Goal: Information Seeking & Learning: Check status

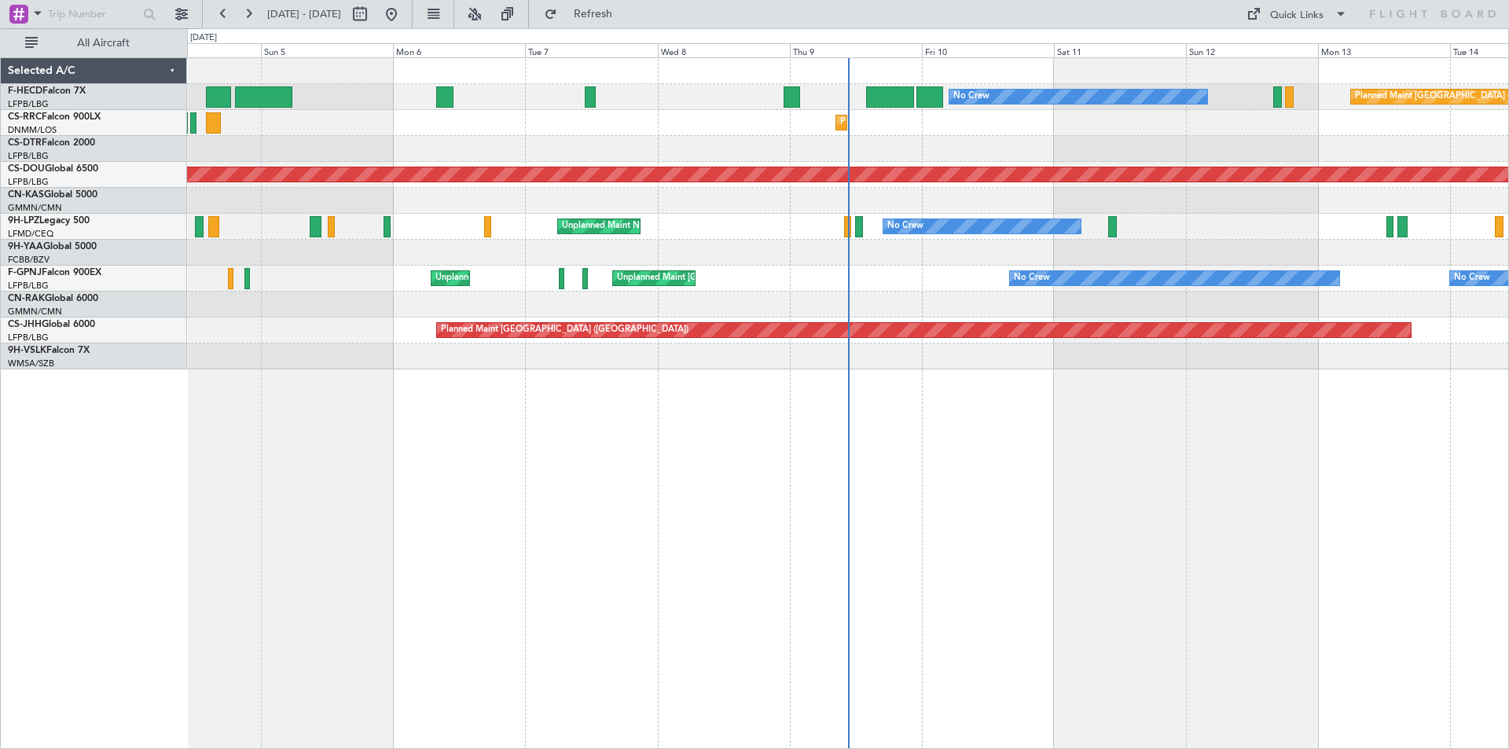
click at [337, 579] on div "No Crew Planned Maint Paris (Le Bourget) No Crew AOG Maint Paris (Le Bourget) P…" at bounding box center [848, 403] width 1322 height 692
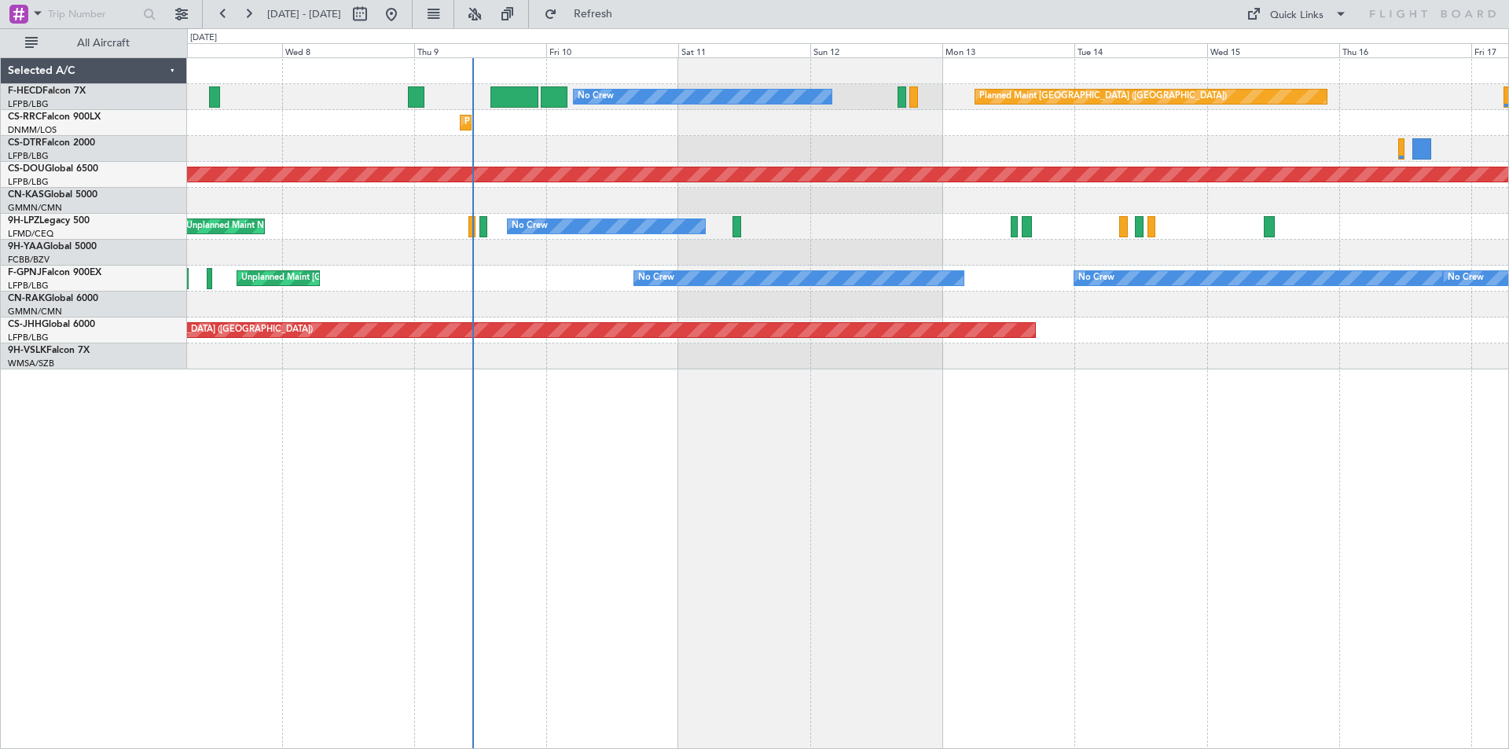
click at [737, 128] on div "Planned Maint Lagos ([PERSON_NAME])" at bounding box center [848, 123] width 1322 height 26
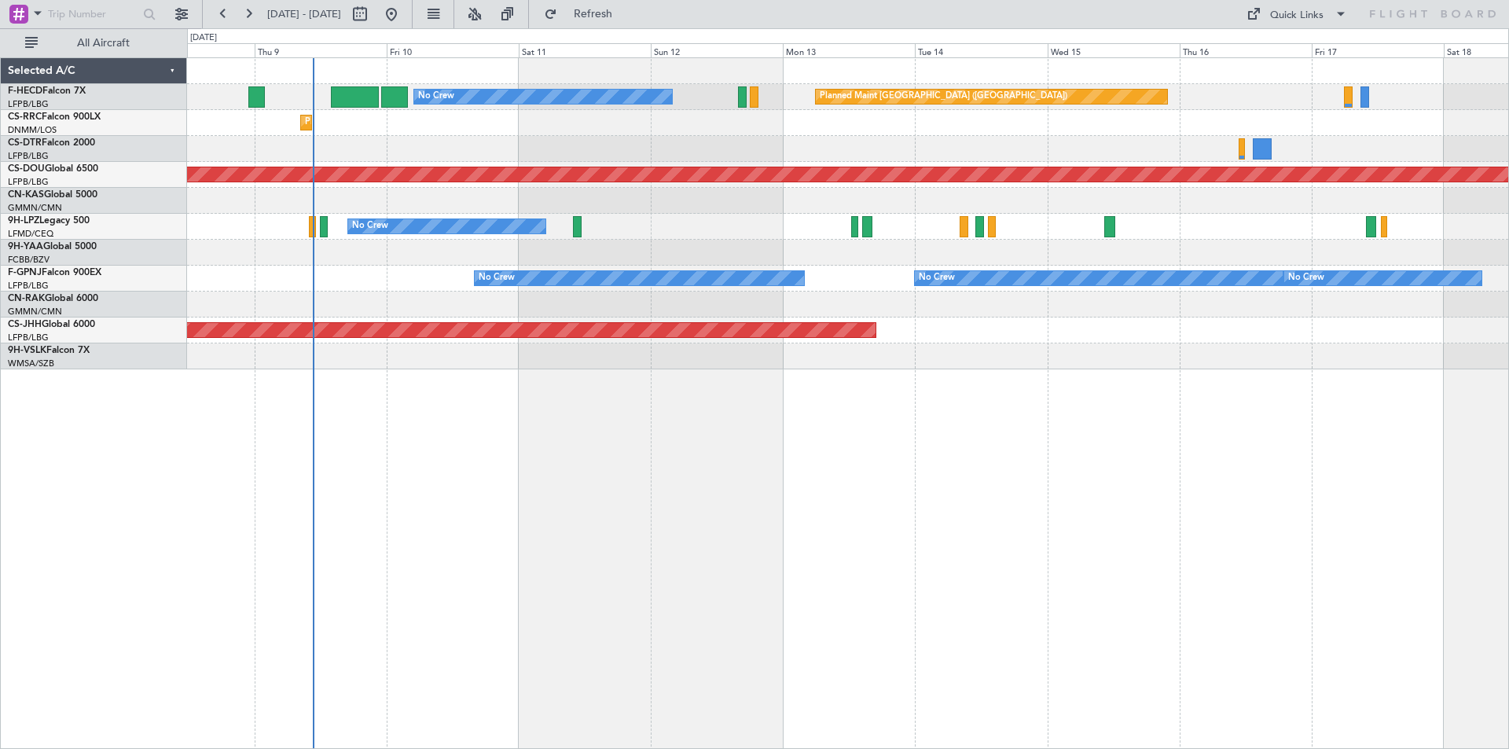
click at [976, 207] on div "No Crew Planned Maint Paris (Le Bourget) Planned Maint Lagos (Murtala Muhammed)…" at bounding box center [848, 213] width 1322 height 311
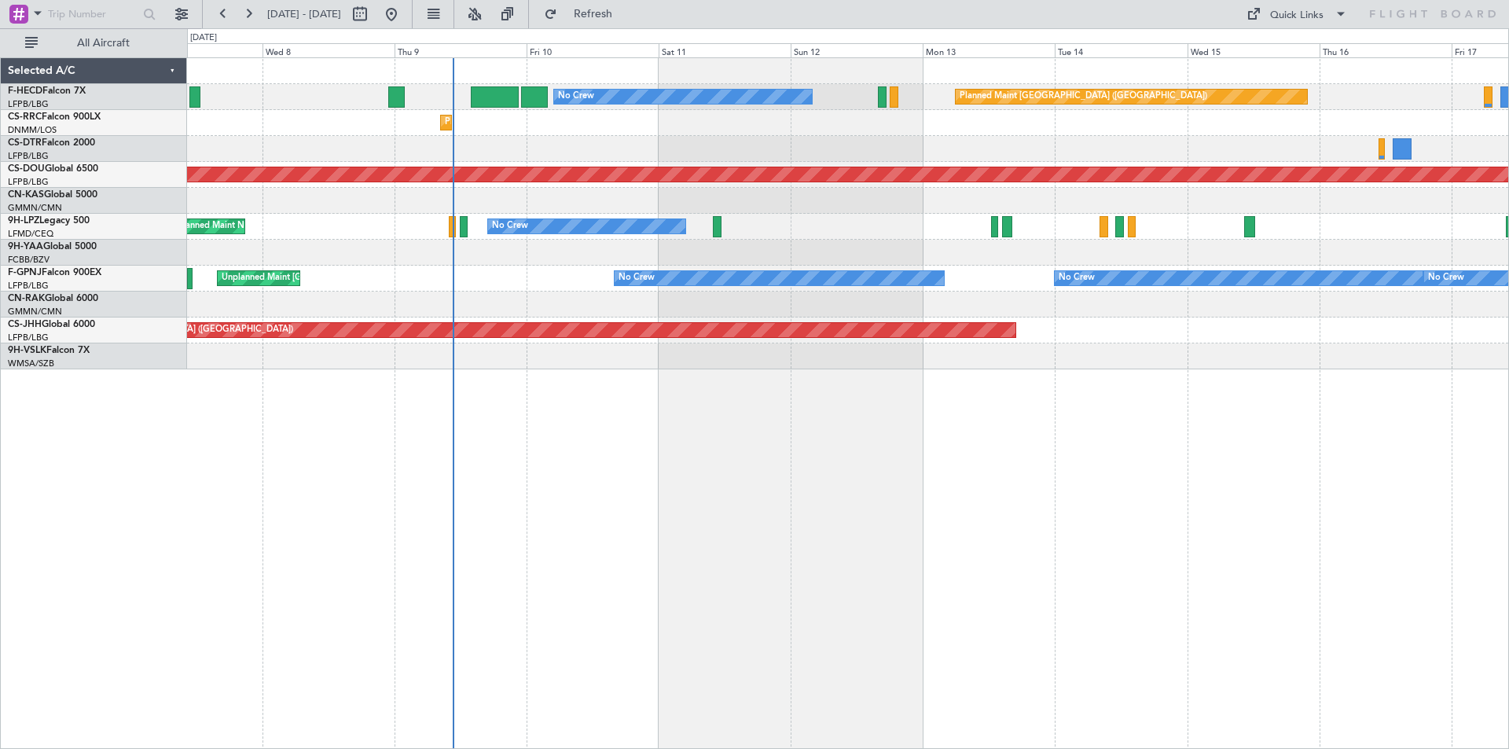
click at [937, 192] on div "No Crew Planned Maint Paris (Le Bourget) Planned Maint Lagos (Murtala Muhammed)…" at bounding box center [848, 213] width 1322 height 311
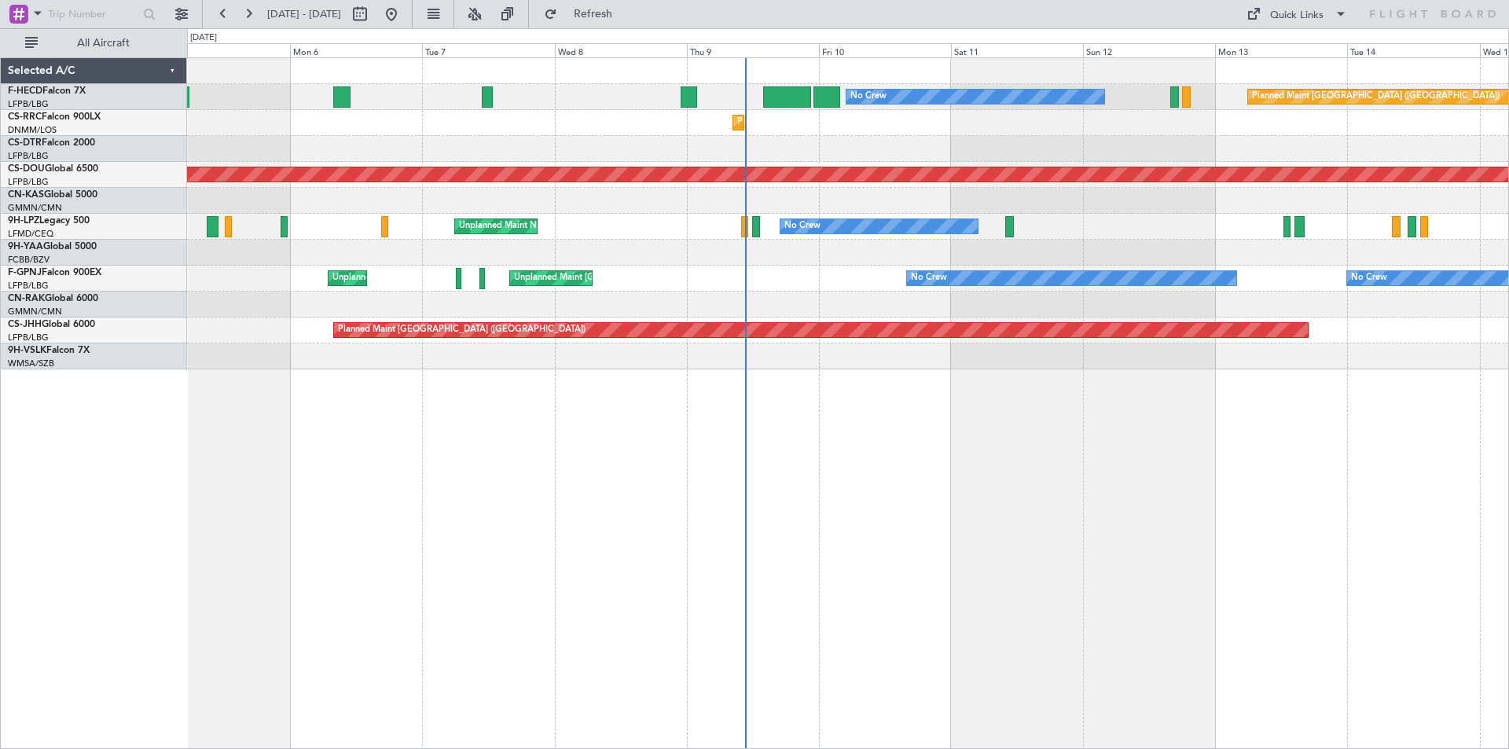
click at [1204, 231] on div "No Crew Planned Maint Paris (Le Bourget) No Crew AOG Maint Paris (Le Bourget) P…" at bounding box center [848, 213] width 1322 height 311
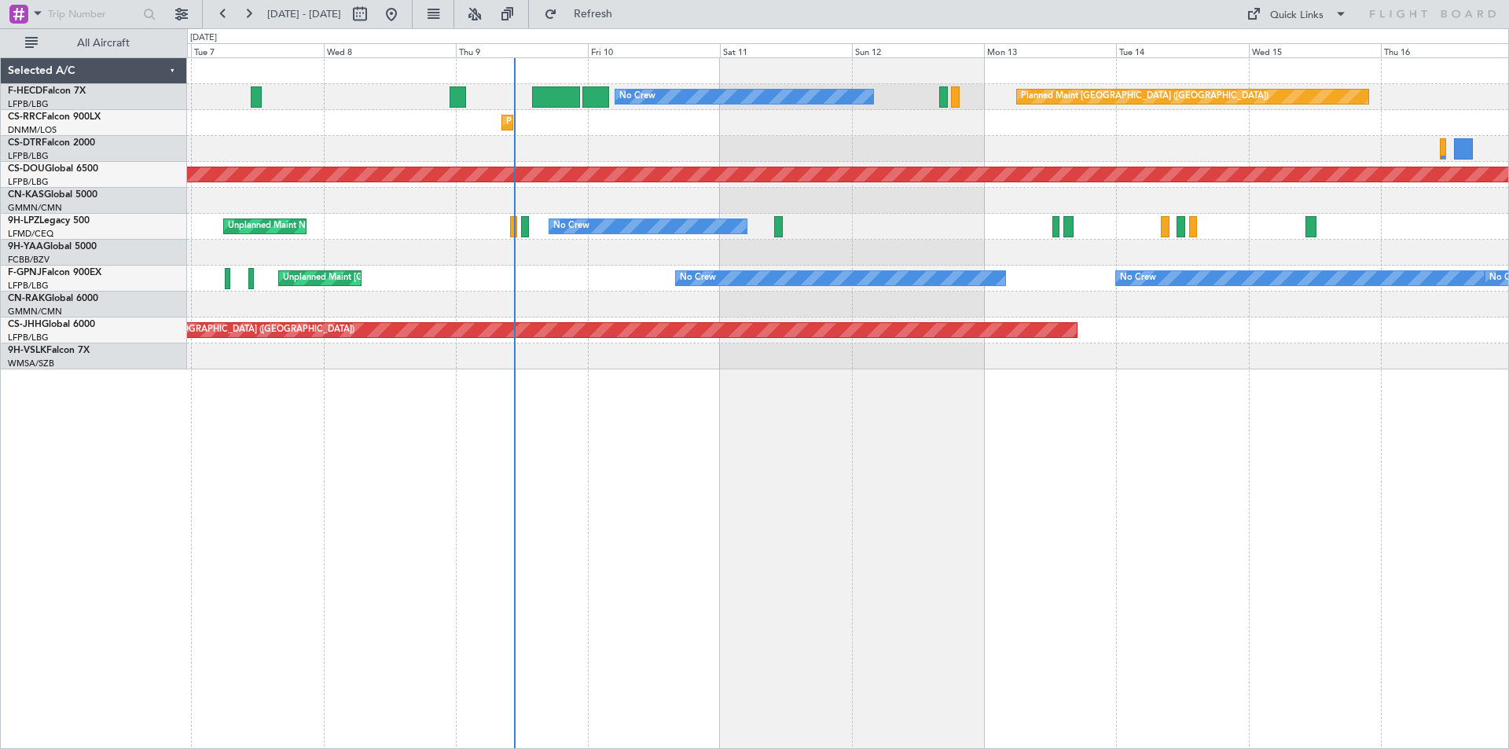
click at [694, 211] on div at bounding box center [848, 201] width 1322 height 26
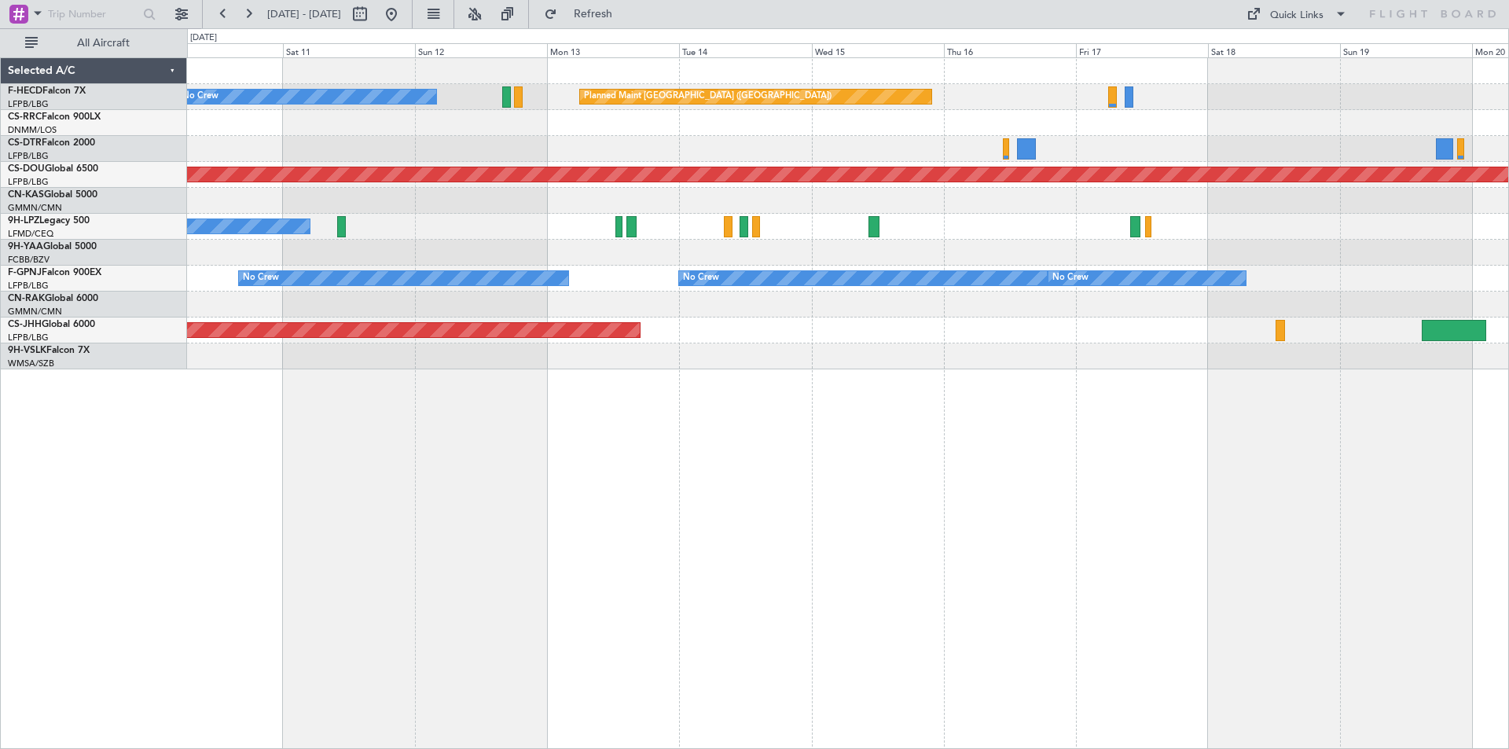
click at [862, 166] on div "Planned Maint Paris (Le Bourget) No Crew Planned Maint Lagos (Murtala Muhammed)…" at bounding box center [848, 213] width 1322 height 311
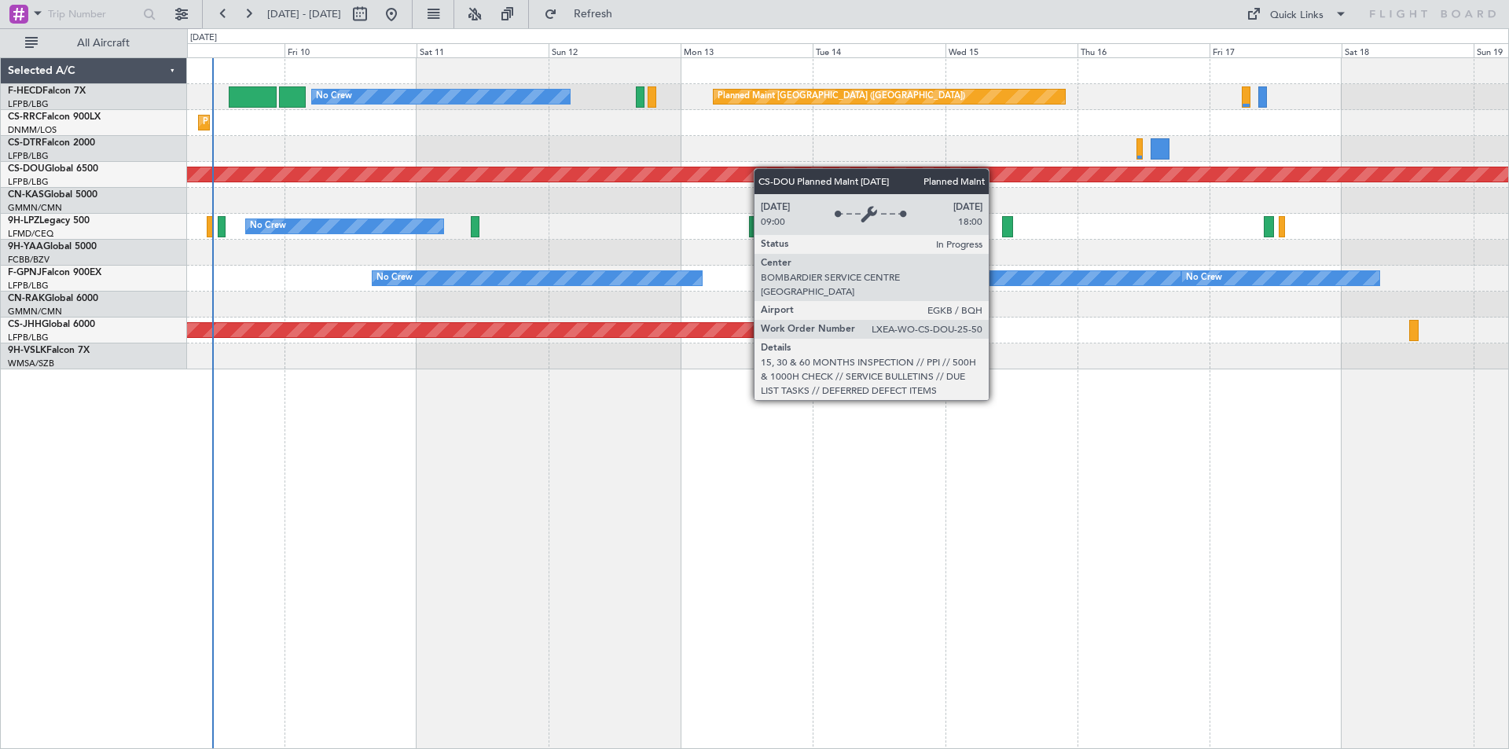
click at [914, 180] on div "Planned Maint [GEOGRAPHIC_DATA] ([GEOGRAPHIC_DATA]) No Crew Planned Maint [GEOG…" at bounding box center [848, 213] width 1322 height 311
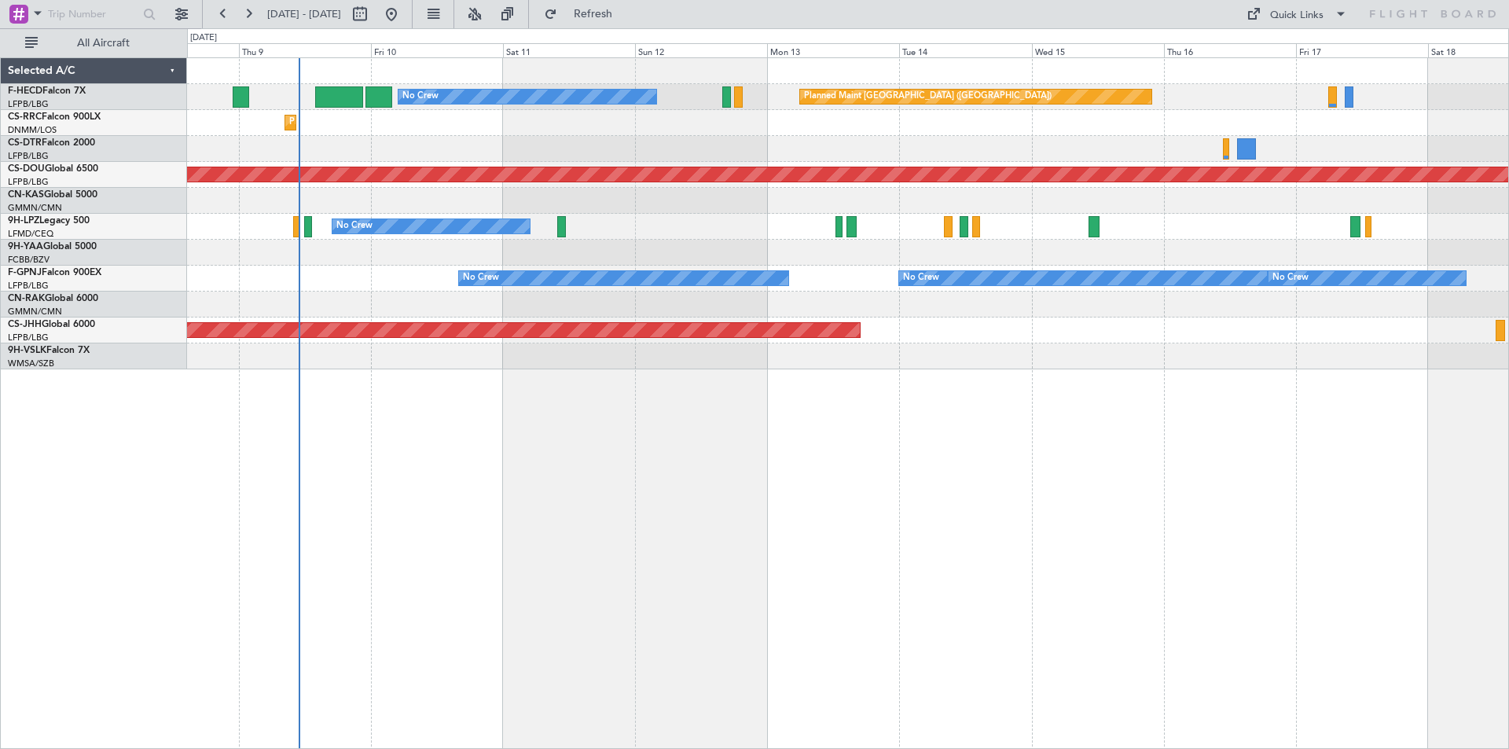
click at [770, 155] on div "Planned Maint [GEOGRAPHIC_DATA] ([GEOGRAPHIC_DATA]) No Crew Planned Maint [GEOG…" at bounding box center [848, 213] width 1322 height 311
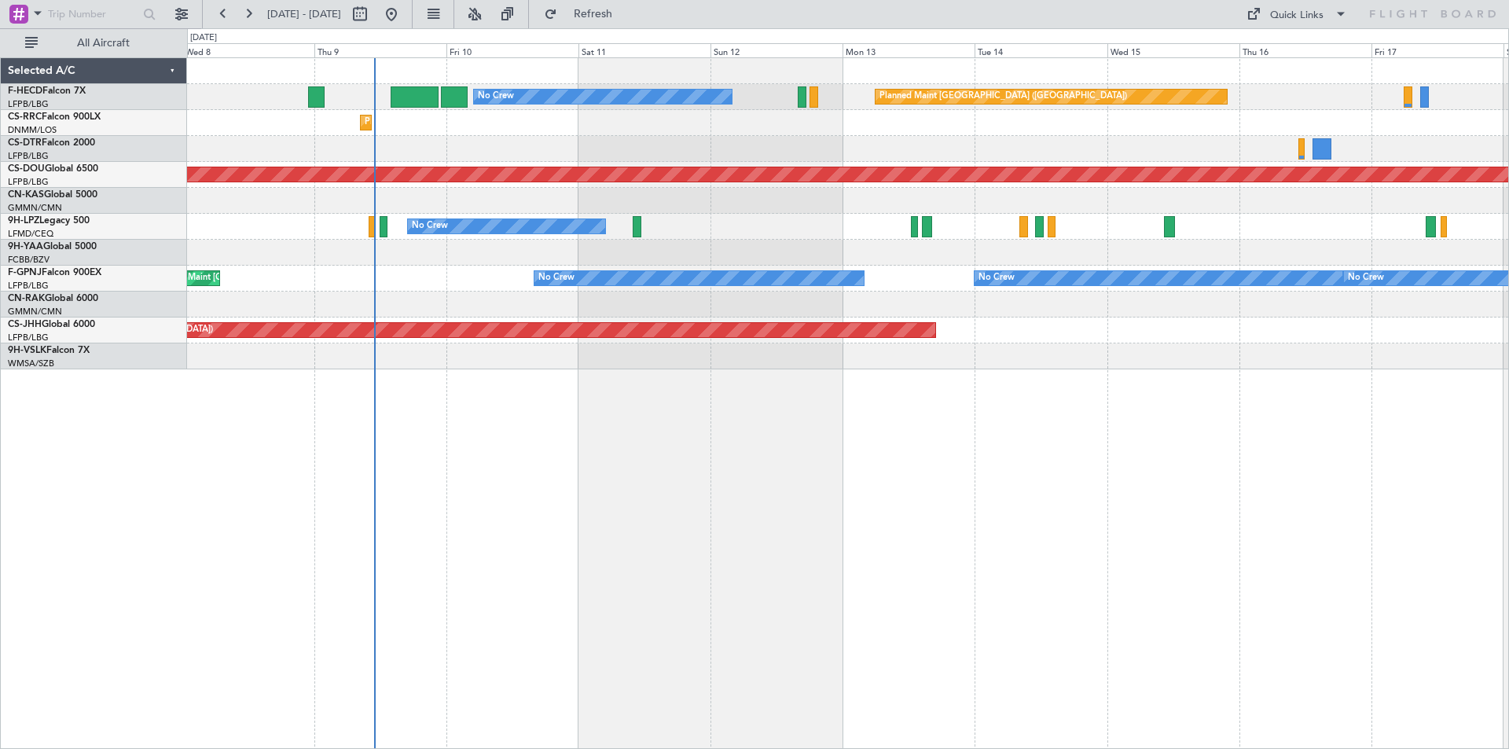
click at [603, 152] on div at bounding box center [848, 149] width 1322 height 26
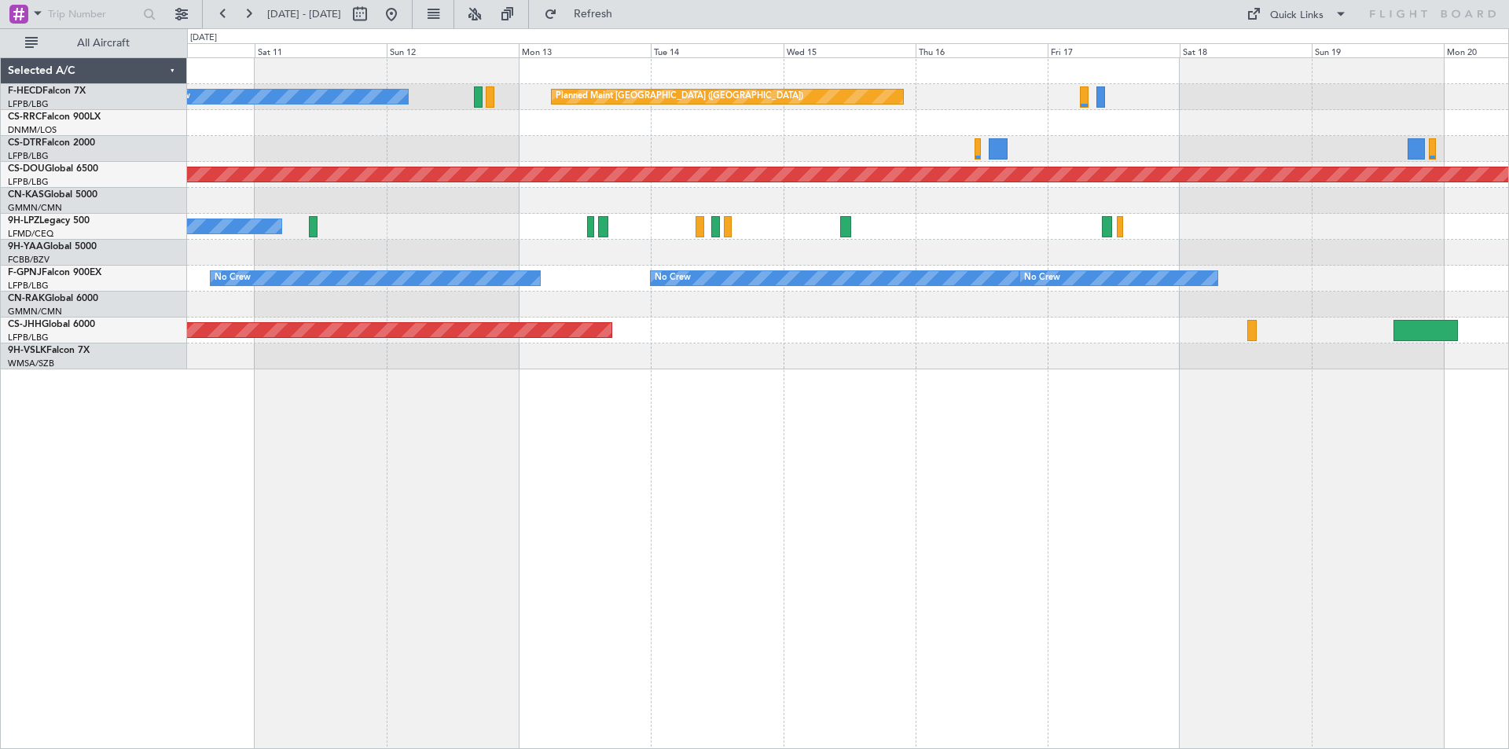
click at [792, 112] on div "Planned Maint [GEOGRAPHIC_DATA] ([GEOGRAPHIC_DATA]) No Crew Planned Maint [GEOG…" at bounding box center [848, 213] width 1322 height 311
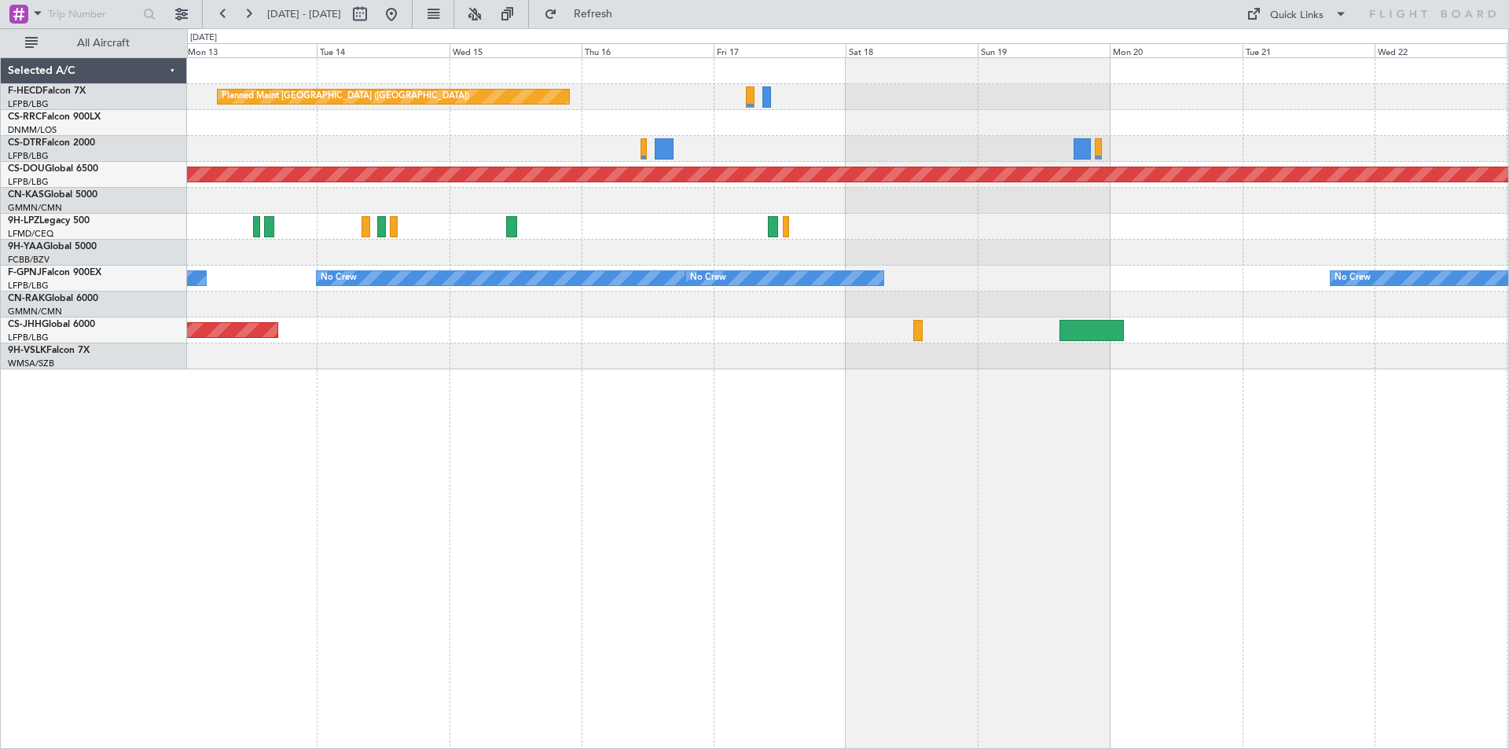
click at [960, 165] on div "Planned Maint [GEOGRAPHIC_DATA] ([GEOGRAPHIC_DATA]) No Crew Planned Maint [GEOG…" at bounding box center [848, 213] width 1322 height 311
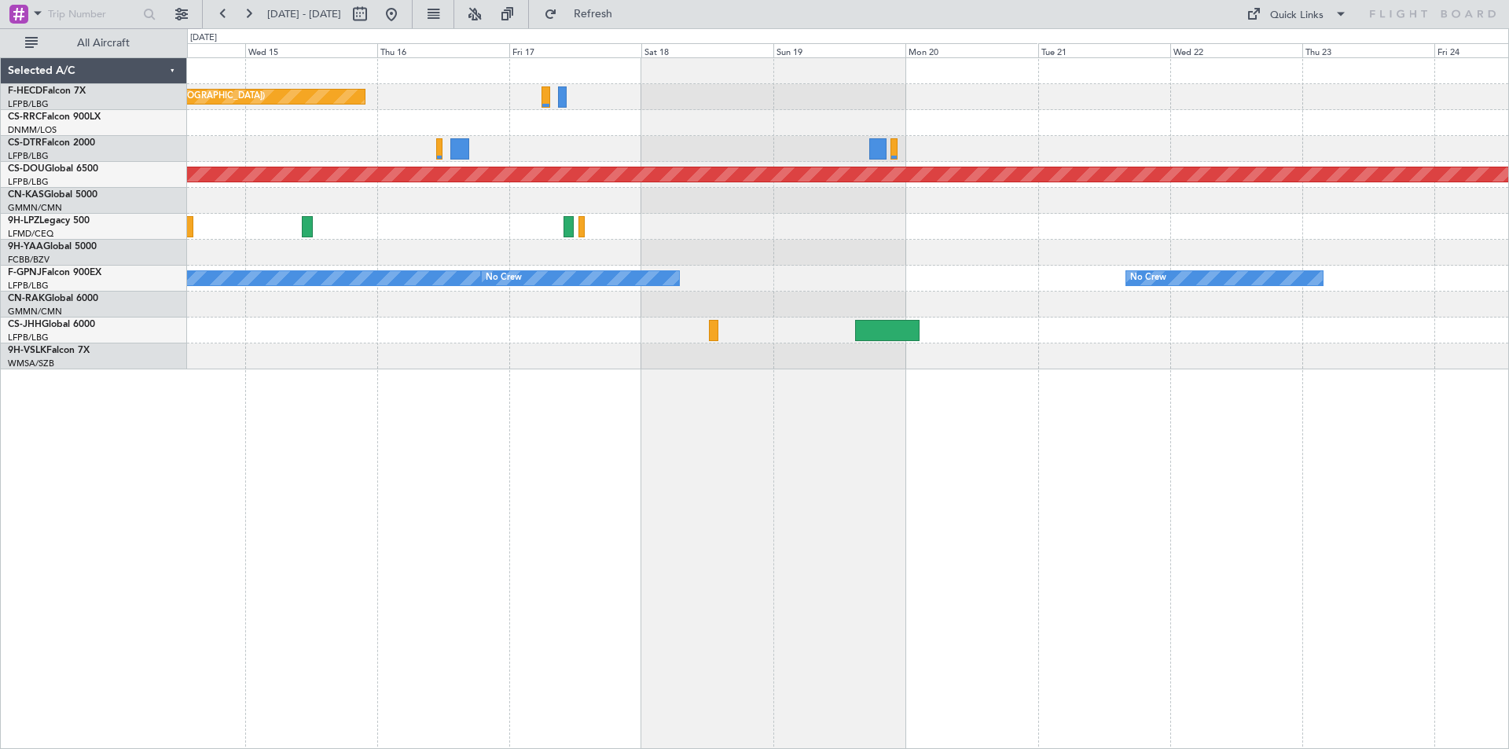
click at [923, 218] on div "Planned Maint Paris (Le Bourget) No Crew Planned Maint London (Biggin Hill) No …" at bounding box center [848, 213] width 1322 height 311
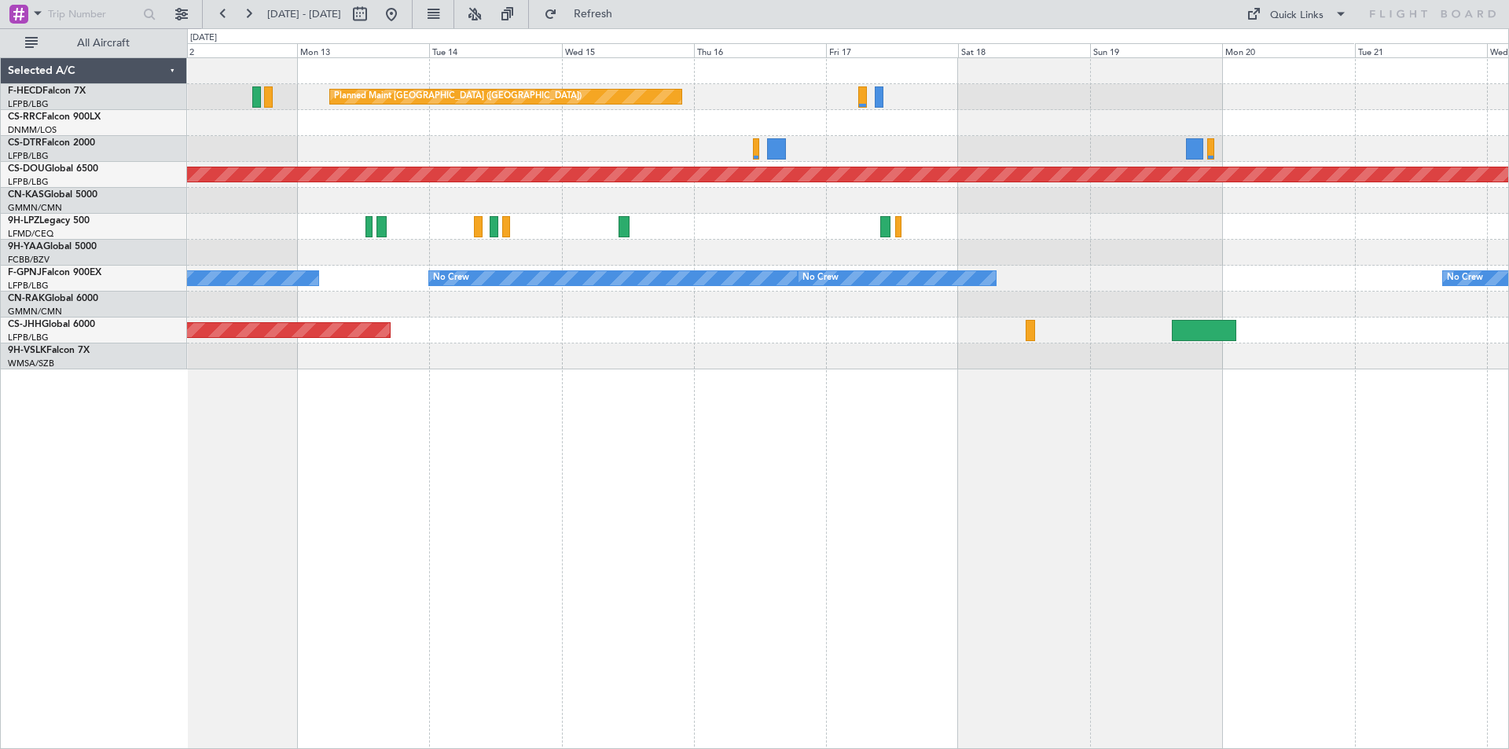
click at [904, 233] on div "Planned Maint [GEOGRAPHIC_DATA] ([GEOGRAPHIC_DATA]) No Crew Planned Maint [GEOG…" at bounding box center [848, 213] width 1322 height 311
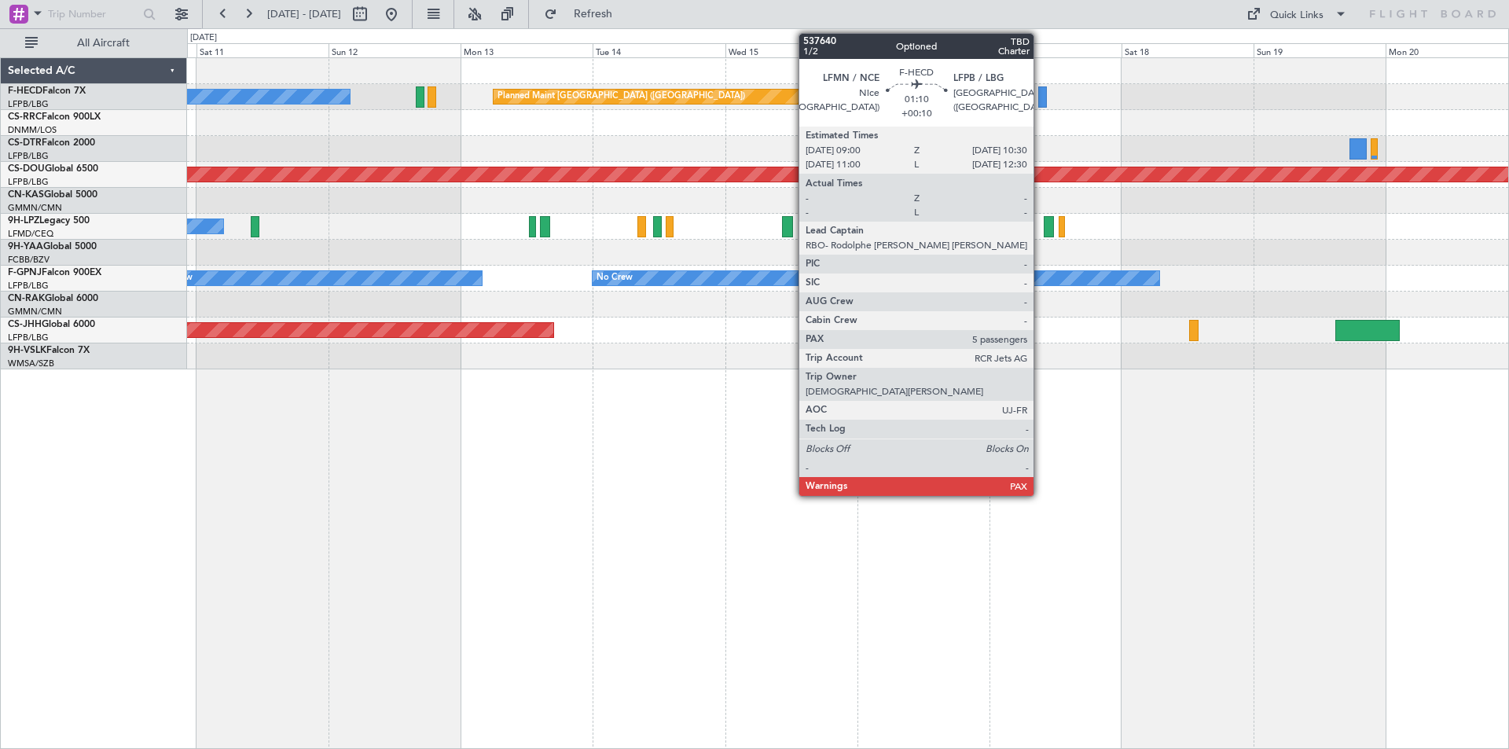
click at [1041, 103] on div at bounding box center [1043, 96] width 9 height 21
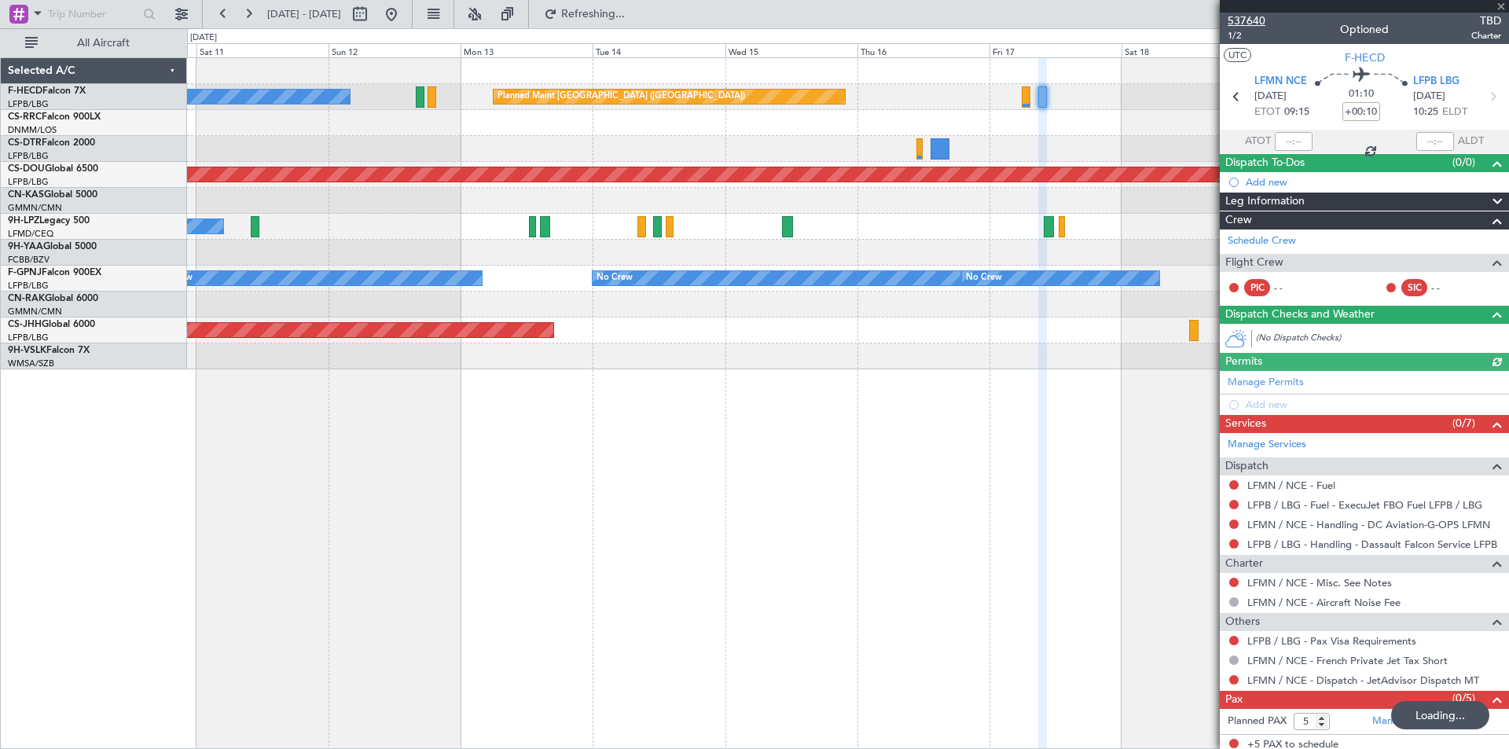
click at [1239, 24] on span "537640" at bounding box center [1247, 21] width 38 height 17
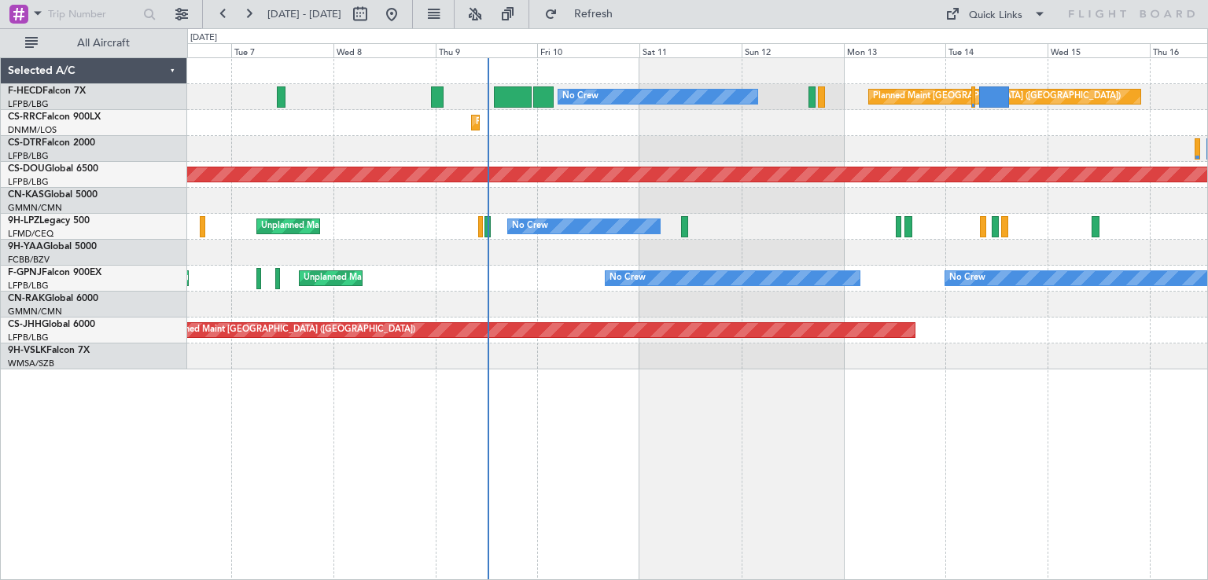
click at [910, 384] on div "No Crew Planned Maint [GEOGRAPHIC_DATA] ([GEOGRAPHIC_DATA]) No Crew Planned Mai…" at bounding box center [697, 318] width 1020 height 523
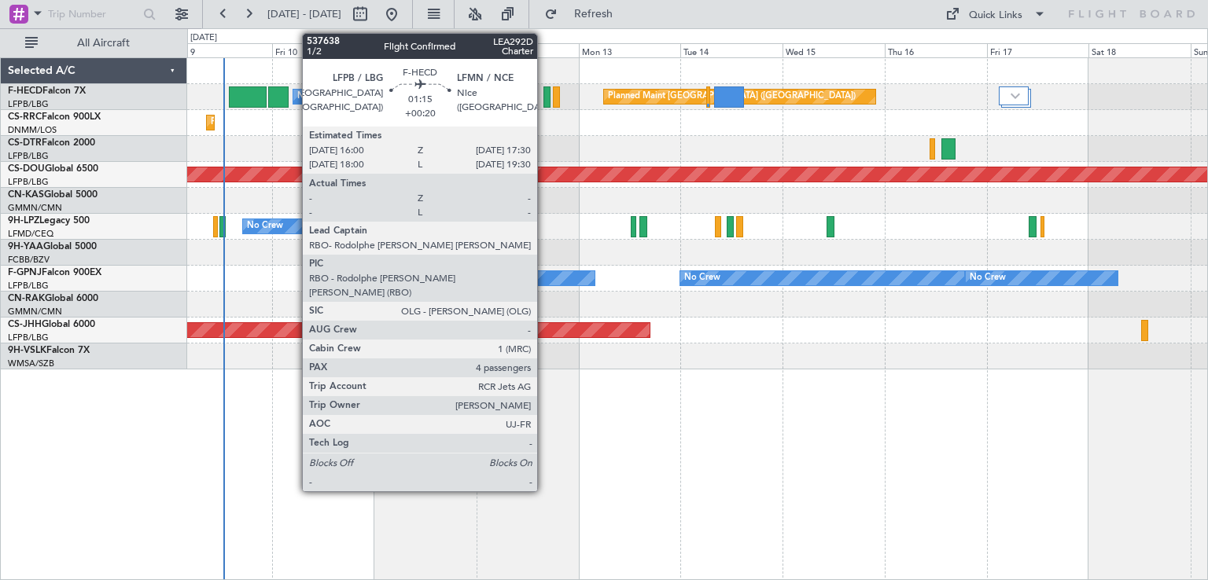
click at [544, 103] on div at bounding box center [546, 96] width 7 height 21
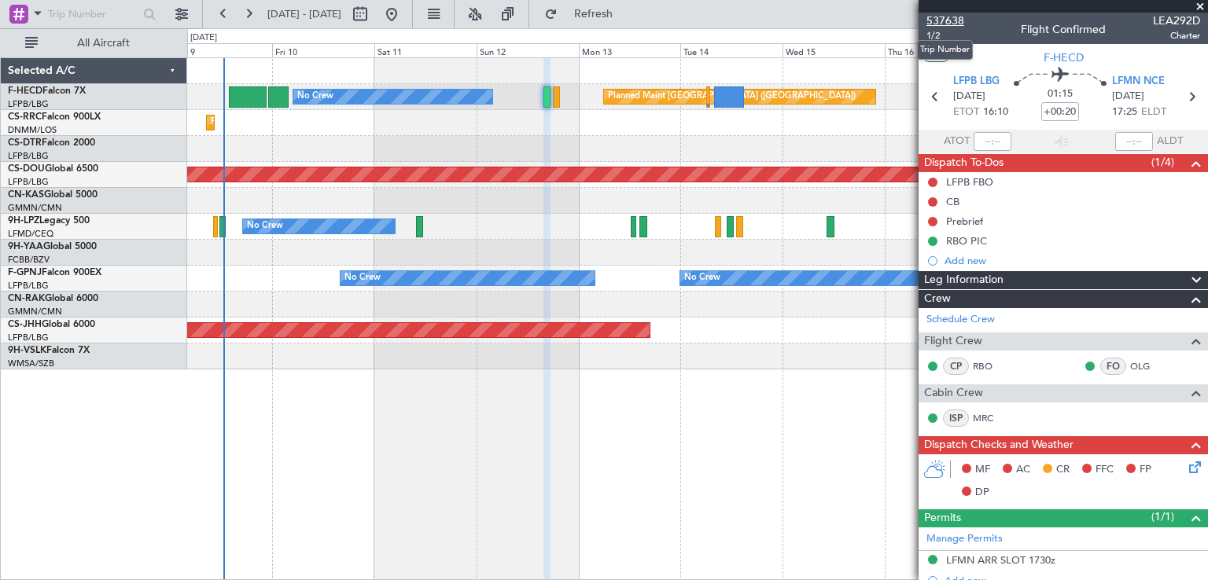
click at [947, 20] on span "537638" at bounding box center [945, 21] width 38 height 17
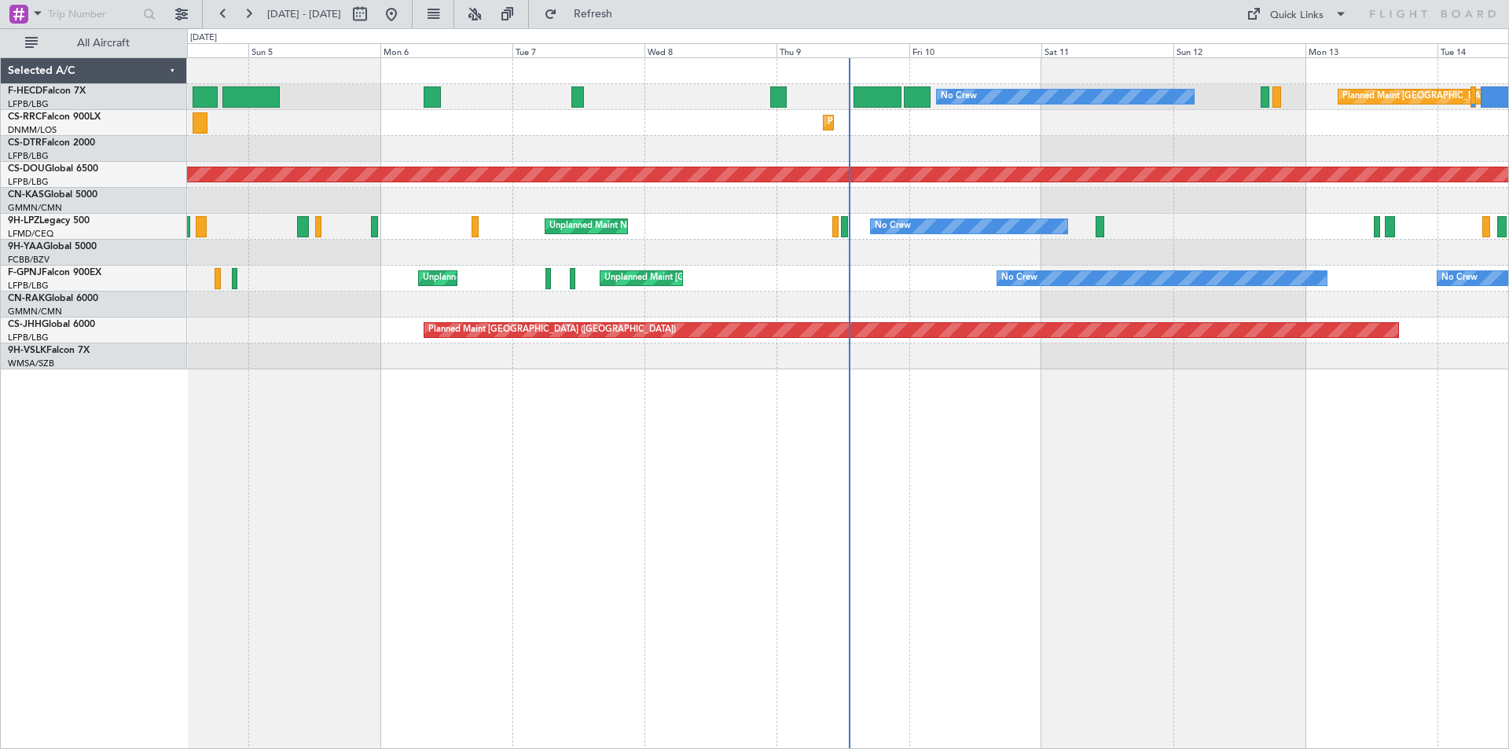
click at [799, 254] on div "No Crew Planned Maint Paris (Le Bourget) No Crew AOG Maint Paris (Le Bourget) P…" at bounding box center [848, 213] width 1322 height 311
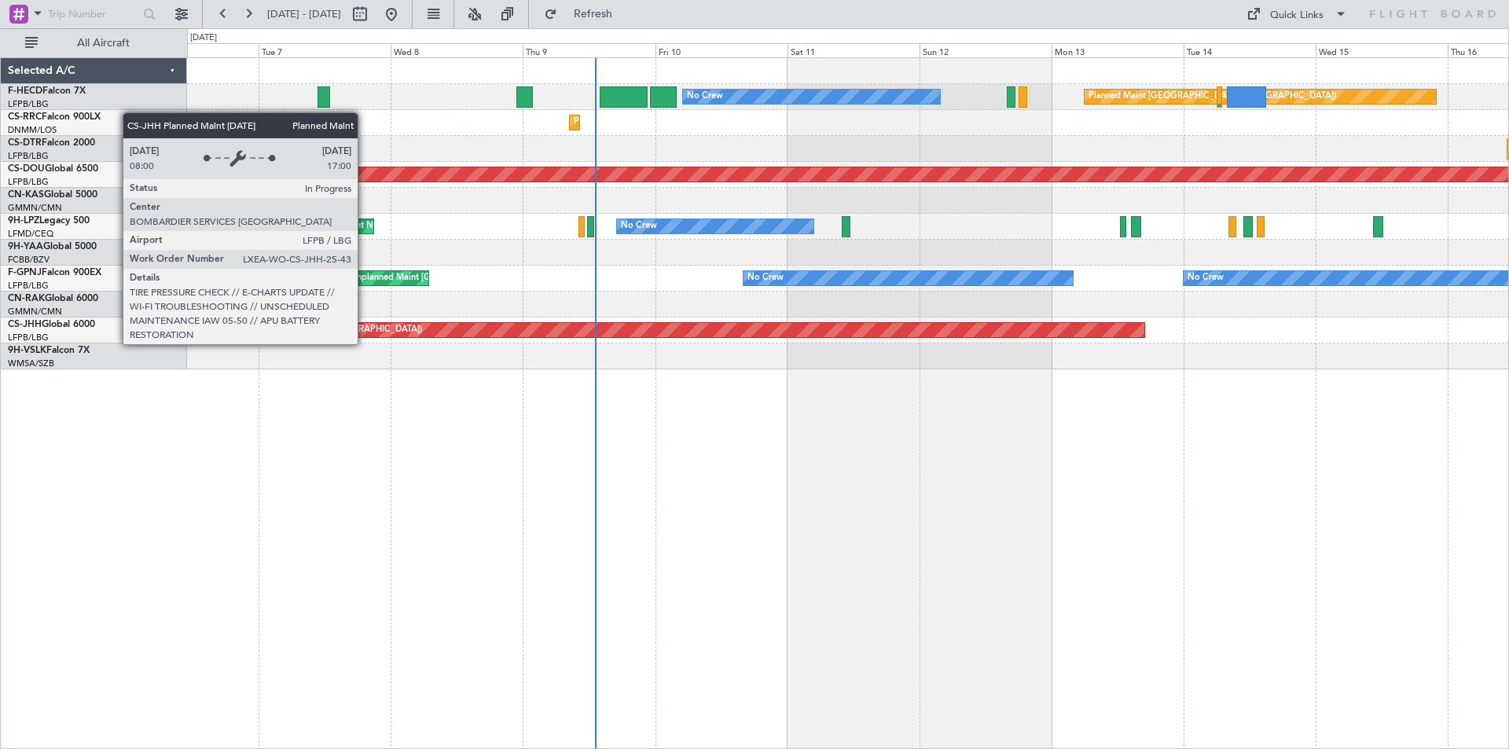
click at [732, 355] on div "No Crew Planned Maint Paris (Le Bourget) No Crew Planned Maint Lagos (Murtala M…" at bounding box center [848, 213] width 1322 height 311
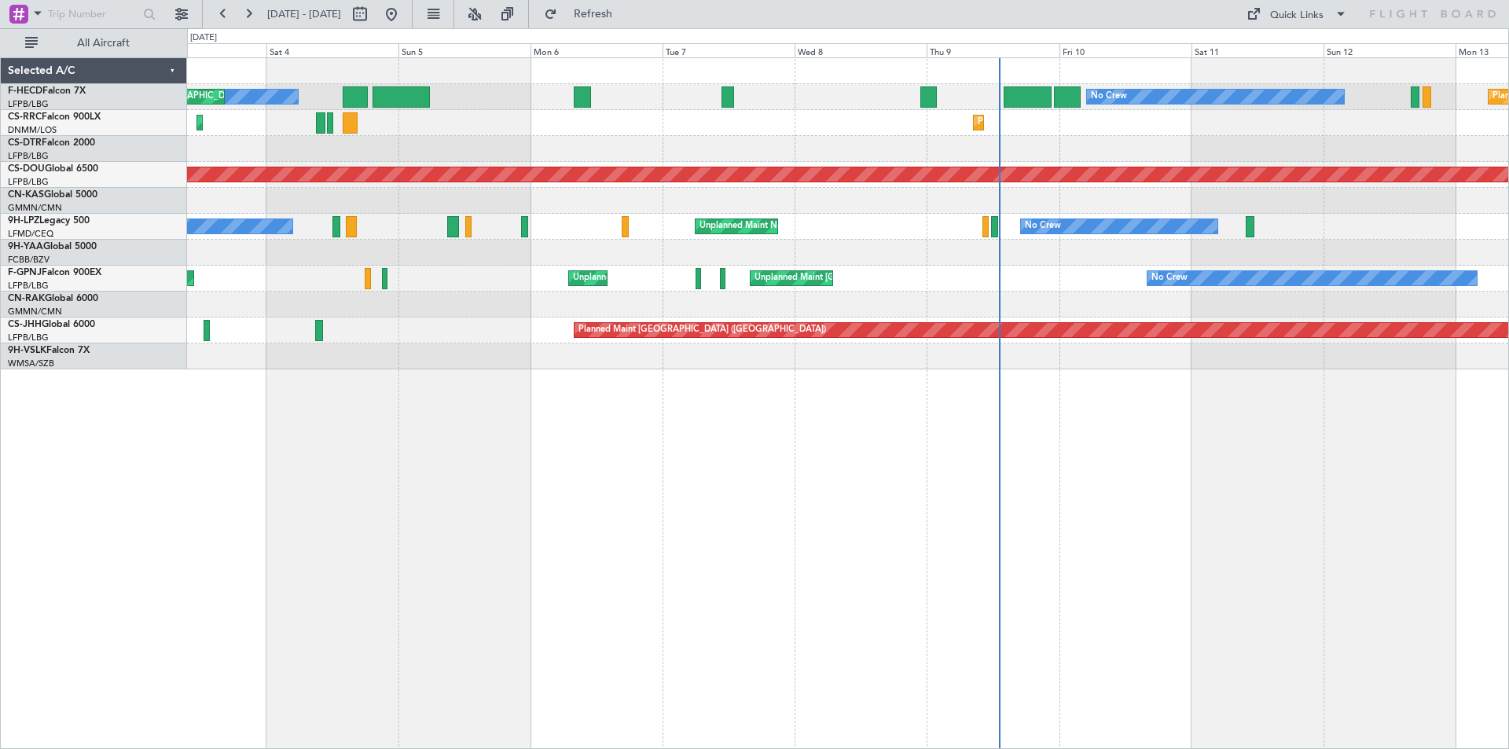
click at [823, 246] on div "No Crew Planned Maint Paris (Le Bourget) No Crew AOG Maint Paris (Le Bourget) P…" at bounding box center [848, 213] width 1322 height 311
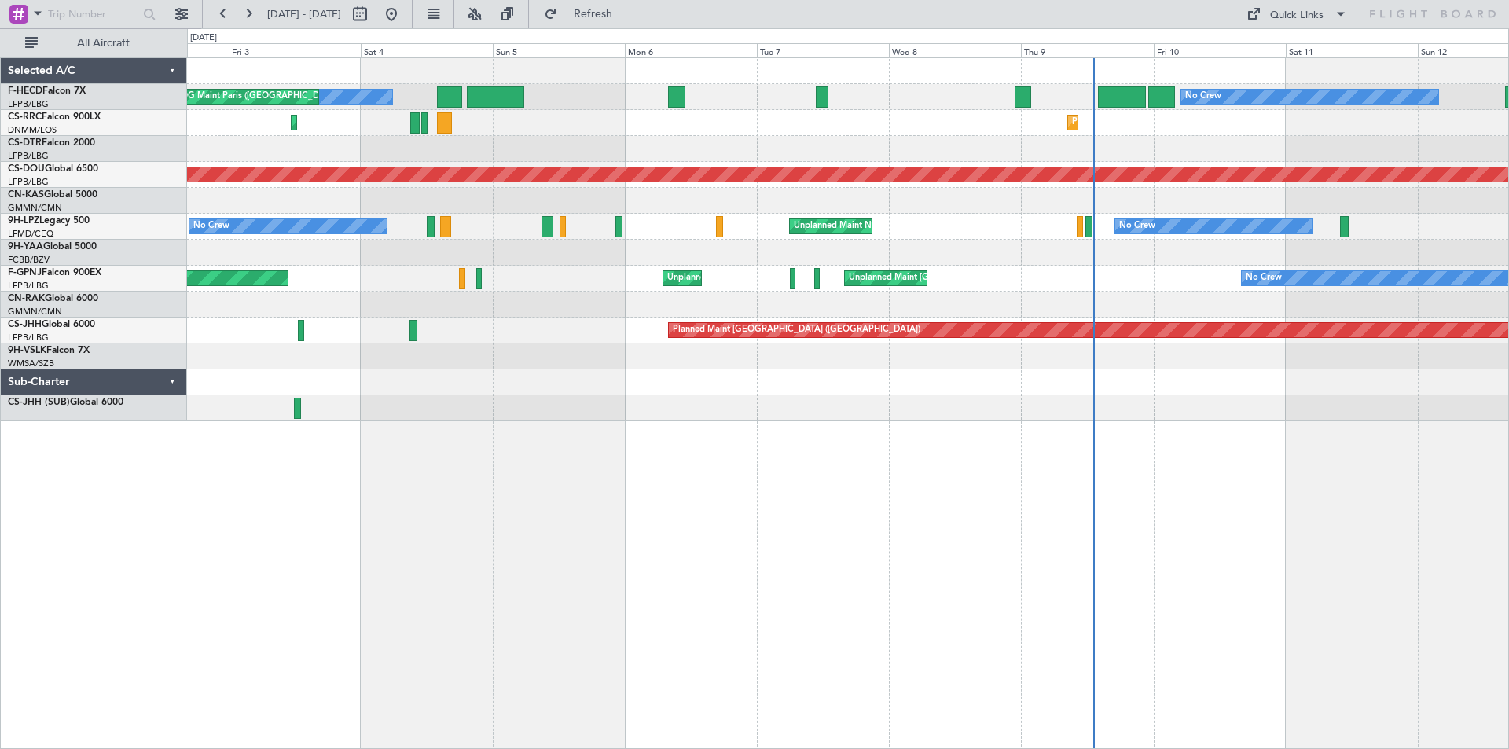
click at [579, 217] on div "No Crew No Crew AOG Maint Paris (Le Bourget) Planned Maint Paris (Le Bourget) P…" at bounding box center [848, 239] width 1322 height 363
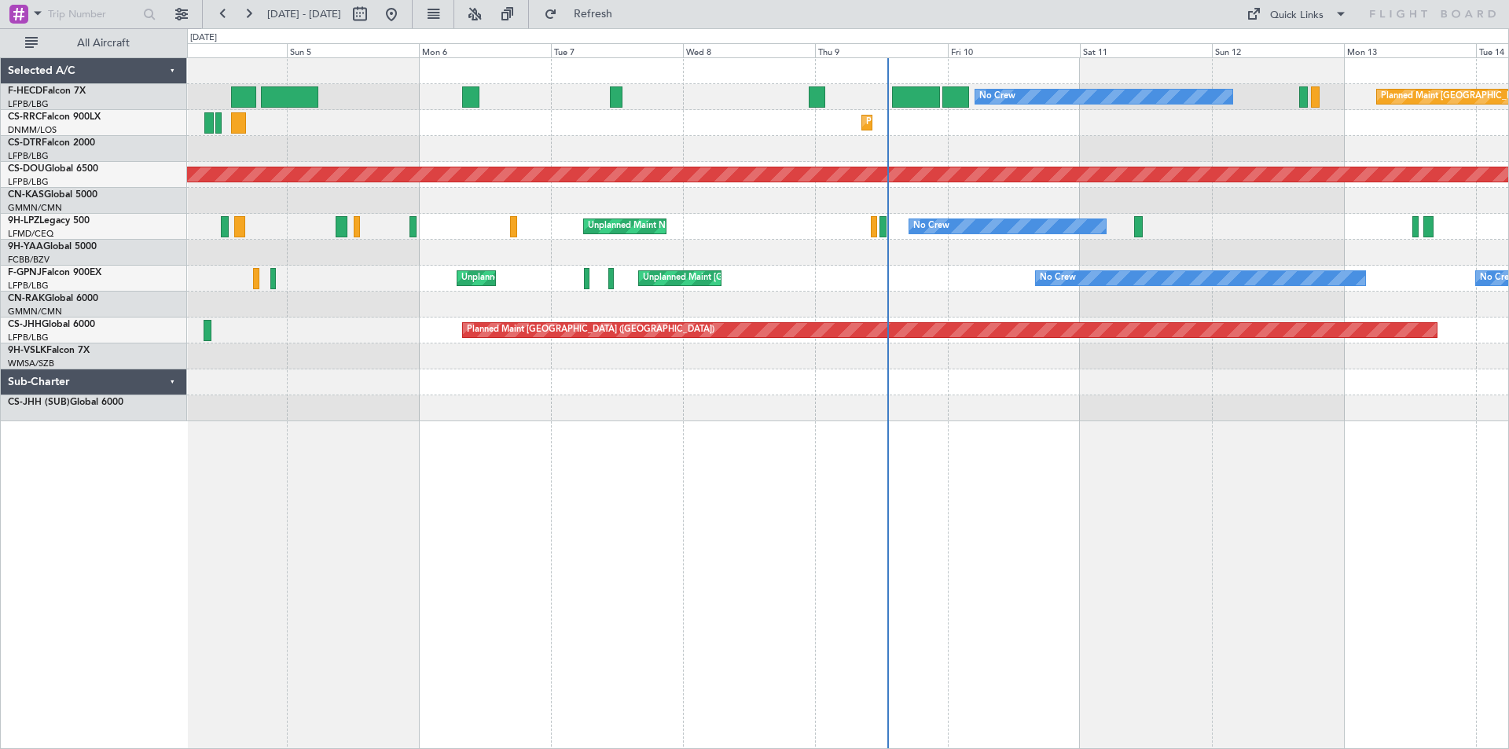
click at [690, 172] on div "No Crew Planned Maint Paris (Le Bourget) No Crew AOG Maint Paris (Le Bourget) P…" at bounding box center [848, 239] width 1322 height 363
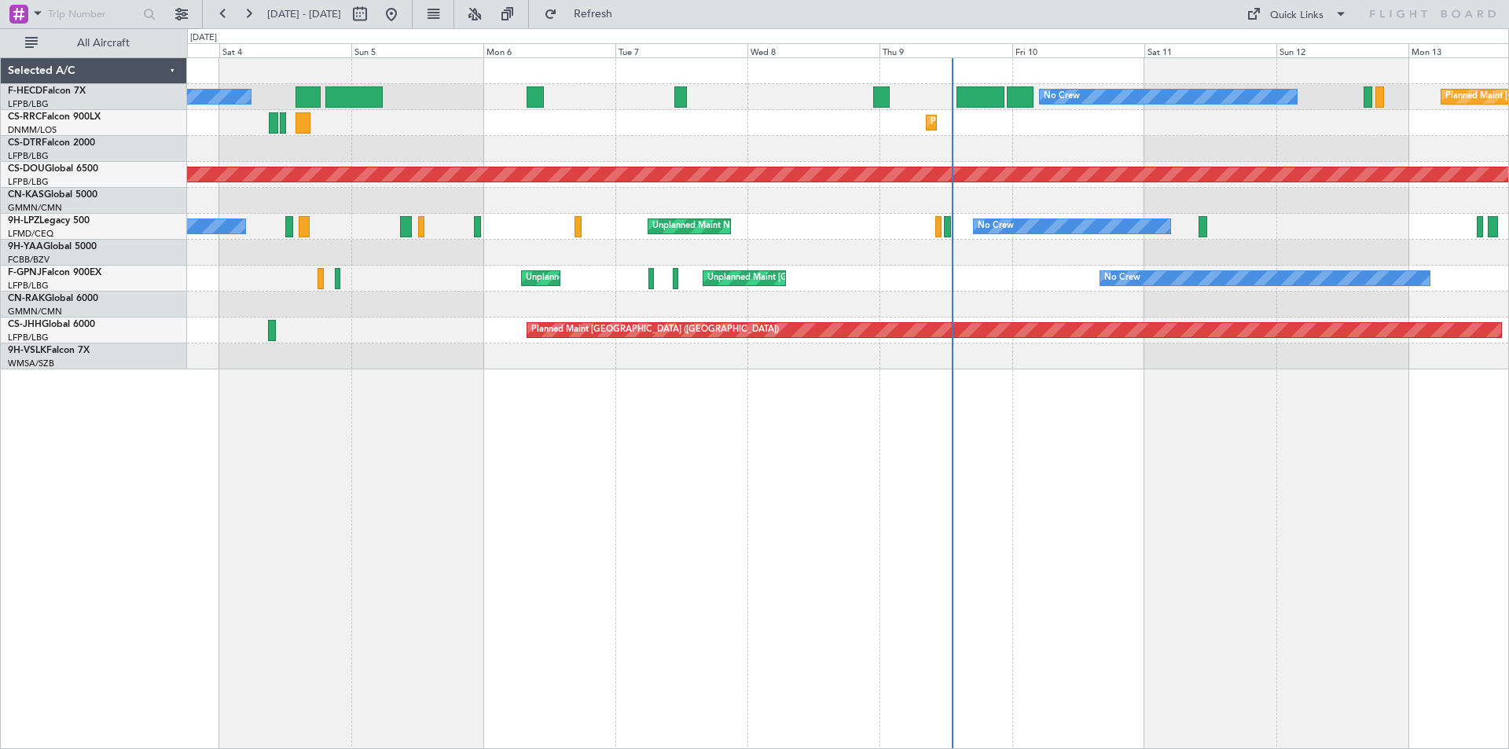
click at [990, 189] on div "No Crew Planned Maint Paris (Le Bourget) No Crew AOG Maint Paris (Le Bourget) P…" at bounding box center [848, 213] width 1322 height 311
click at [958, 138] on div "No Crew Planned Maint Paris (Le Bourget) No Crew AOG Maint Paris (Le Bourget) P…" at bounding box center [848, 213] width 1322 height 311
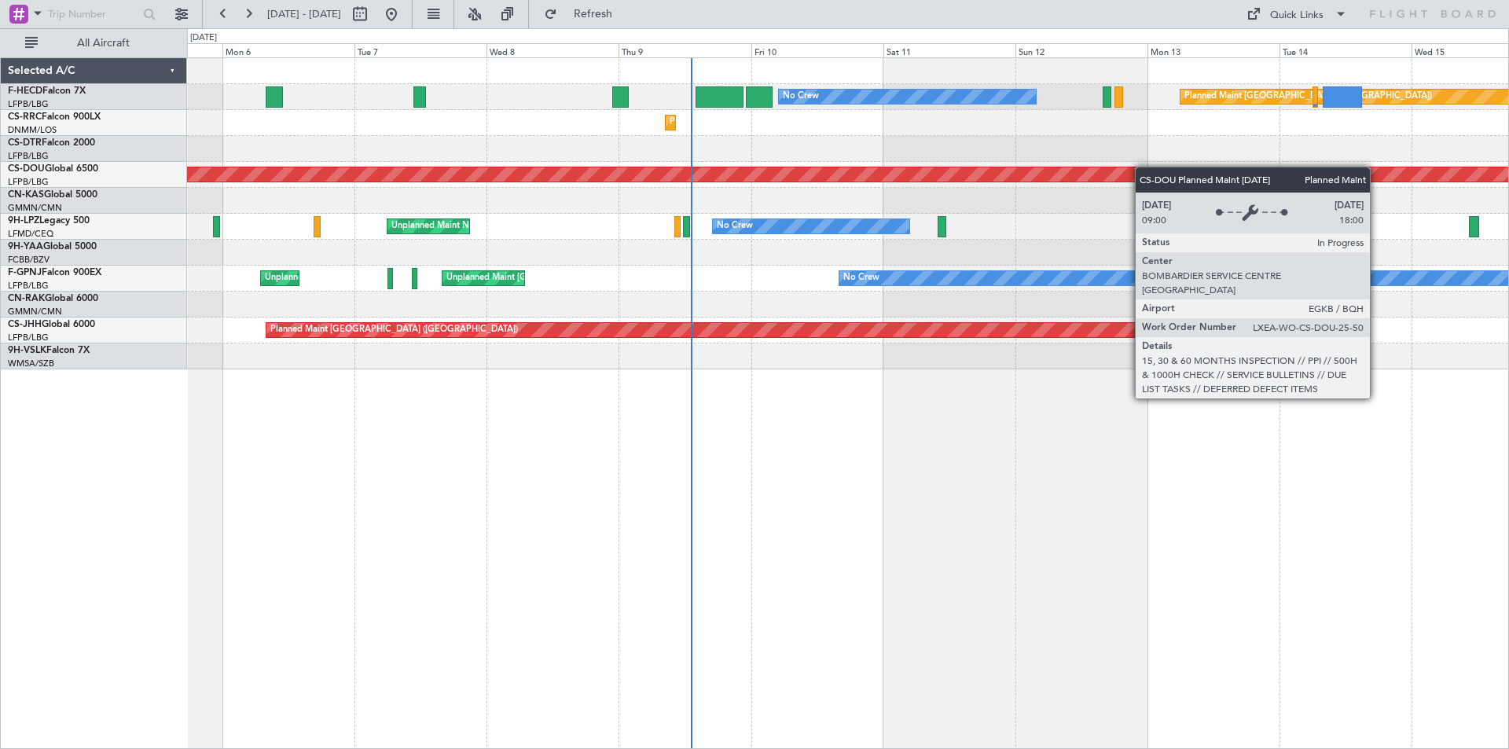
click at [1101, 171] on div "Planned Maint Paris (Le Bourget) No Crew No Crew AOG Maint Paris (Le Bourget) P…" at bounding box center [848, 213] width 1322 height 311
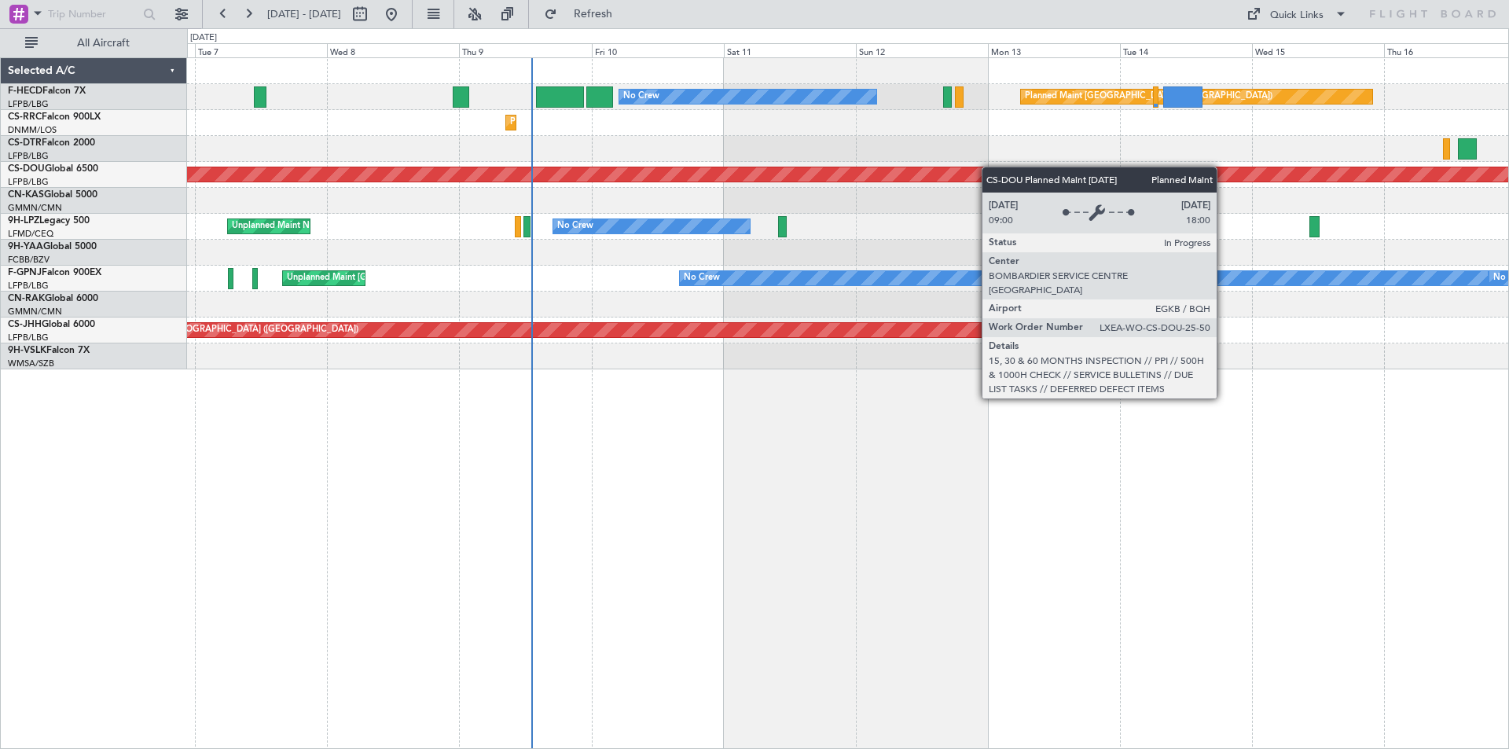
click at [949, 175] on div "Planned Maint Paris (Le Bourget) No Crew Planned Maint Lagos (Murtala Muhammed)…" at bounding box center [848, 213] width 1322 height 311
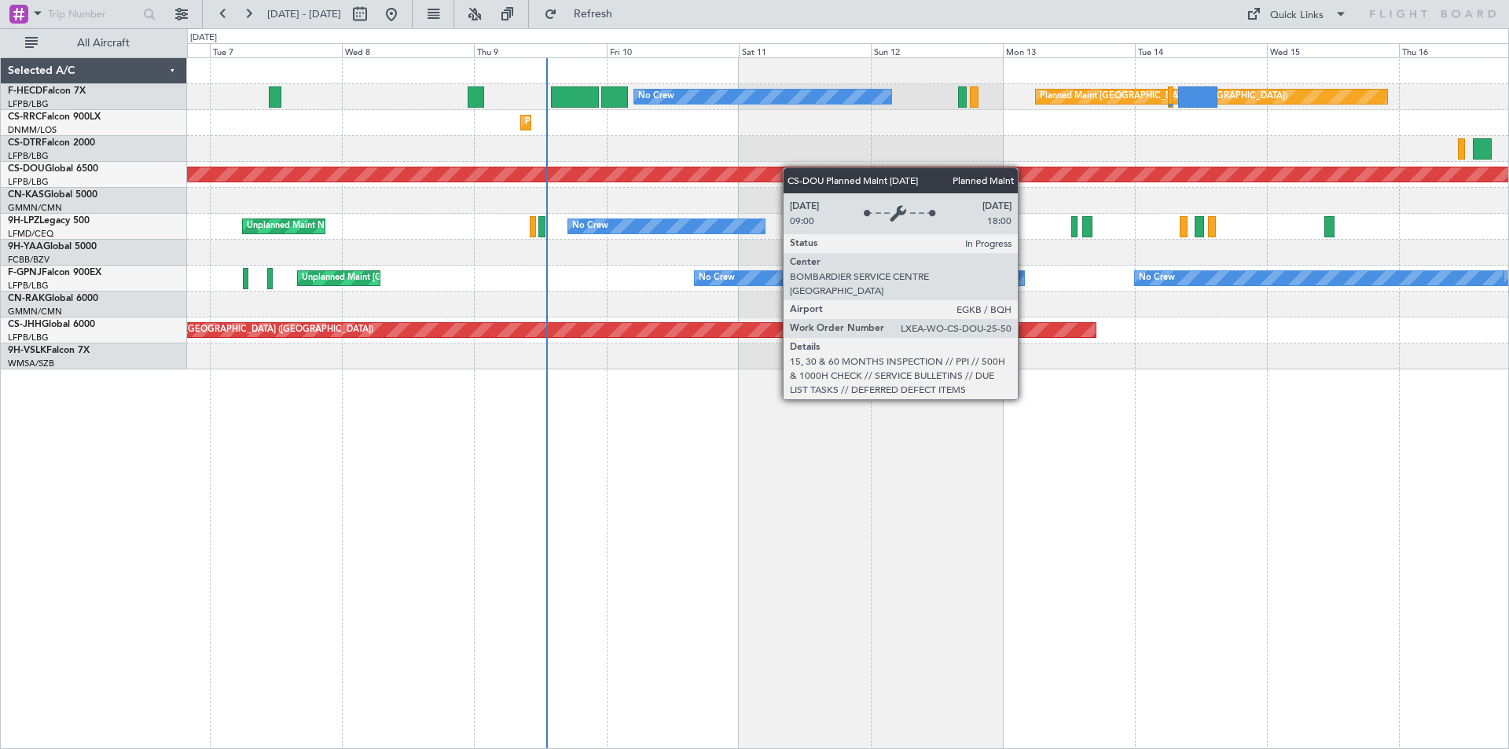
click at [811, 173] on div "Planned Maint Paris (Le Bourget) No Crew Planned Maint Lagos (Murtala Muhammed)…" at bounding box center [848, 213] width 1322 height 311
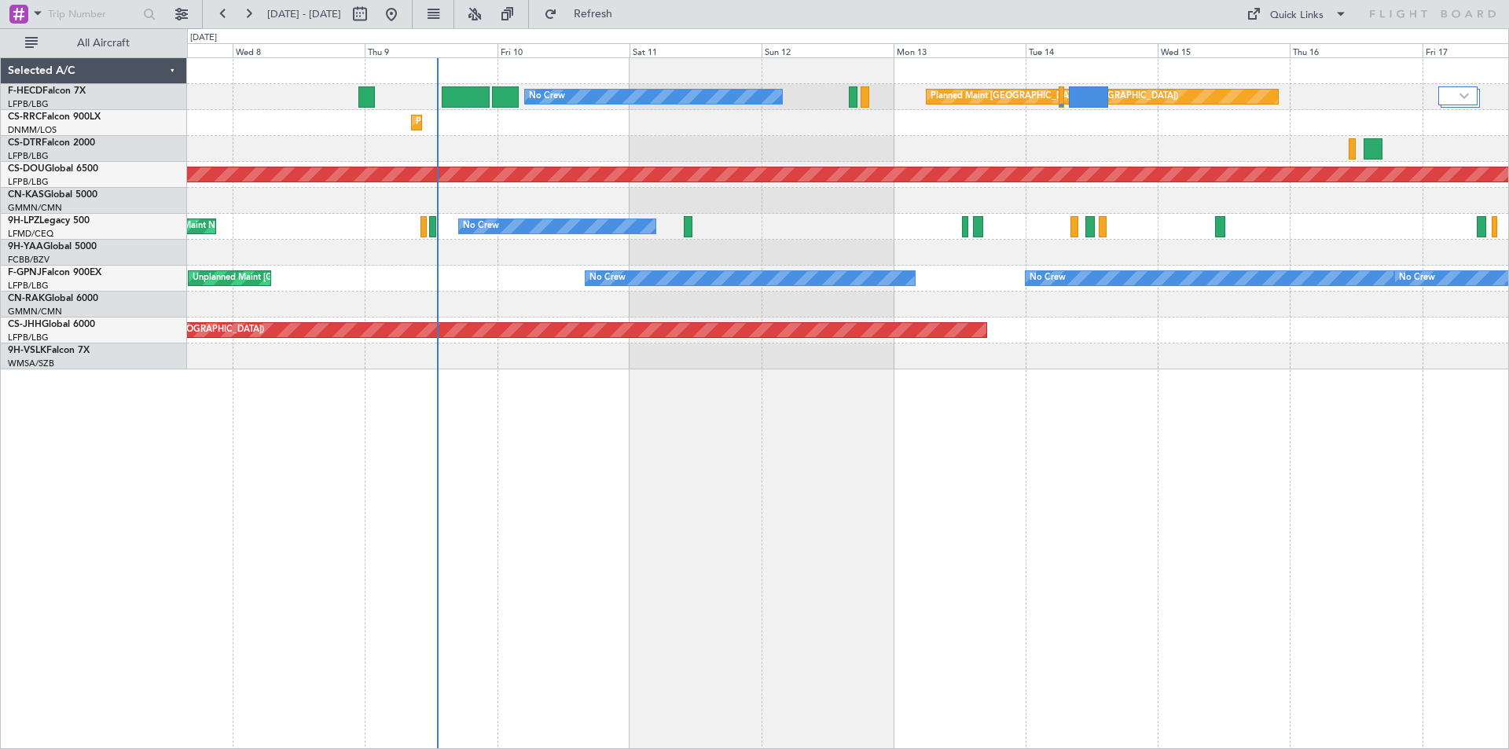
click at [921, 160] on div at bounding box center [848, 149] width 1322 height 26
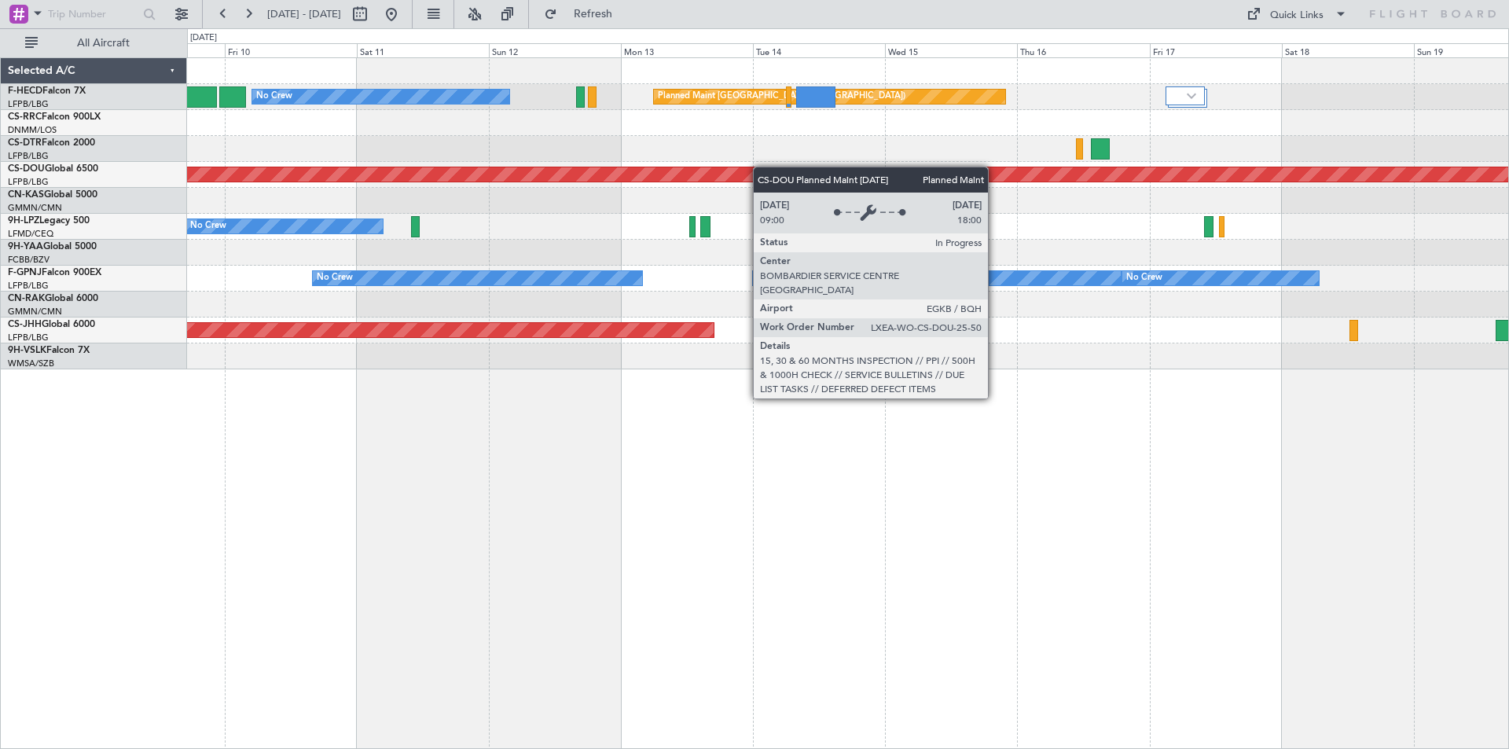
click at [750, 168] on div "Planned Maint Paris (Le Bourget) No Crew Planned Maint Lagos (Murtala Muhammed)…" at bounding box center [848, 213] width 1322 height 311
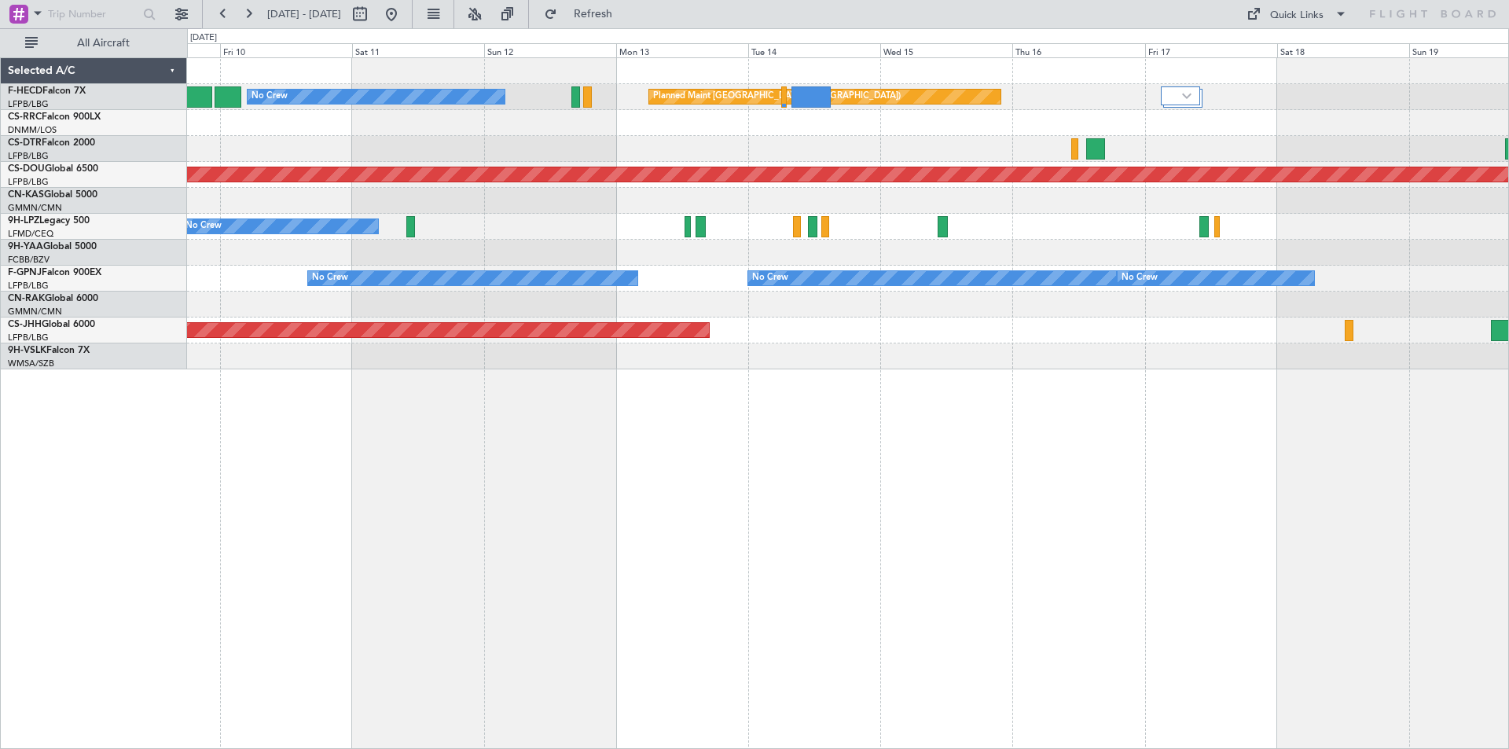
click at [616, 162] on div "Planned Maint Paris (Le Bourget) No Crew Planned Maint Lagos (Murtala Muhammed)…" at bounding box center [848, 213] width 1322 height 311
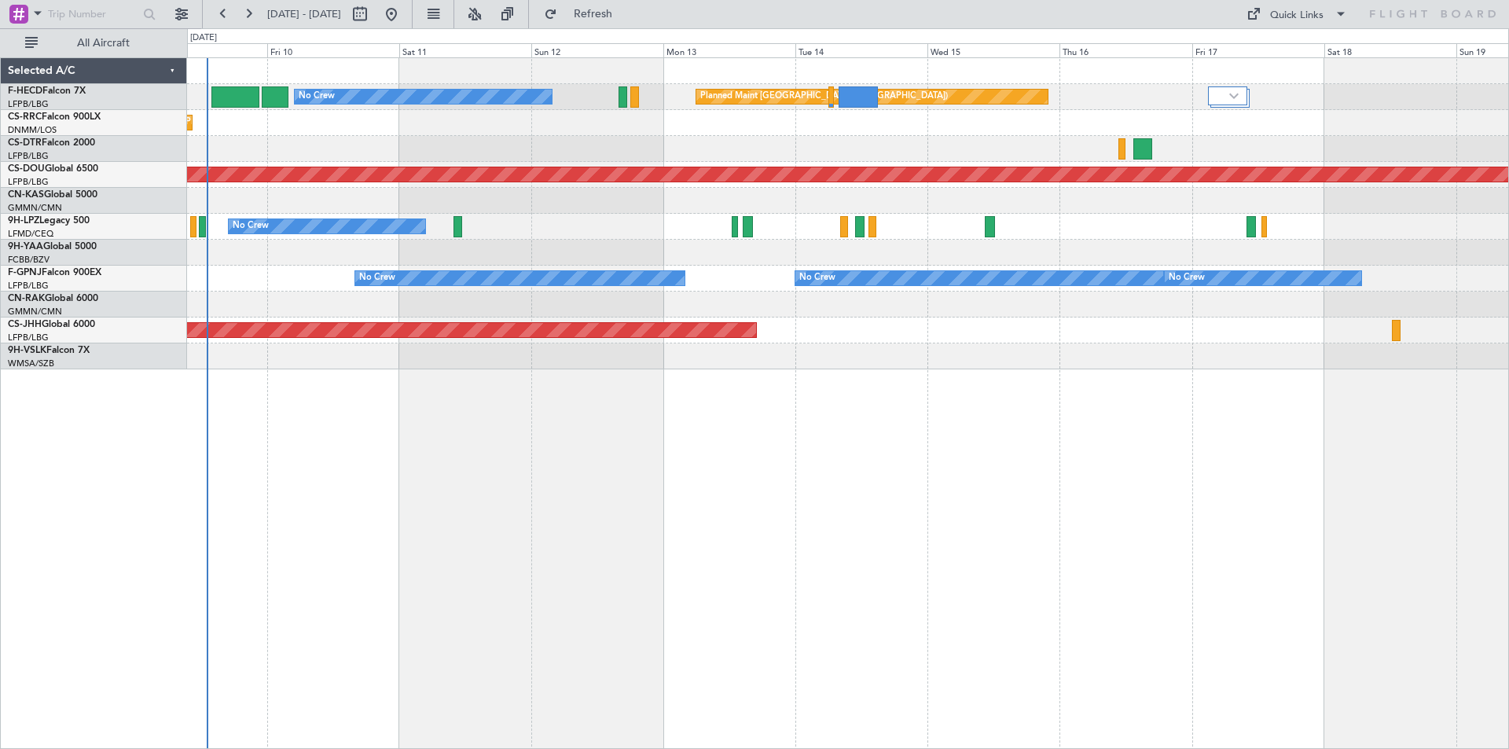
click at [622, 210] on div at bounding box center [848, 201] width 1322 height 26
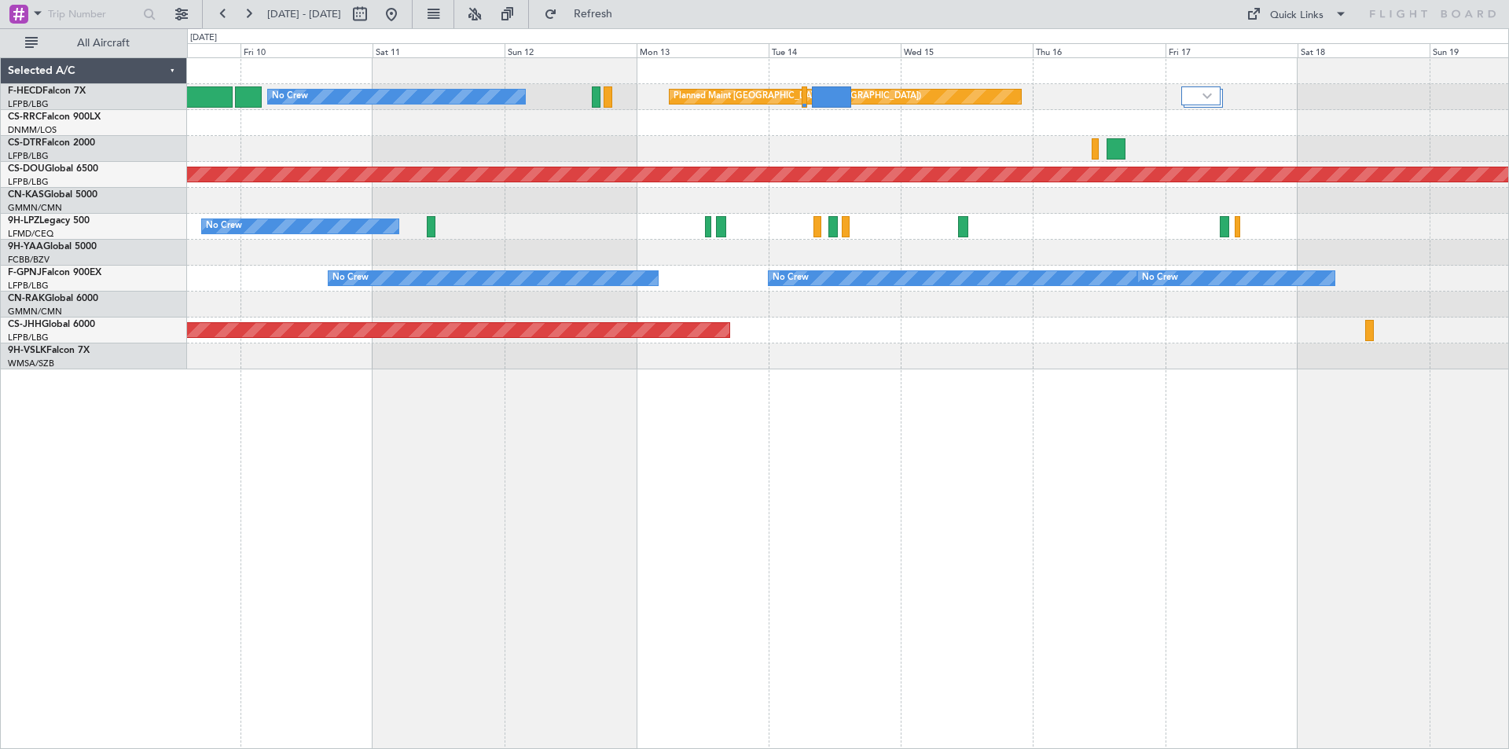
click at [794, 280] on div "Planned Maint Paris (Le Bourget) No Crew Planned Maint Lagos (Murtala Muhammed)…" at bounding box center [848, 213] width 1322 height 311
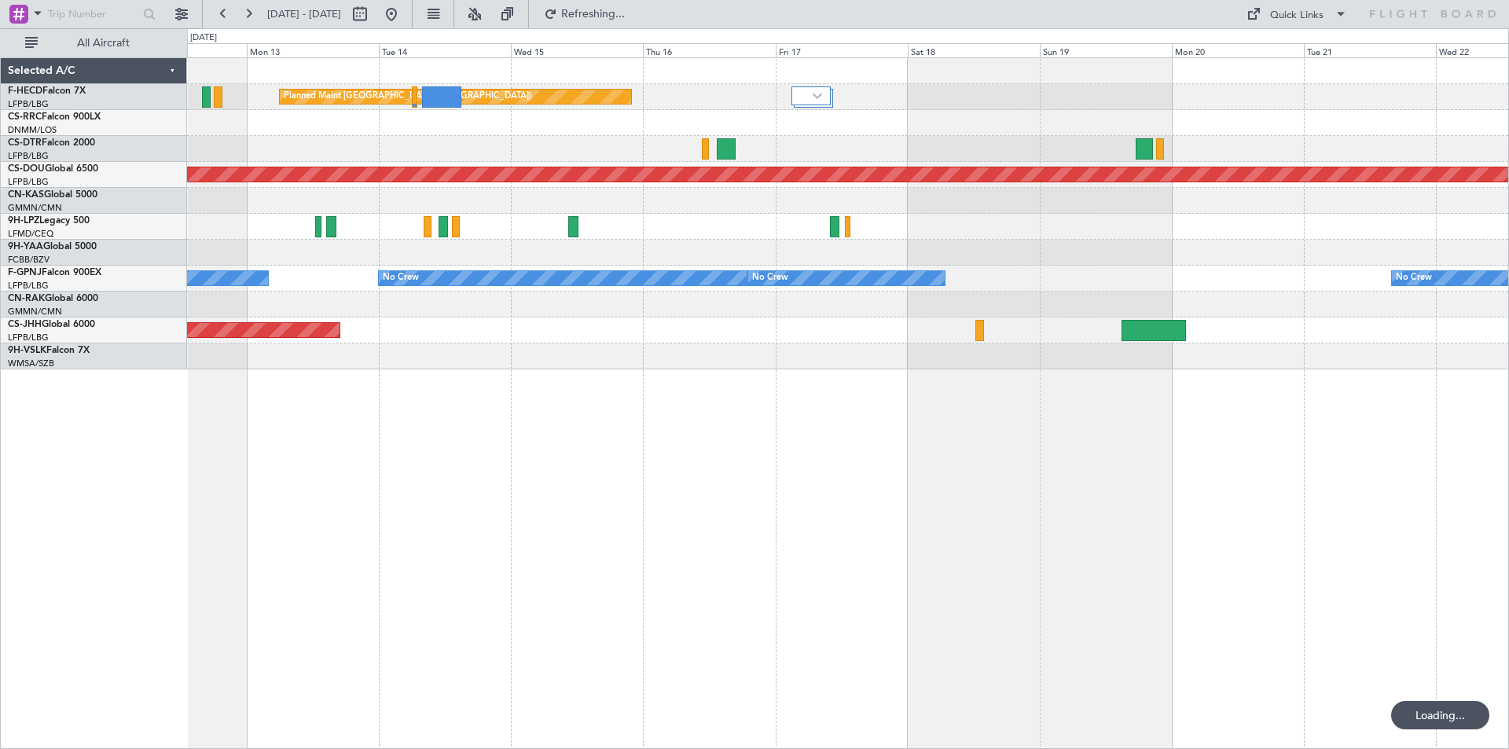
click at [1013, 217] on div "Planned Maint Paris (Le Bourget) No Crew Planned Maint London (Biggin Hill) No …" at bounding box center [848, 213] width 1322 height 311
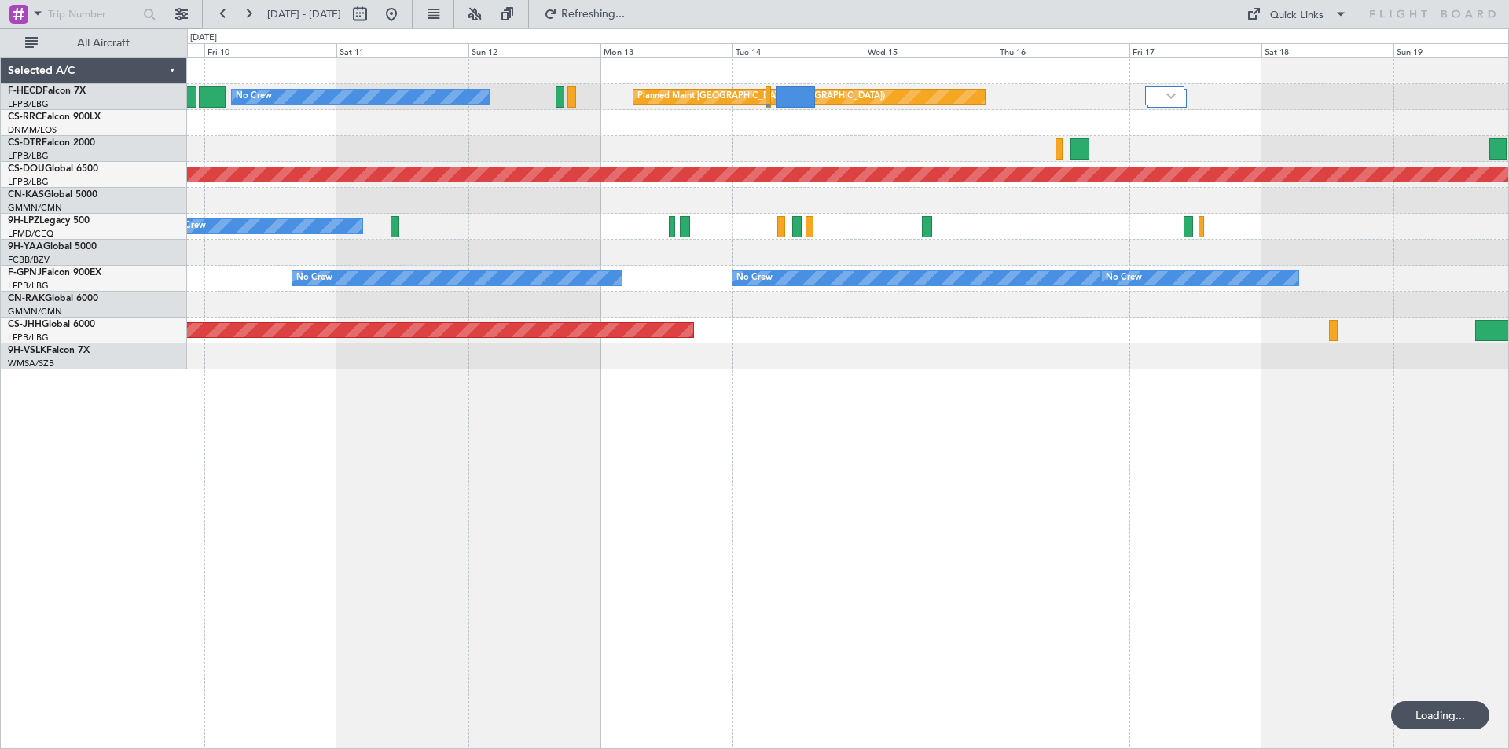
click at [879, 227] on div "No Crew Unplanned Maint Nice (Côte d'Azur Airport)" at bounding box center [848, 227] width 1322 height 26
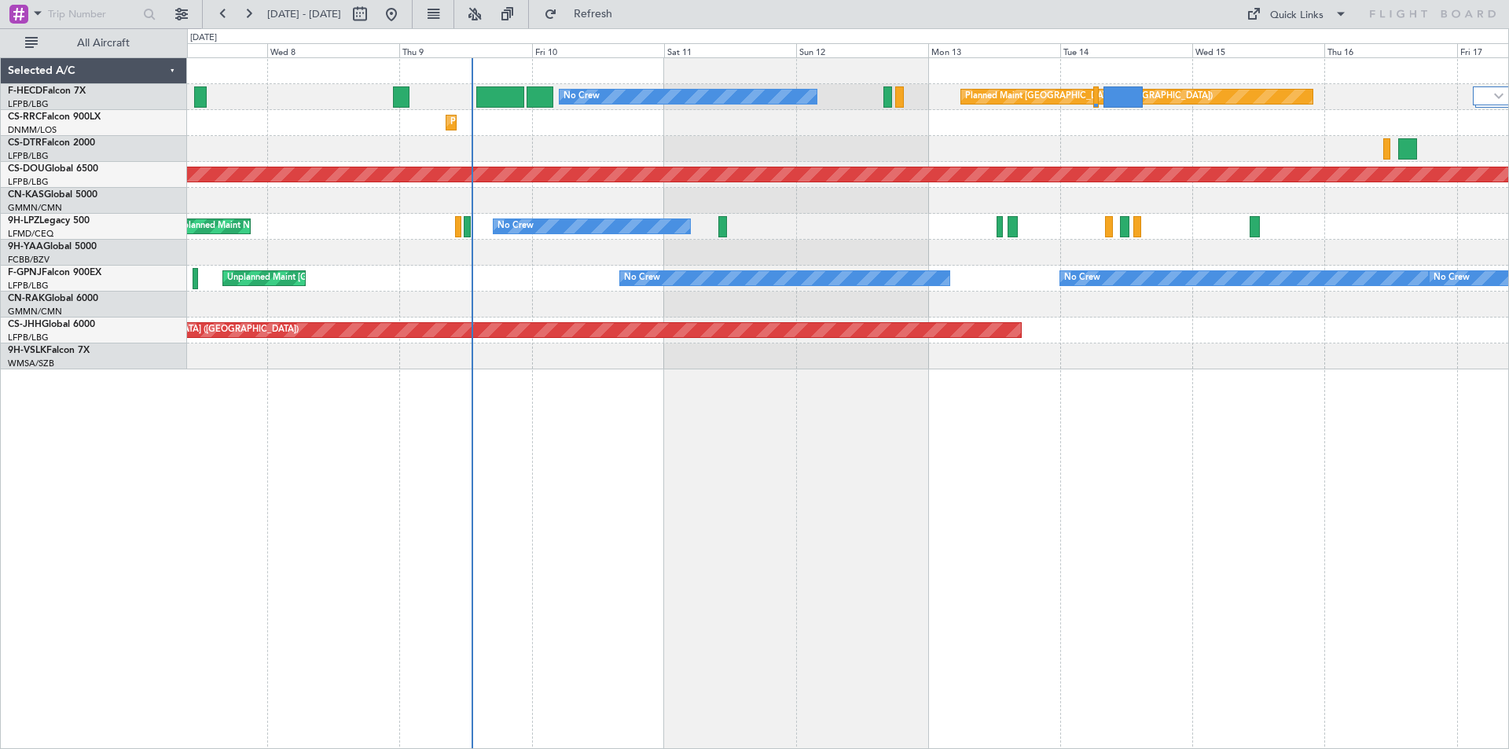
click at [800, 252] on div "Planned Maint Paris (Le Bourget) No Crew Planned Maint Lagos (Murtala Muhammed)…" at bounding box center [848, 213] width 1322 height 311
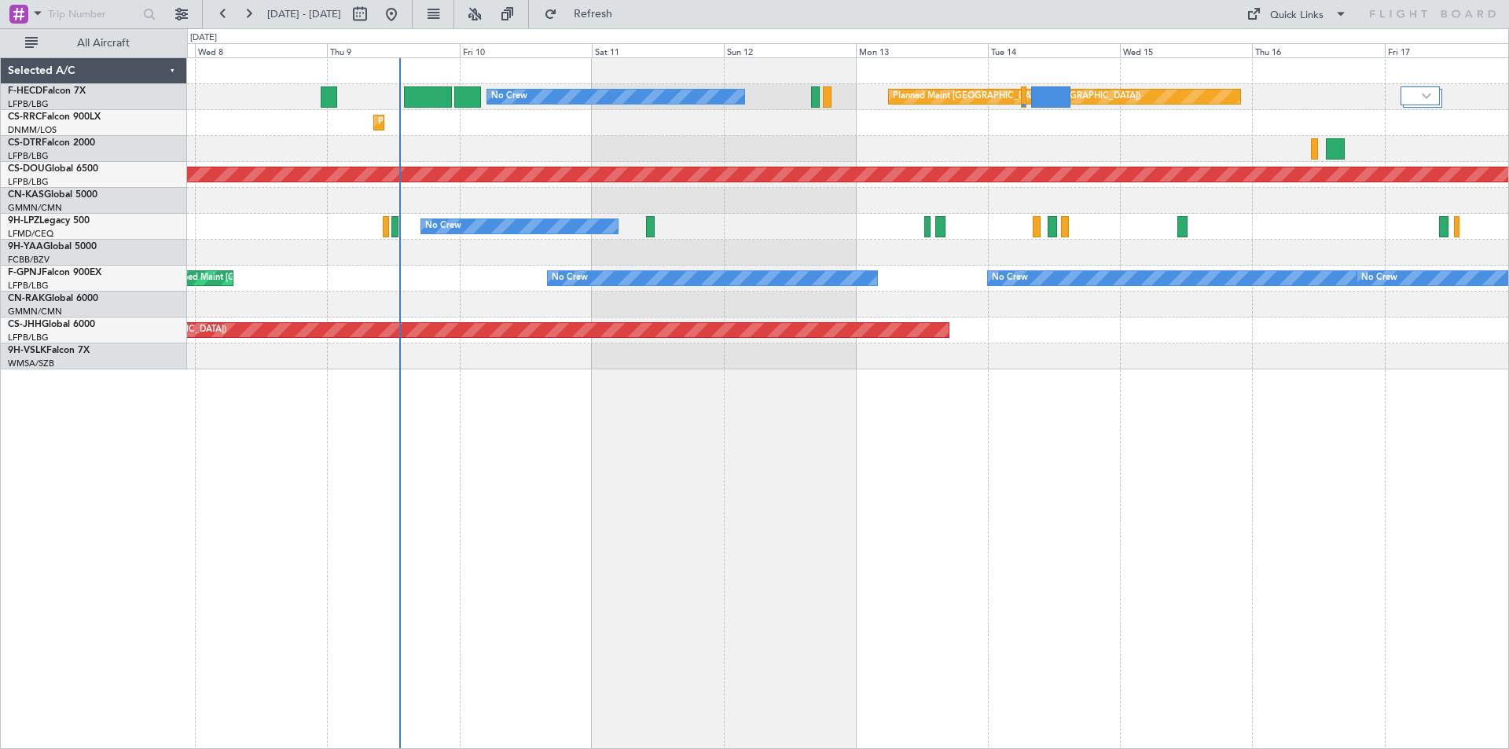
click at [949, 283] on div "No Crew No Crew No Crew Unplanned Maint Paris (Le Bourget) Unplanned Maint Pari…" at bounding box center [848, 279] width 1322 height 26
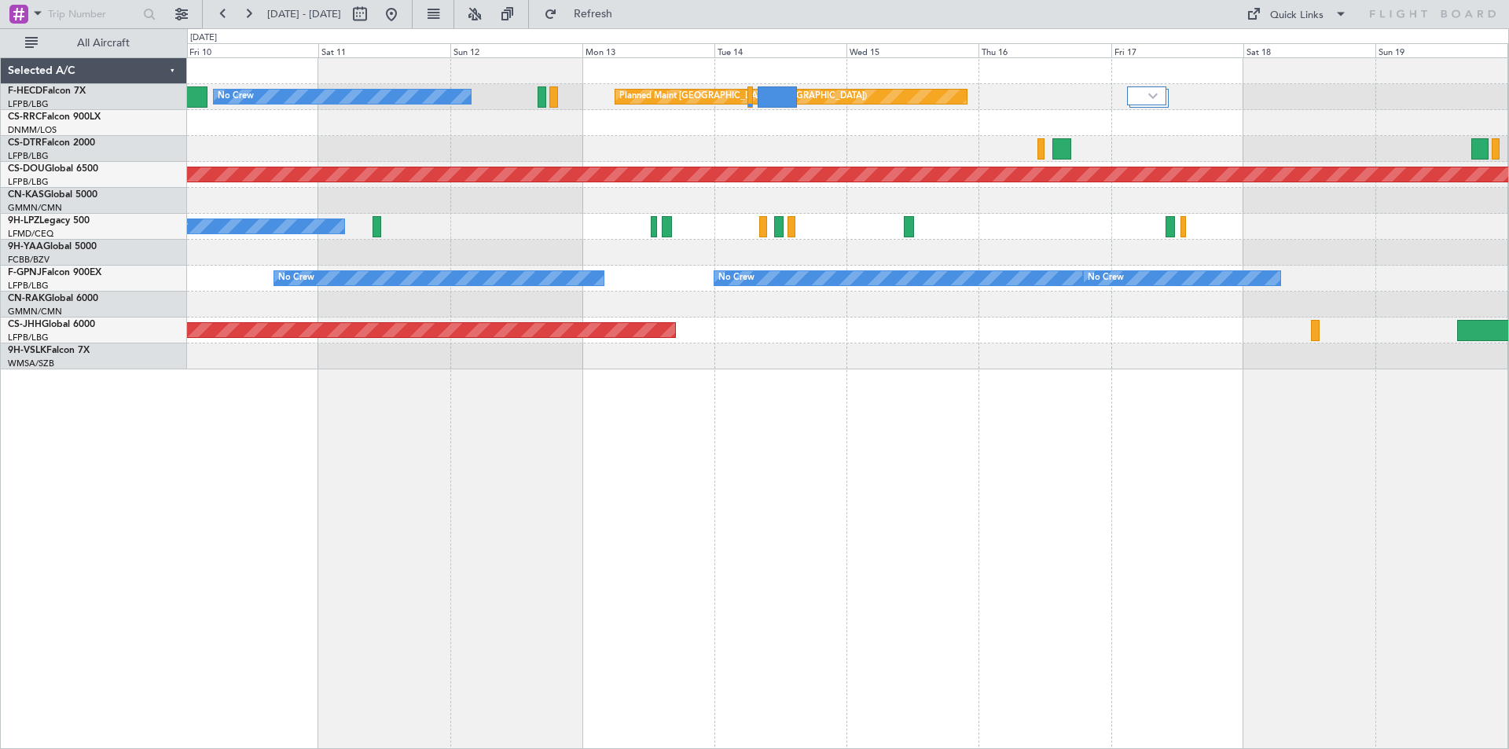
click at [1058, 259] on div "Planned Maint Paris (Le Bourget) No Crew Planned Maint Lagos (Murtala Muhammed)…" at bounding box center [848, 213] width 1322 height 311
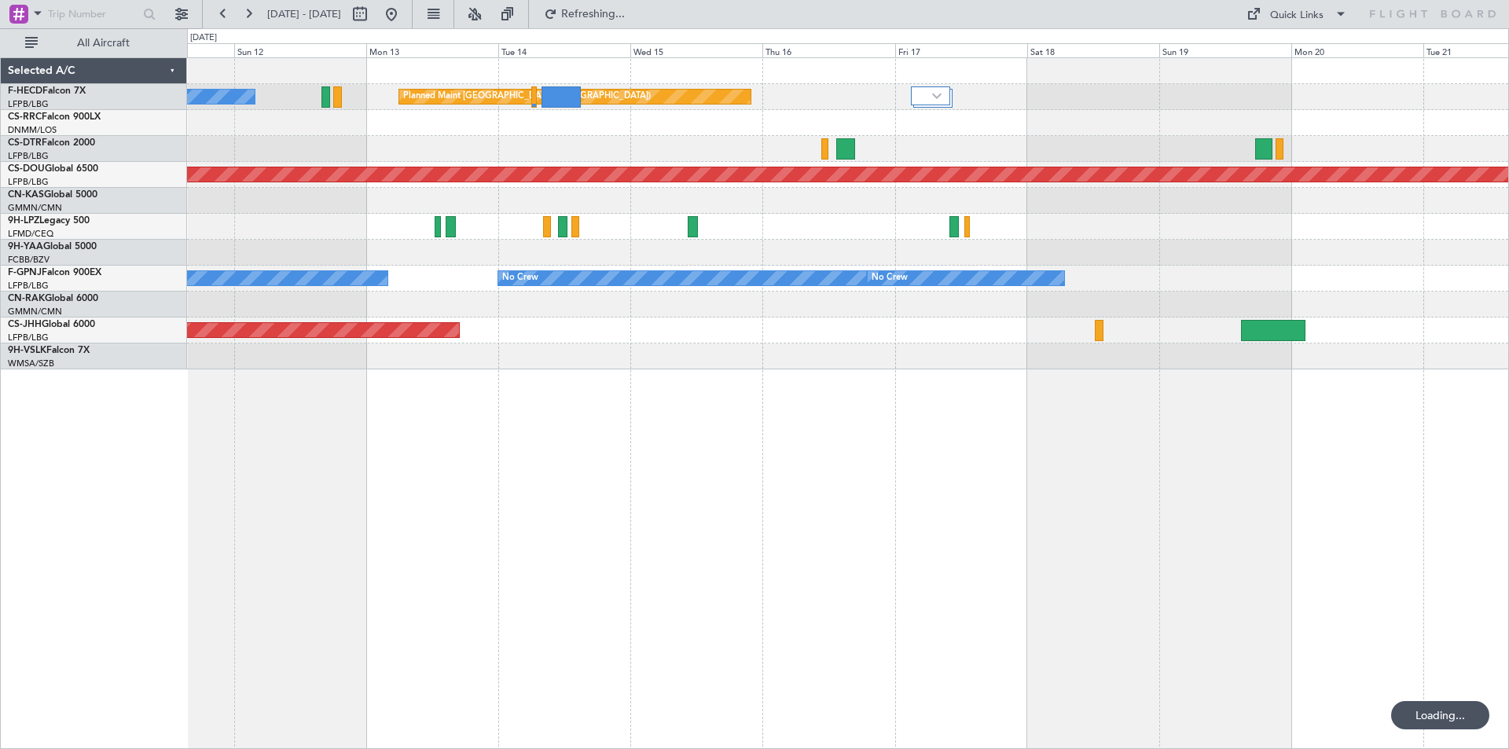
click at [932, 322] on div "Planned Maint Paris (Le Bourget) No Crew Planned Maint Lagos (Murtala Muhammed)…" at bounding box center [848, 213] width 1322 height 311
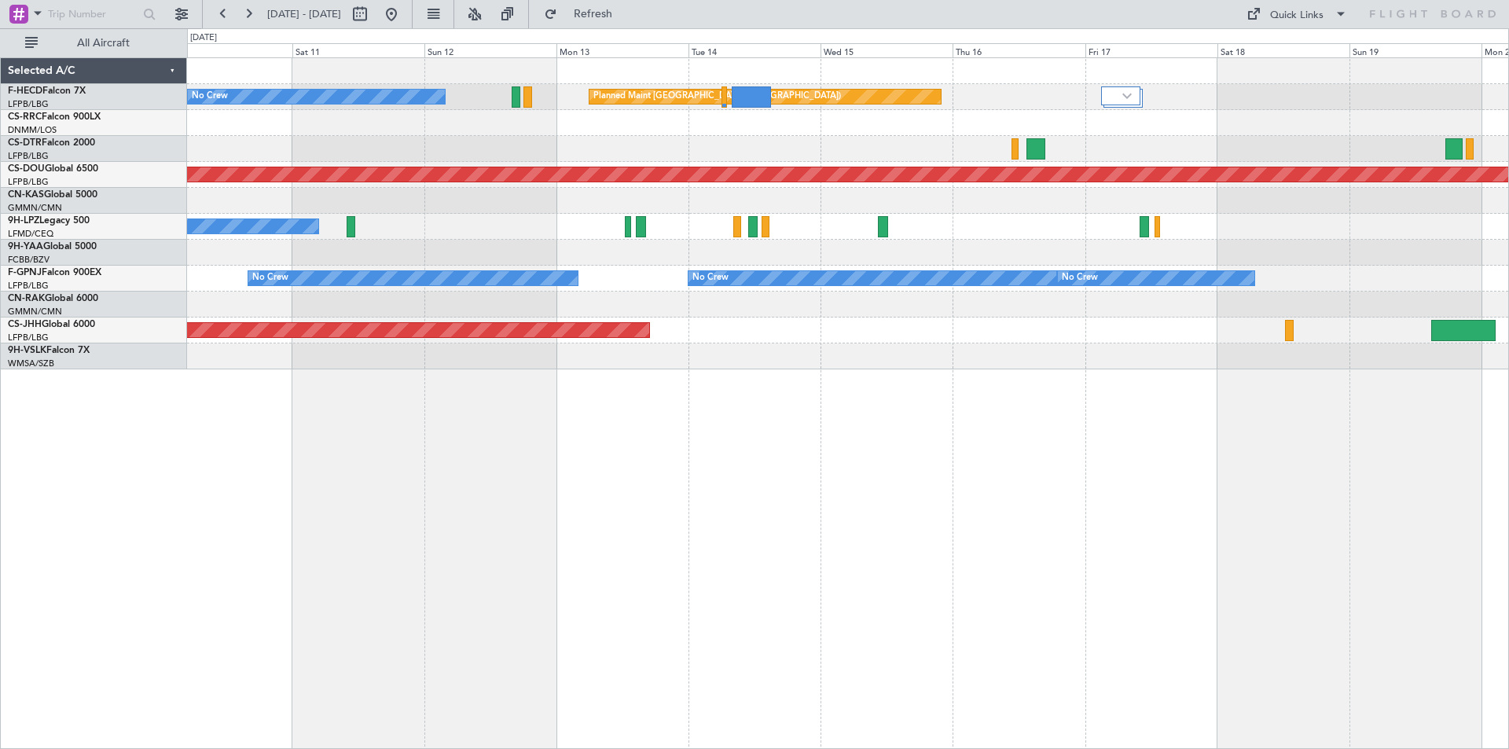
click at [983, 325] on div "Planned Maint [GEOGRAPHIC_DATA] ([GEOGRAPHIC_DATA])" at bounding box center [848, 331] width 1322 height 26
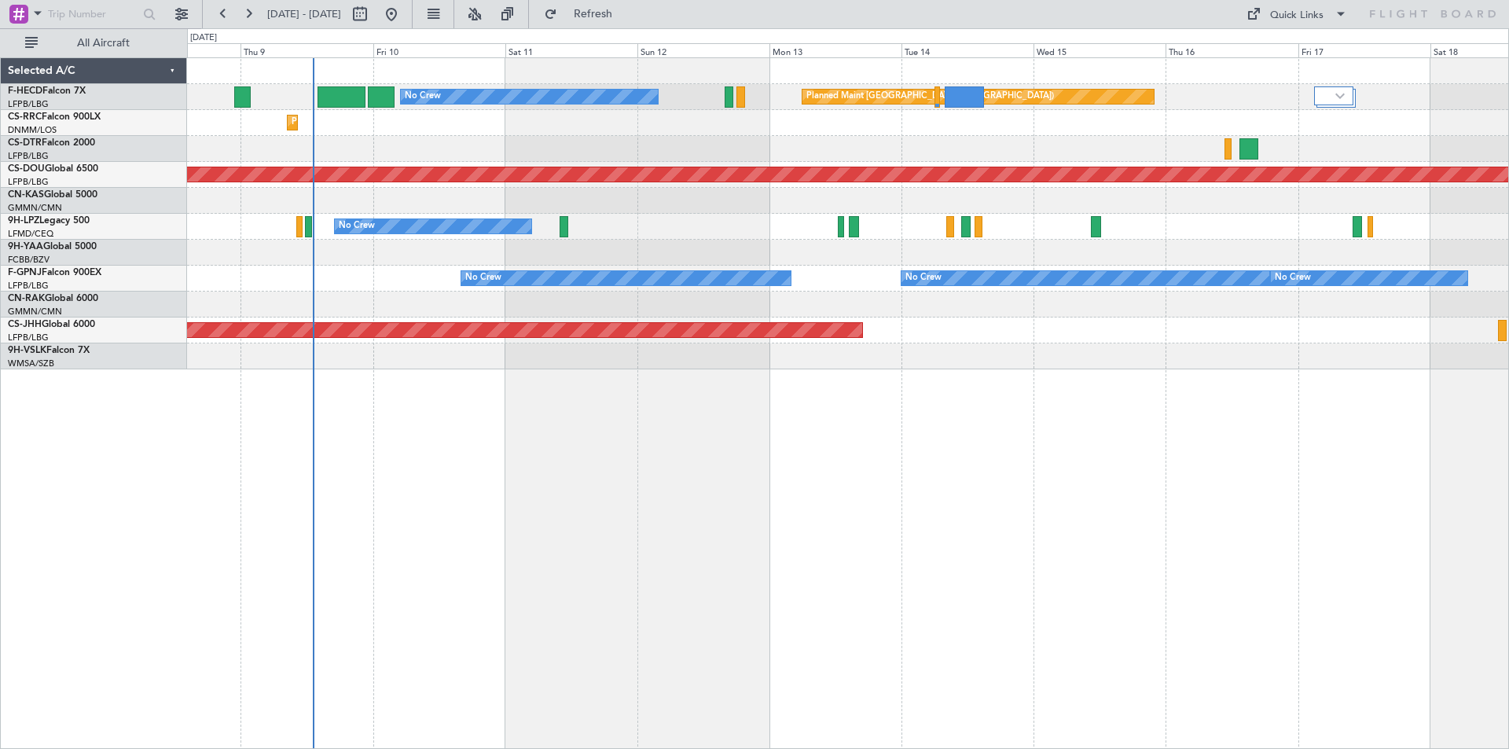
click at [1100, 289] on div "No Crew No Crew No Crew Unplanned Maint Paris (Le Bourget) Unplanned Maint Pari…" at bounding box center [848, 279] width 1322 height 26
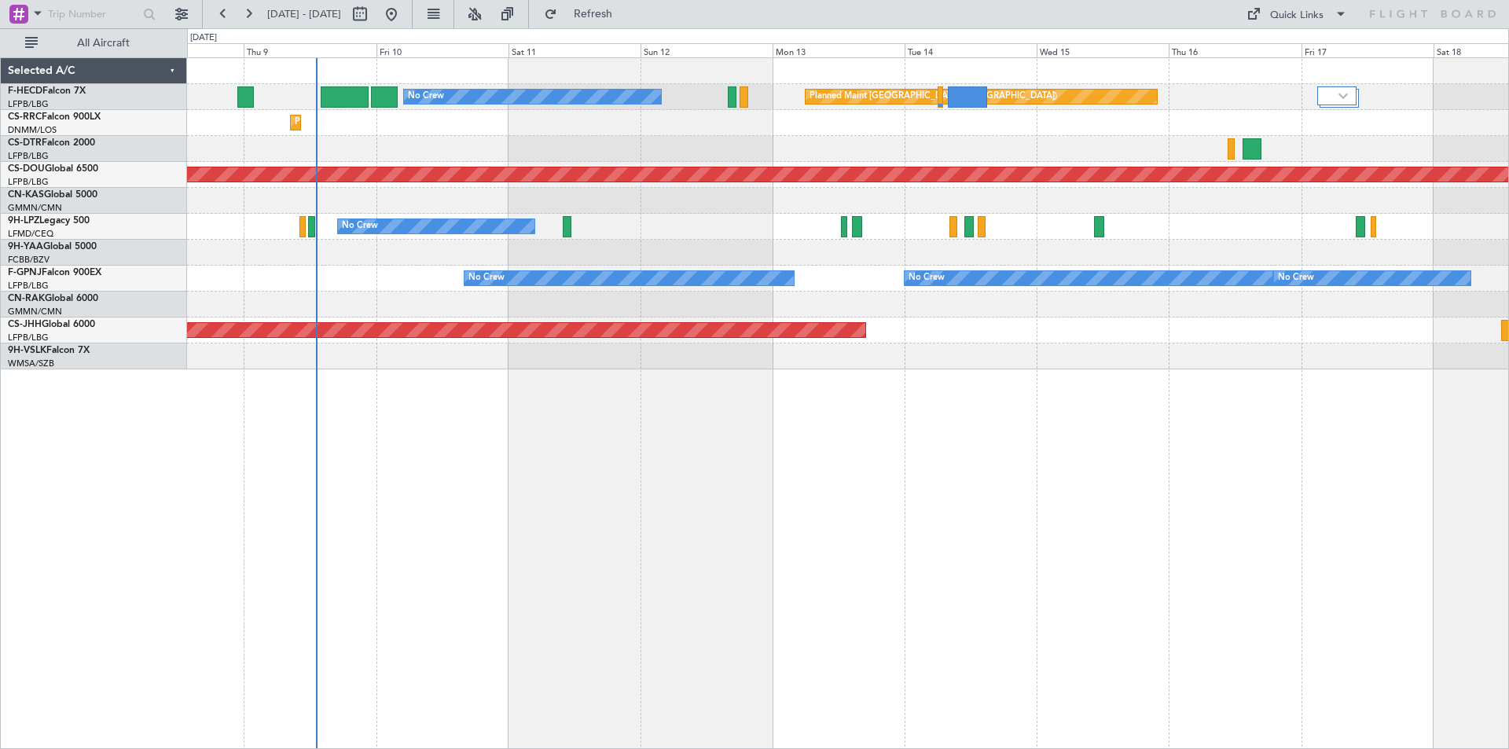
click at [1135, 233] on div "No Crew Unplanned Maint Nice (Côte d'Azur Airport)" at bounding box center [848, 227] width 1322 height 26
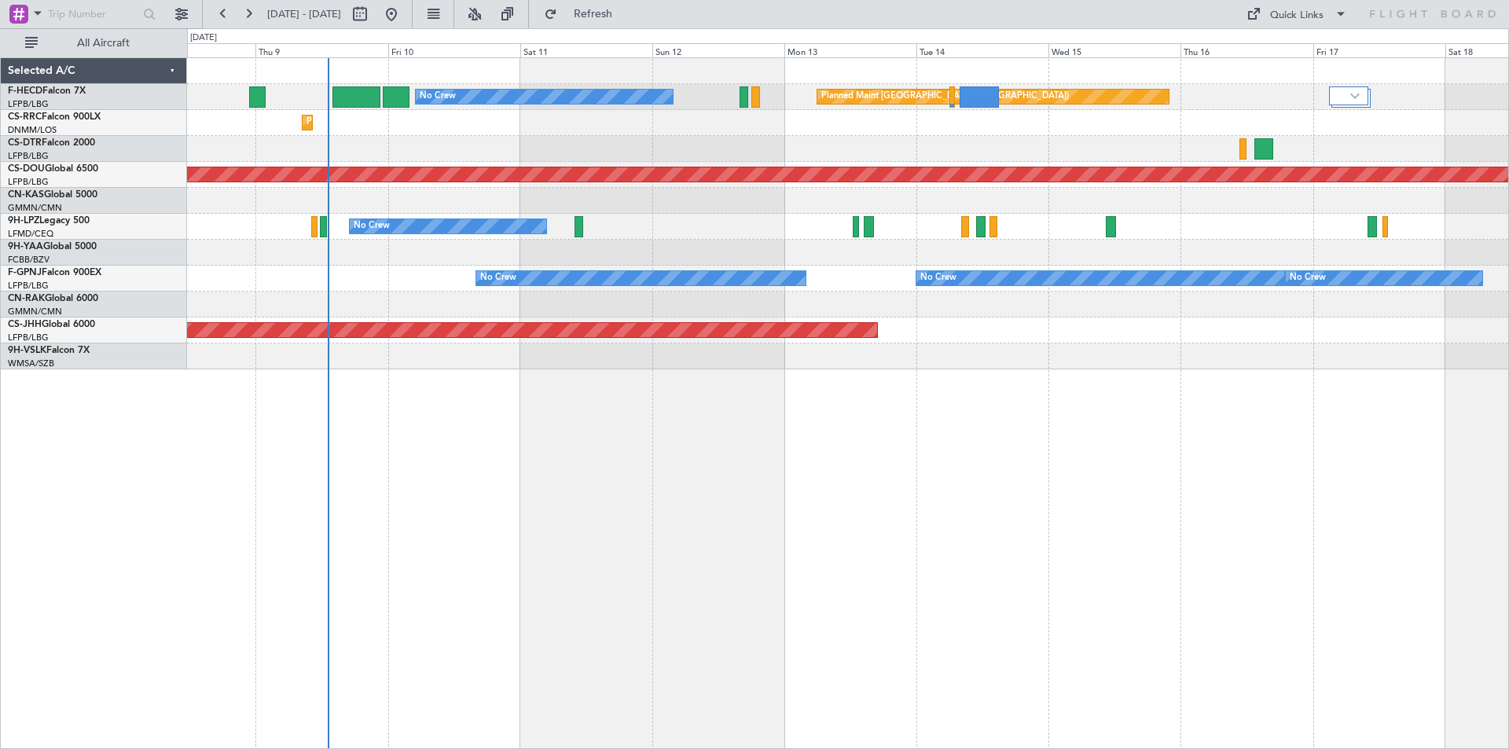
click at [513, 475] on div "Planned Maint [GEOGRAPHIC_DATA] ([GEOGRAPHIC_DATA]) No Crew Planned Maint [GEOG…" at bounding box center [848, 403] width 1322 height 692
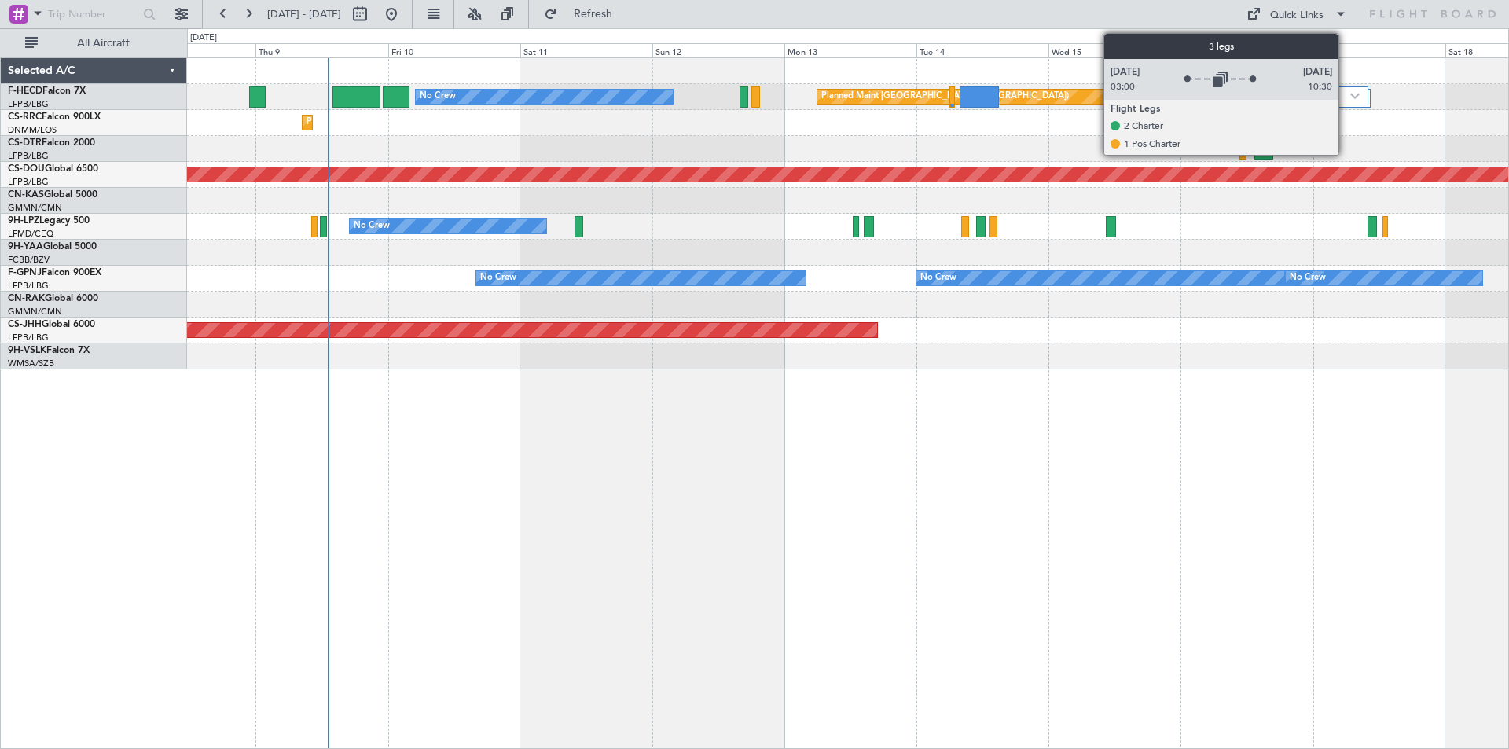
click at [1178, 96] on img at bounding box center [1355, 96] width 9 height 6
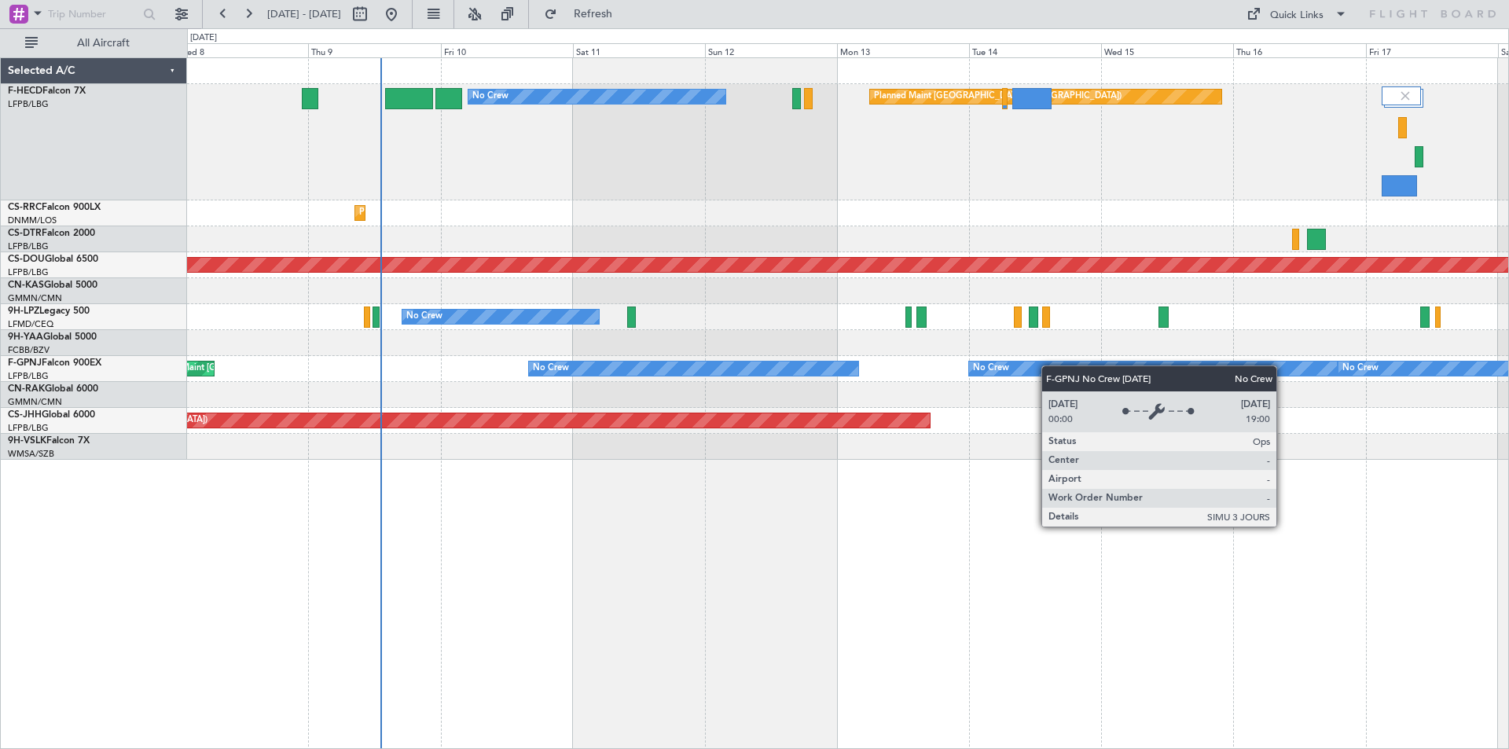
click at [1149, 389] on div "Planned Maint [GEOGRAPHIC_DATA] ([GEOGRAPHIC_DATA]) No Crew Planned Maint [GEOG…" at bounding box center [848, 259] width 1322 height 402
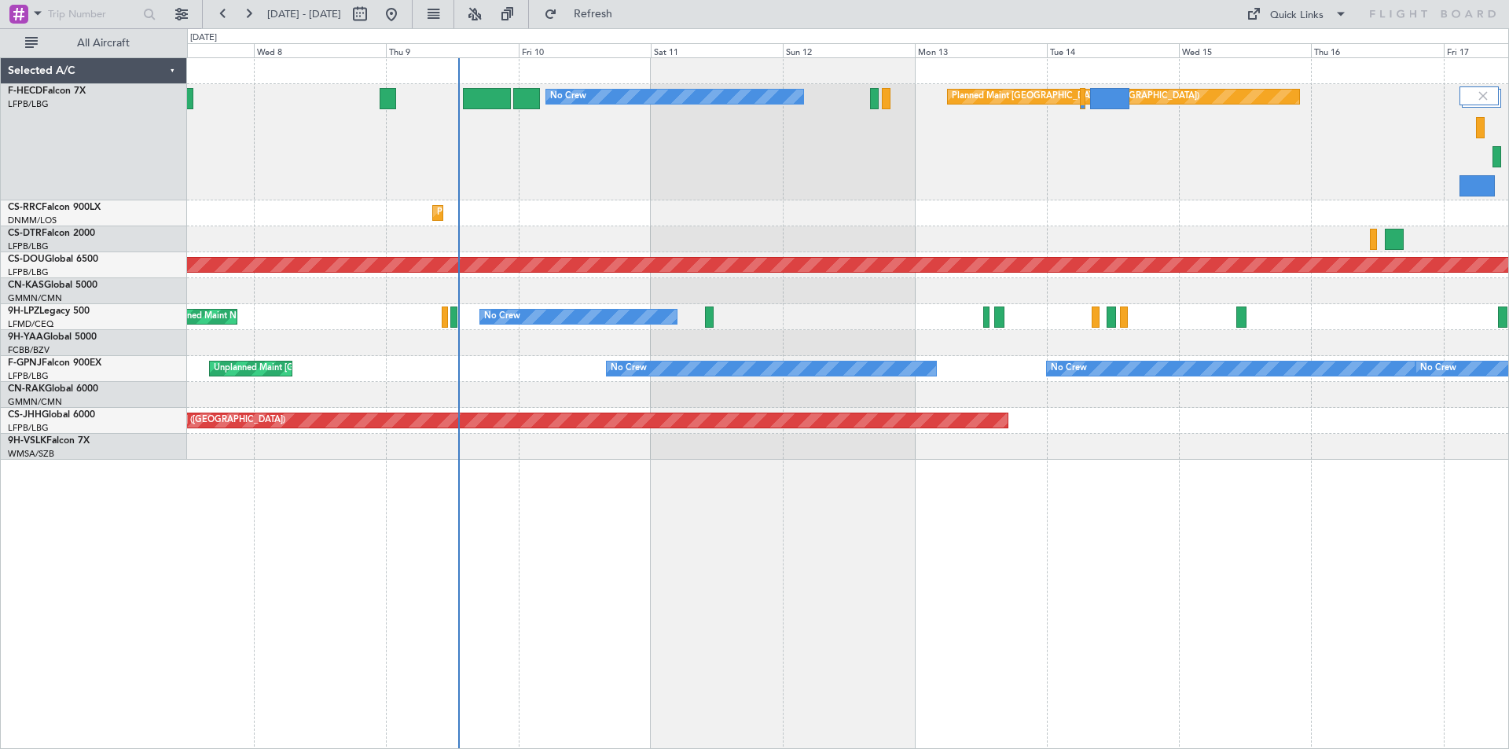
click at [460, 344] on div at bounding box center [848, 343] width 1322 height 26
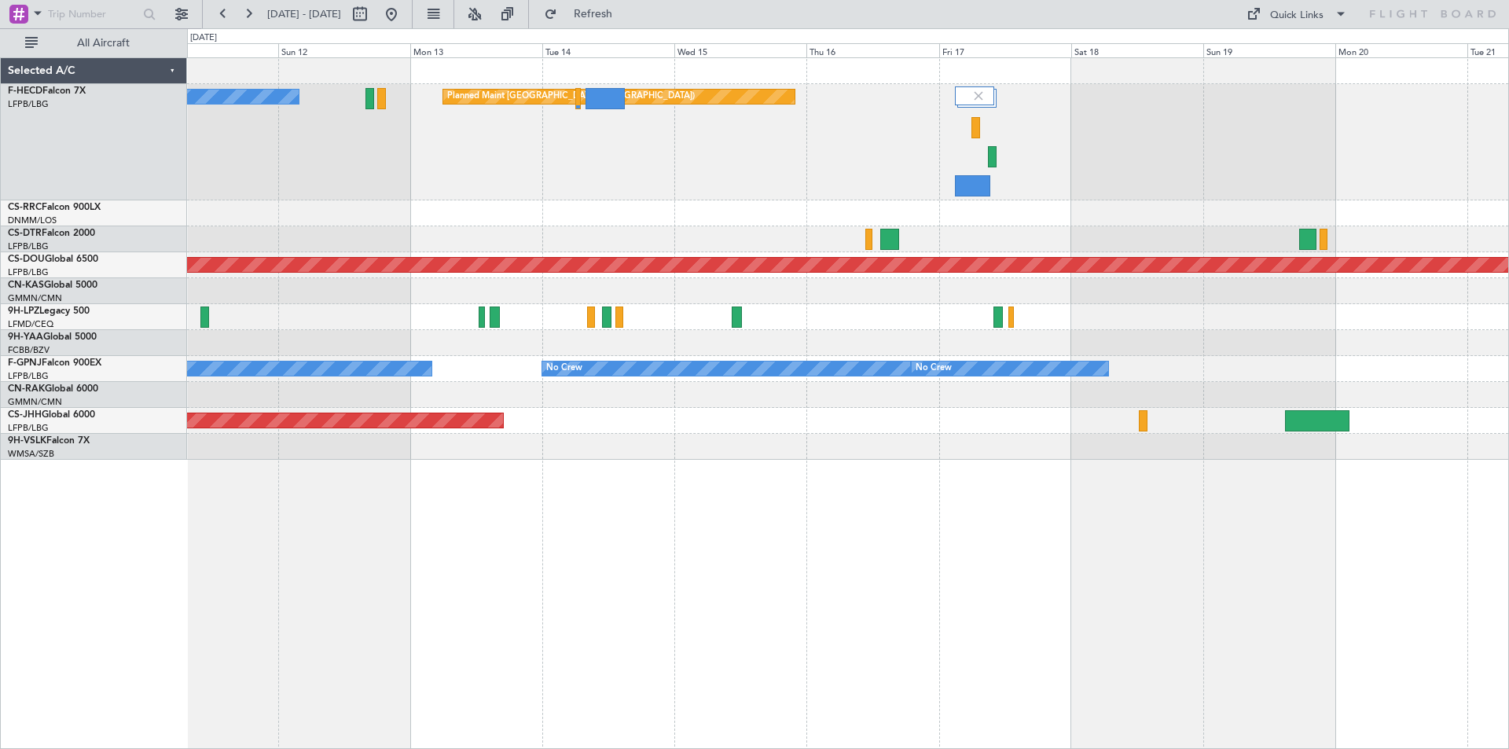
click at [643, 215] on div "Planned Maint Lagos ([PERSON_NAME])" at bounding box center [848, 213] width 1322 height 26
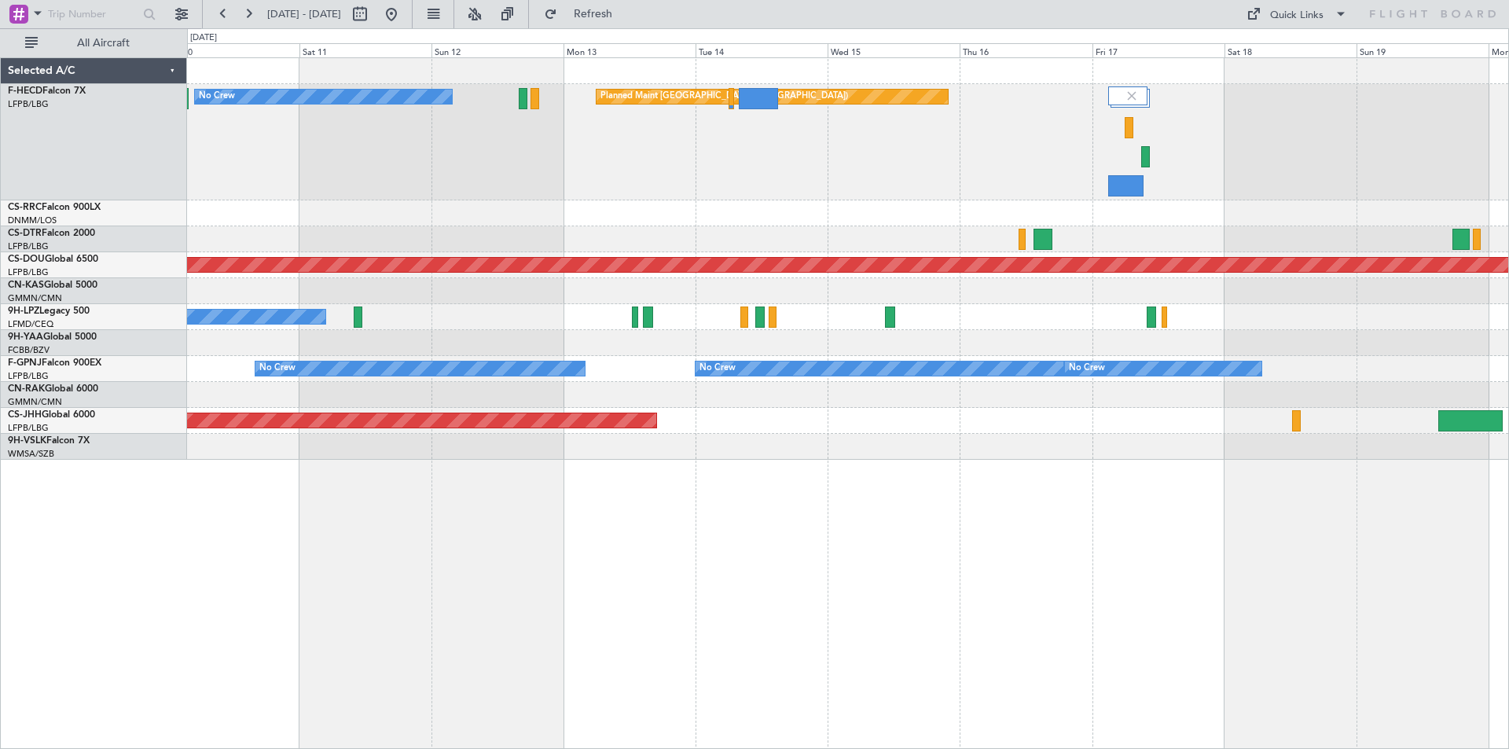
click at [869, 333] on div at bounding box center [848, 343] width 1322 height 26
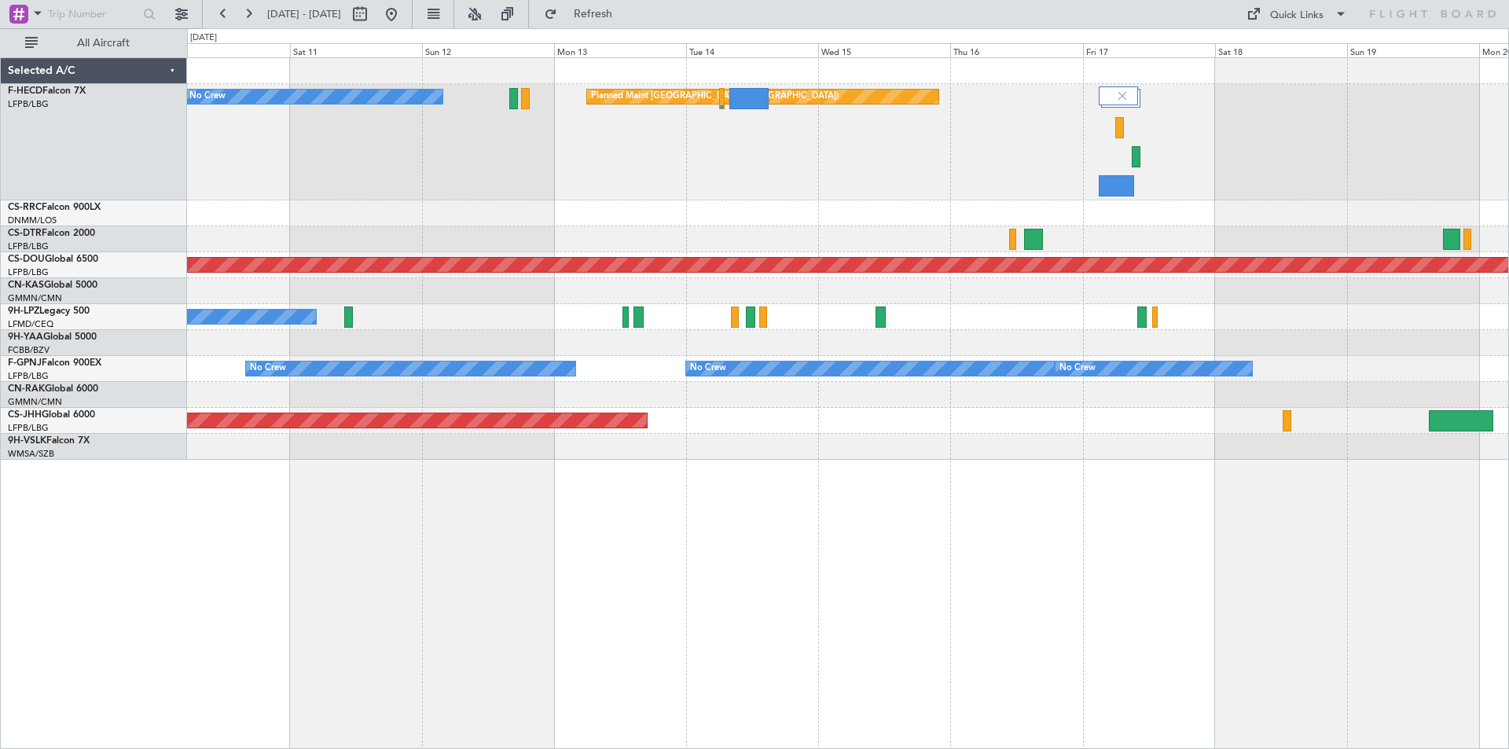
click at [565, 395] on div at bounding box center [848, 395] width 1322 height 26
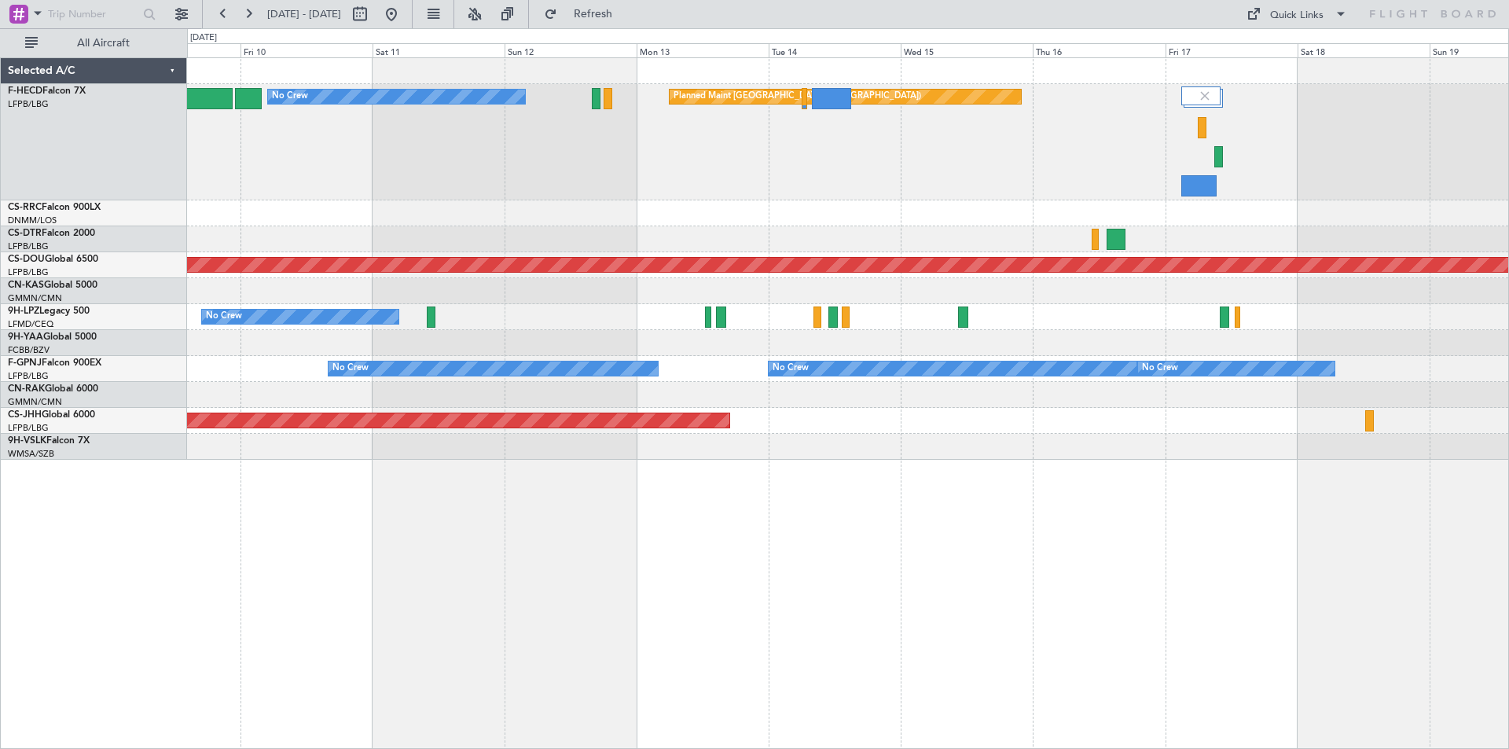
click at [873, 486] on div "Planned Maint [GEOGRAPHIC_DATA] ([GEOGRAPHIC_DATA]) No Crew Planned Maint [GEOG…" at bounding box center [848, 403] width 1322 height 692
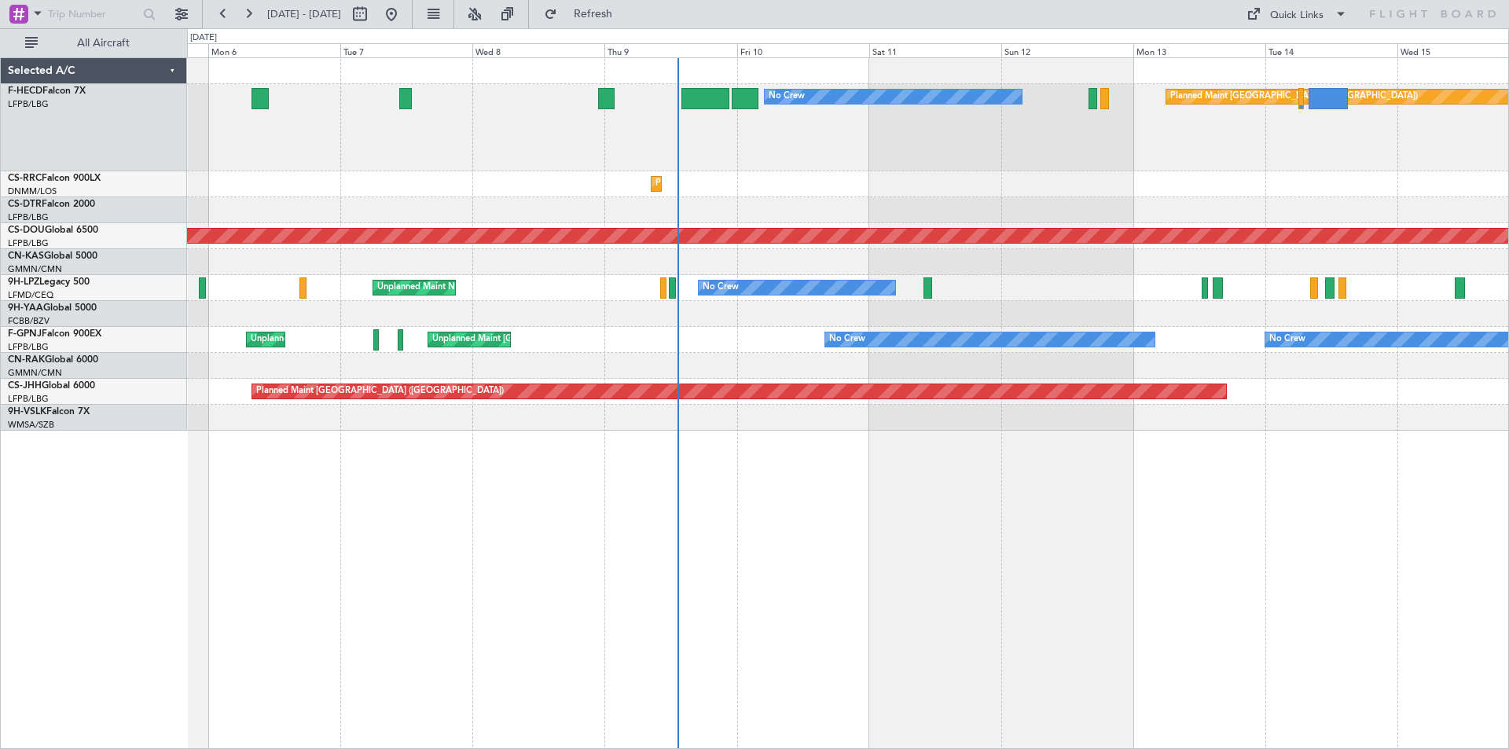
click at [851, 467] on div "Planned Maint Paris (Le Bourget) No Crew No Crew AOG Maint Paris (Le Bourget) P…" at bounding box center [848, 403] width 1322 height 692
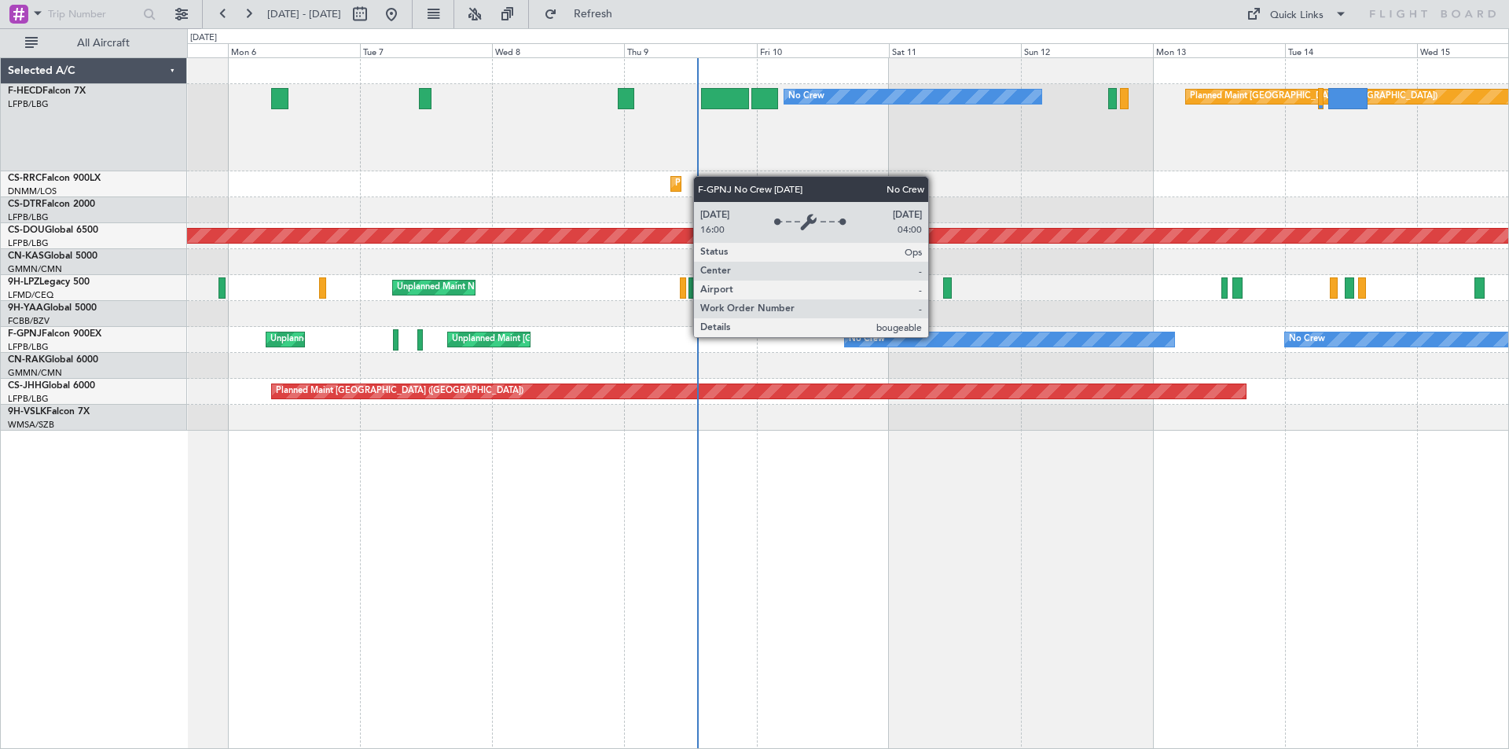
click at [936, 336] on div "No Crew" at bounding box center [1009, 340] width 329 height 14
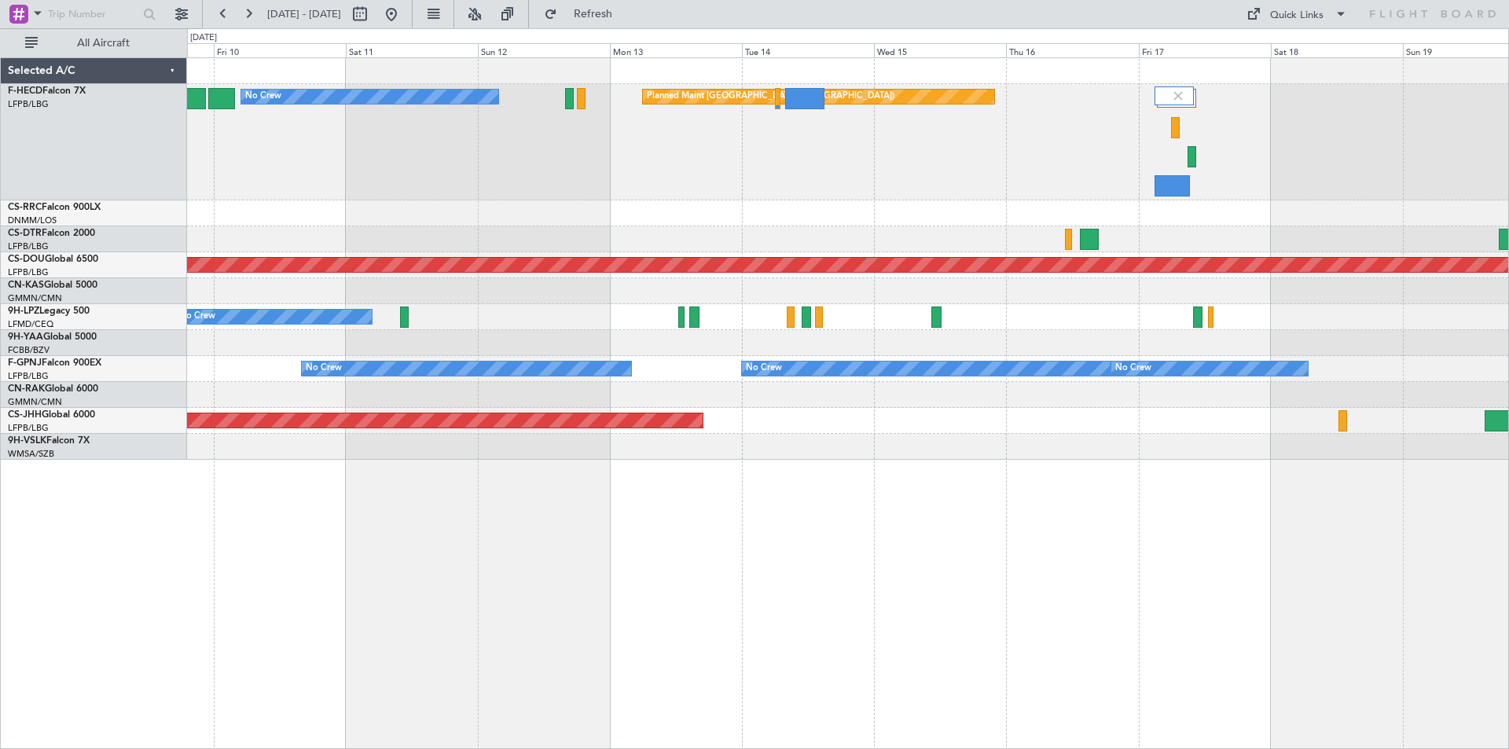
click at [778, 152] on div "Planned Maint [GEOGRAPHIC_DATA] ([GEOGRAPHIC_DATA]) No Crew" at bounding box center [848, 142] width 1322 height 116
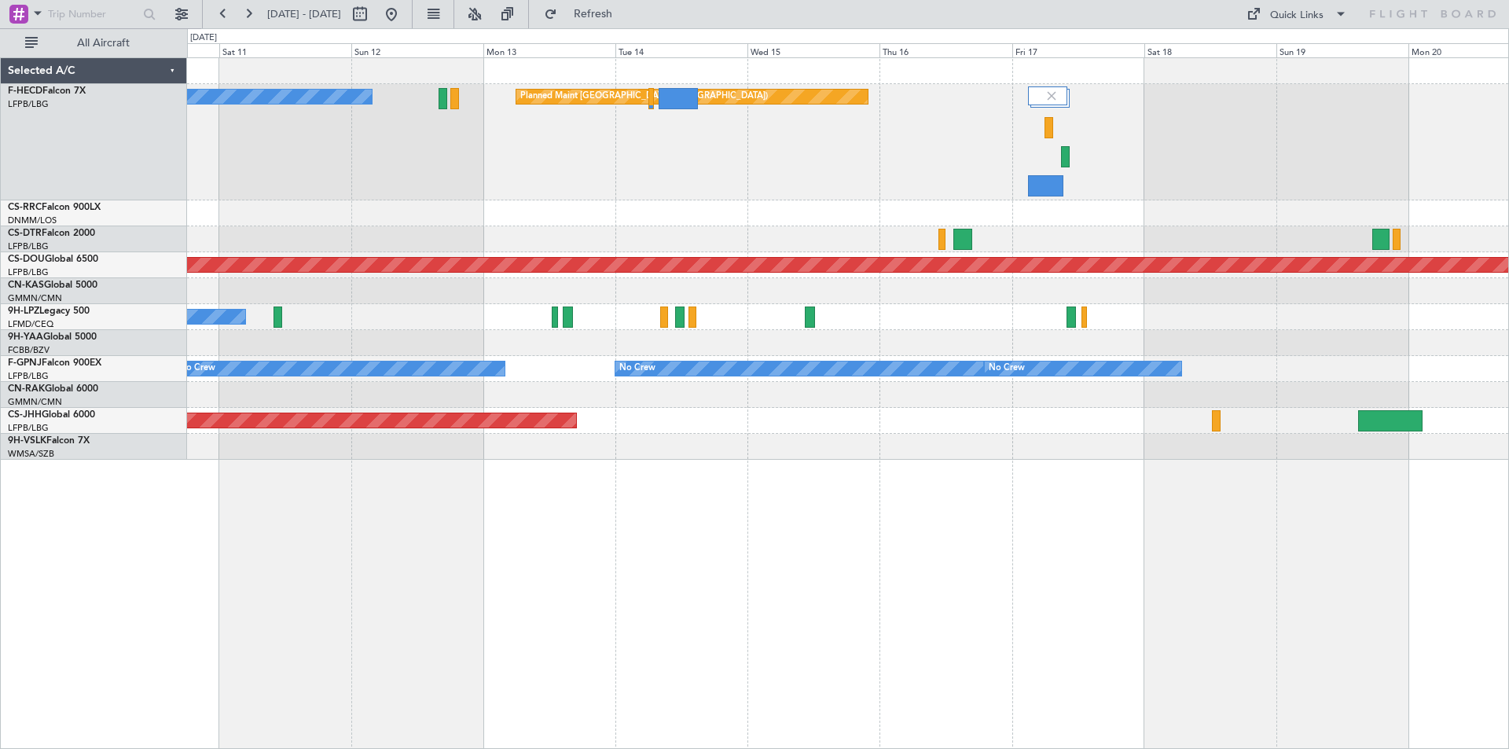
click at [1066, 211] on div "Planned Maint Lagos ([PERSON_NAME])" at bounding box center [848, 213] width 1322 height 26
click at [932, 408] on div "No Crew Planned Maint Paris (Le Bourget) Planned Maint Lagos (Murtala Muhammed)…" at bounding box center [848, 259] width 1322 height 402
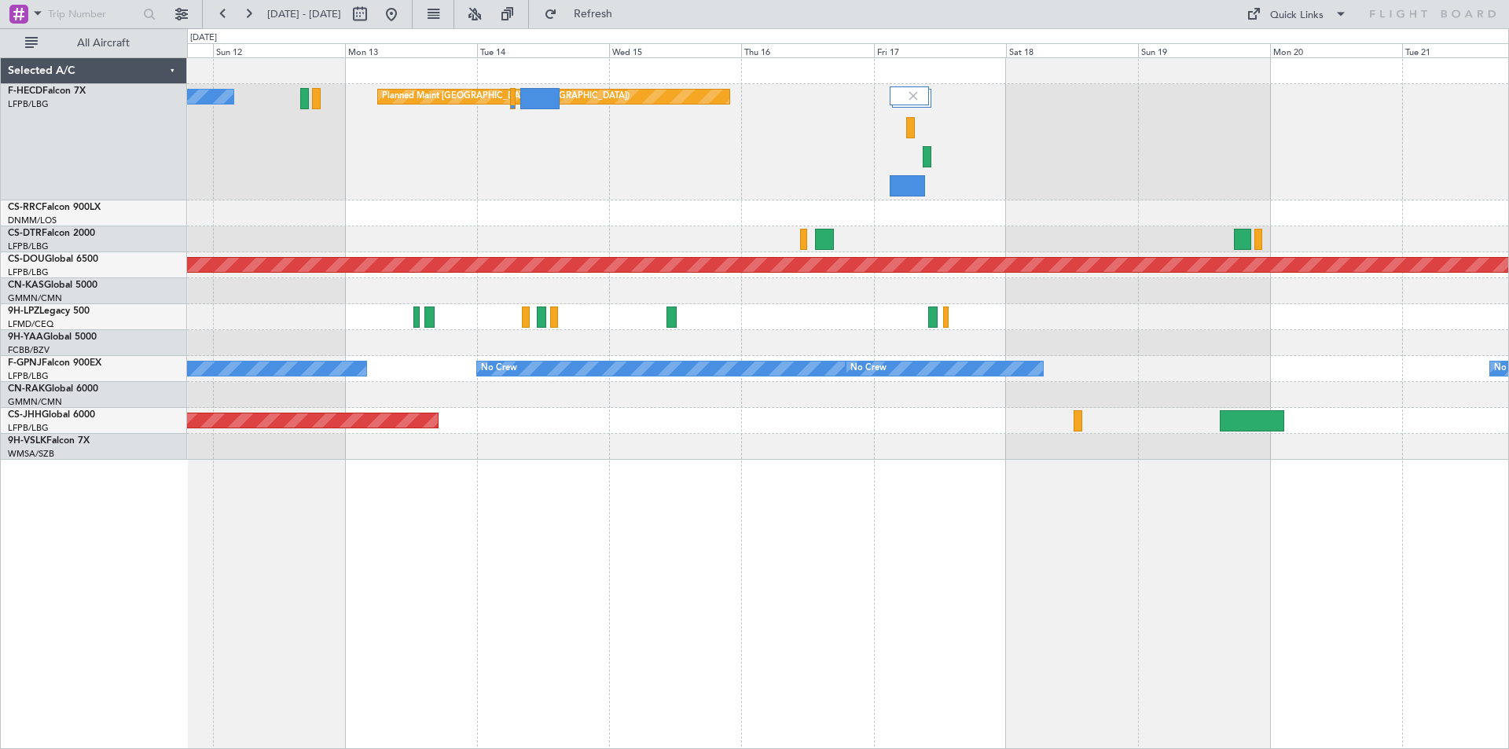
click at [803, 390] on div "No Crew Planned Maint Paris (Le Bourget) Planned Maint Lagos (Murtala Muhammed)…" at bounding box center [848, 259] width 1322 height 402
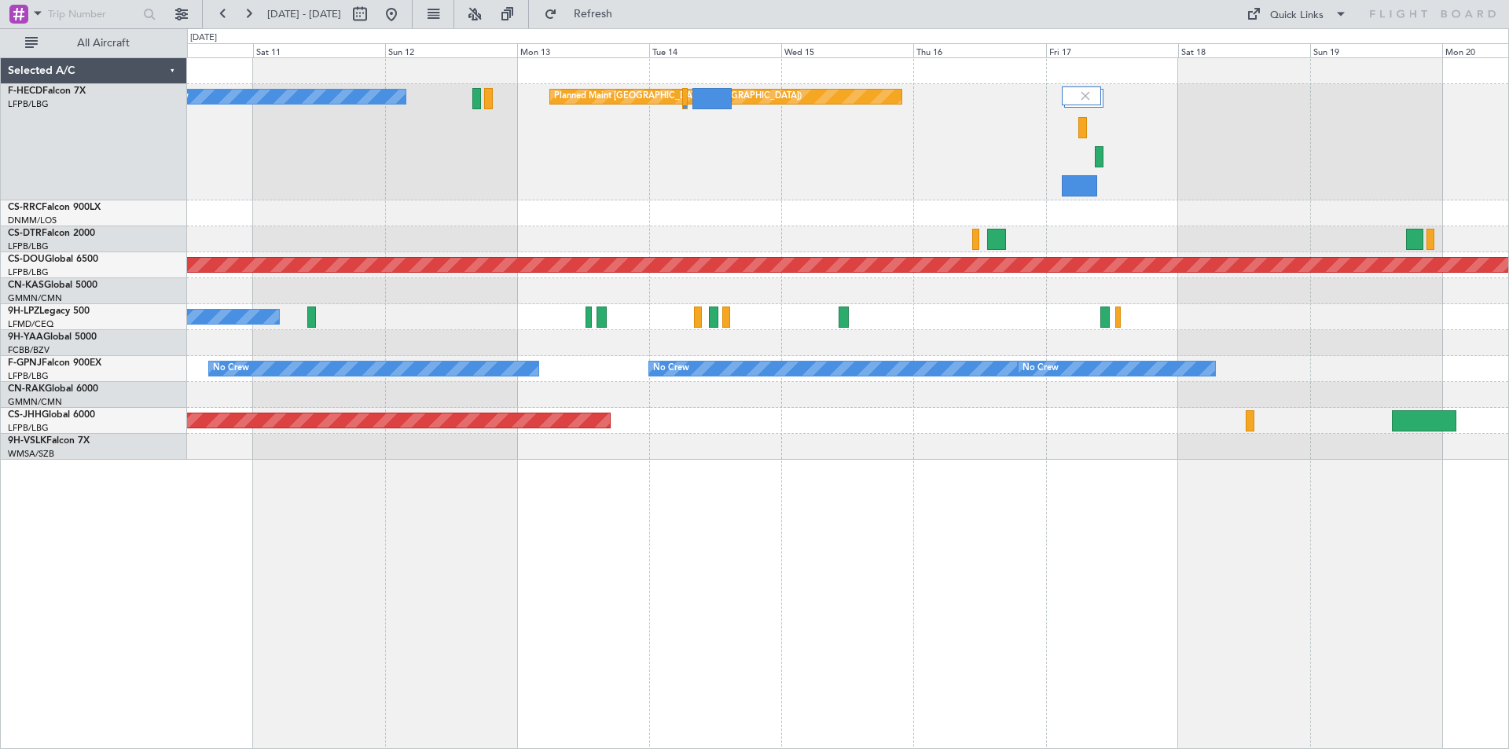
click at [804, 171] on div "No Crew Planned Maint [GEOGRAPHIC_DATA] ([GEOGRAPHIC_DATA])" at bounding box center [848, 142] width 1322 height 116
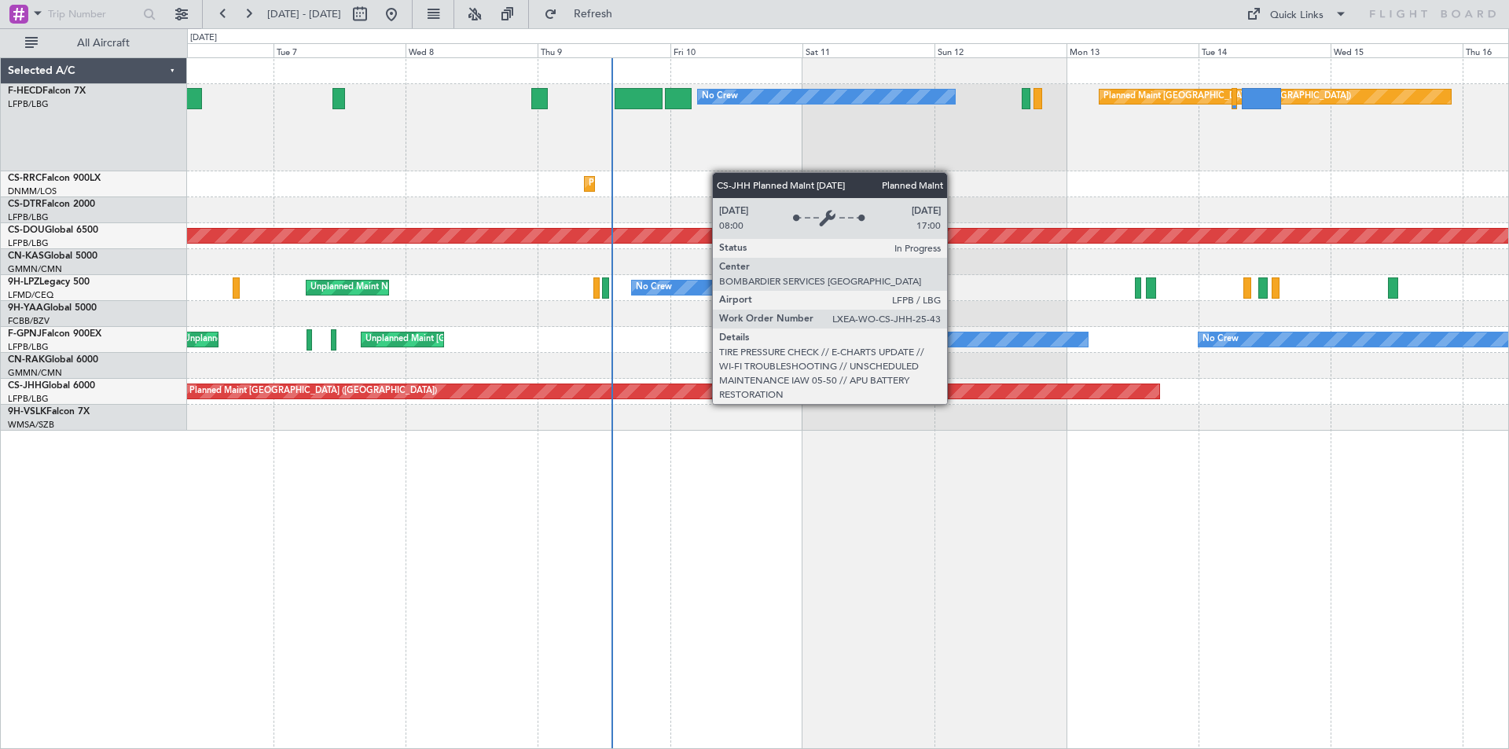
click at [847, 405] on div "No Crew Planned Maint Paris (Le Bourget) No Crew Planned Maint Lagos (Murtala M…" at bounding box center [848, 244] width 1322 height 373
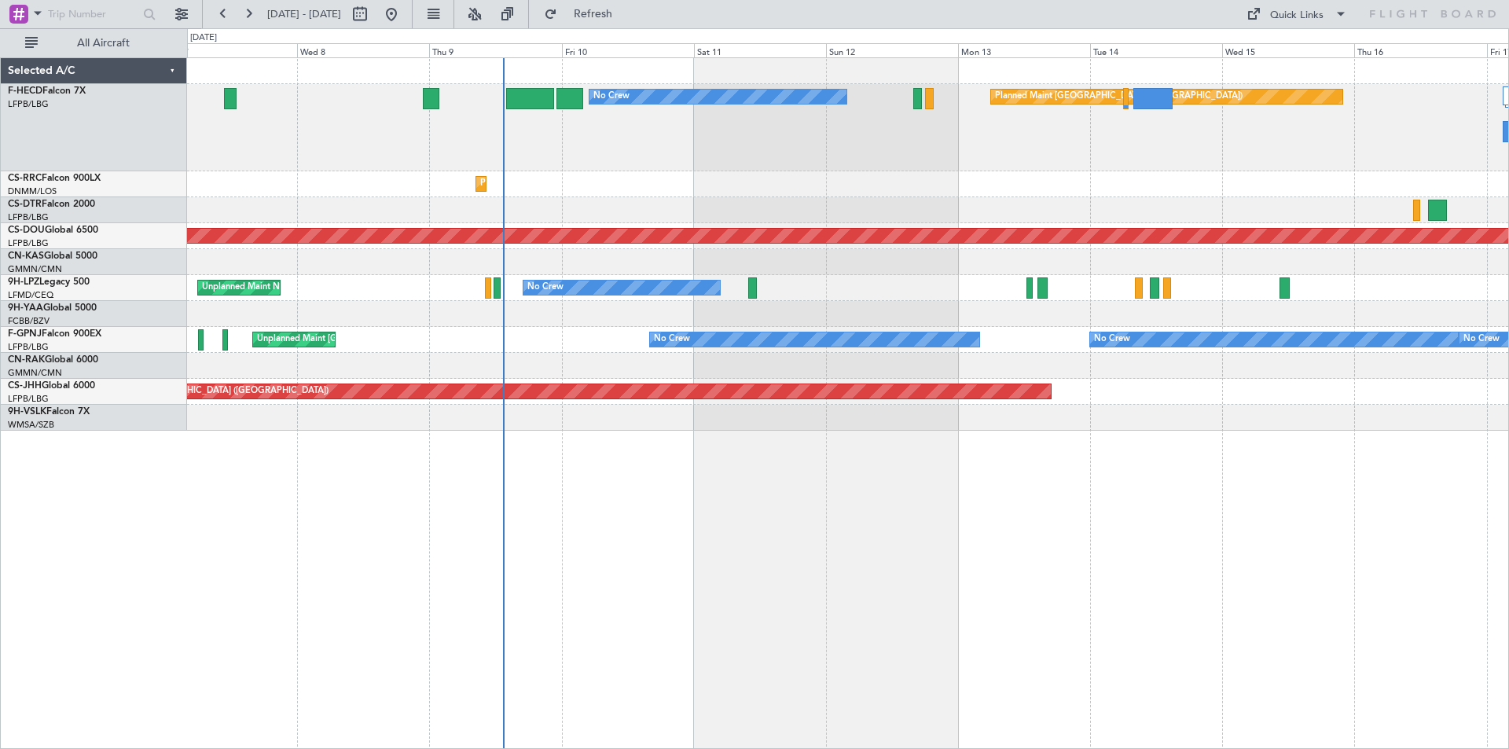
click at [700, 506] on div "No Crew Planned Maint Paris (Le Bourget) Planned Maint Lagos (Murtala Muhammed)…" at bounding box center [848, 403] width 1322 height 692
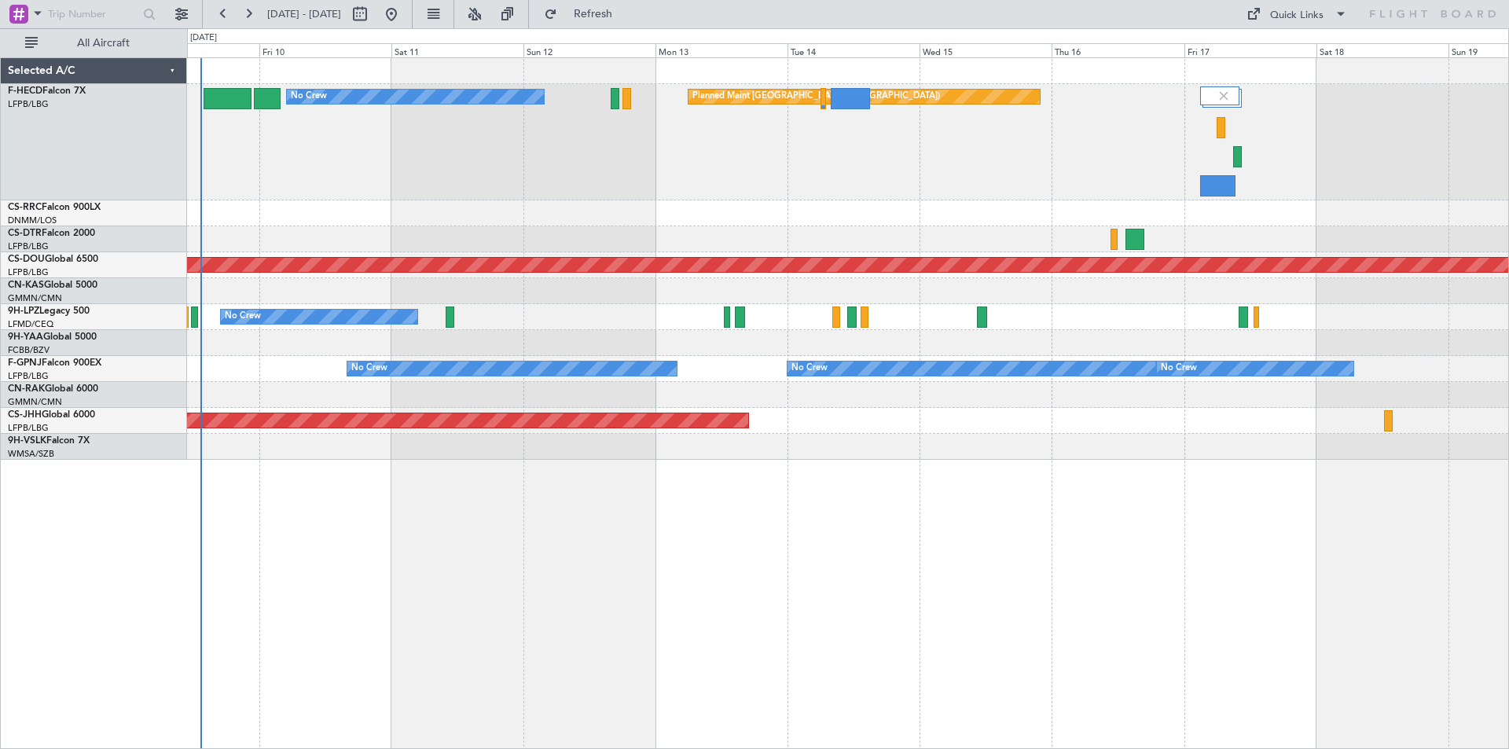
click at [1096, 175] on div "No Crew Planned Maint [GEOGRAPHIC_DATA] ([GEOGRAPHIC_DATA])" at bounding box center [848, 142] width 1322 height 116
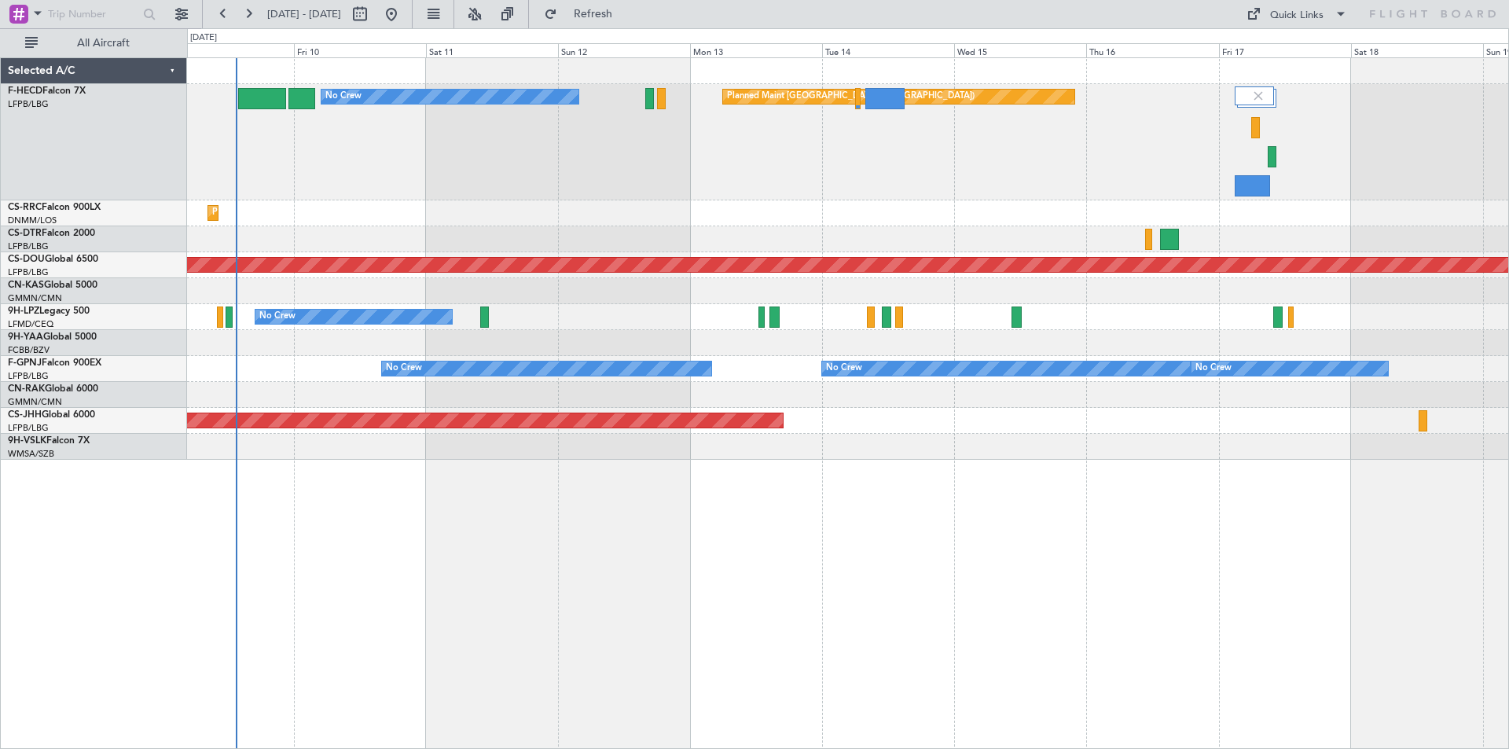
click at [864, 183] on div "Planned Maint [GEOGRAPHIC_DATA] ([GEOGRAPHIC_DATA]) No Crew" at bounding box center [848, 142] width 1322 height 116
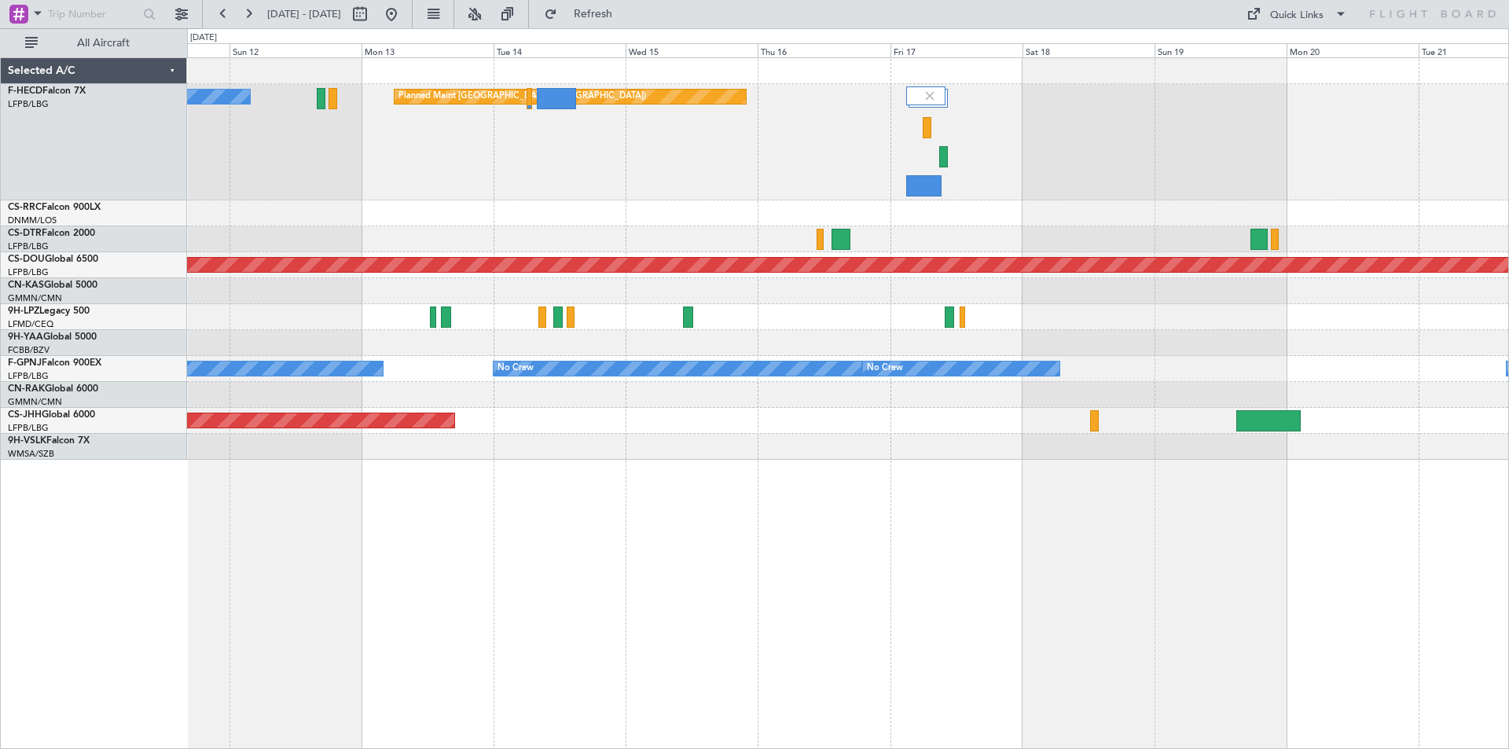
click at [859, 277] on div "Planned Maint [GEOGRAPHIC_DATA] ([GEOGRAPHIC_DATA]) No Crew Planned Maint [GEOG…" at bounding box center [848, 259] width 1322 height 402
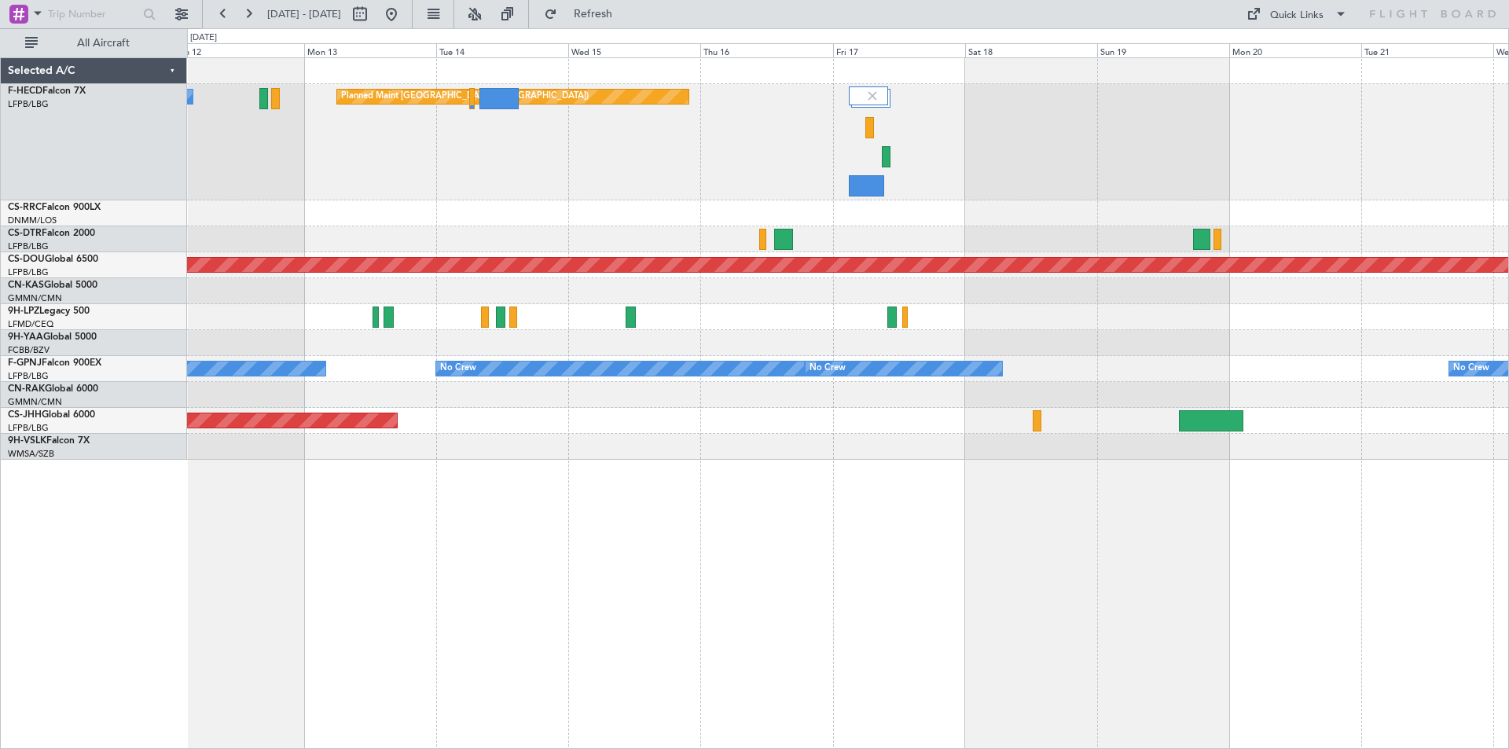
click at [683, 197] on div "Planned Maint [GEOGRAPHIC_DATA] ([GEOGRAPHIC_DATA]) No Crew Planned Maint [GEOG…" at bounding box center [848, 259] width 1322 height 402
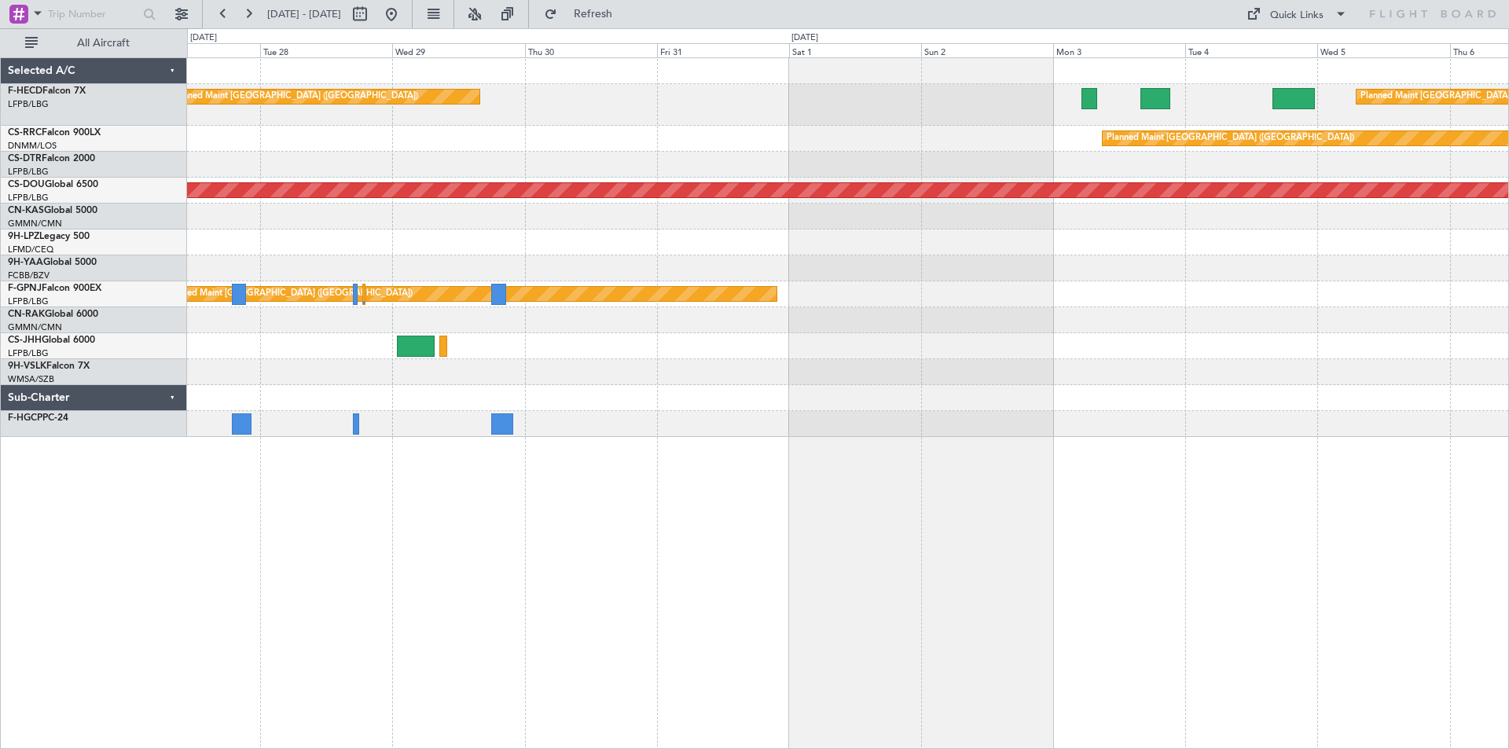
click at [763, 197] on div "Planned Maint London ([GEOGRAPHIC_DATA])" at bounding box center [273, 190] width 2814 height 14
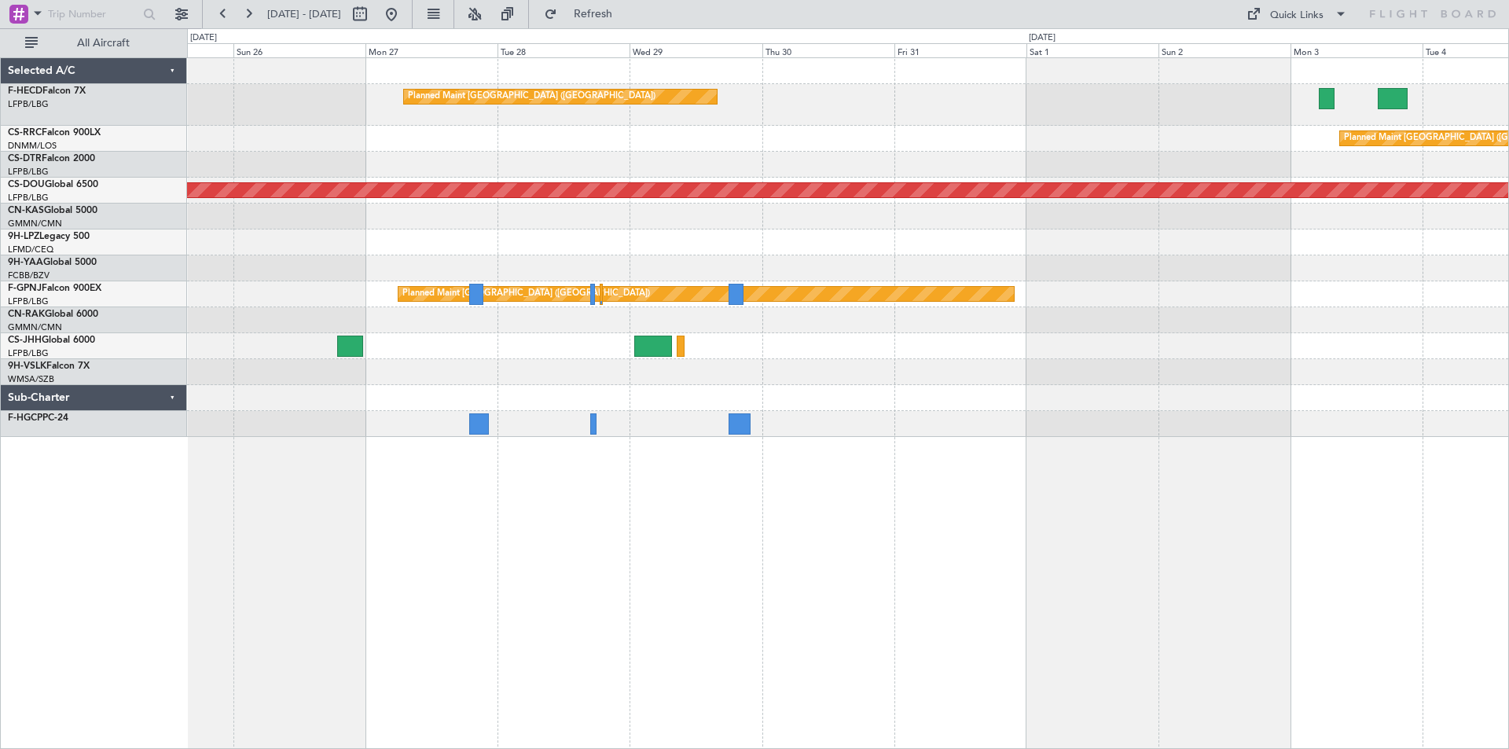
click at [869, 259] on div "Planned Maint Paris (Le Bourget) Planned Maint Paris (Le Bourget) Planned Maint…" at bounding box center [848, 247] width 1322 height 379
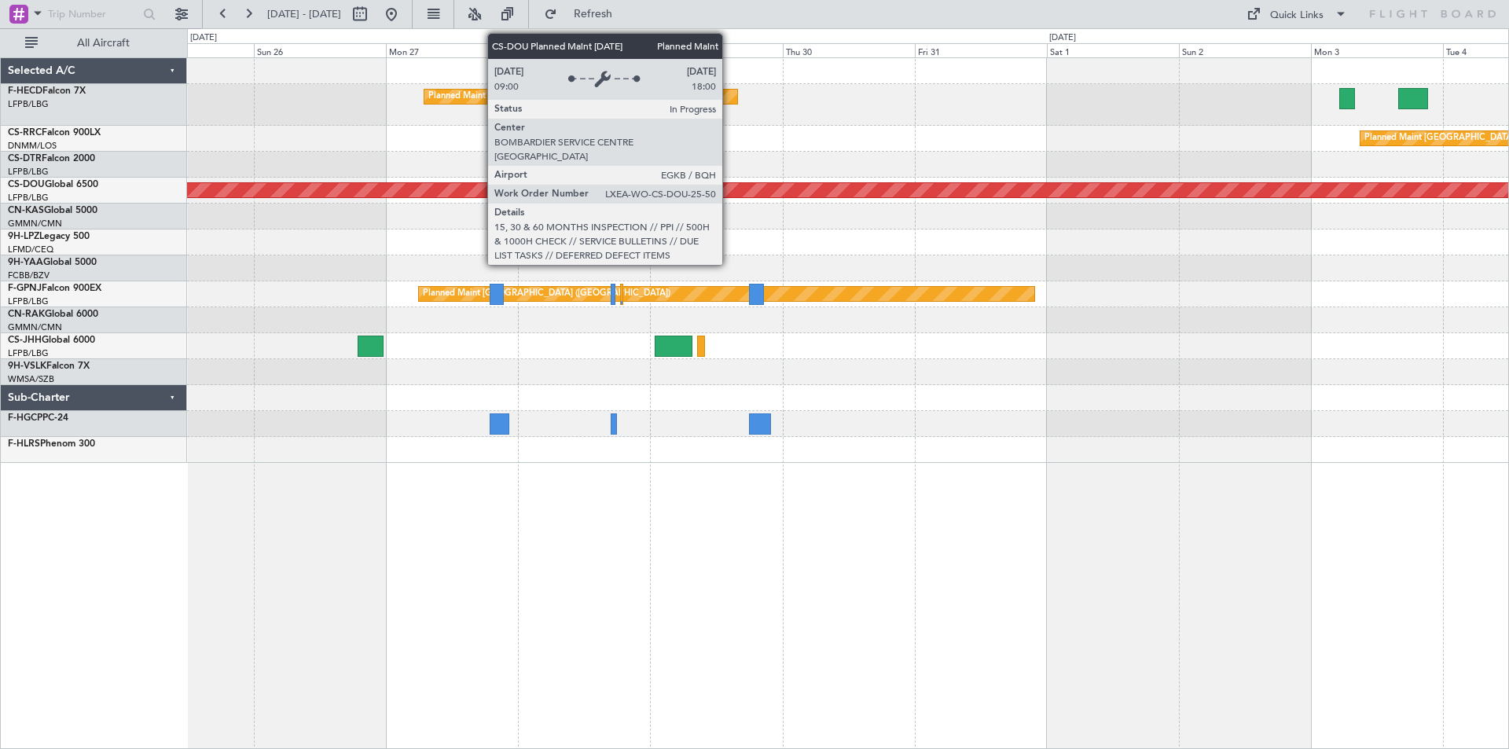
click at [870, 205] on div "Planned Maint Paris (Le Bourget) Planned Maint Paris (Le Bourget) Planned Maint…" at bounding box center [848, 260] width 1322 height 405
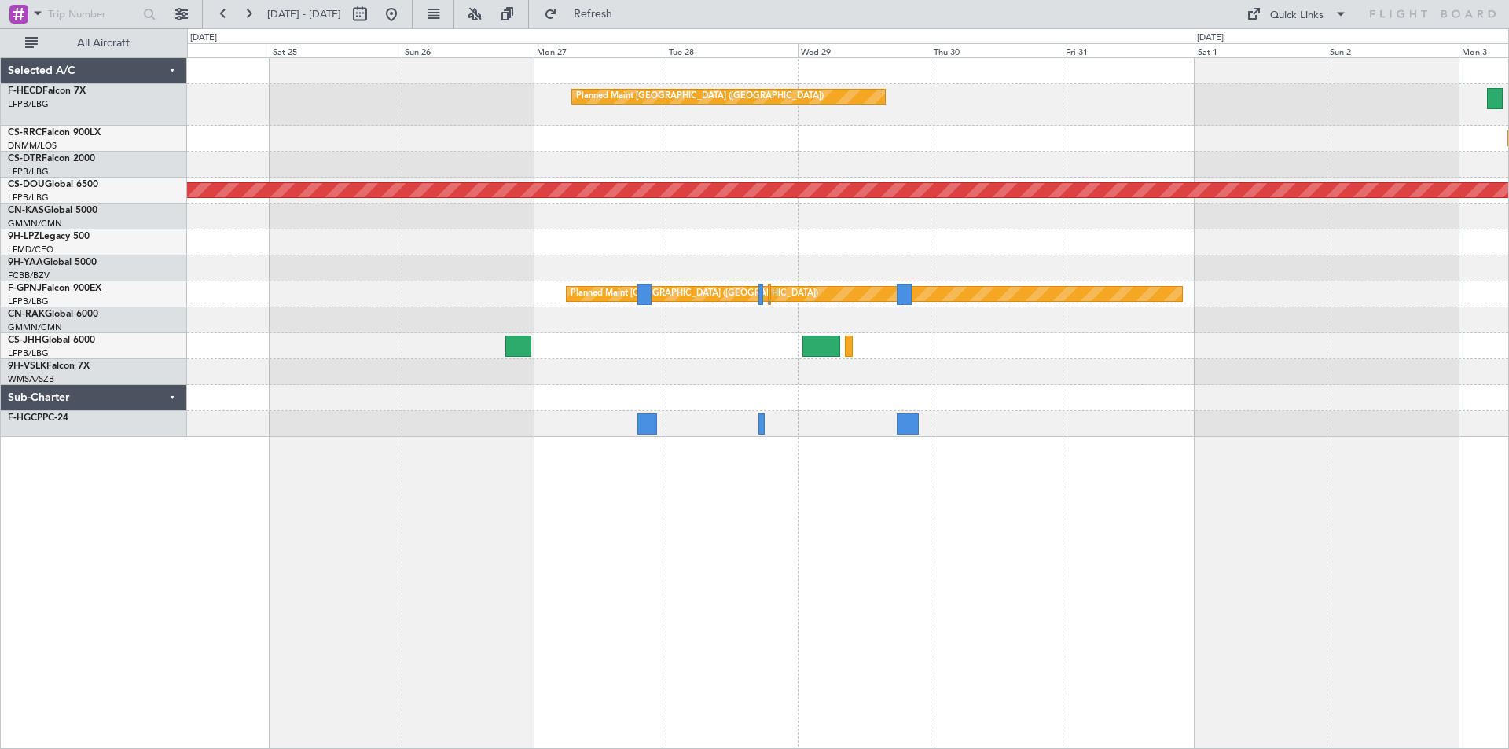
click at [741, 349] on div "Planned Maint Paris (Le Bourget) Planned Maint Paris (Le Bourget) Planned Maint…" at bounding box center [848, 247] width 1322 height 379
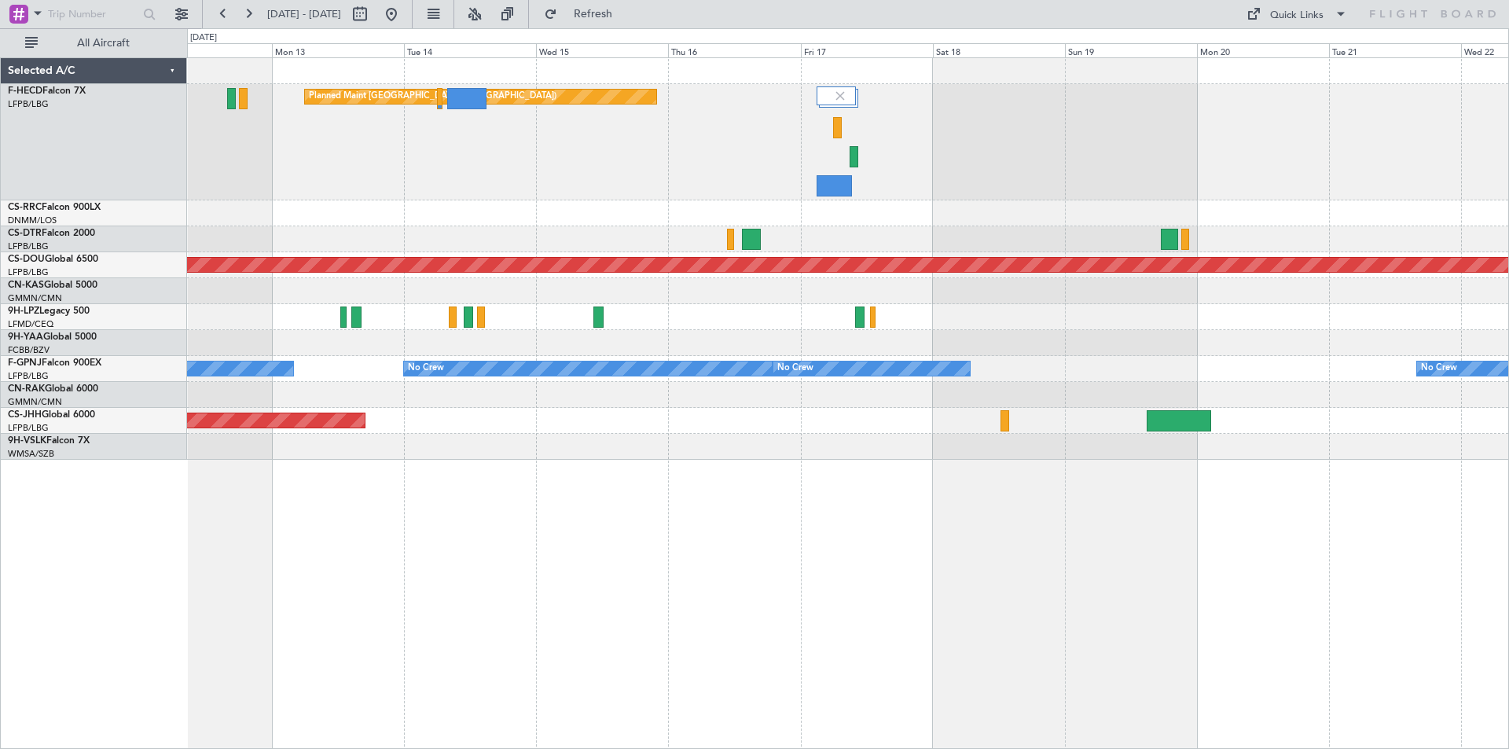
click at [1023, 319] on div "Planned Maint [GEOGRAPHIC_DATA] ([GEOGRAPHIC_DATA]) No Crew Planned Maint [GEOG…" at bounding box center [848, 259] width 1322 height 402
click at [942, 314] on div "No Crew" at bounding box center [848, 317] width 1322 height 26
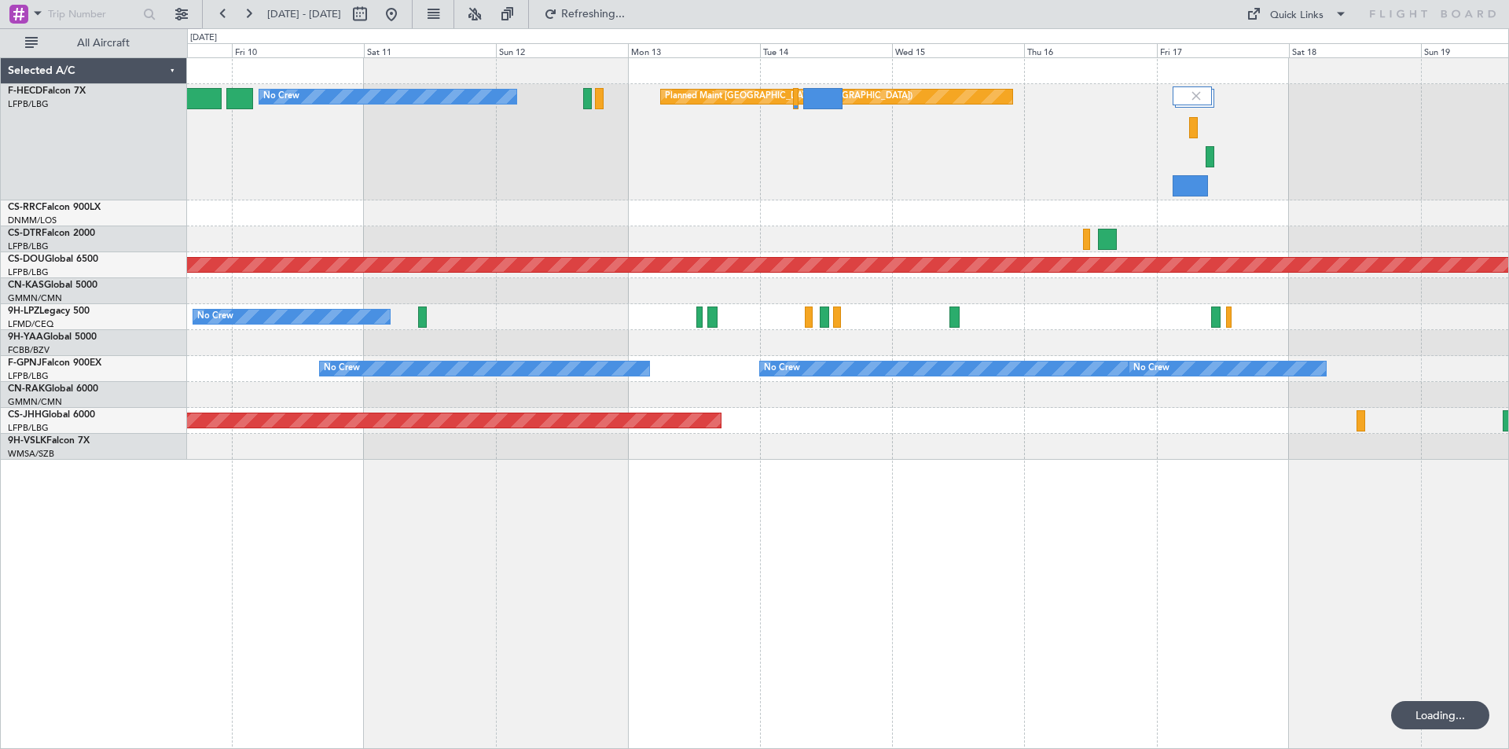
click at [844, 213] on div "Planned Maint [GEOGRAPHIC_DATA] ([GEOGRAPHIC_DATA]) No Crew Planned Maint [GEOG…" at bounding box center [848, 259] width 1322 height 402
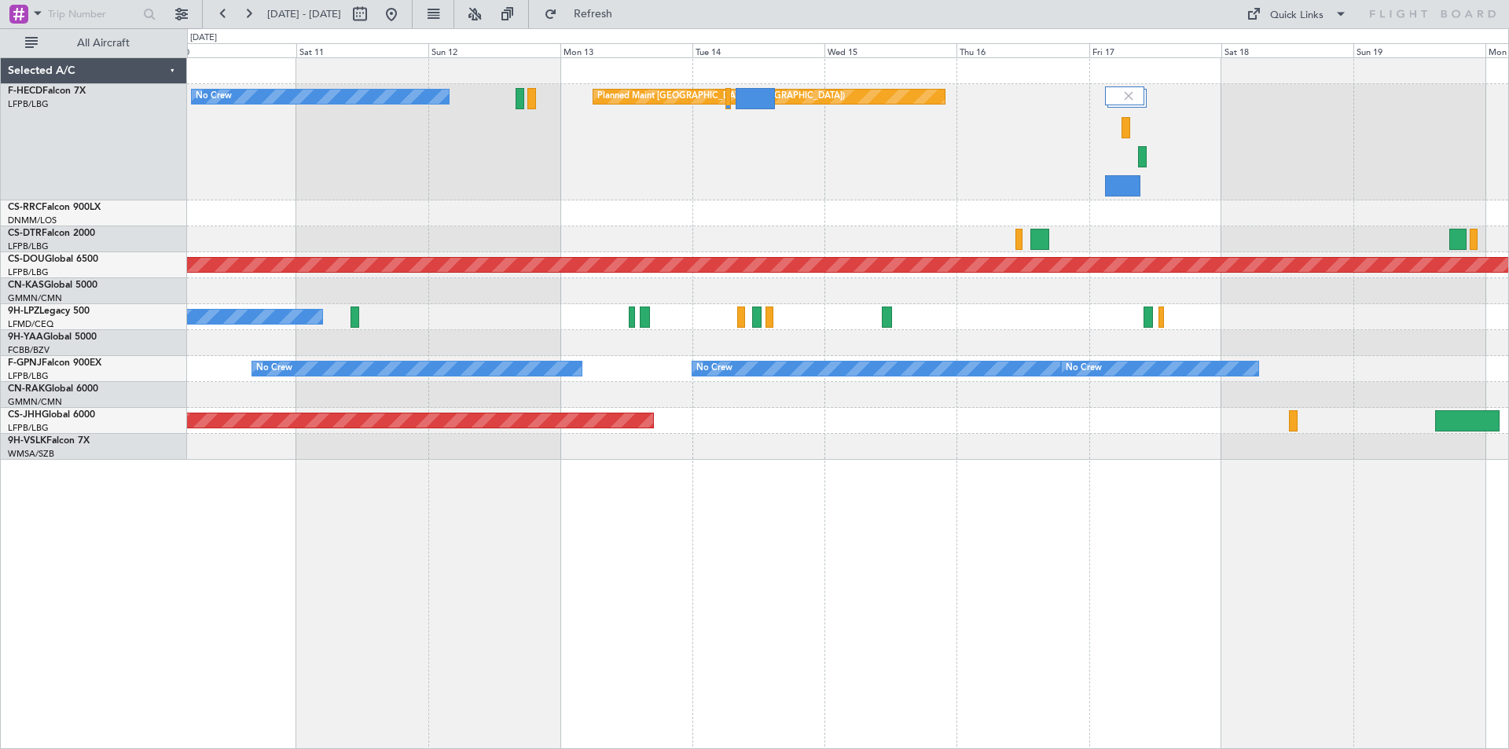
click at [605, 618] on div "No Crew Planned Maint Paris (Le Bourget) Planned Maint Lagos (Murtala Muhammed)…" at bounding box center [848, 403] width 1322 height 692
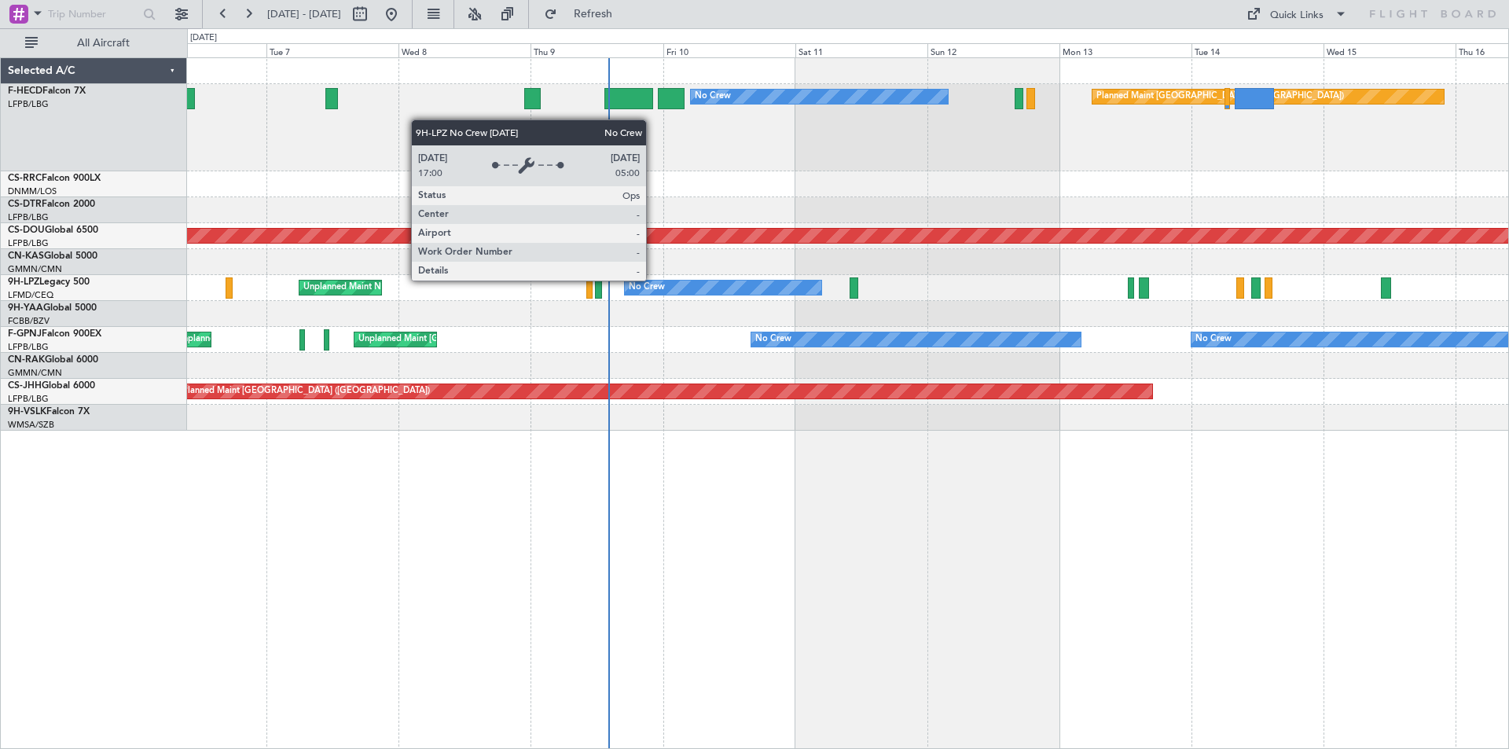
click at [866, 317] on div "No Crew Planned Maint Paris (Le Bourget) No Crew Planned Maint Lagos (Murtala M…" at bounding box center [848, 244] width 1322 height 373
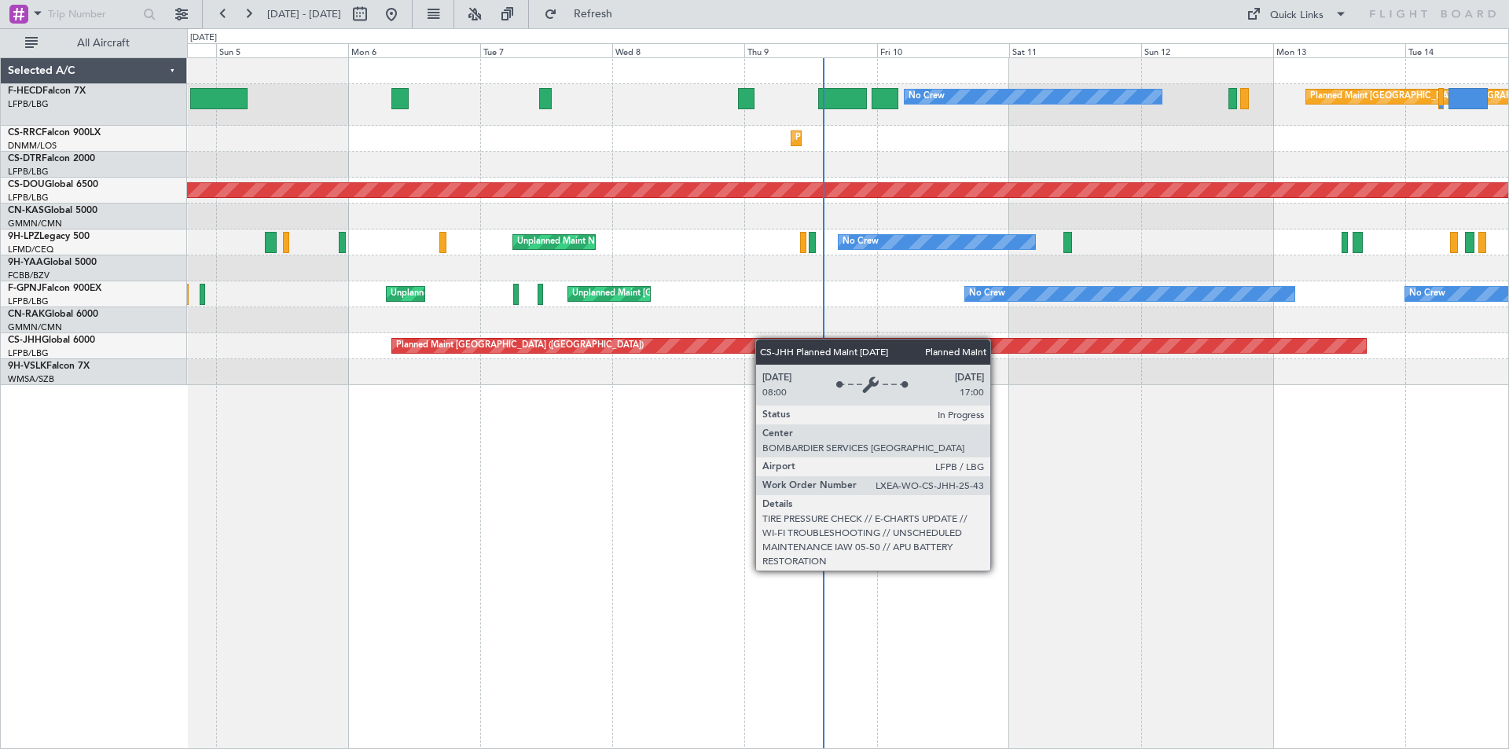
click at [873, 364] on div "No Crew Planned Maint Paris (Le Bourget) No Crew AOG Maint Paris (Le Bourget) P…" at bounding box center [848, 221] width 1322 height 327
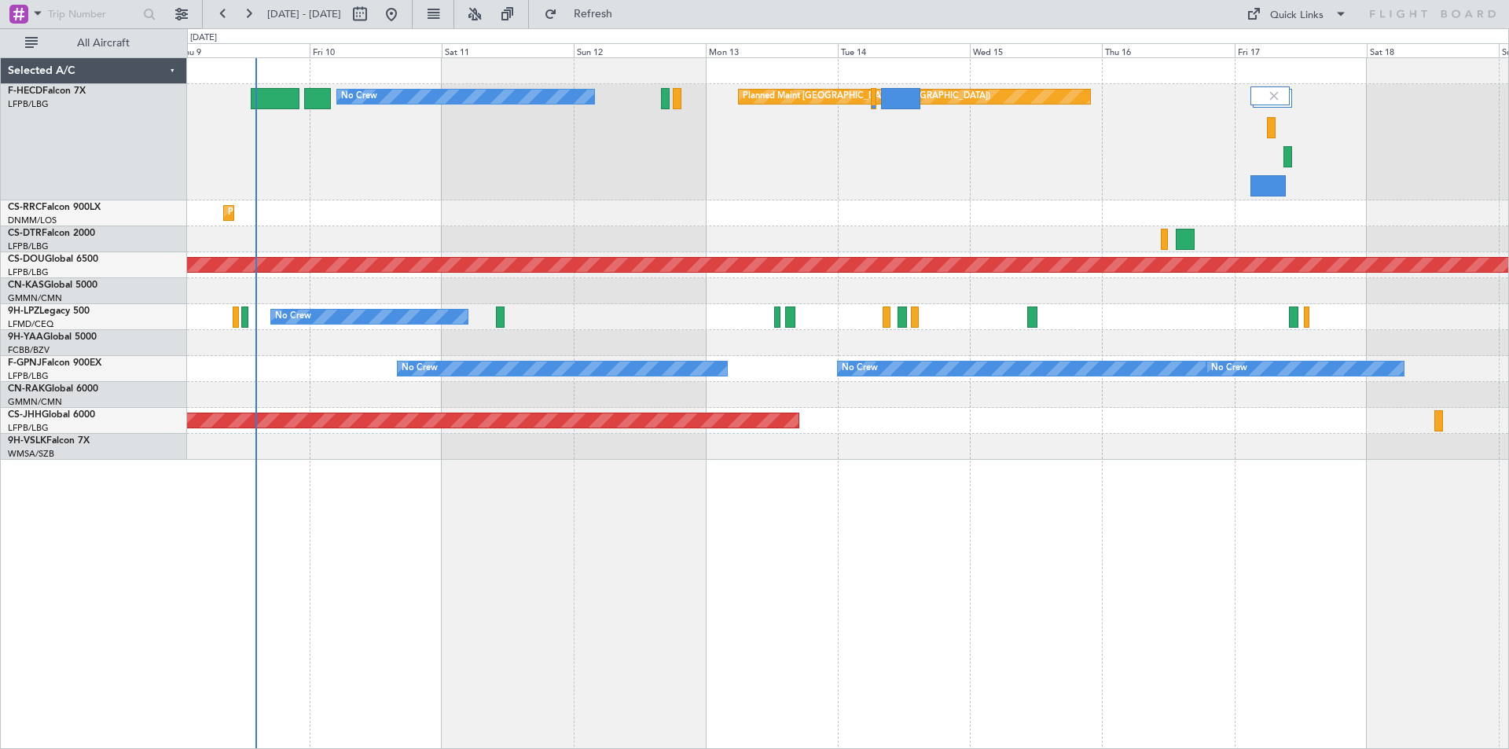
click at [958, 546] on div "No Crew Planned Maint Paris (Le Bourget) Planned Maint Lagos (Murtala Muhammed)…" at bounding box center [848, 403] width 1322 height 692
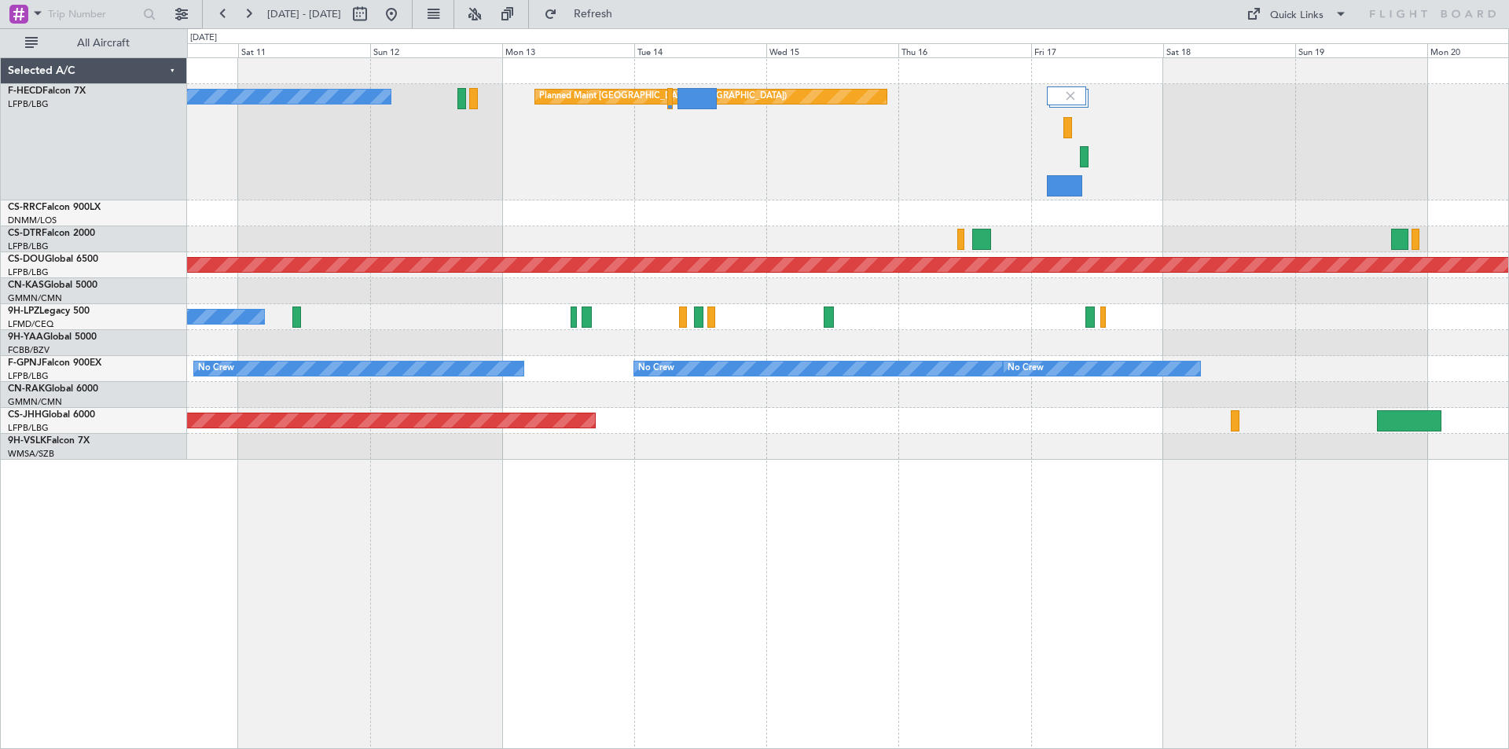
click at [695, 236] on div "Planned Maint [GEOGRAPHIC_DATA] ([GEOGRAPHIC_DATA]) No Crew Planned Maint [GEOG…" at bounding box center [848, 259] width 1322 height 402
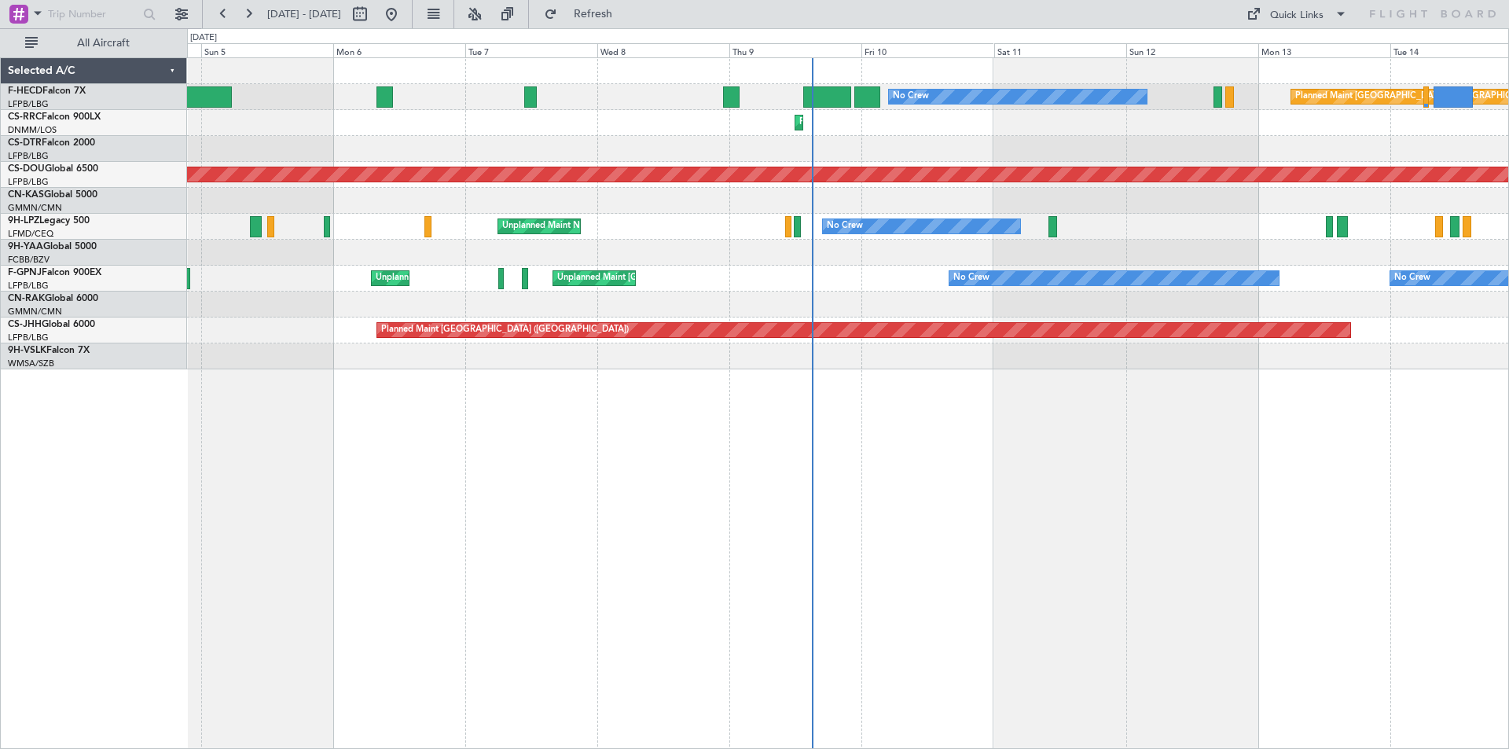
click at [803, 365] on div "No Crew Planned Maint [GEOGRAPHIC_DATA] ([GEOGRAPHIC_DATA]) No Crew AOG Maint […" at bounding box center [848, 213] width 1322 height 311
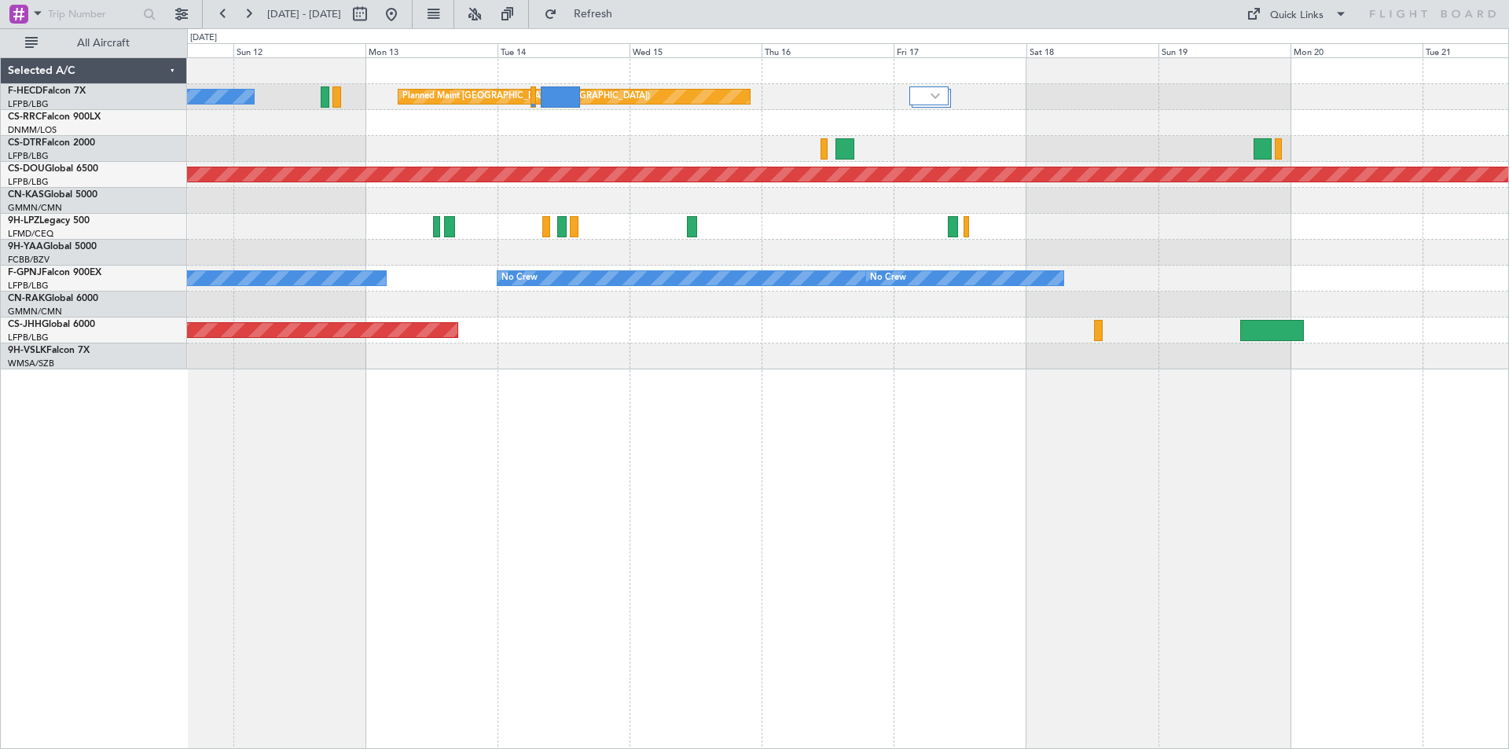
click at [513, 249] on div at bounding box center [848, 253] width 1322 height 26
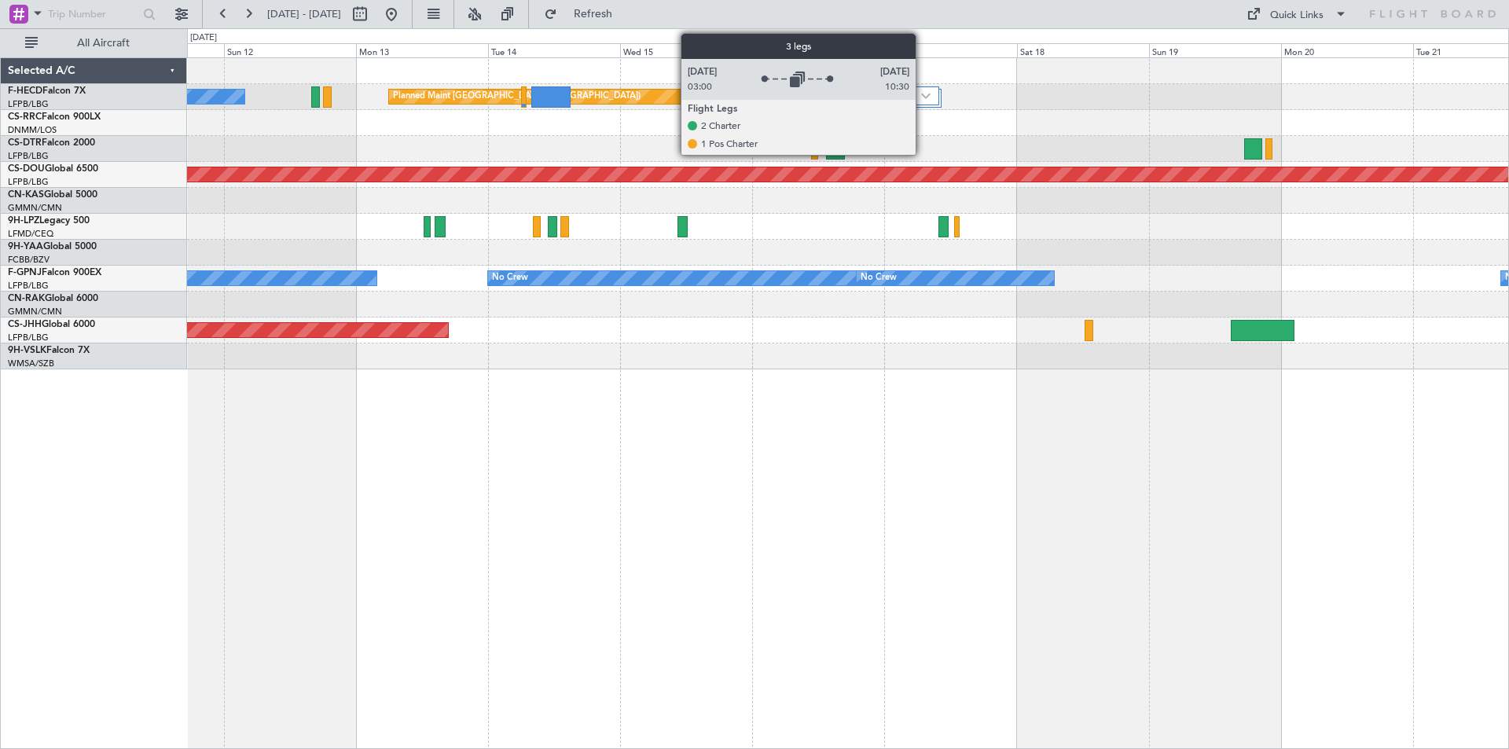
click at [923, 100] on div at bounding box center [919, 95] width 39 height 19
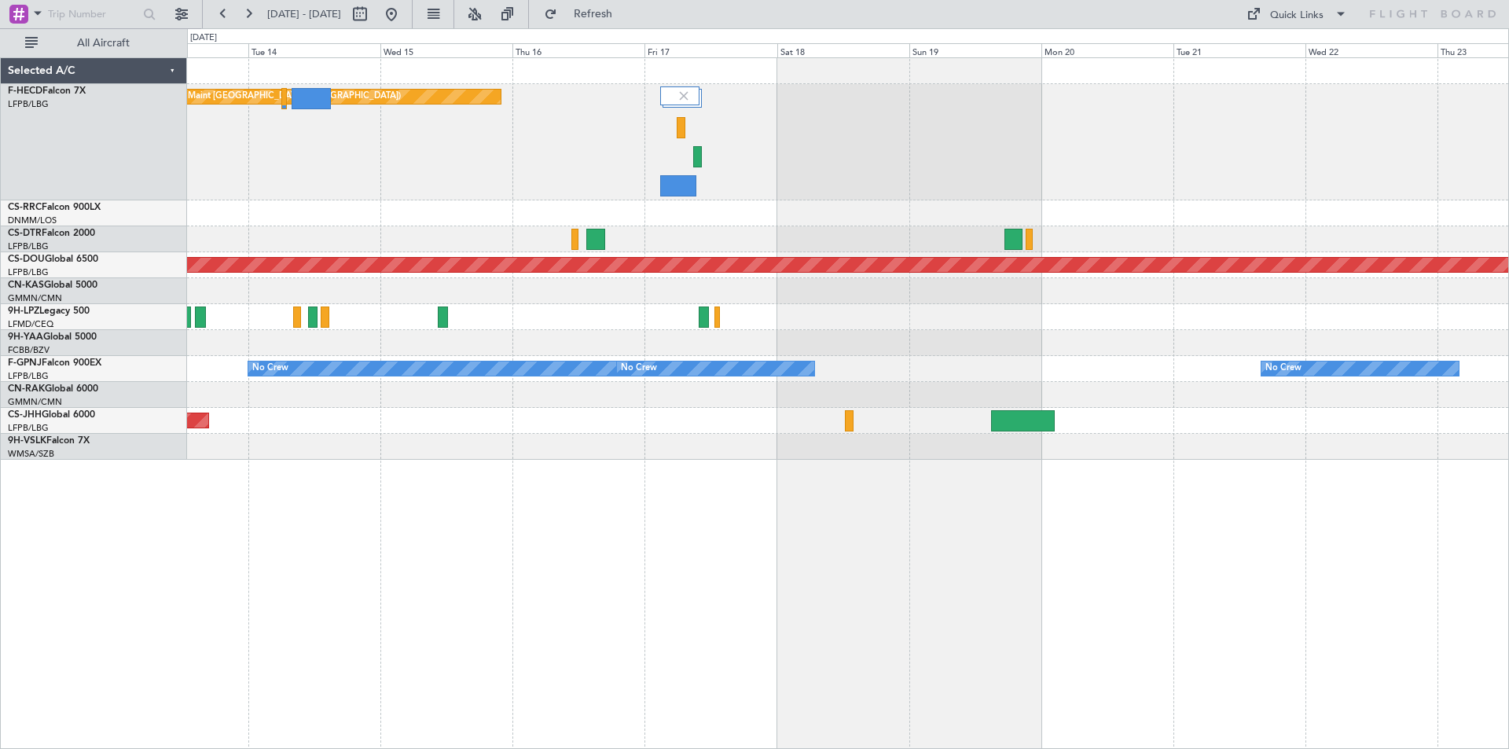
click at [804, 255] on div "Planned Maint London ([GEOGRAPHIC_DATA])" at bounding box center [848, 265] width 1322 height 26
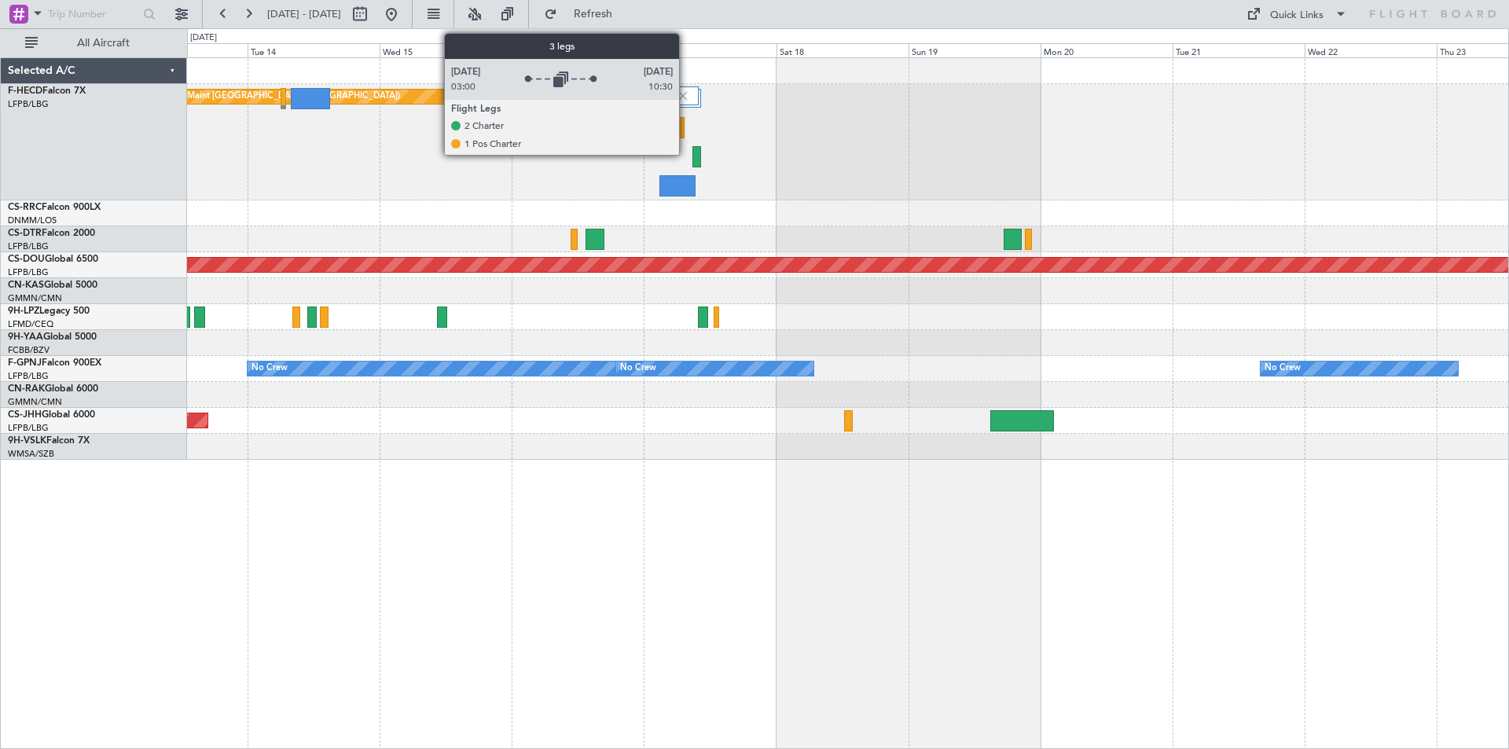
click at [686, 93] on img at bounding box center [683, 96] width 14 height 14
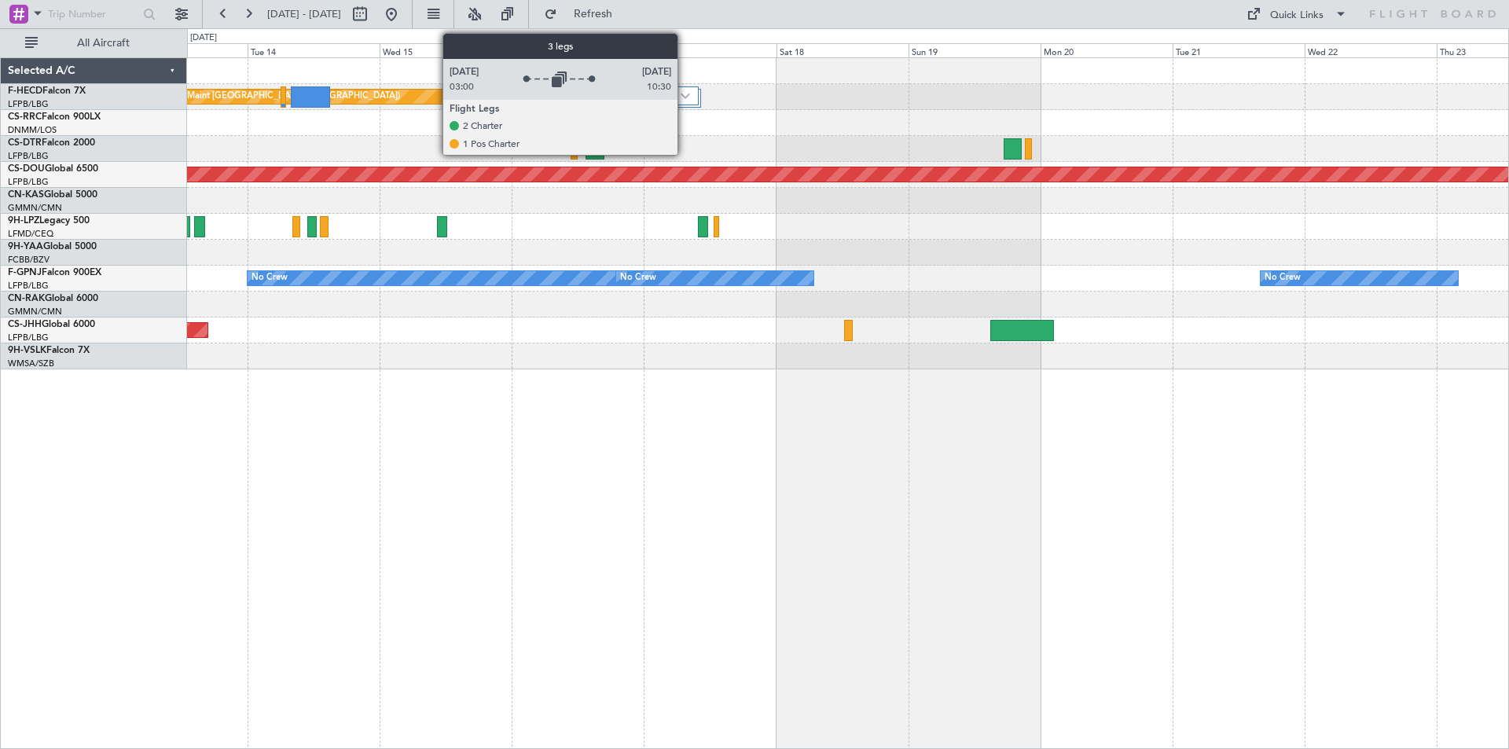
click at [687, 94] on img at bounding box center [685, 96] width 9 height 6
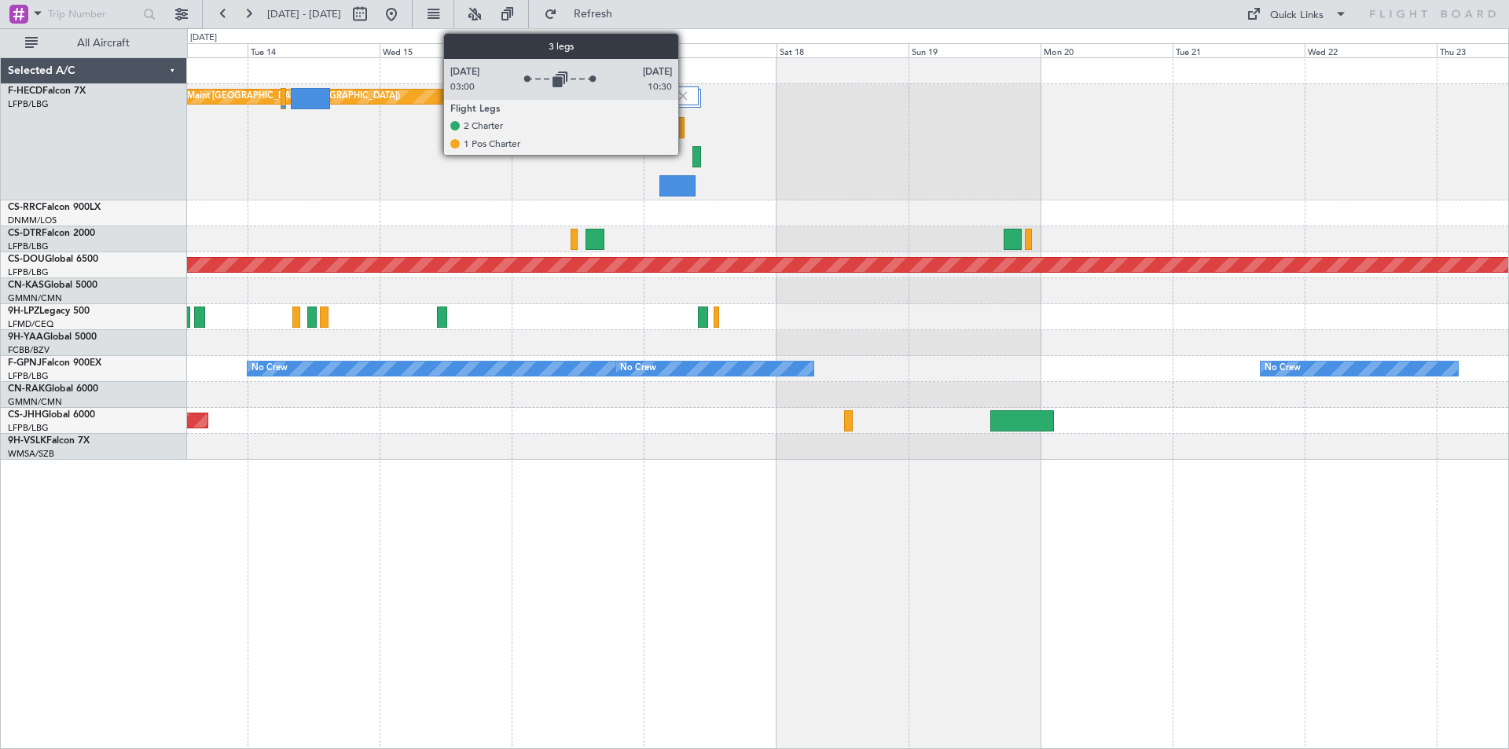
click at [686, 96] on img at bounding box center [683, 96] width 14 height 14
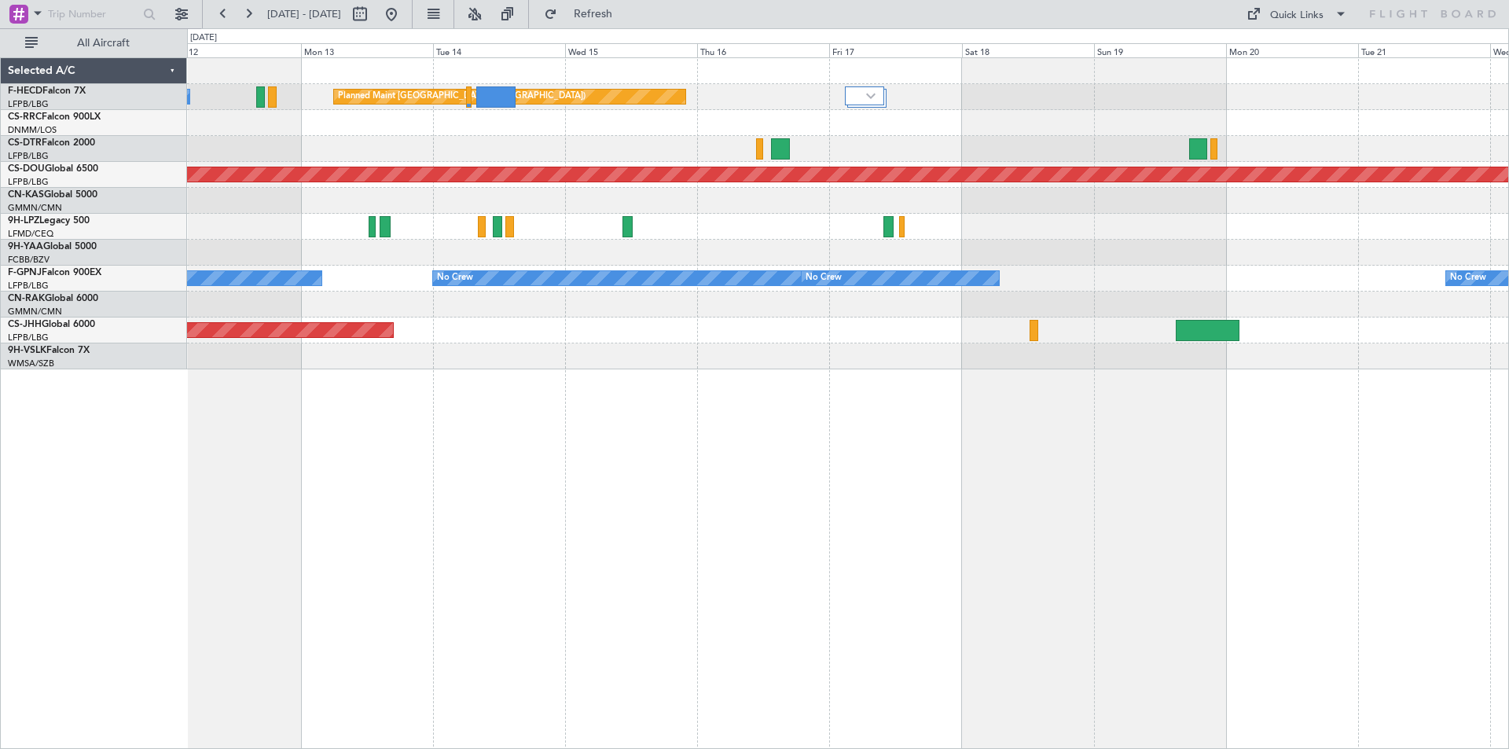
click at [834, 297] on div at bounding box center [848, 305] width 1322 height 26
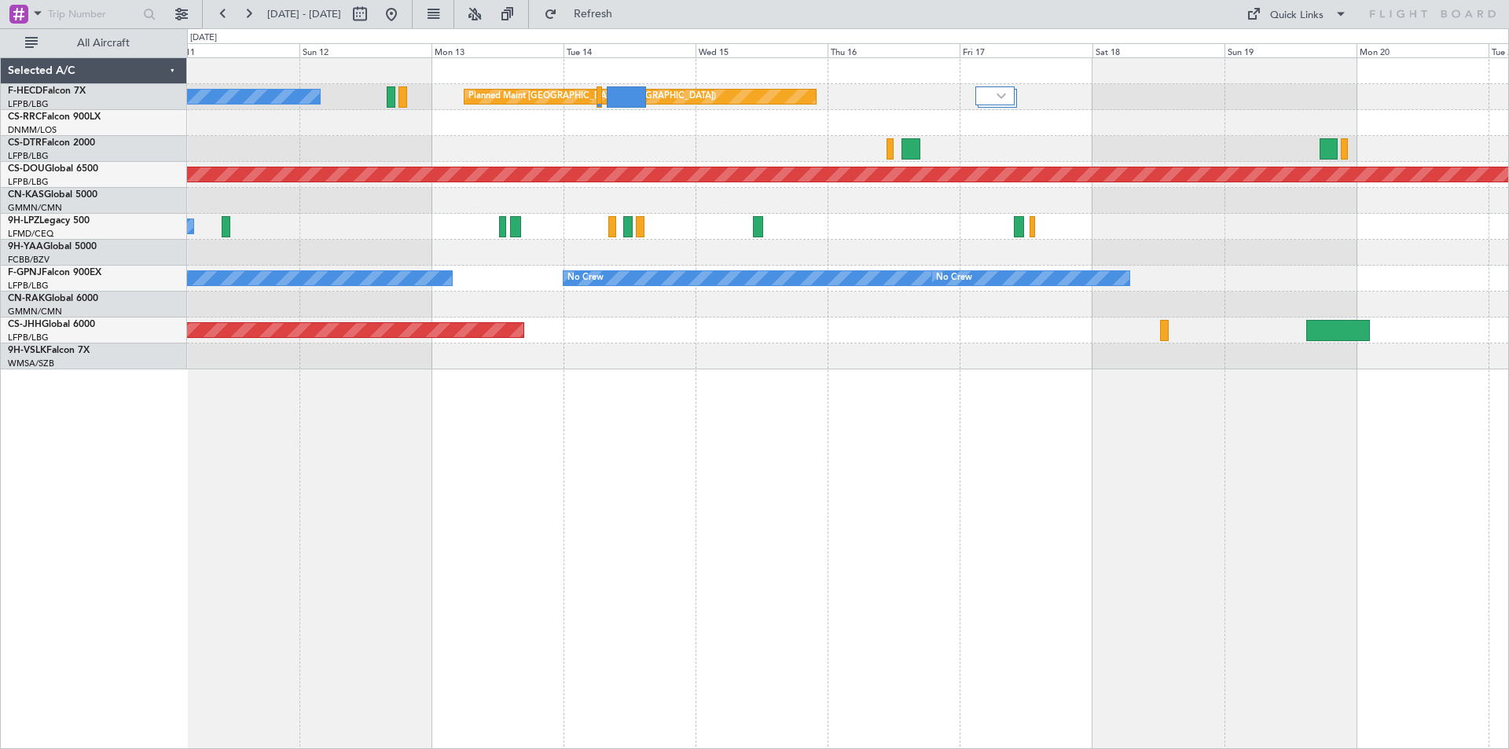
click at [1002, 425] on div "Planned Maint [GEOGRAPHIC_DATA] ([GEOGRAPHIC_DATA]) No Crew Planned Maint [GEOG…" at bounding box center [848, 403] width 1322 height 692
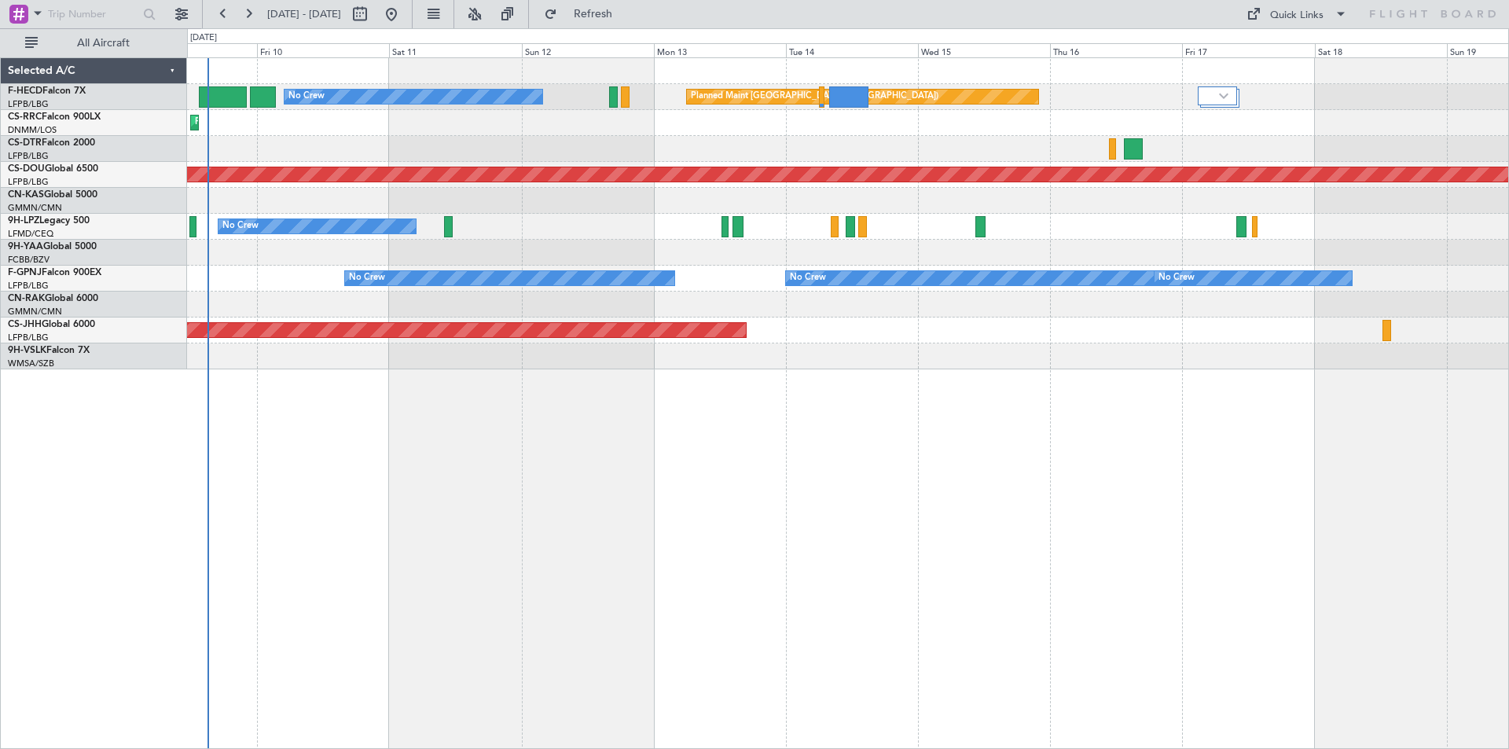
click at [792, 119] on div "Planned Maint Lagos ([PERSON_NAME])" at bounding box center [848, 123] width 1322 height 26
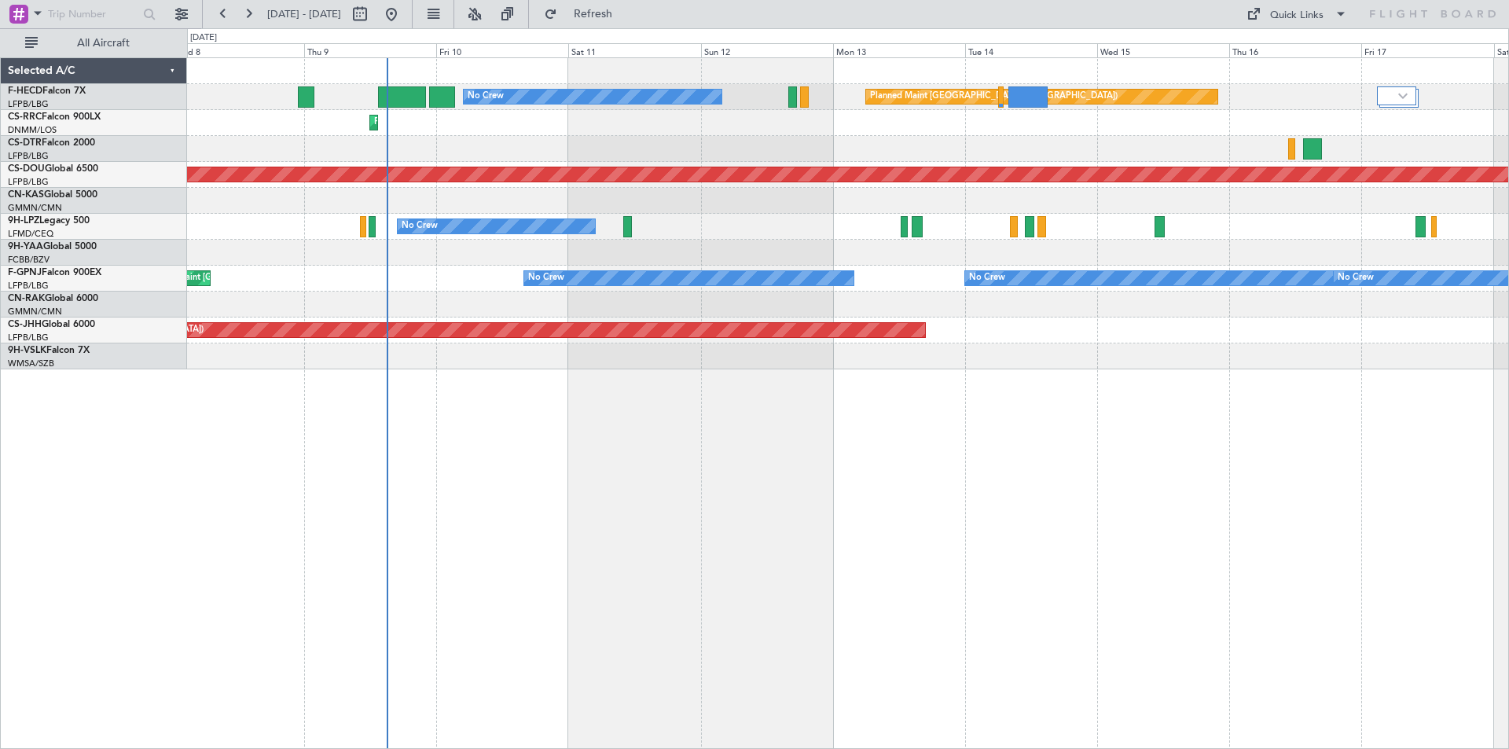
click at [974, 169] on div "Planned Maint [GEOGRAPHIC_DATA] ([GEOGRAPHIC_DATA]) No Crew Planned Maint [GEOG…" at bounding box center [848, 213] width 1322 height 311
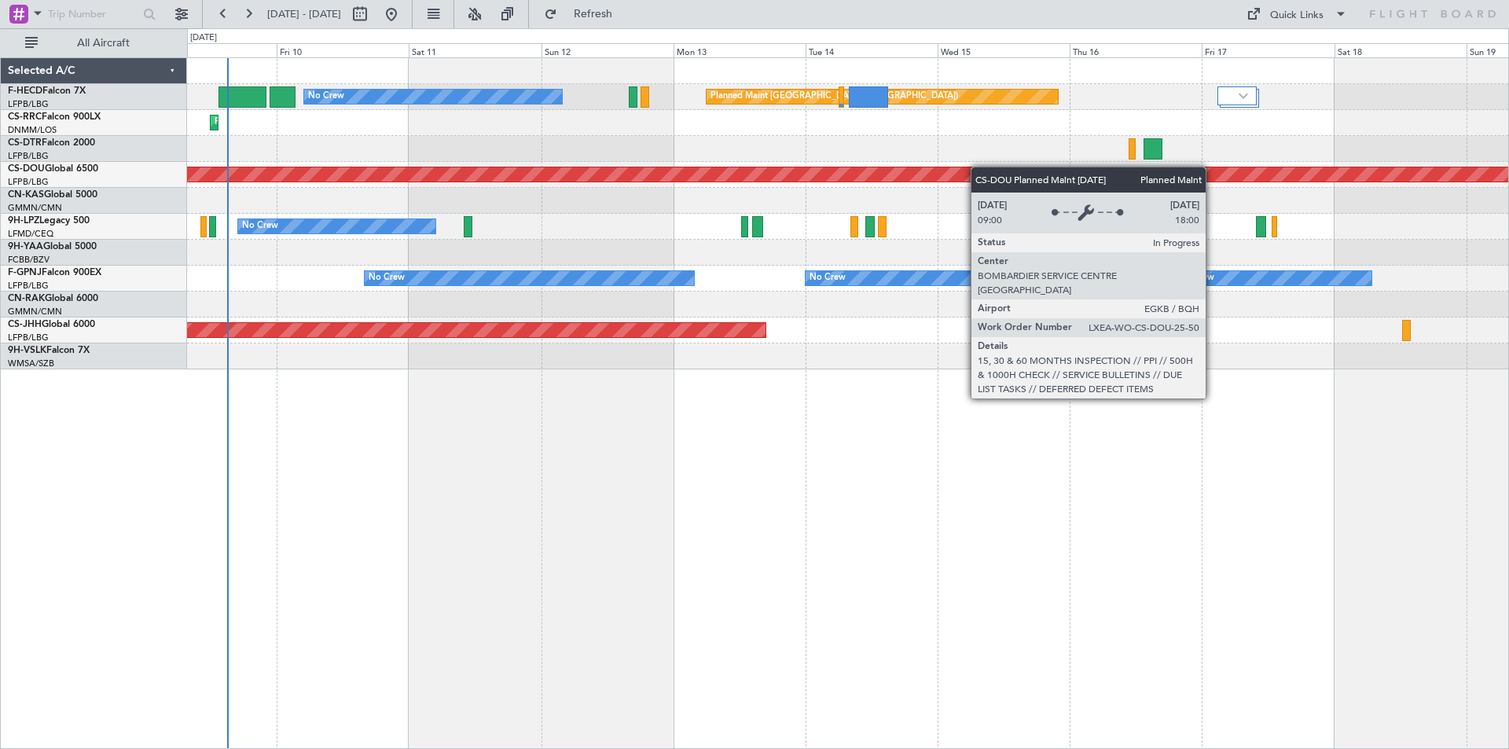
click at [968, 168] on div "Planned Maint [GEOGRAPHIC_DATA] ([GEOGRAPHIC_DATA]) No Crew Planned Maint [GEOG…" at bounding box center [848, 213] width 1322 height 311
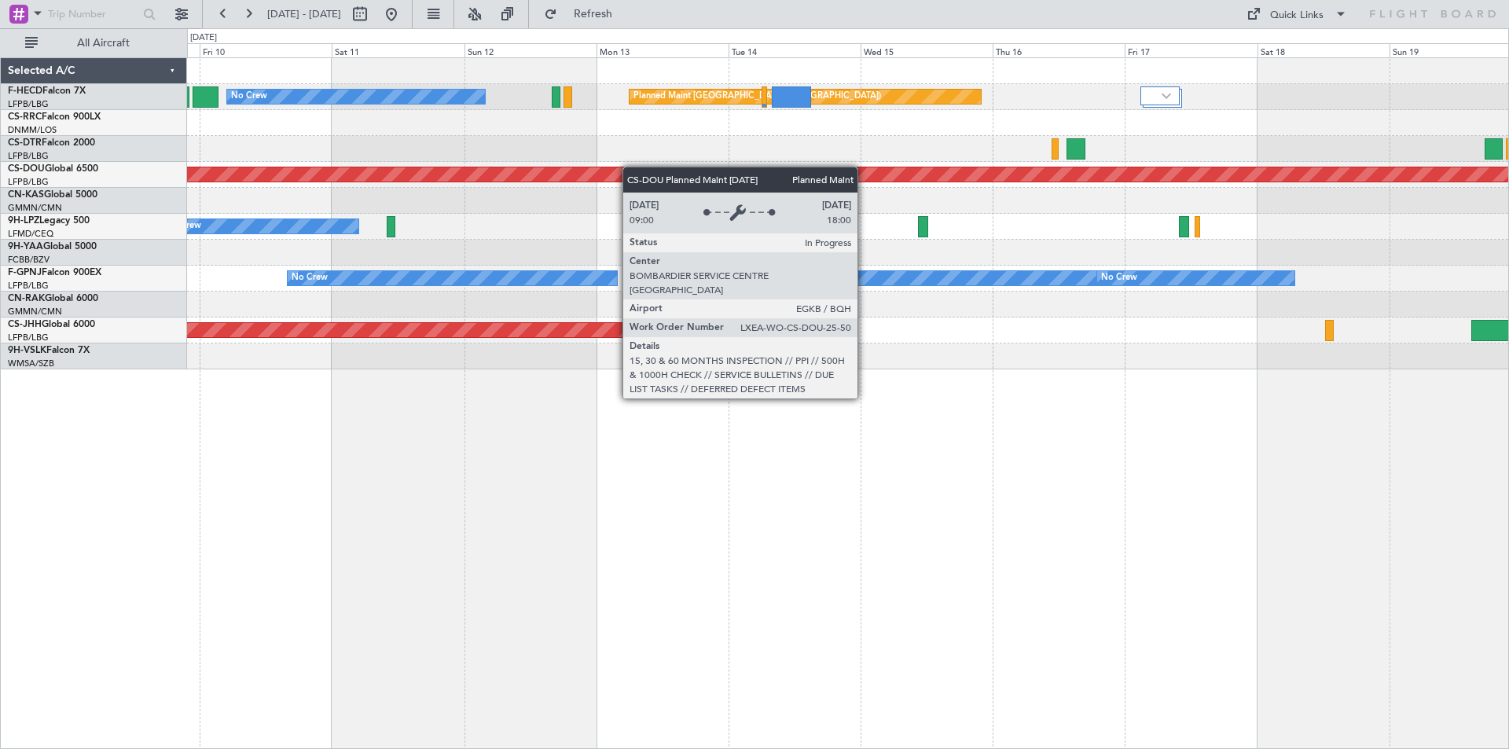
click at [622, 169] on div "Planned Maint [GEOGRAPHIC_DATA] ([GEOGRAPHIC_DATA]) No Crew Planned Maint [GEOG…" at bounding box center [848, 213] width 1322 height 311
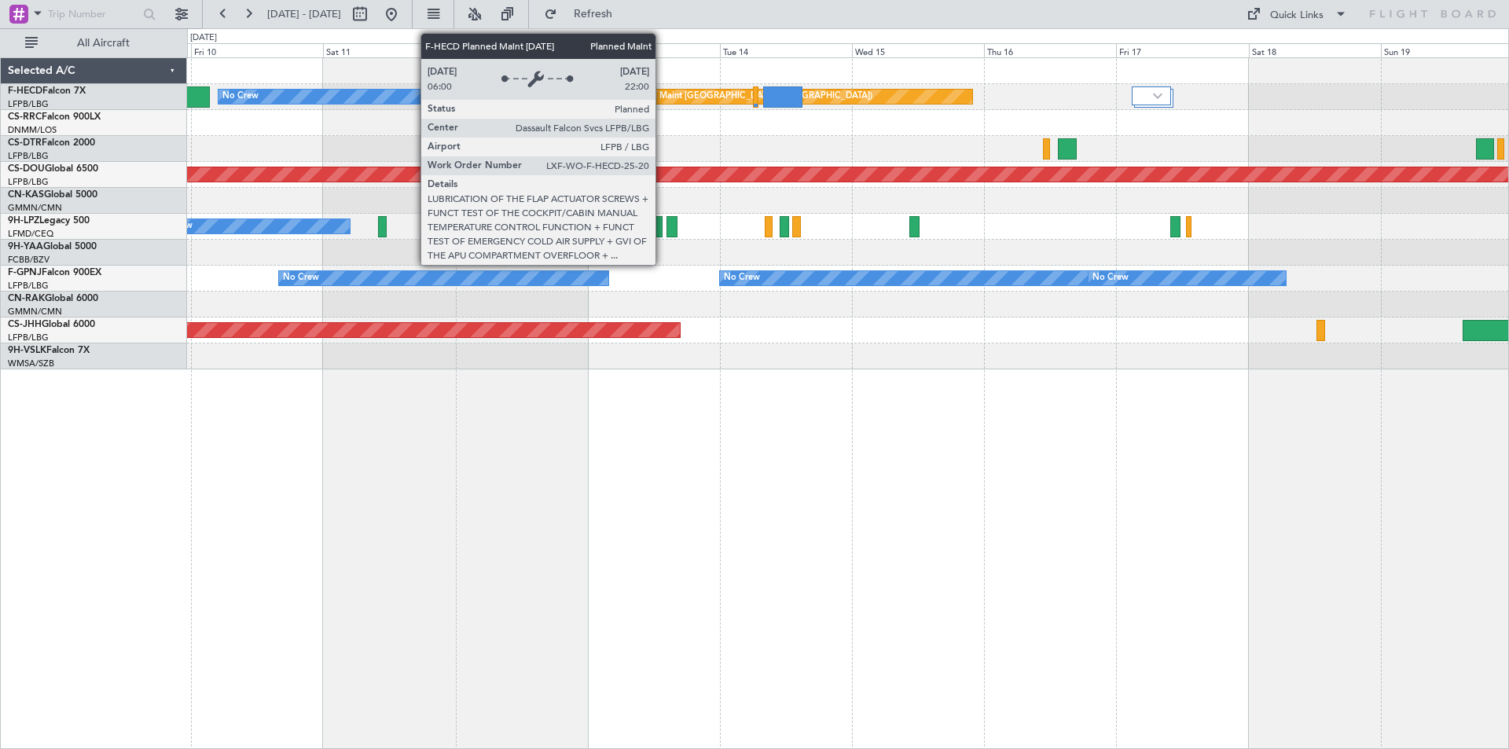
click at [663, 96] on div "Planned Maint [GEOGRAPHIC_DATA] ([GEOGRAPHIC_DATA])" at bounding box center [749, 97] width 248 height 24
click at [663, 95] on div "Planned Maint [GEOGRAPHIC_DATA] ([GEOGRAPHIC_DATA])" at bounding box center [749, 97] width 248 height 24
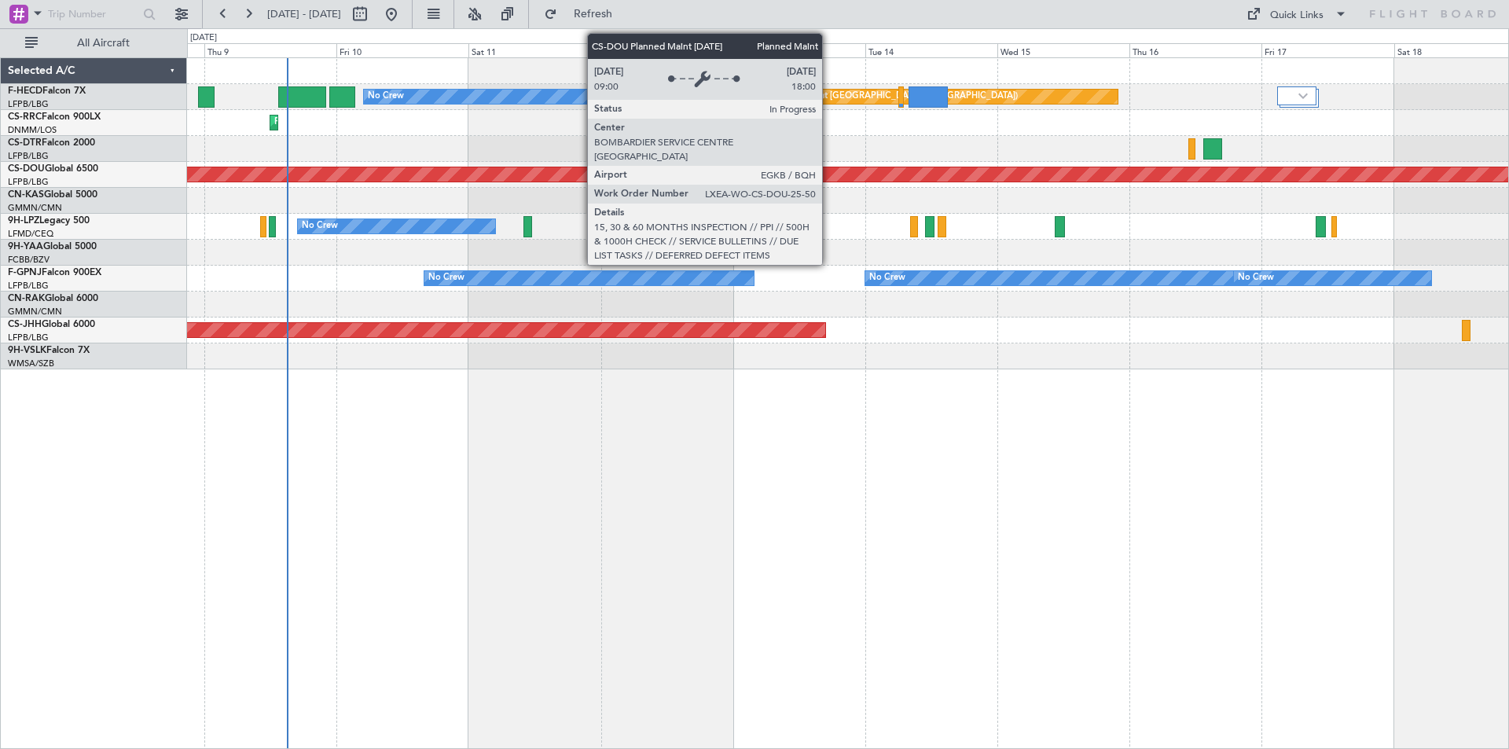
click at [975, 174] on div "Planned Maint London ([GEOGRAPHIC_DATA])" at bounding box center [848, 174] width 3964 height 14
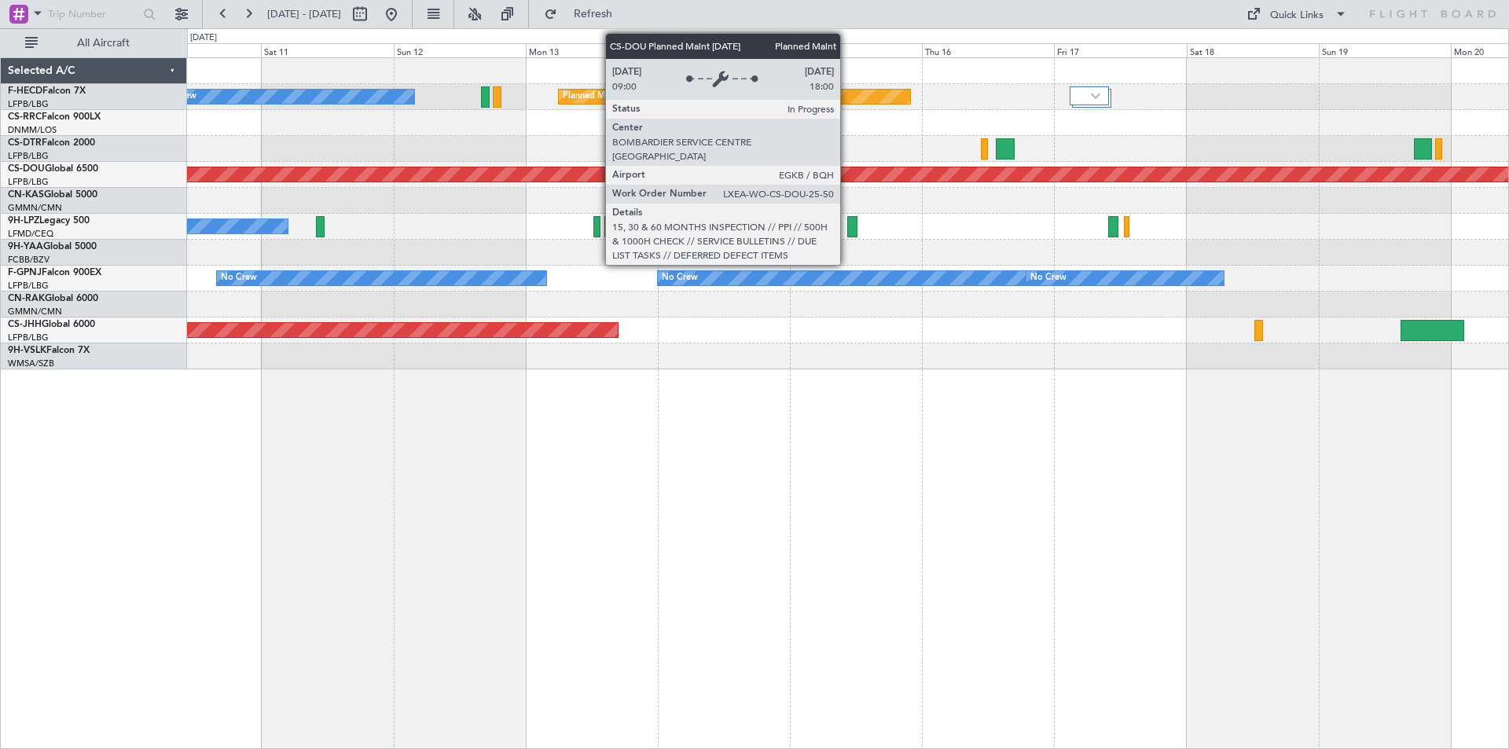
click at [592, 185] on div "Planned Maint London ([GEOGRAPHIC_DATA])" at bounding box center [848, 175] width 1322 height 26
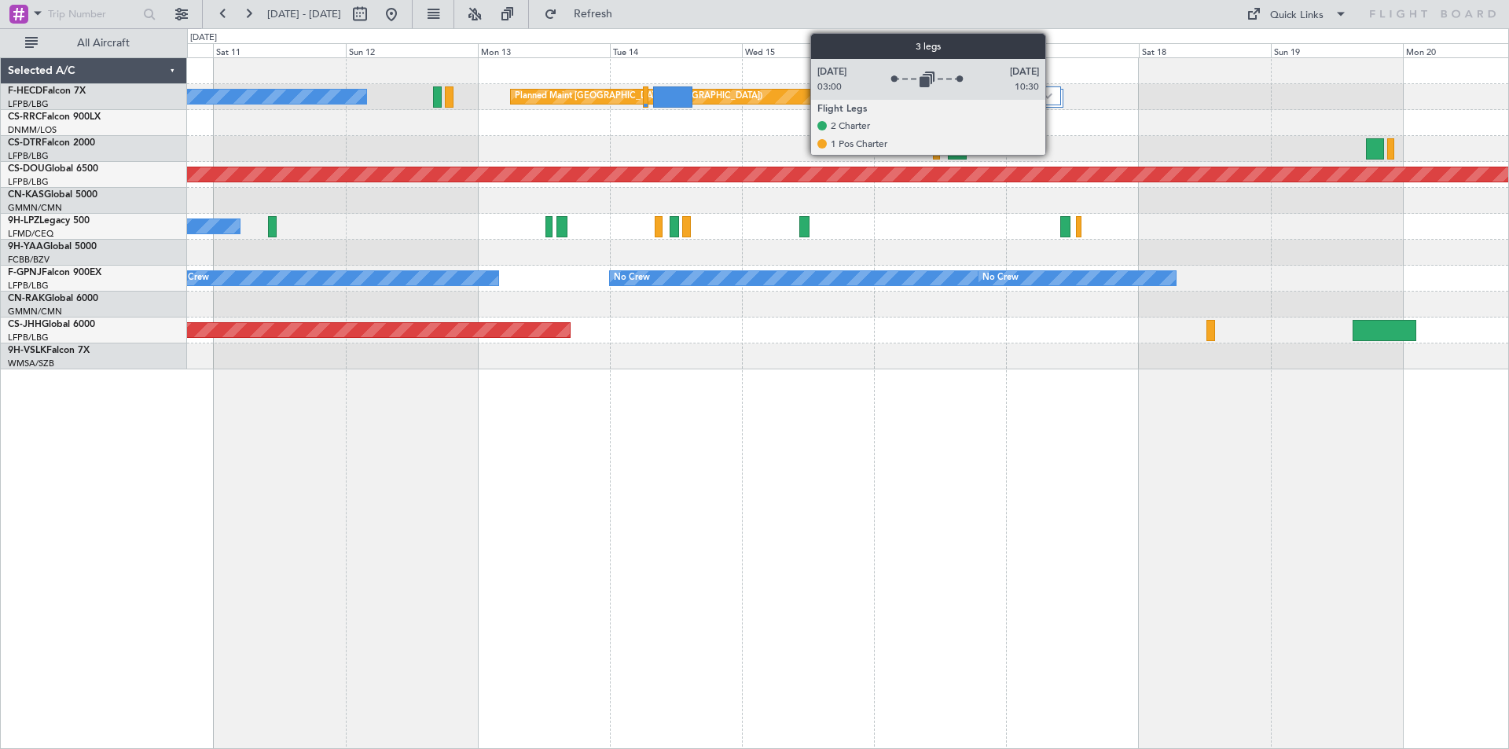
click at [1053, 97] on img at bounding box center [1047, 96] width 9 height 6
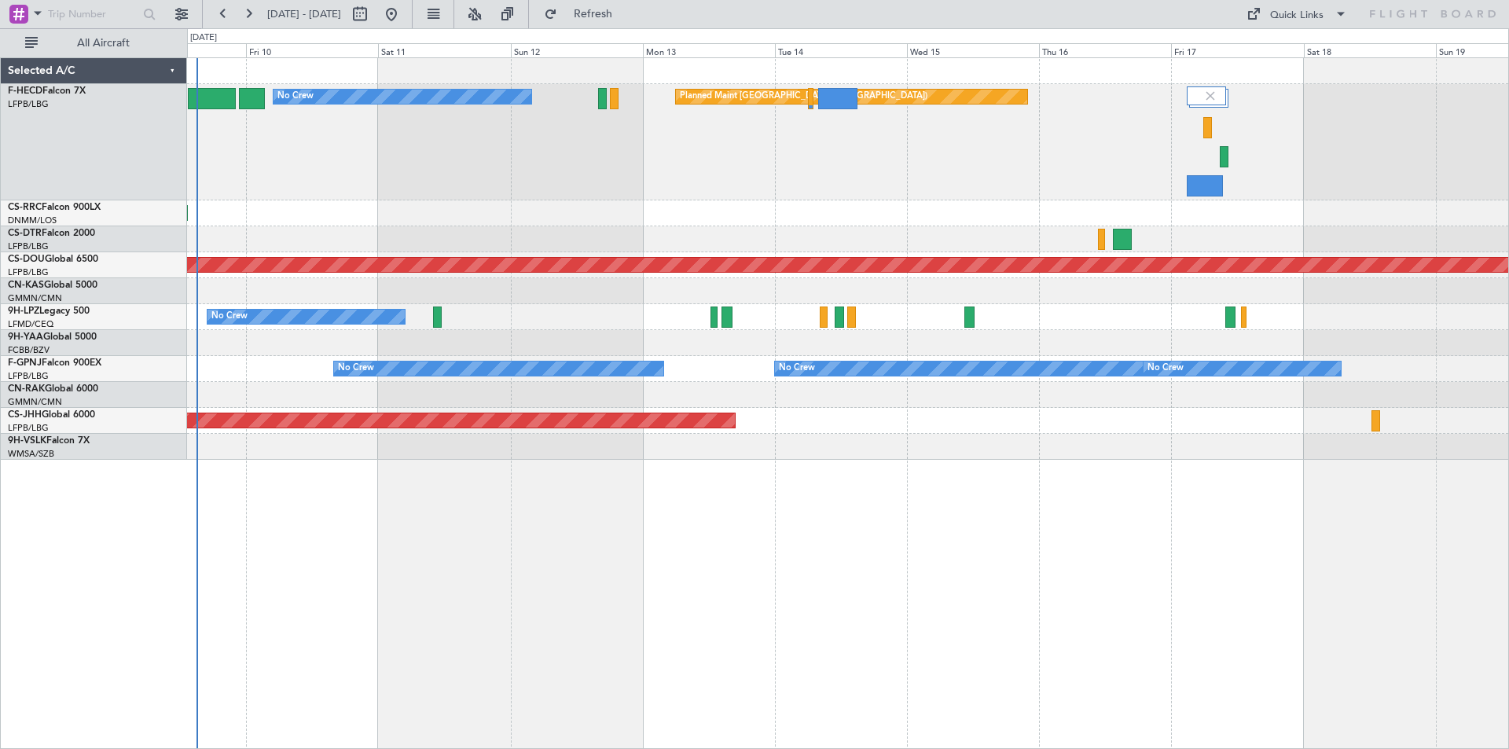
click at [671, 249] on div "No Crew Planned Maint [GEOGRAPHIC_DATA] ([GEOGRAPHIC_DATA]) Planned Maint [GEOG…" at bounding box center [848, 259] width 1322 height 402
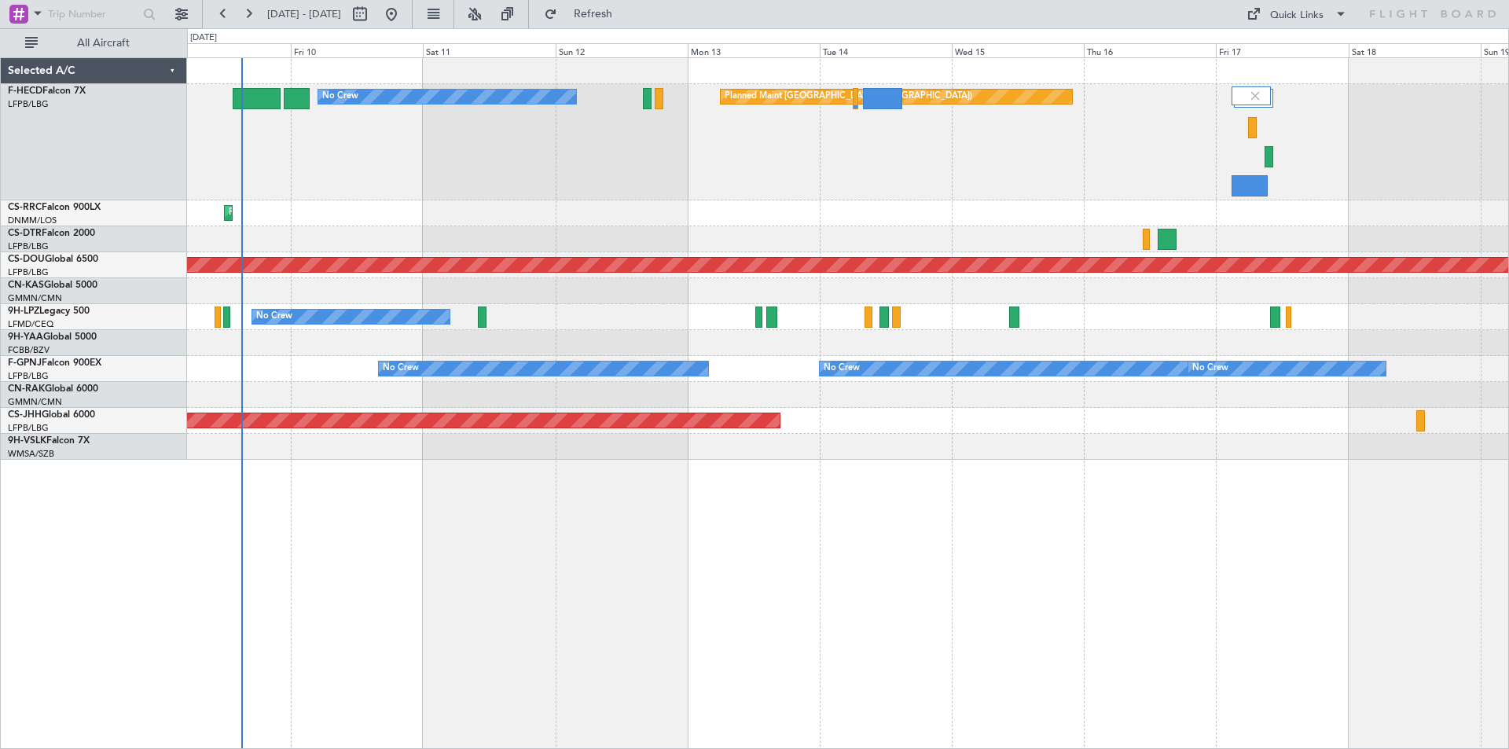
click at [740, 159] on div "No Crew Planned Maint [GEOGRAPHIC_DATA] ([GEOGRAPHIC_DATA])" at bounding box center [848, 142] width 1322 height 116
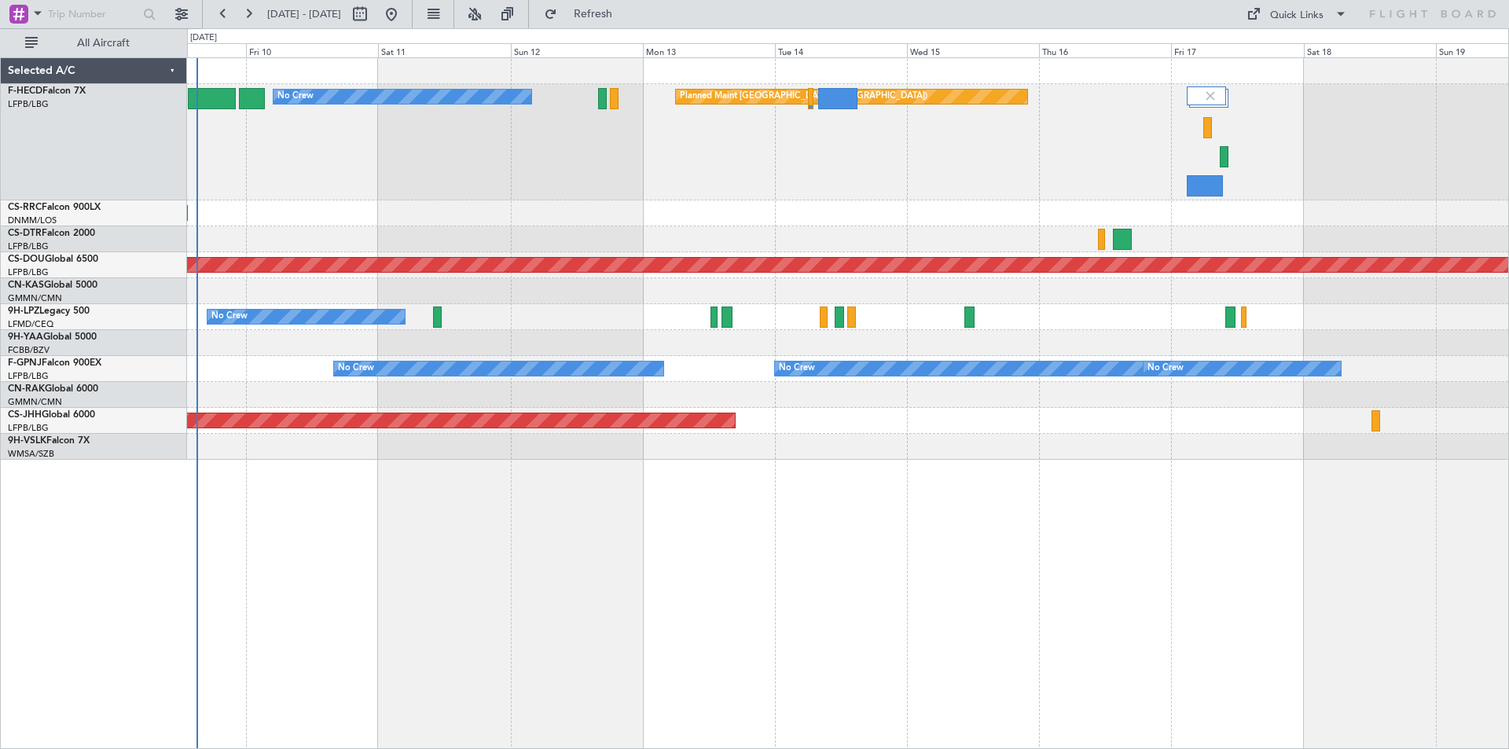
click at [754, 219] on div "No Crew Planned Maint [GEOGRAPHIC_DATA] ([GEOGRAPHIC_DATA]) Planned Maint [GEOG…" at bounding box center [848, 259] width 1322 height 402
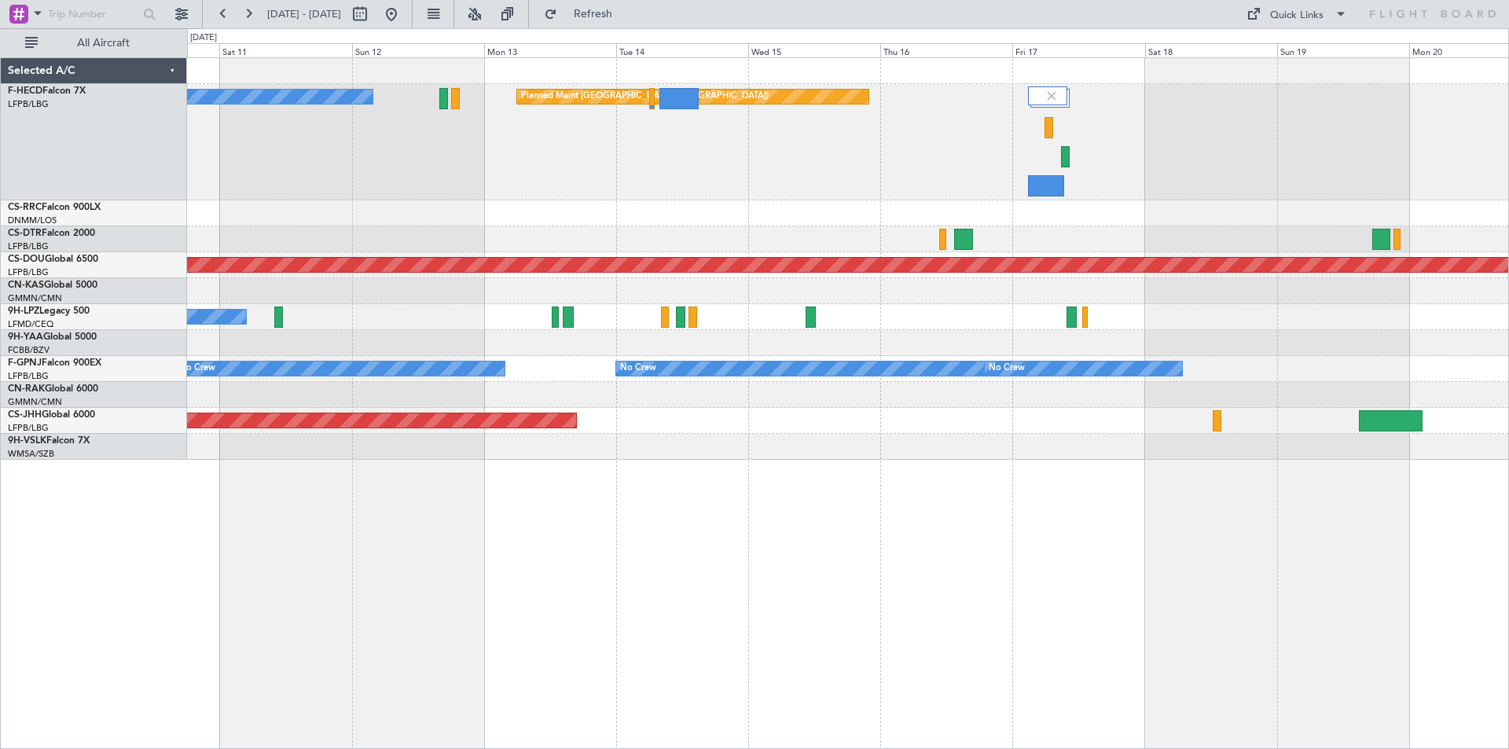
click at [580, 171] on div "No Crew Planned Maint [GEOGRAPHIC_DATA] ([GEOGRAPHIC_DATA])" at bounding box center [848, 142] width 1322 height 116
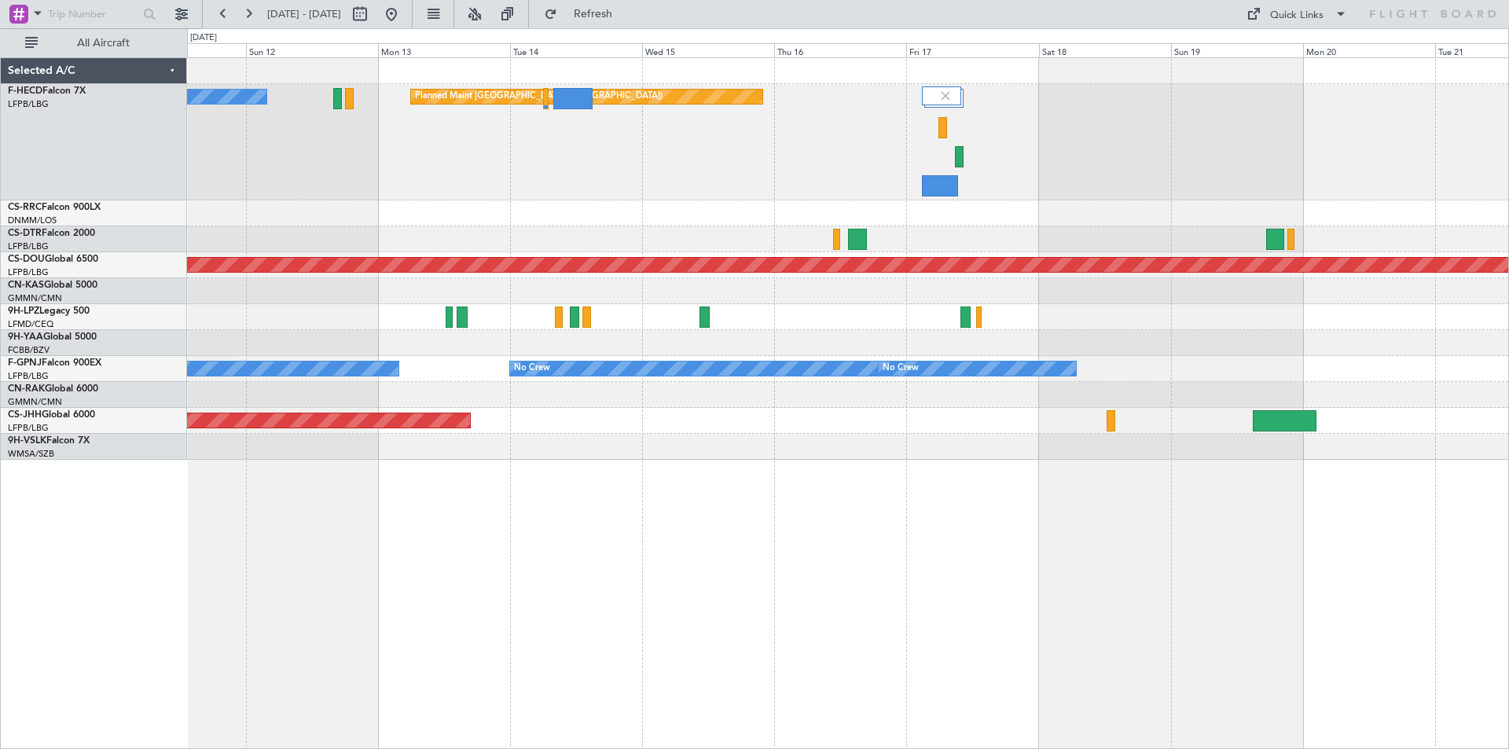
click at [917, 296] on div at bounding box center [848, 291] width 1322 height 26
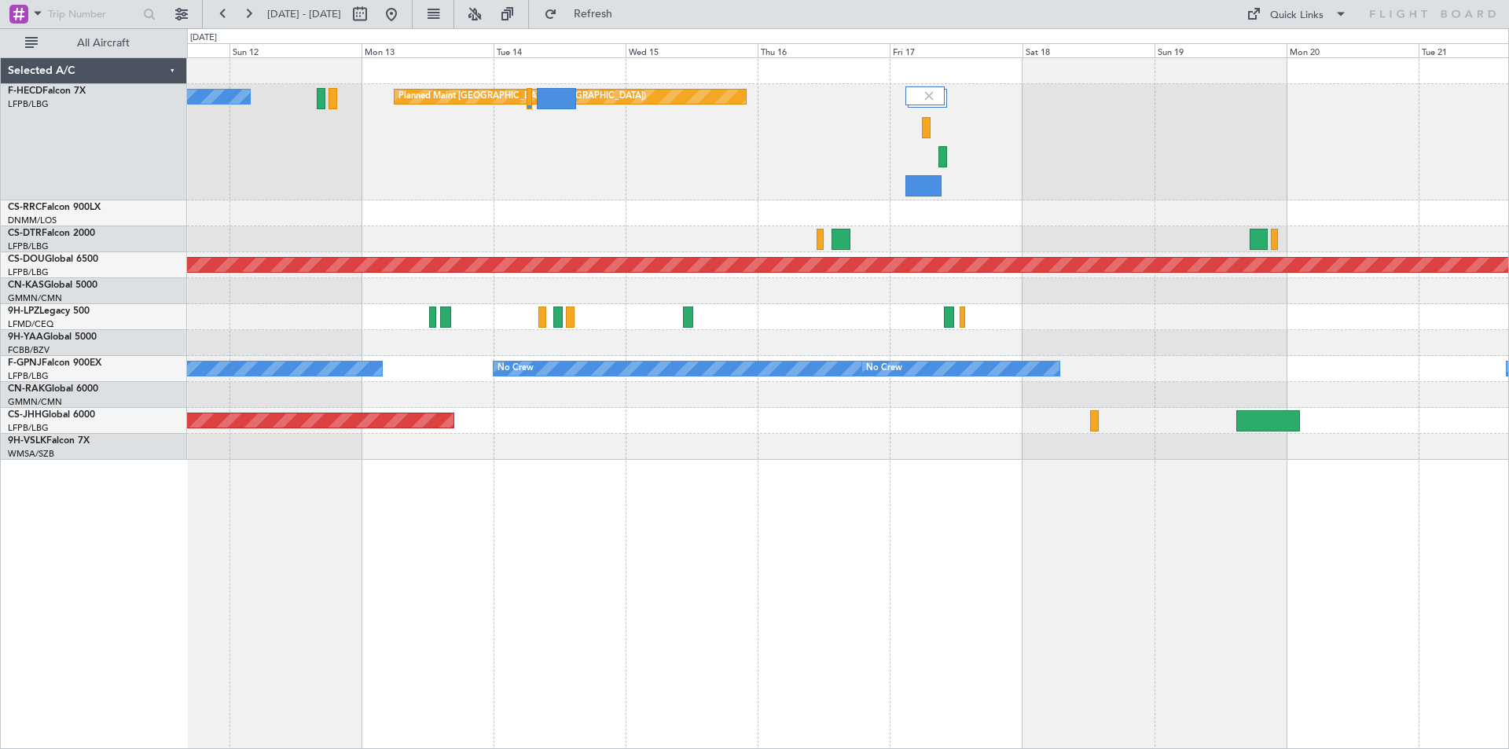
click at [649, 226] on div "Planned Maint Lagos ([PERSON_NAME])" at bounding box center [848, 213] width 1322 height 26
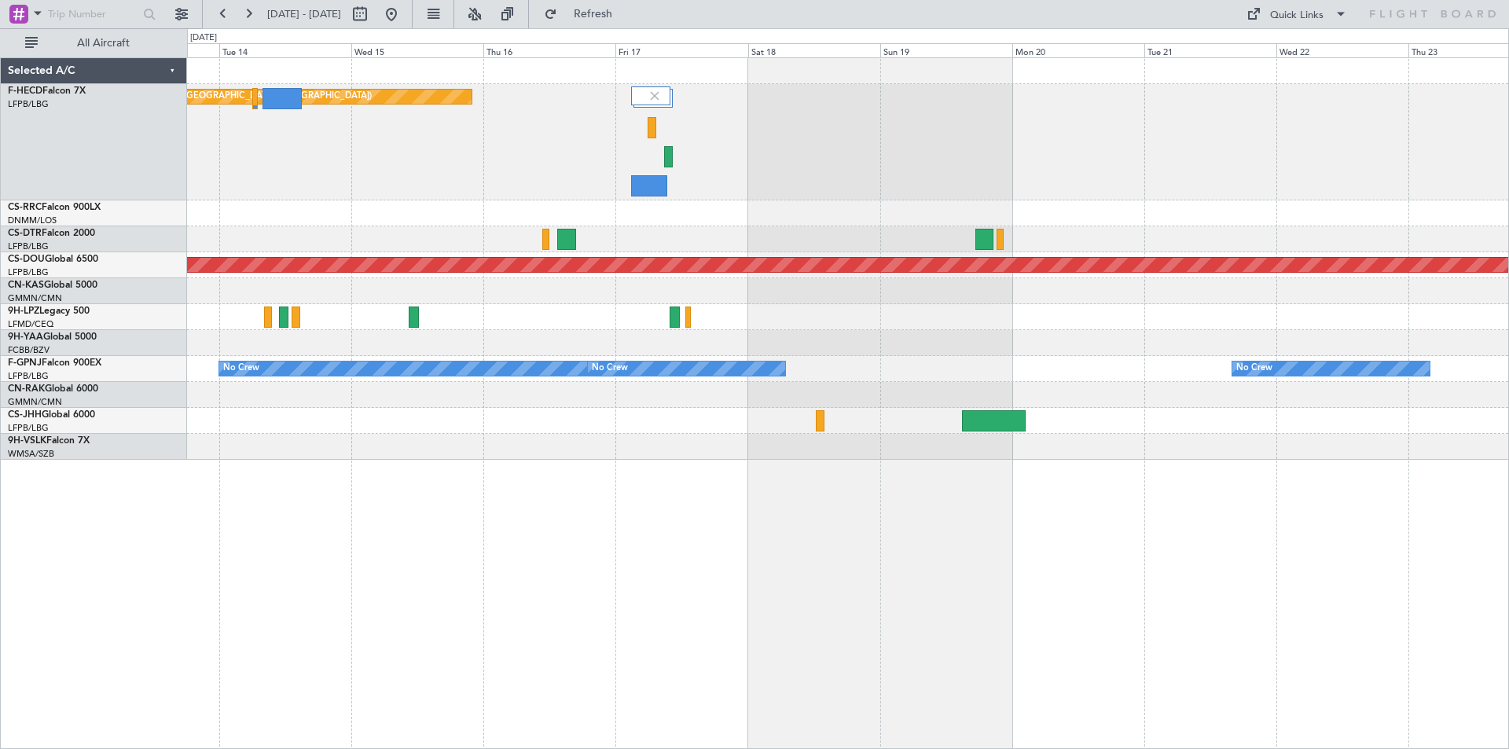
click at [396, 184] on div "Planned Maint [GEOGRAPHIC_DATA] ([GEOGRAPHIC_DATA]) No Crew" at bounding box center [848, 142] width 1322 height 116
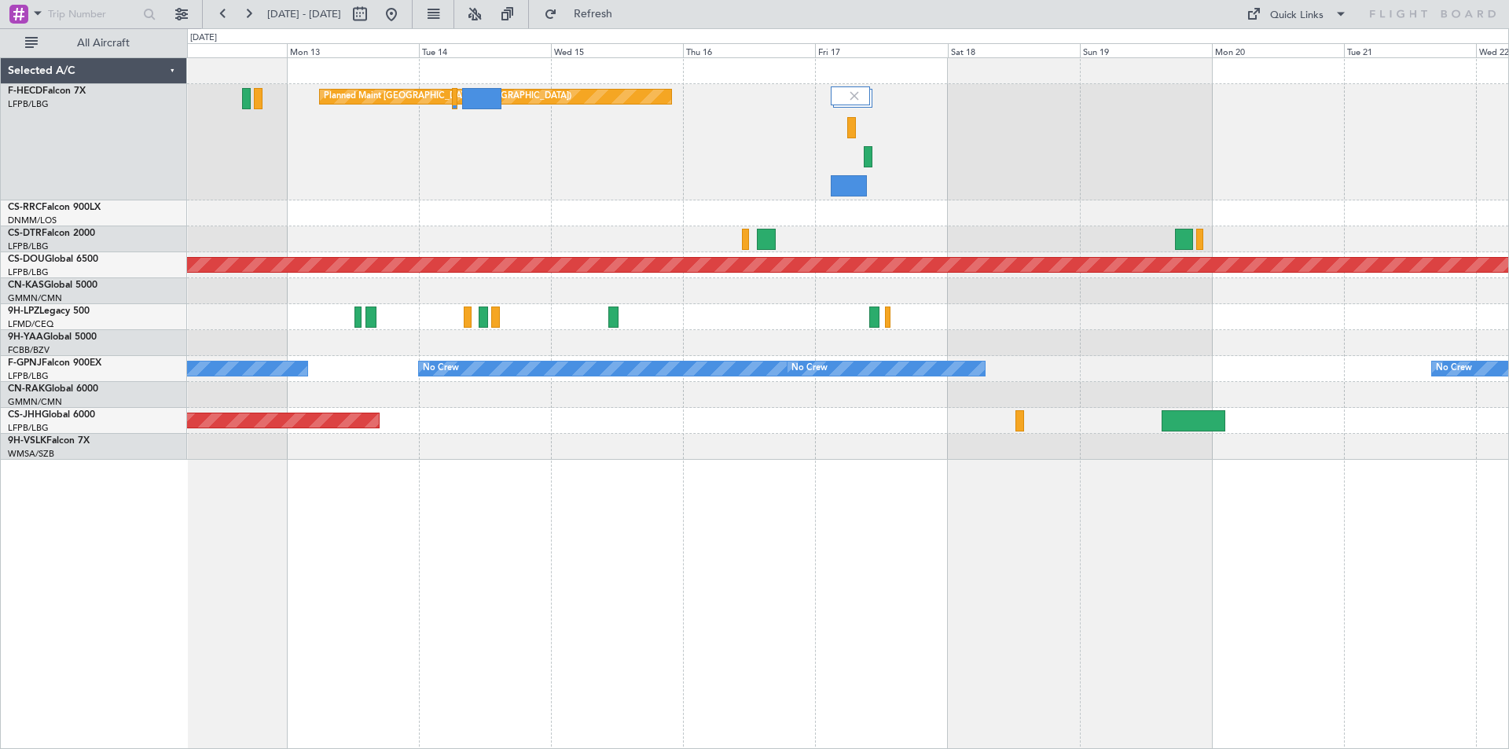
click at [551, 215] on div "Planned Maint [GEOGRAPHIC_DATA] ([GEOGRAPHIC_DATA]) No Crew Planned Maint [GEOG…" at bounding box center [848, 259] width 1322 height 402
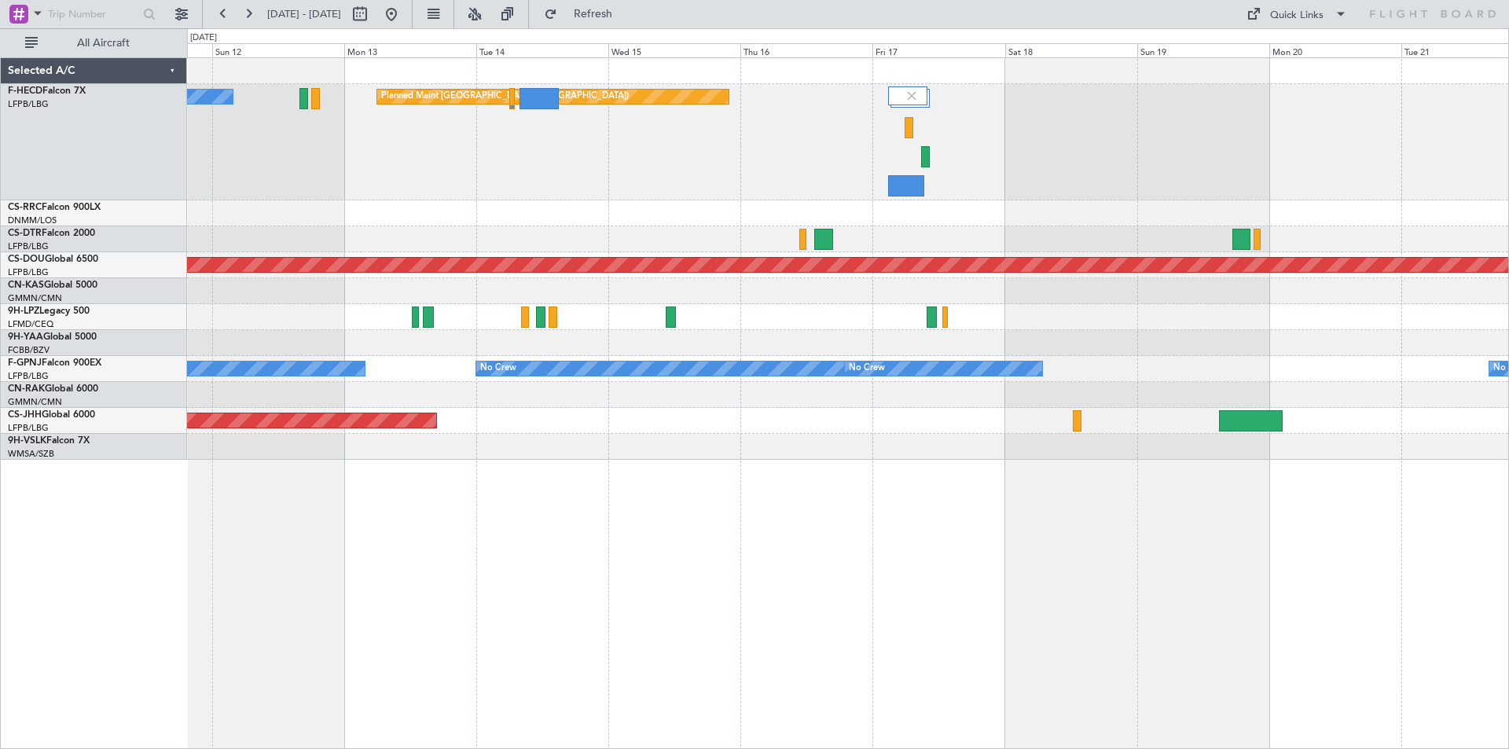
click at [774, 259] on div "Planned Maint [GEOGRAPHIC_DATA] ([GEOGRAPHIC_DATA]) No Crew Planned Maint [GEOG…" at bounding box center [848, 259] width 1322 height 402
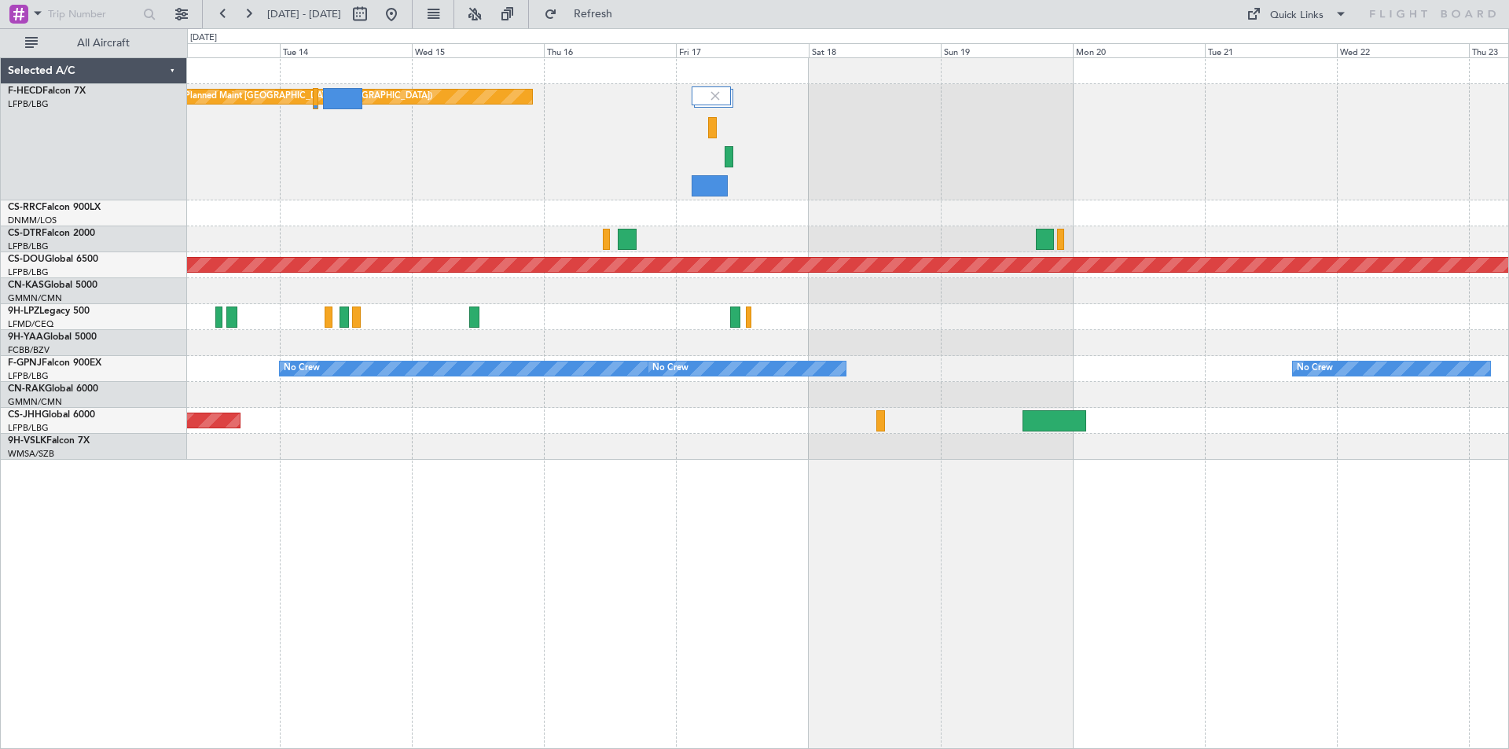
click at [710, 213] on div at bounding box center [848, 213] width 1322 height 26
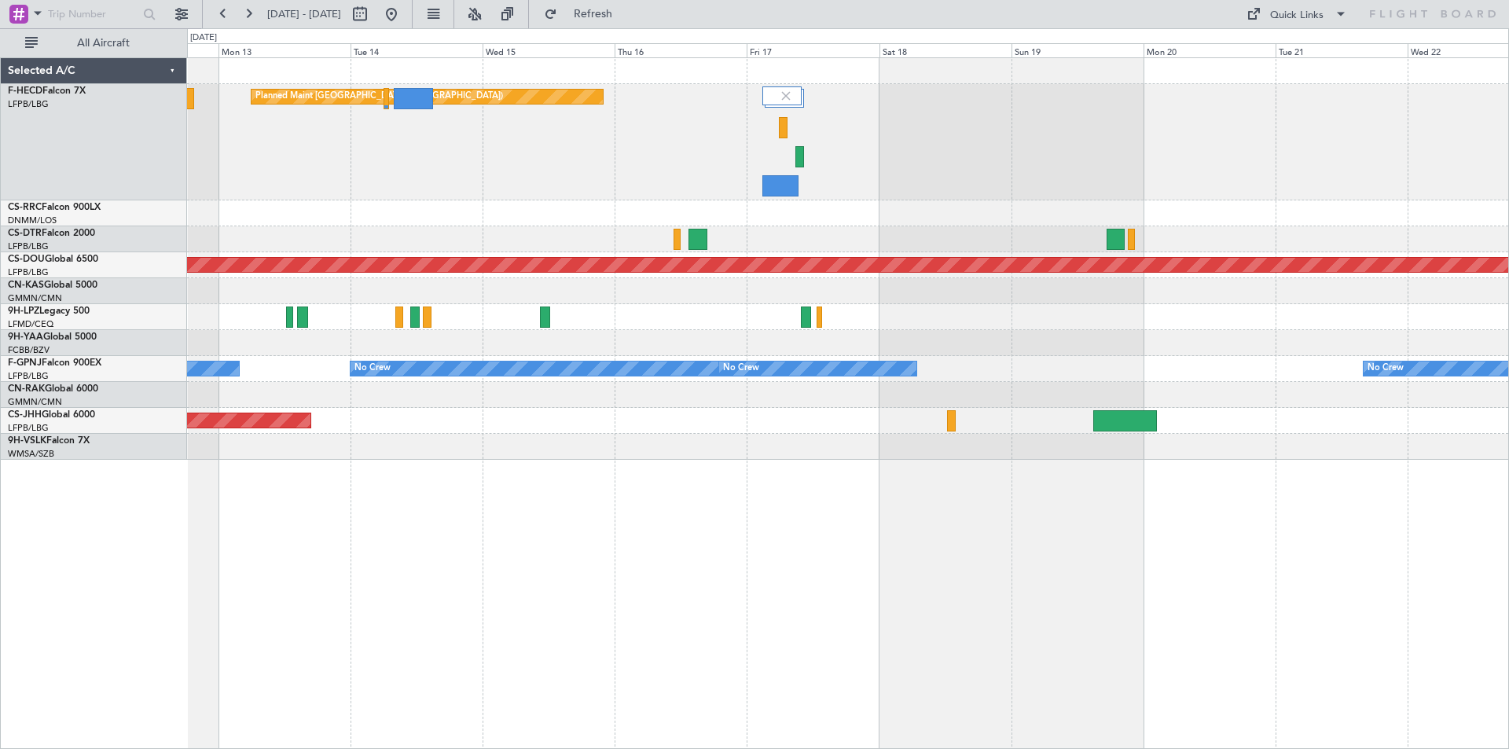
click at [741, 248] on div at bounding box center [848, 239] width 1322 height 26
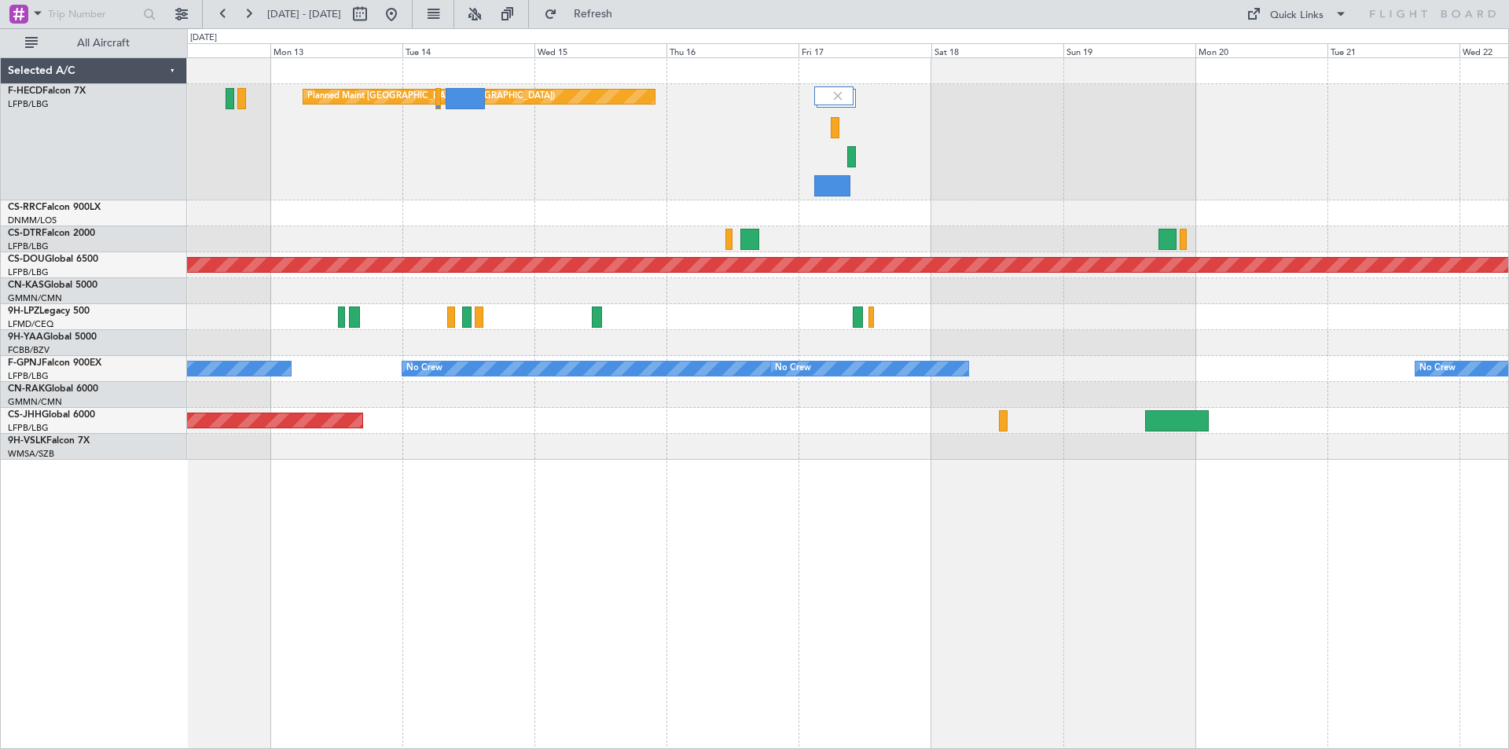
click at [628, 226] on div at bounding box center [848, 213] width 1322 height 26
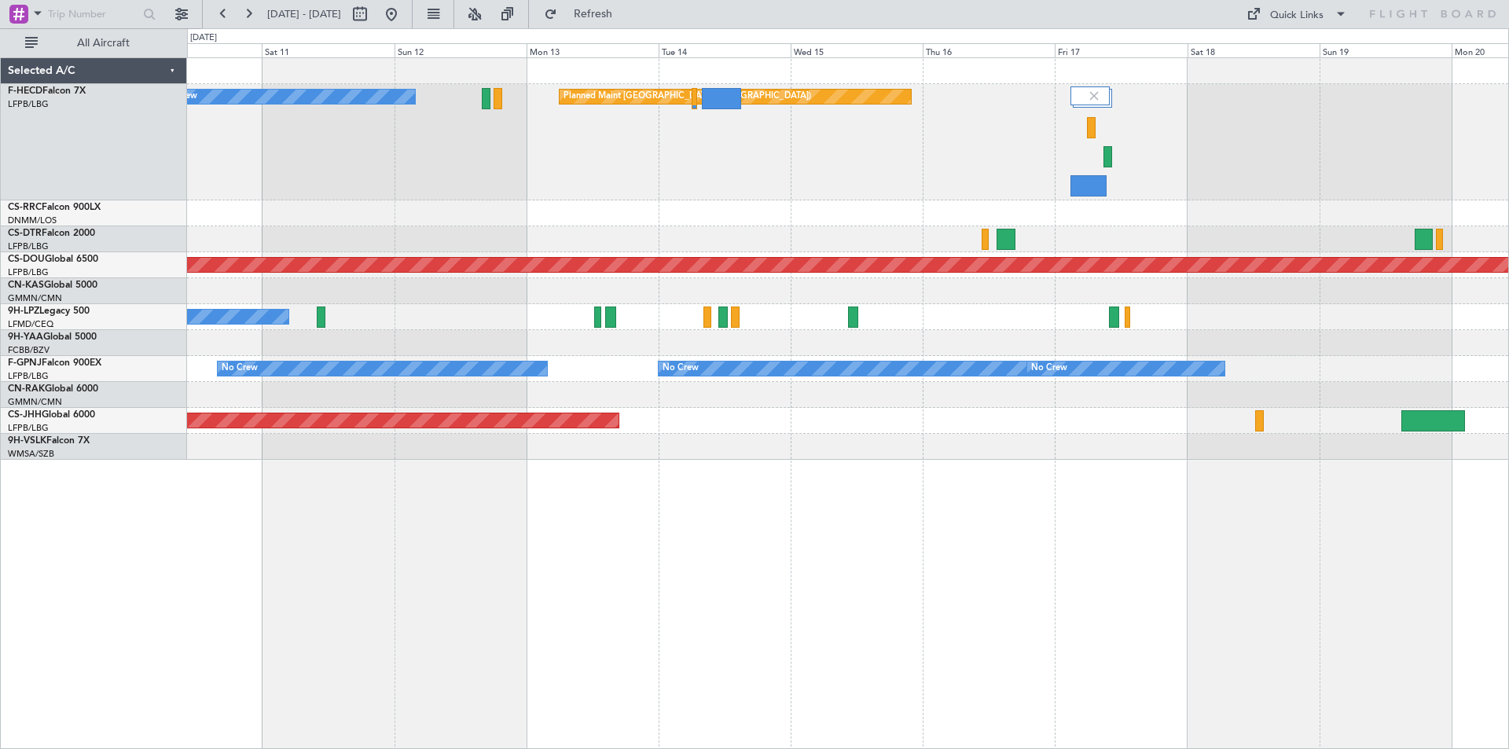
click at [609, 192] on div "Planned Maint [GEOGRAPHIC_DATA] ([GEOGRAPHIC_DATA]) No Crew" at bounding box center [848, 142] width 1322 height 116
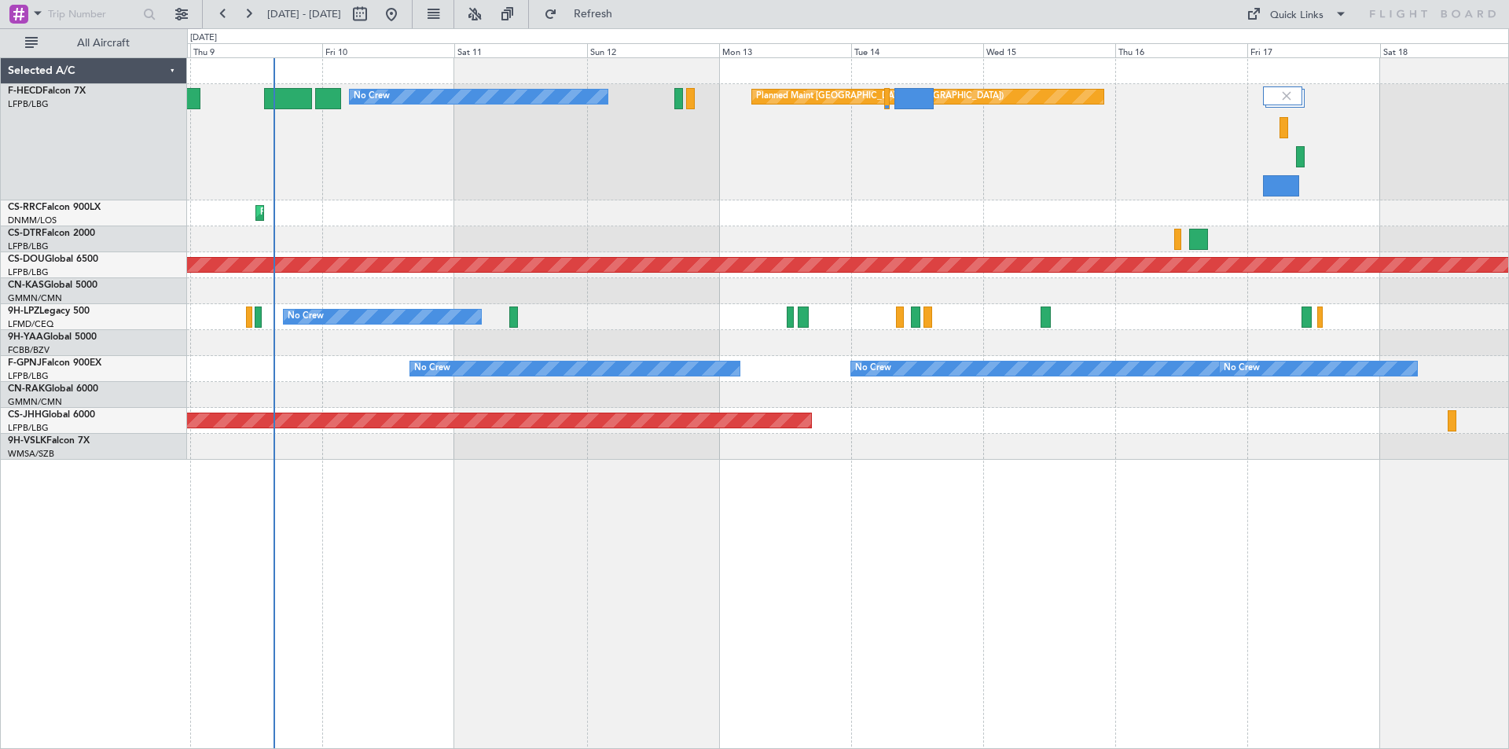
click at [663, 207] on div "Planned Maint [GEOGRAPHIC_DATA] ([GEOGRAPHIC_DATA]) No Crew Planned Maint [GEOG…" at bounding box center [848, 259] width 1322 height 402
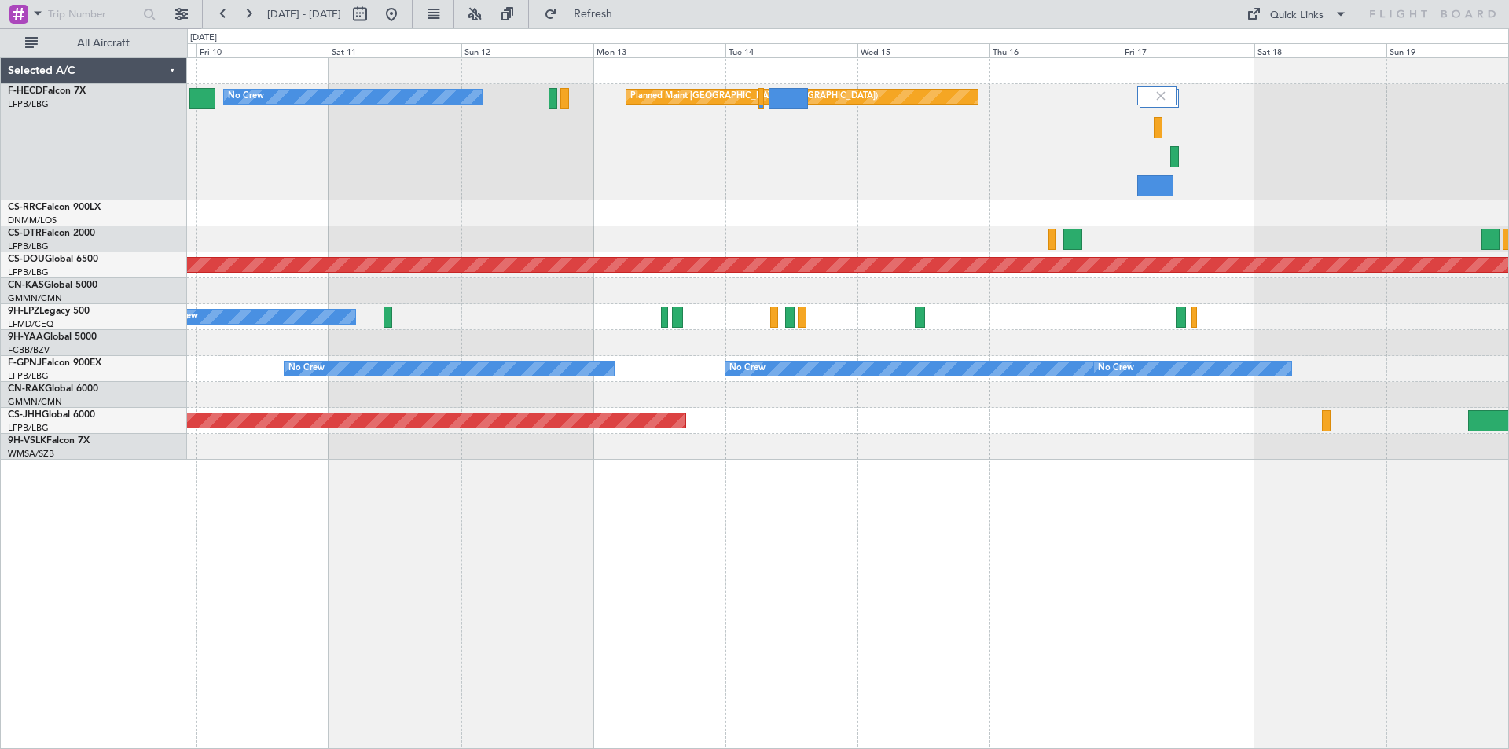
click at [634, 212] on div "Planned Maint [GEOGRAPHIC_DATA] ([GEOGRAPHIC_DATA]) No Crew Planned Maint [GEOG…" at bounding box center [848, 259] width 1322 height 402
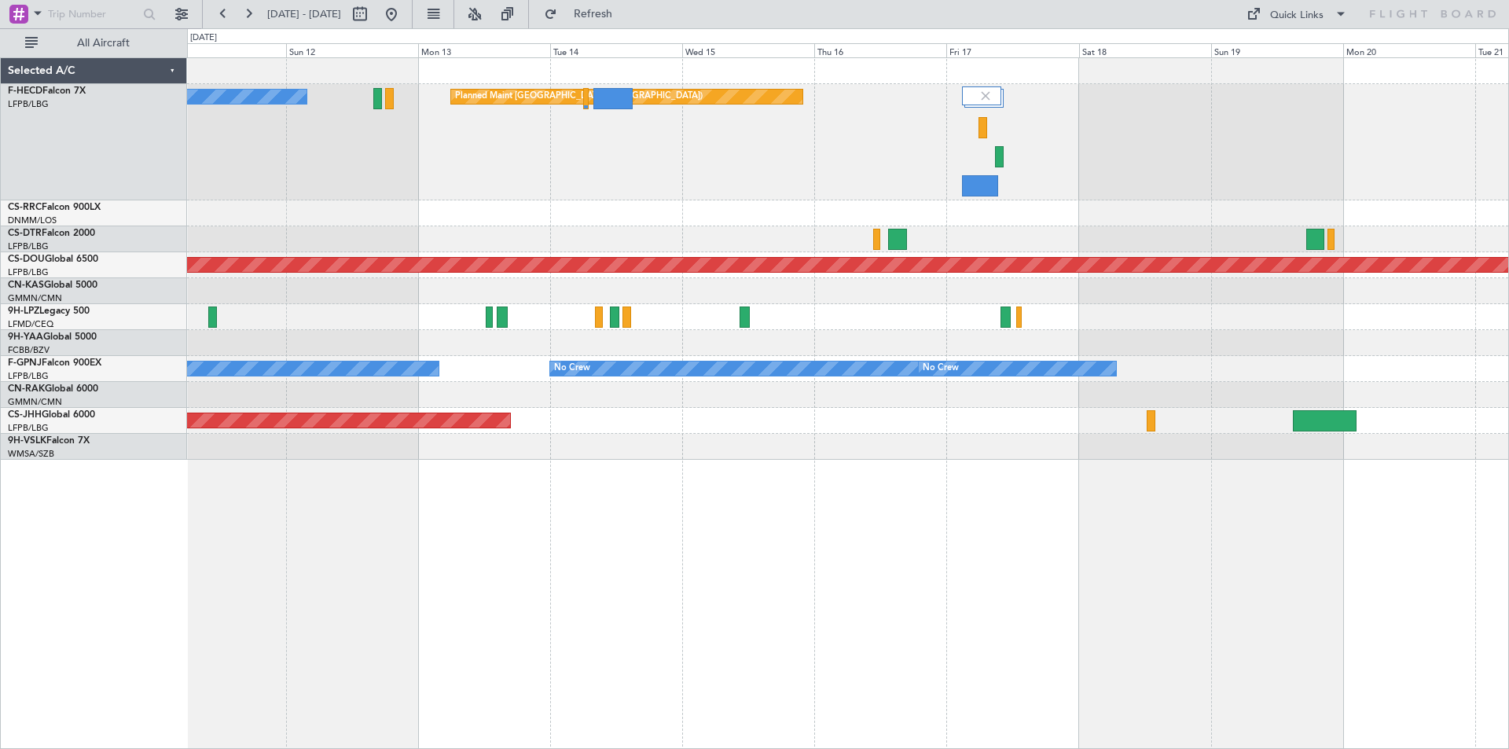
click at [878, 223] on div "Planned Maint Lagos ([PERSON_NAME])" at bounding box center [848, 213] width 1322 height 26
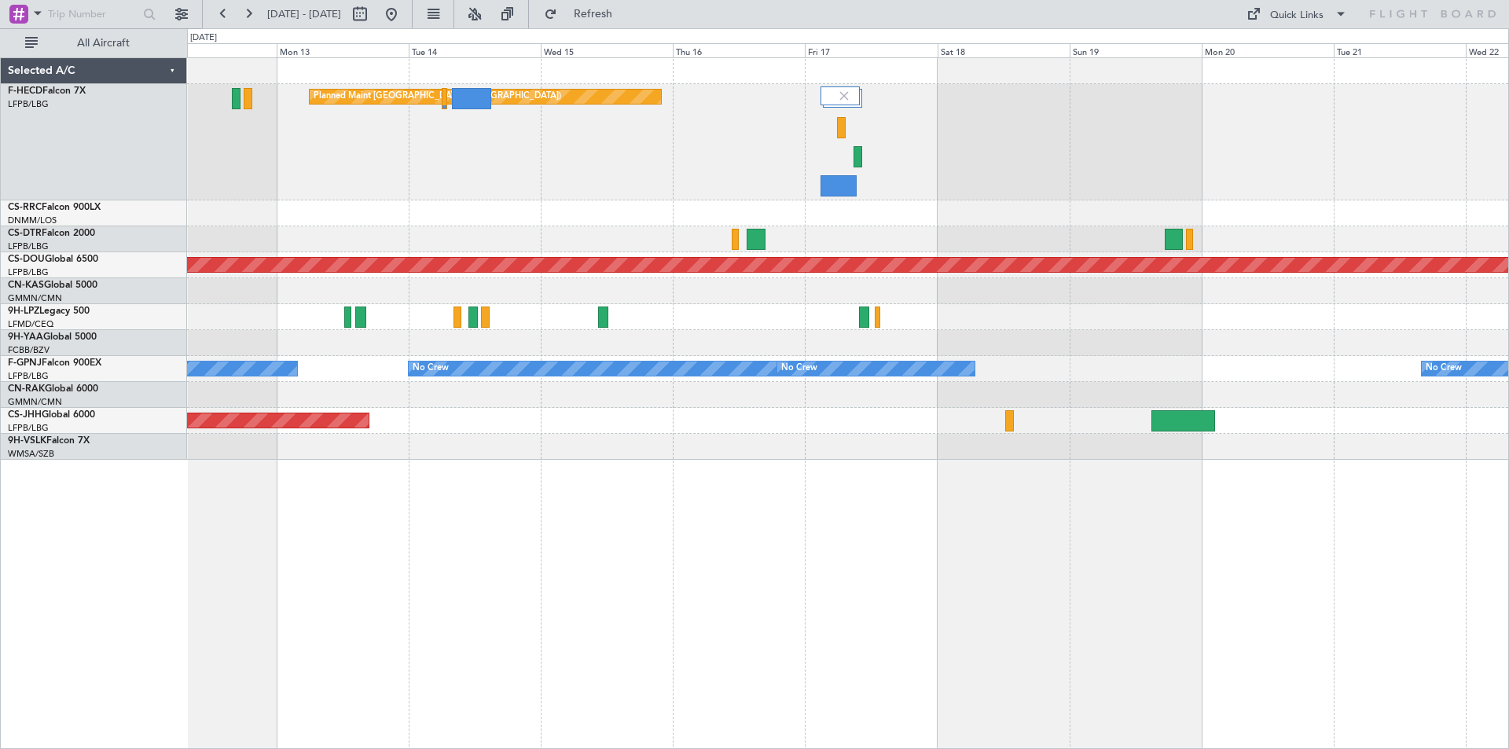
click at [880, 219] on div at bounding box center [848, 213] width 1322 height 26
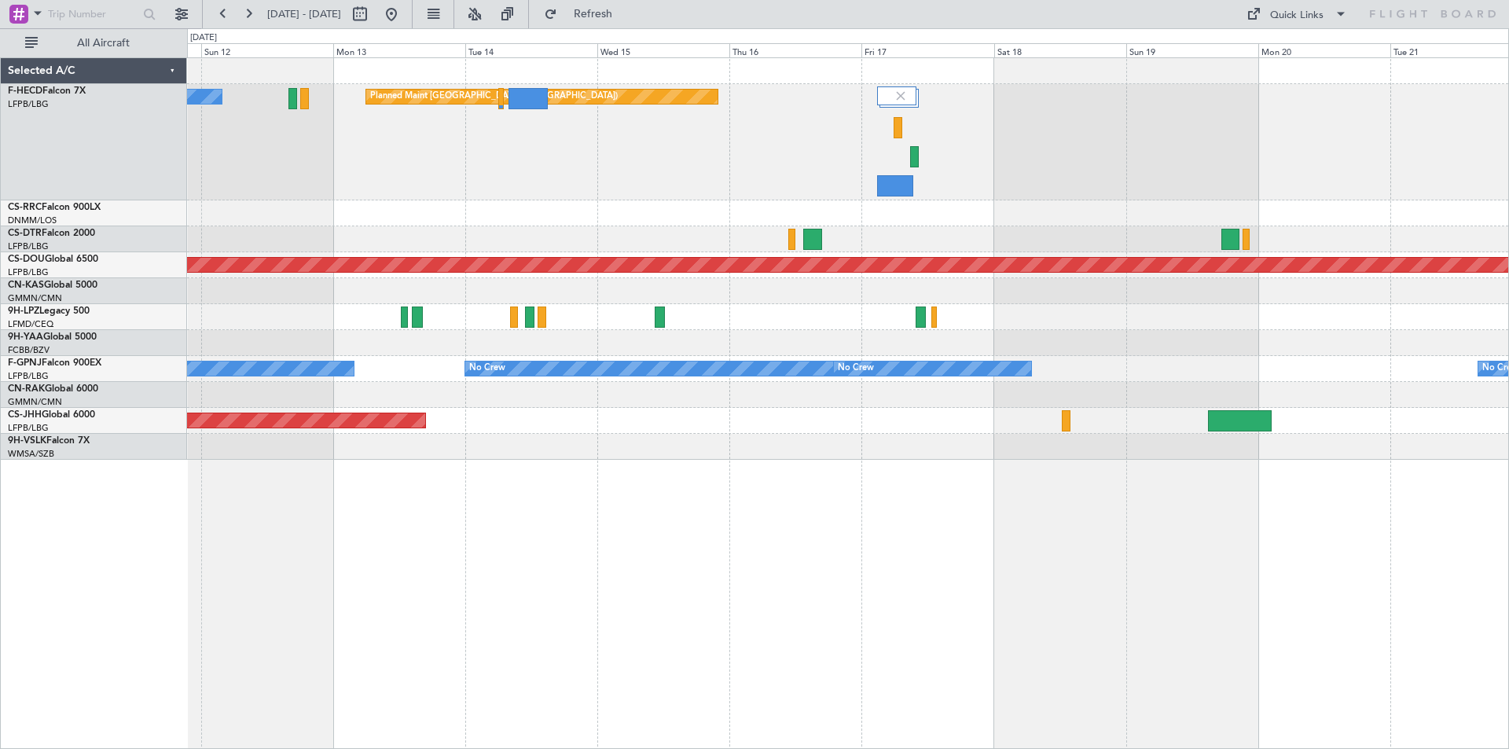
click at [888, 242] on div at bounding box center [848, 239] width 1322 height 26
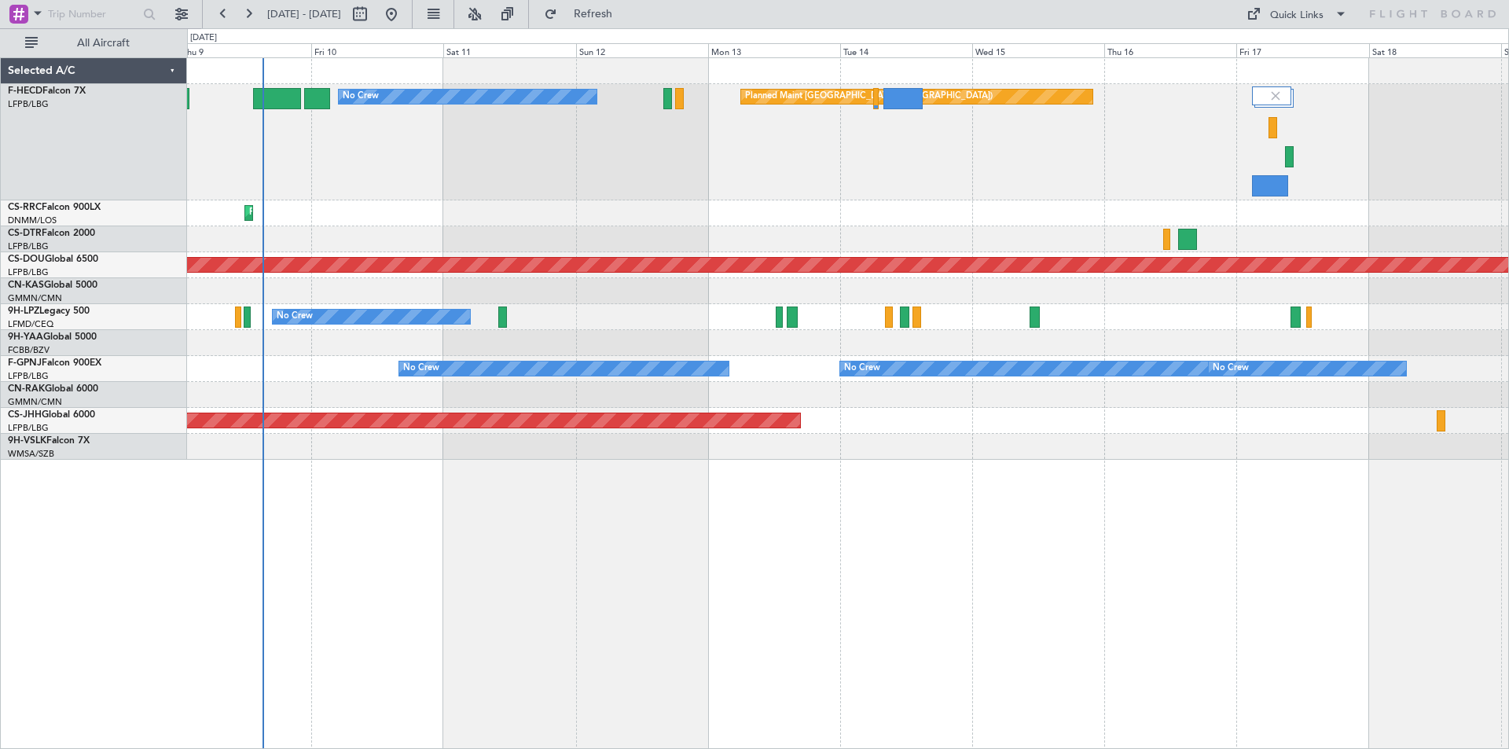
click at [693, 173] on div "Planned Maint [GEOGRAPHIC_DATA] ([GEOGRAPHIC_DATA]) No Crew" at bounding box center [848, 142] width 1322 height 116
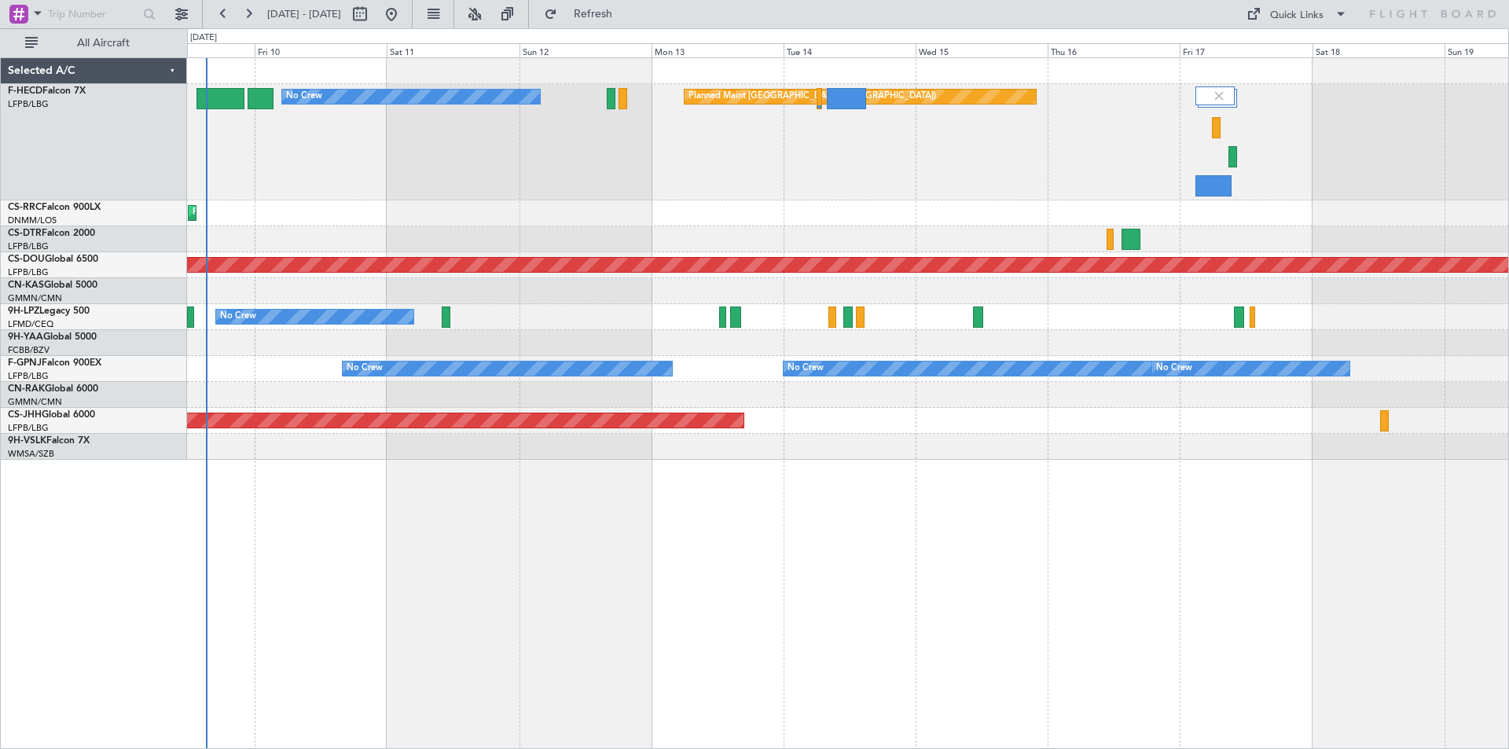
click at [489, 123] on div "Planned Maint [GEOGRAPHIC_DATA] ([GEOGRAPHIC_DATA]) No Crew" at bounding box center [848, 142] width 1322 height 116
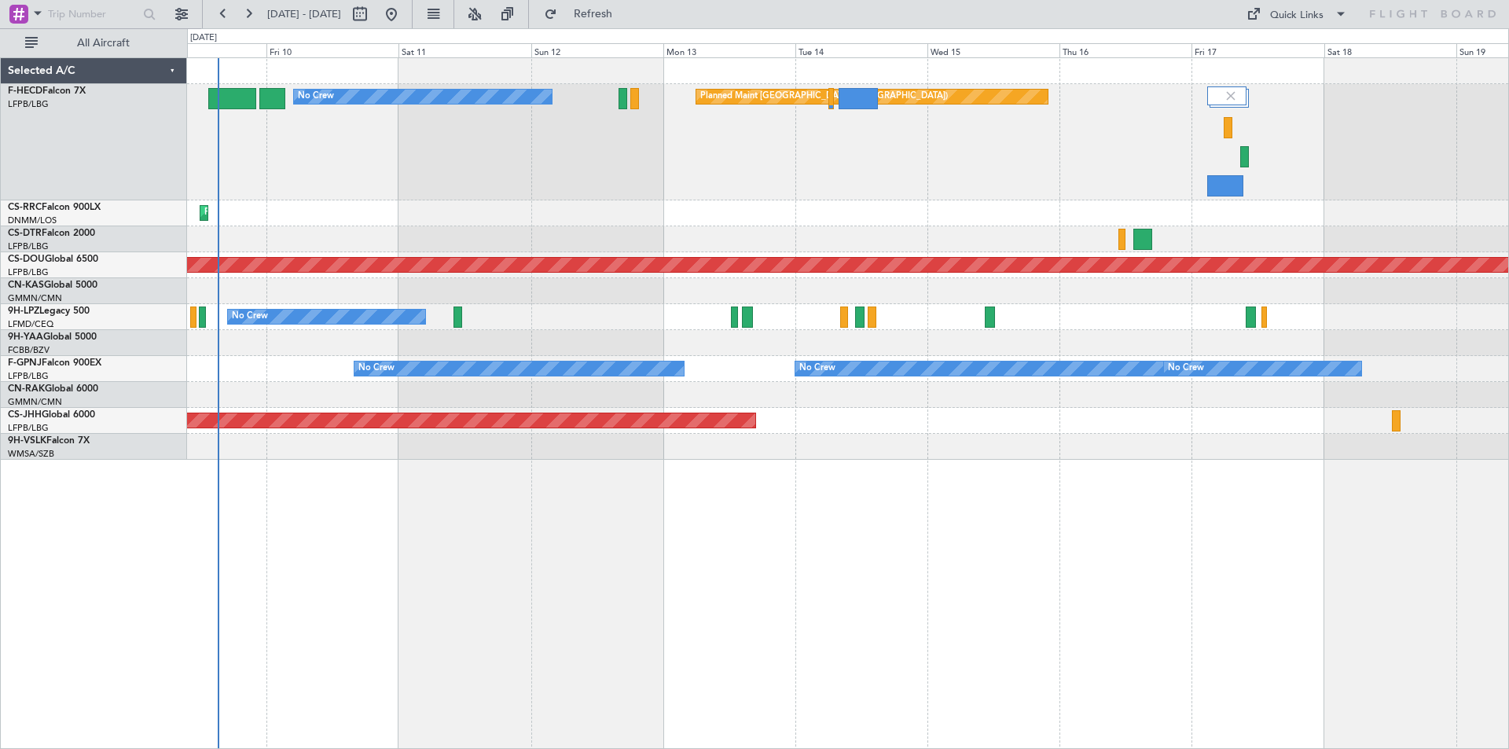
click at [757, 166] on div "Planned Maint [GEOGRAPHIC_DATA] ([GEOGRAPHIC_DATA]) No Crew" at bounding box center [848, 142] width 1322 height 116
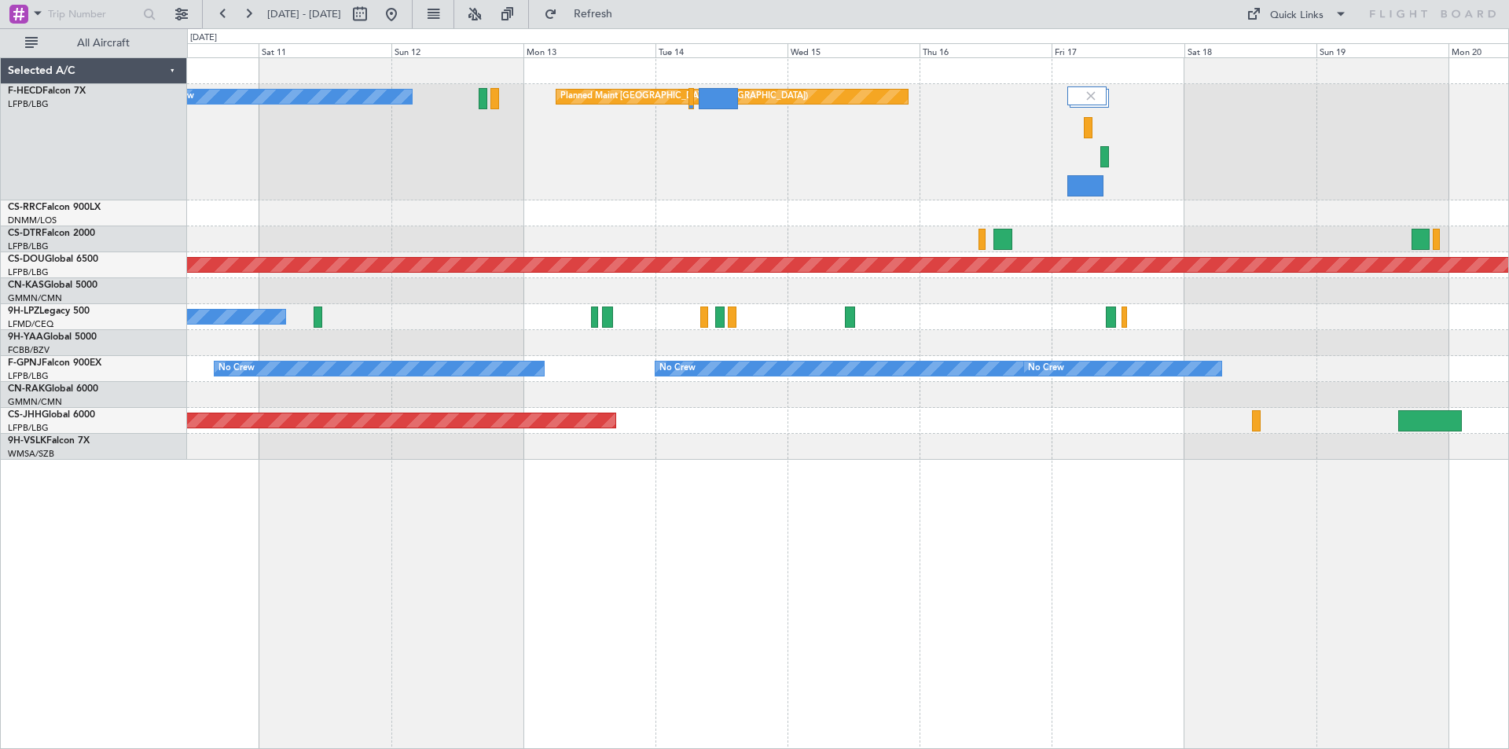
click at [680, 168] on div "Planned Maint [GEOGRAPHIC_DATA] ([GEOGRAPHIC_DATA]) No Crew" at bounding box center [848, 142] width 1322 height 116
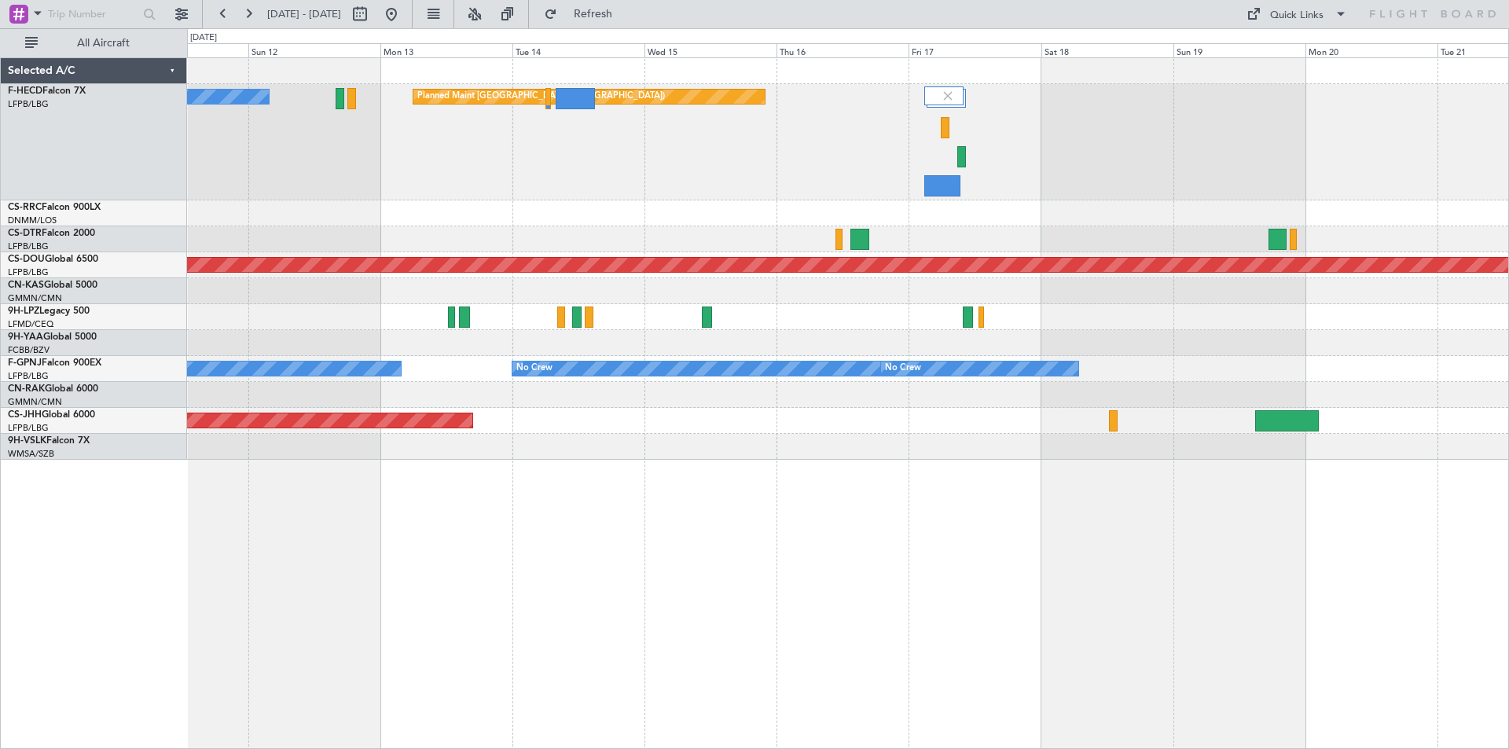
click at [594, 186] on div "Planned Maint [GEOGRAPHIC_DATA] ([GEOGRAPHIC_DATA]) No Crew" at bounding box center [848, 142] width 1322 height 116
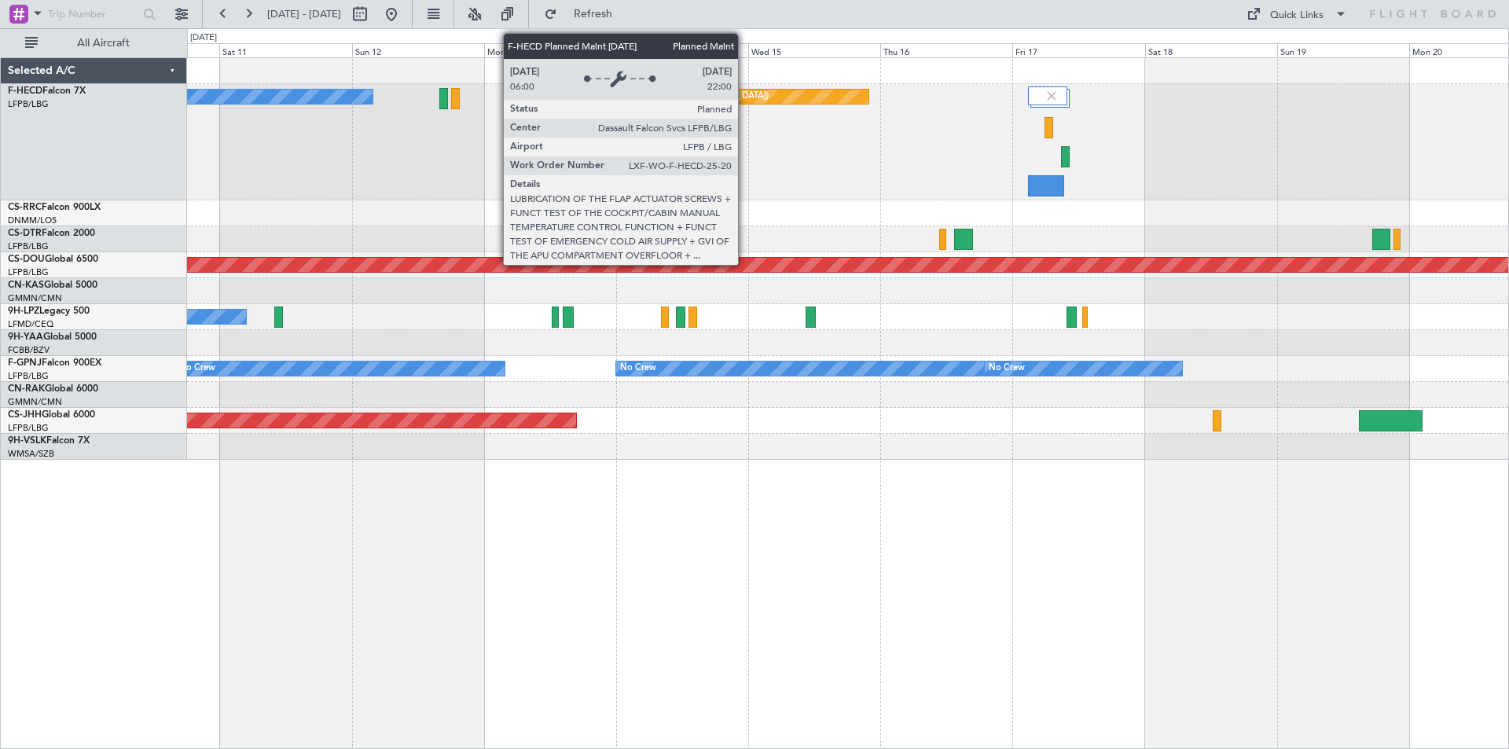
click at [745, 92] on div "Planned Maint [GEOGRAPHIC_DATA] ([GEOGRAPHIC_DATA])" at bounding box center [692, 97] width 351 height 14
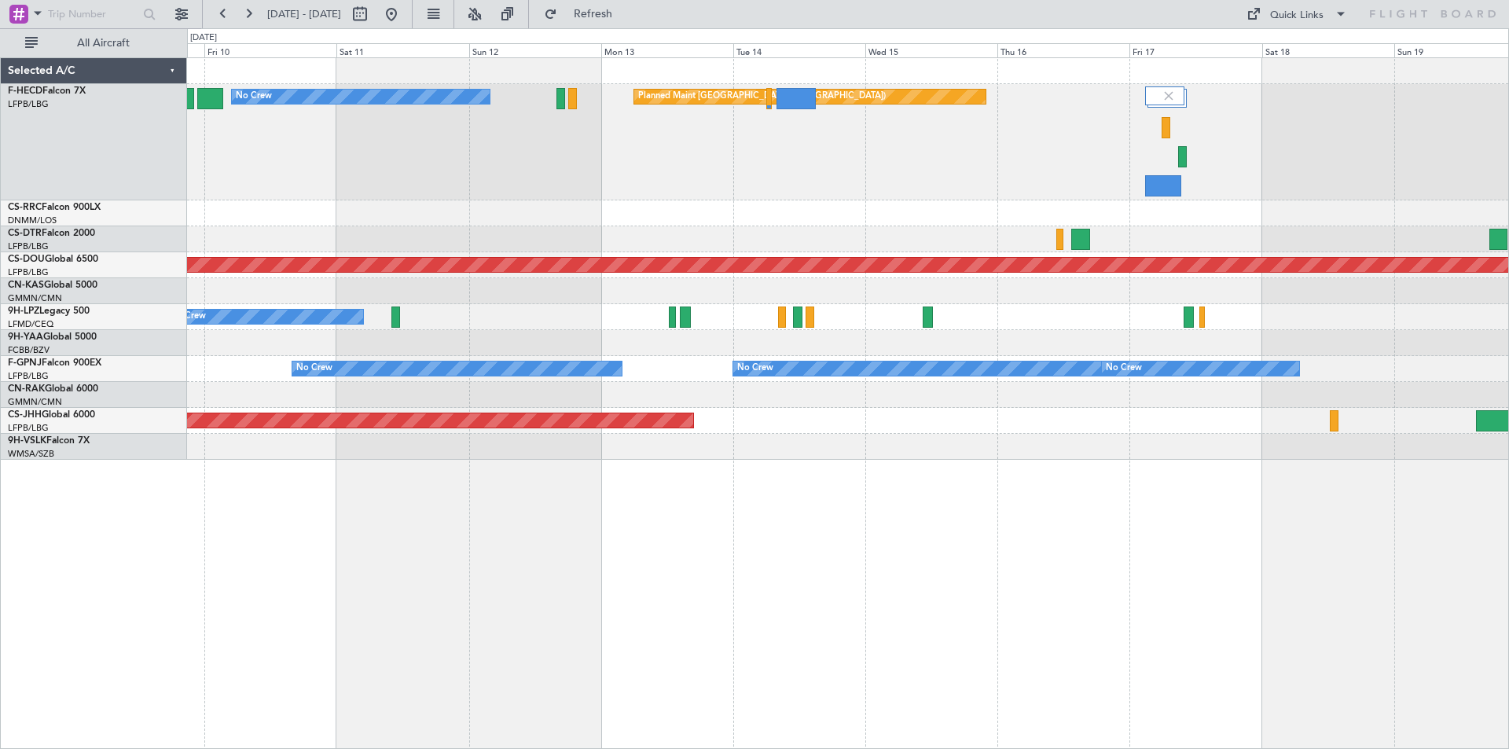
click at [775, 248] on div "Planned Maint [GEOGRAPHIC_DATA] ([GEOGRAPHIC_DATA]) No Crew Planned Maint [GEOG…" at bounding box center [848, 259] width 1322 height 402
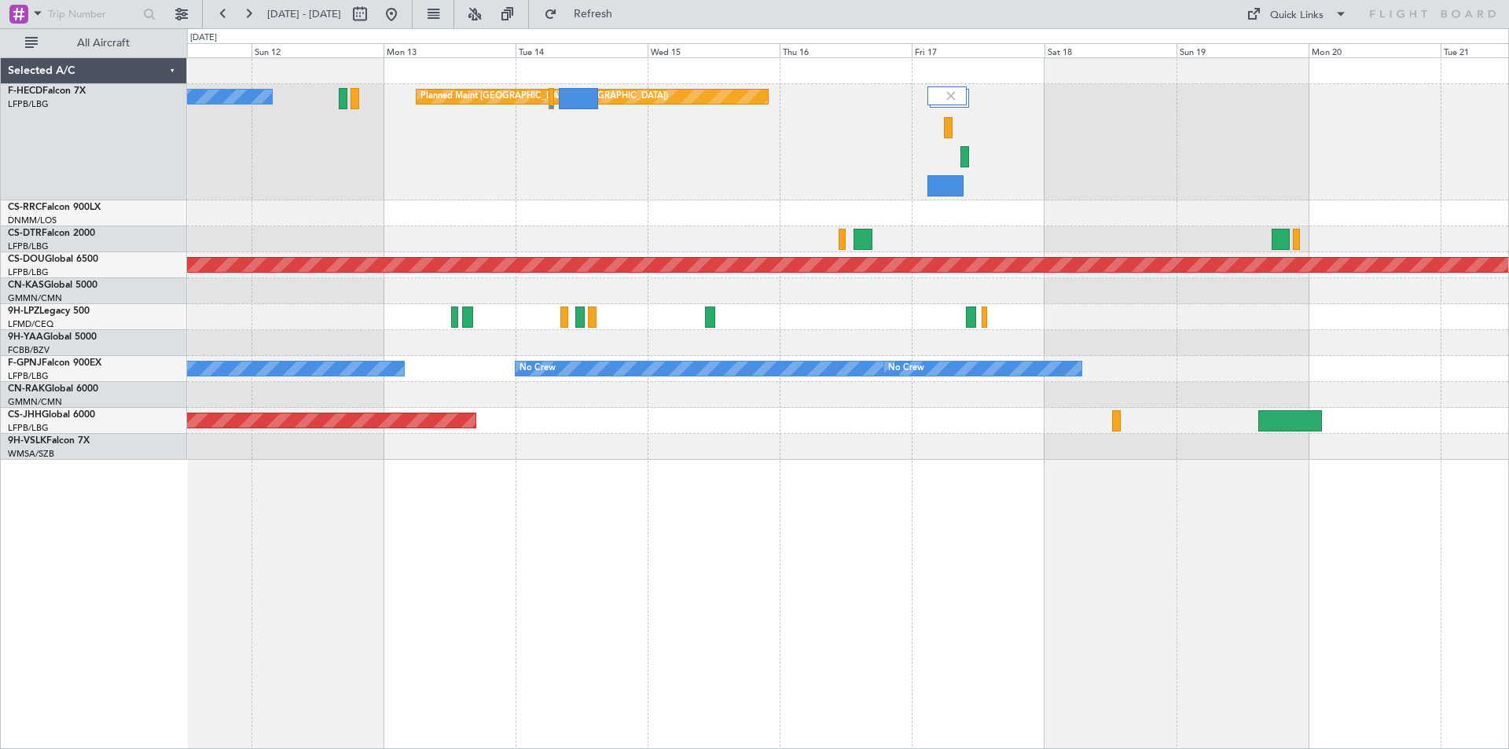
click at [768, 180] on div "Planned Maint [GEOGRAPHIC_DATA] ([GEOGRAPHIC_DATA]) No Crew" at bounding box center [848, 142] width 1322 height 116
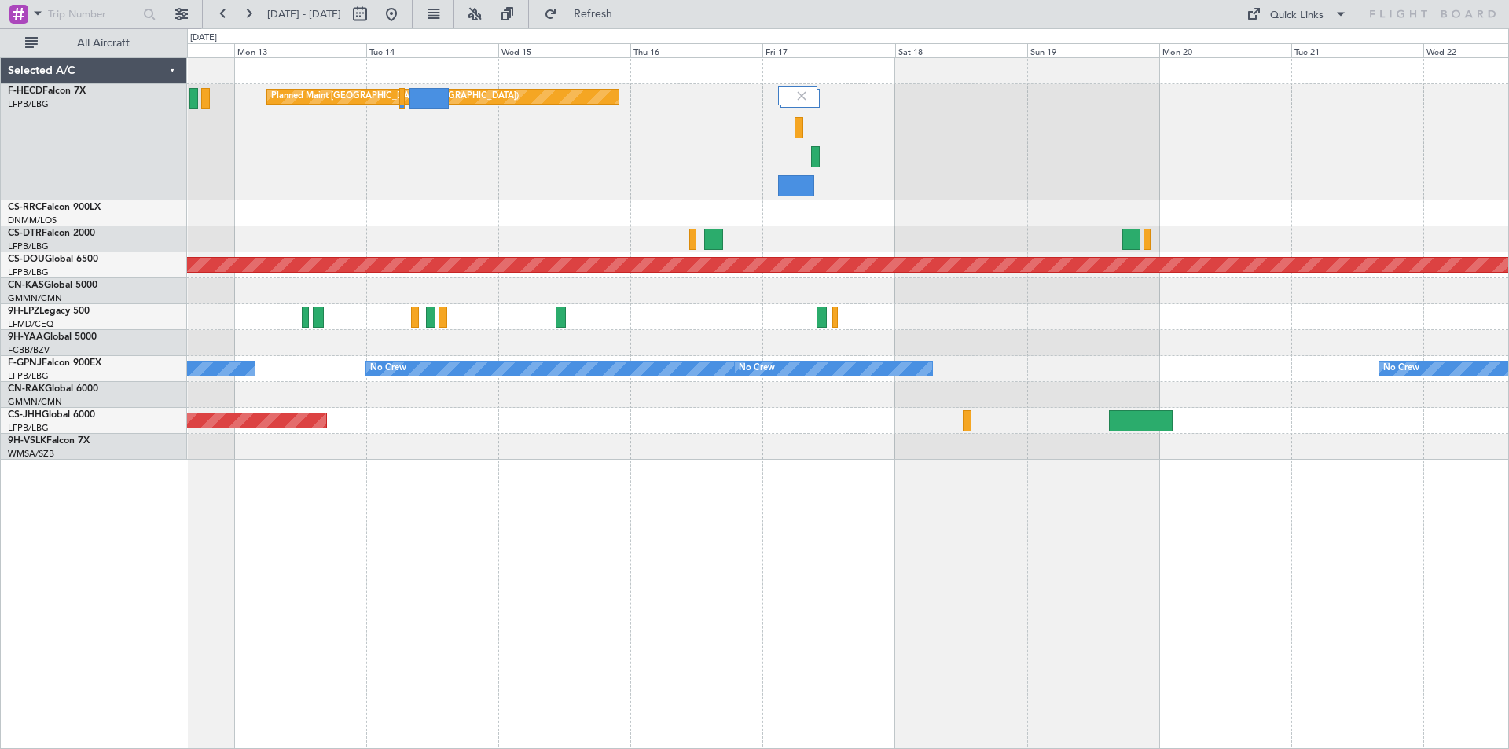
click at [1063, 234] on div "Planned Maint [GEOGRAPHIC_DATA] ([GEOGRAPHIC_DATA]) No Crew Planned Maint [GEOG…" at bounding box center [848, 259] width 1322 height 402
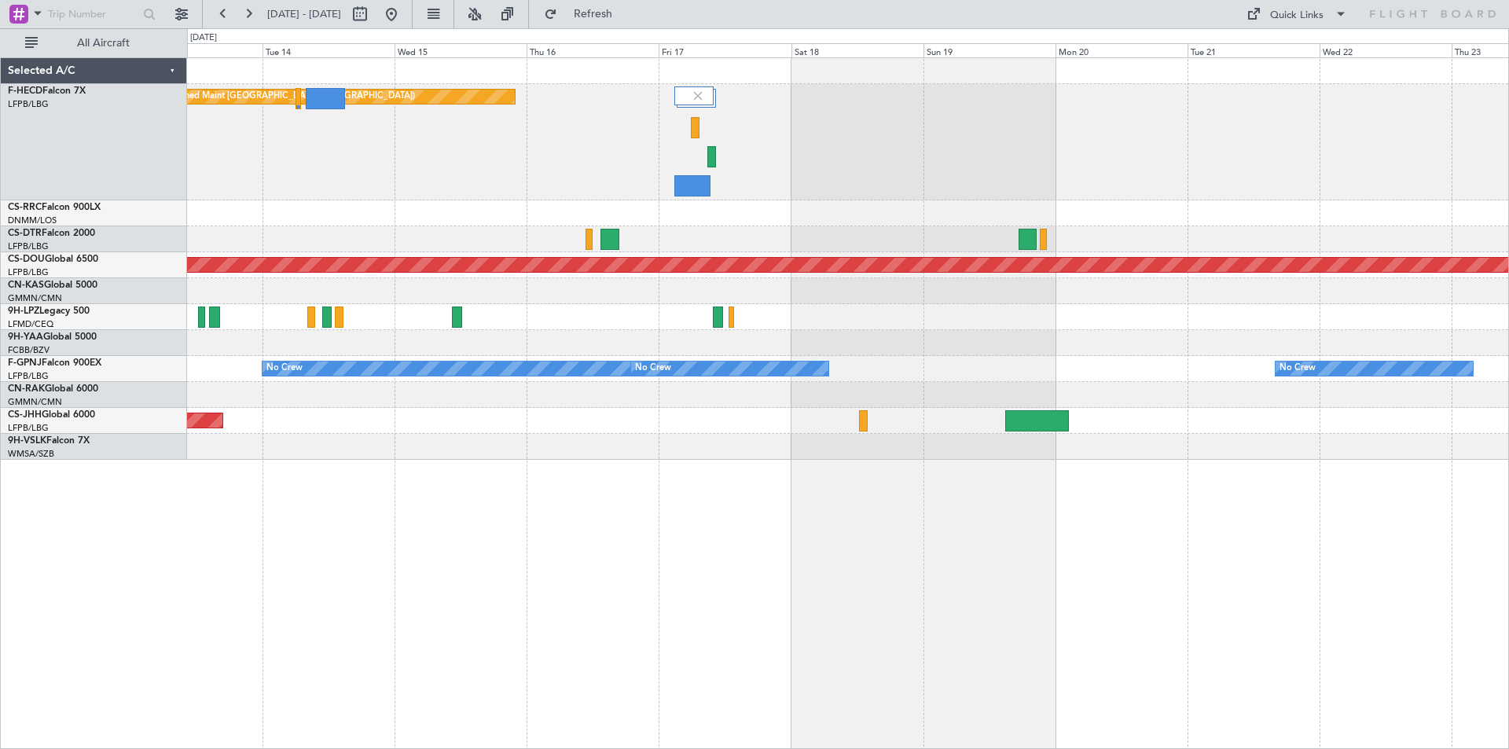
click at [970, 217] on div "Planned Maint [GEOGRAPHIC_DATA] ([GEOGRAPHIC_DATA]) No Crew Planned Maint [GEOG…" at bounding box center [848, 259] width 1322 height 402
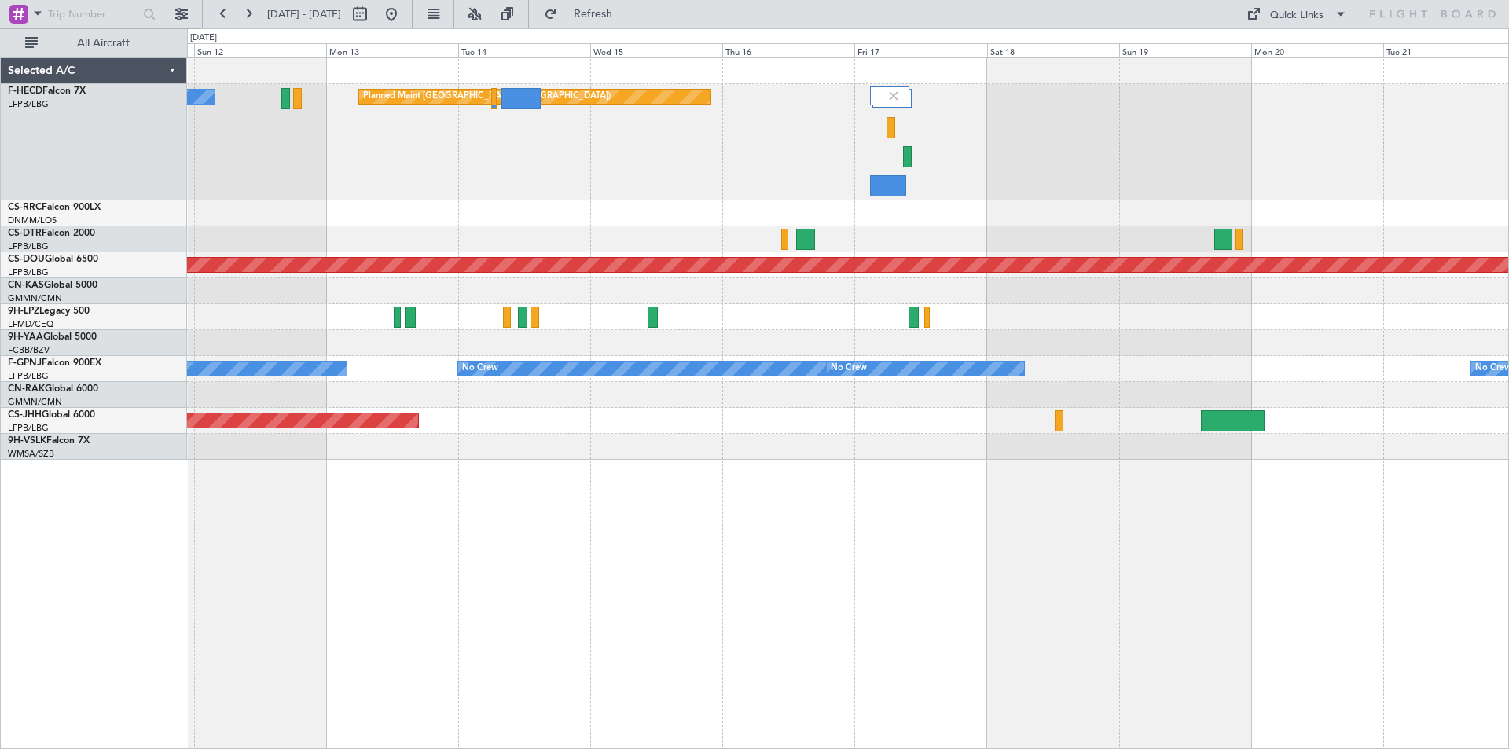
click at [971, 204] on div "Planned Maint [GEOGRAPHIC_DATA] ([GEOGRAPHIC_DATA]) No Crew Planned Maint [GEOG…" at bounding box center [848, 259] width 1322 height 402
click at [921, 217] on div "Planned Maint Lagos ([PERSON_NAME])" at bounding box center [848, 213] width 1322 height 26
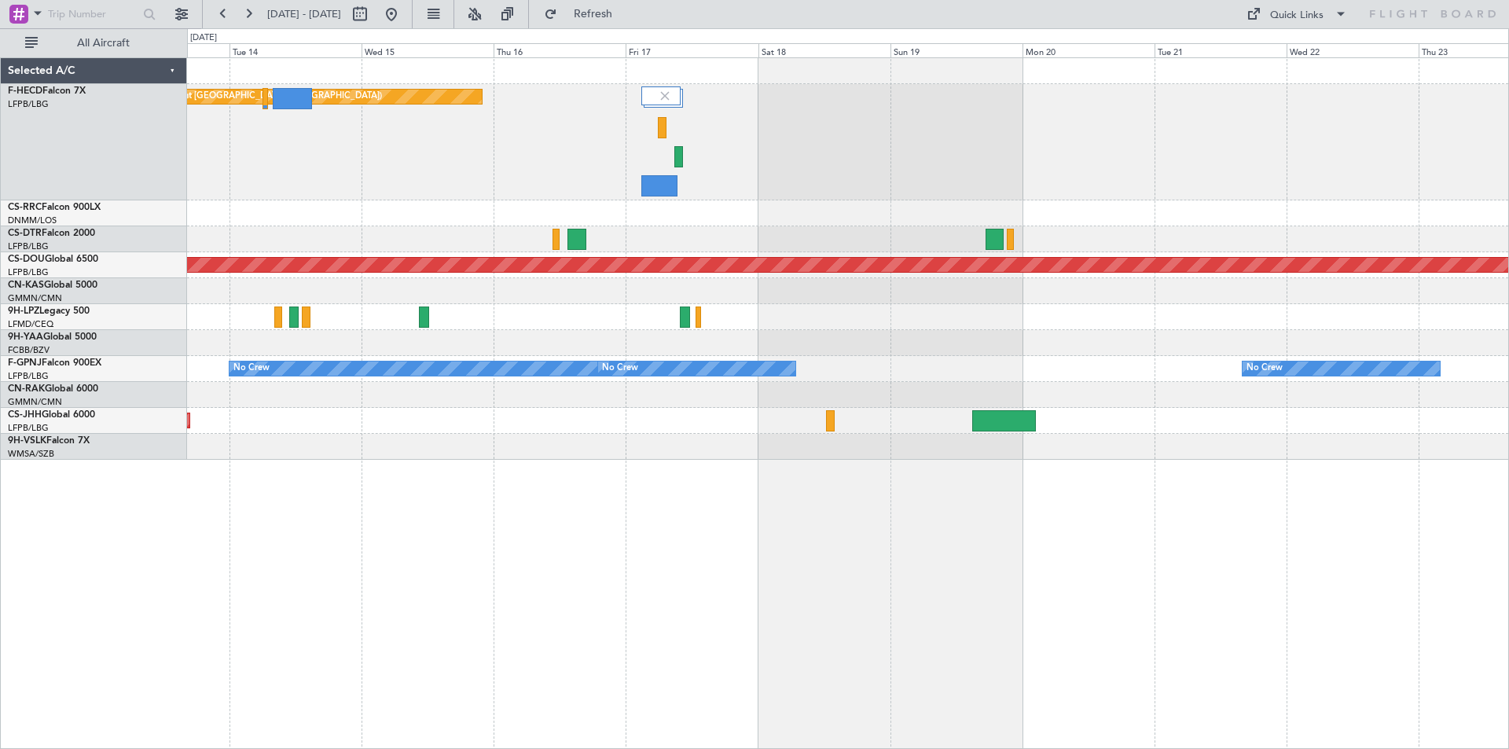
click at [799, 254] on div "Planned Maint [GEOGRAPHIC_DATA] ([GEOGRAPHIC_DATA]) No Crew Planned Maint [GEOG…" at bounding box center [848, 259] width 1322 height 402
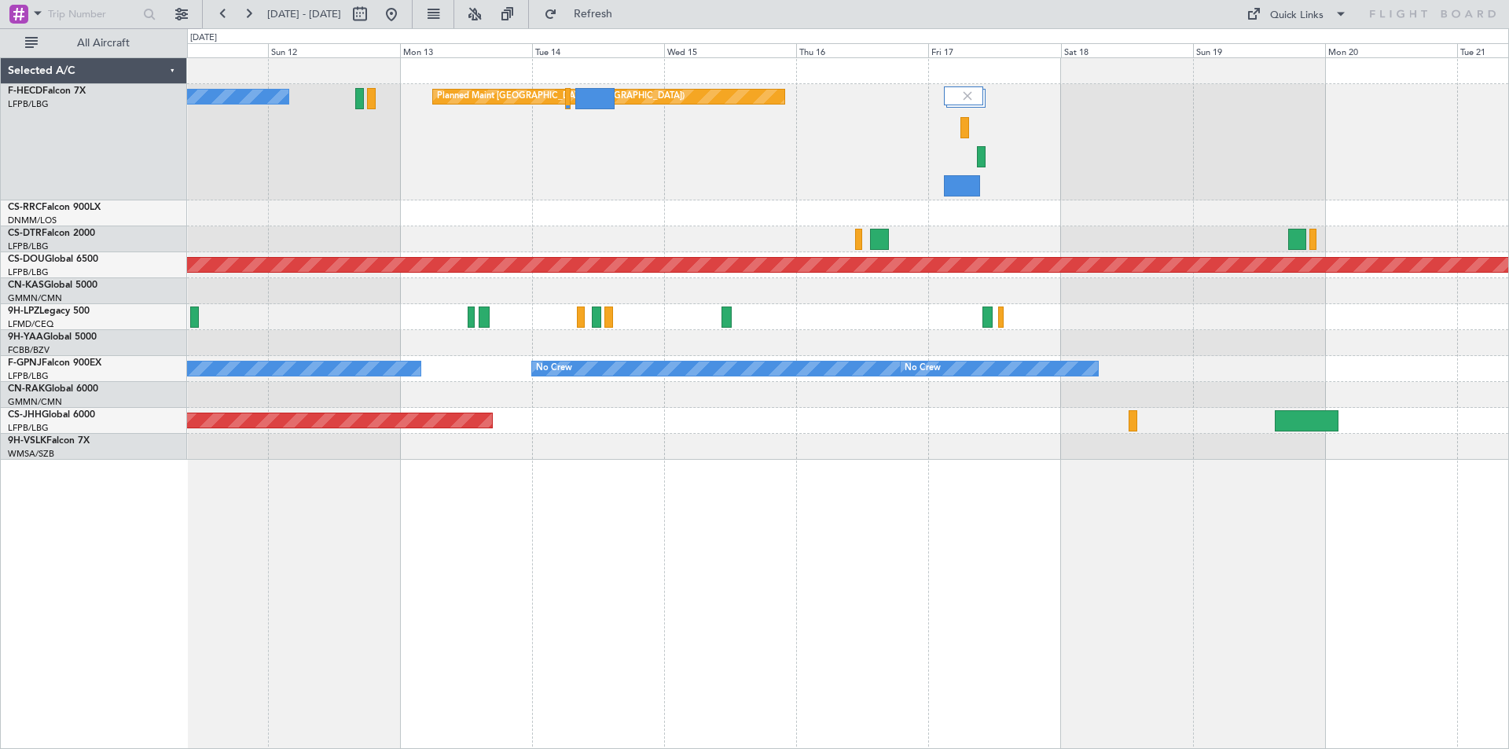
click at [788, 450] on div "Planned Maint [GEOGRAPHIC_DATA] ([GEOGRAPHIC_DATA]) No Crew Planned Maint [GEOG…" at bounding box center [848, 259] width 1322 height 402
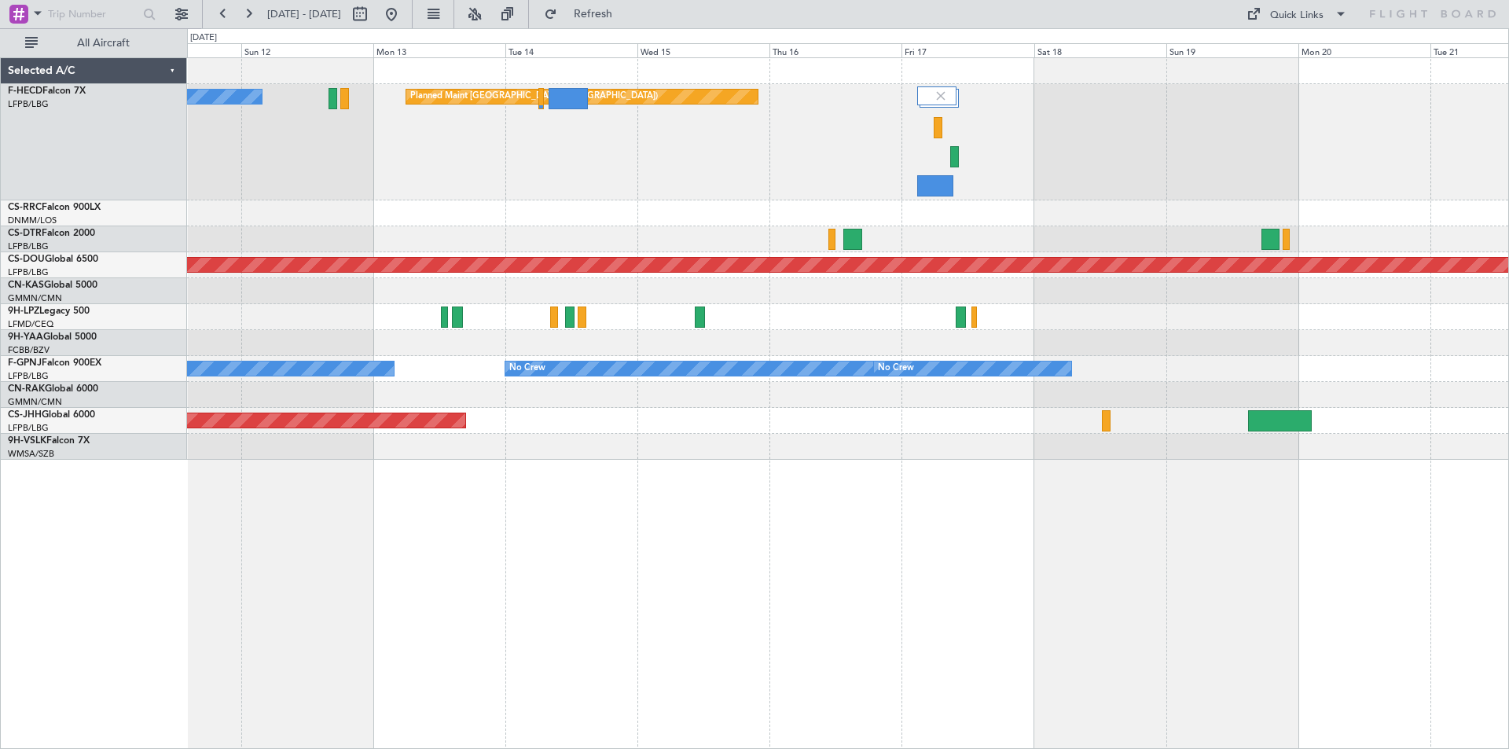
click at [865, 439] on div "Planned Maint [GEOGRAPHIC_DATA] ([GEOGRAPHIC_DATA]) No Crew Planned Maint [GEOG…" at bounding box center [848, 259] width 1322 height 402
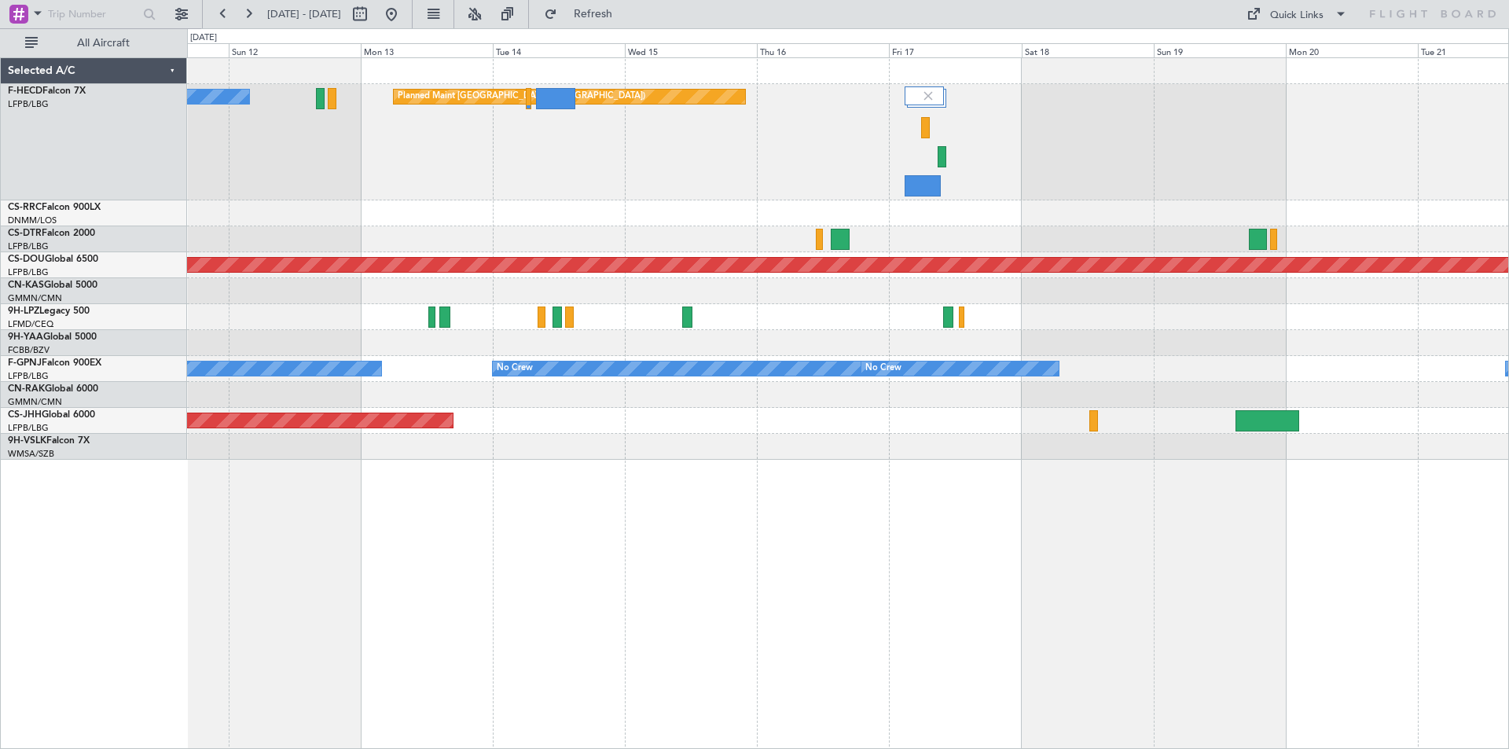
click at [909, 528] on div "Planned Maint [GEOGRAPHIC_DATA] ([GEOGRAPHIC_DATA]) No Crew Planned Maint [GEOG…" at bounding box center [848, 403] width 1322 height 692
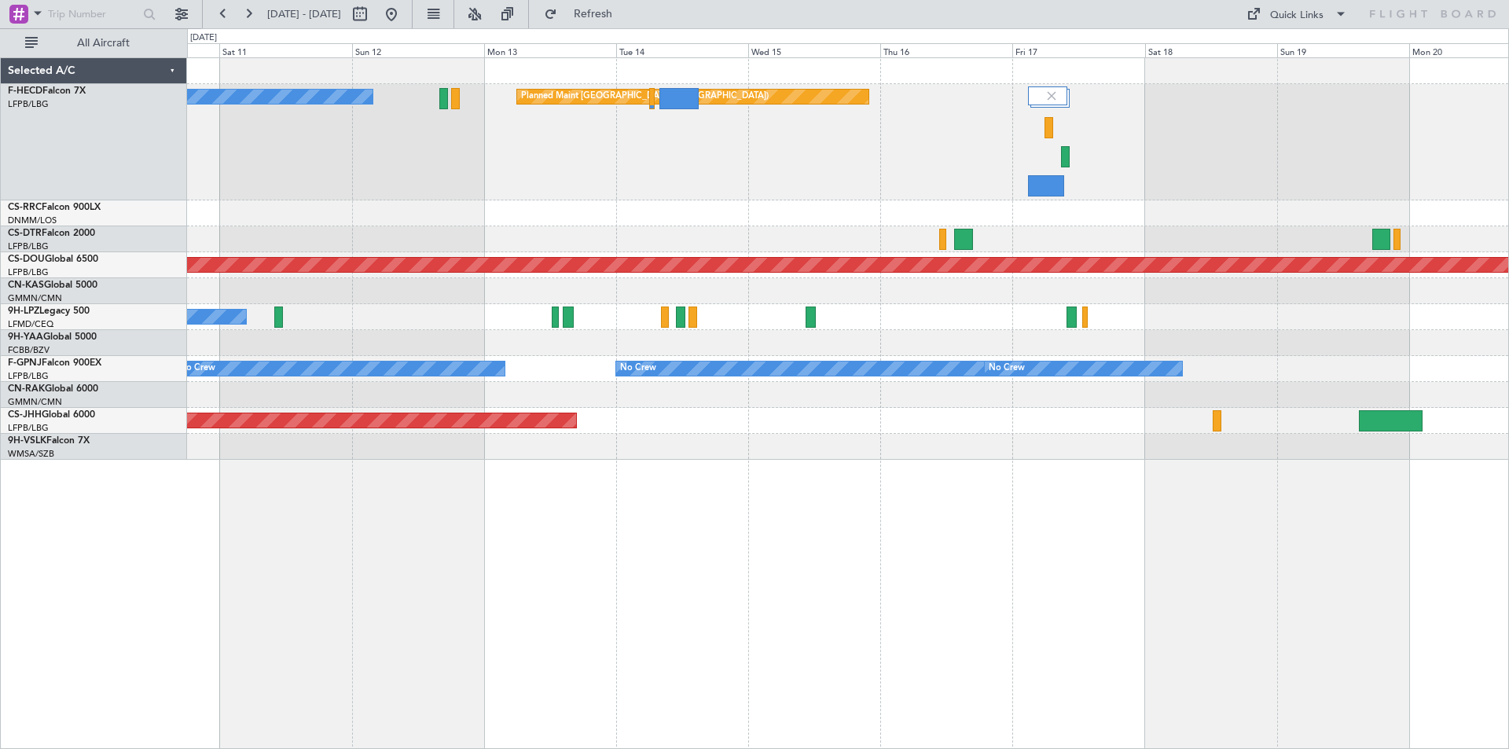
click at [844, 502] on div "Planned Maint [GEOGRAPHIC_DATA] ([GEOGRAPHIC_DATA]) No Crew Planned Maint [GEOG…" at bounding box center [848, 403] width 1322 height 692
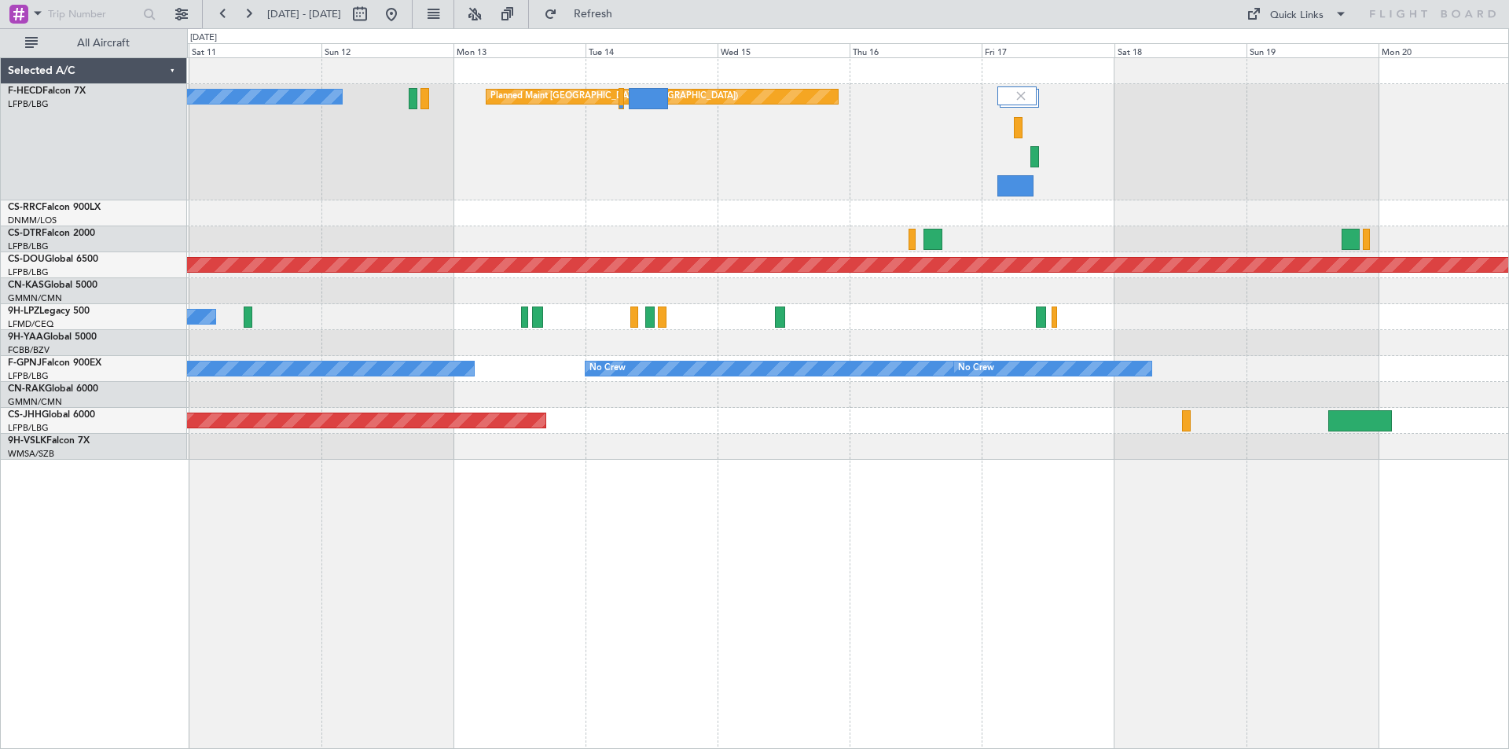
click at [713, 468] on div "Planned Maint [GEOGRAPHIC_DATA] ([GEOGRAPHIC_DATA]) No Crew Planned Maint [GEOG…" at bounding box center [848, 403] width 1322 height 692
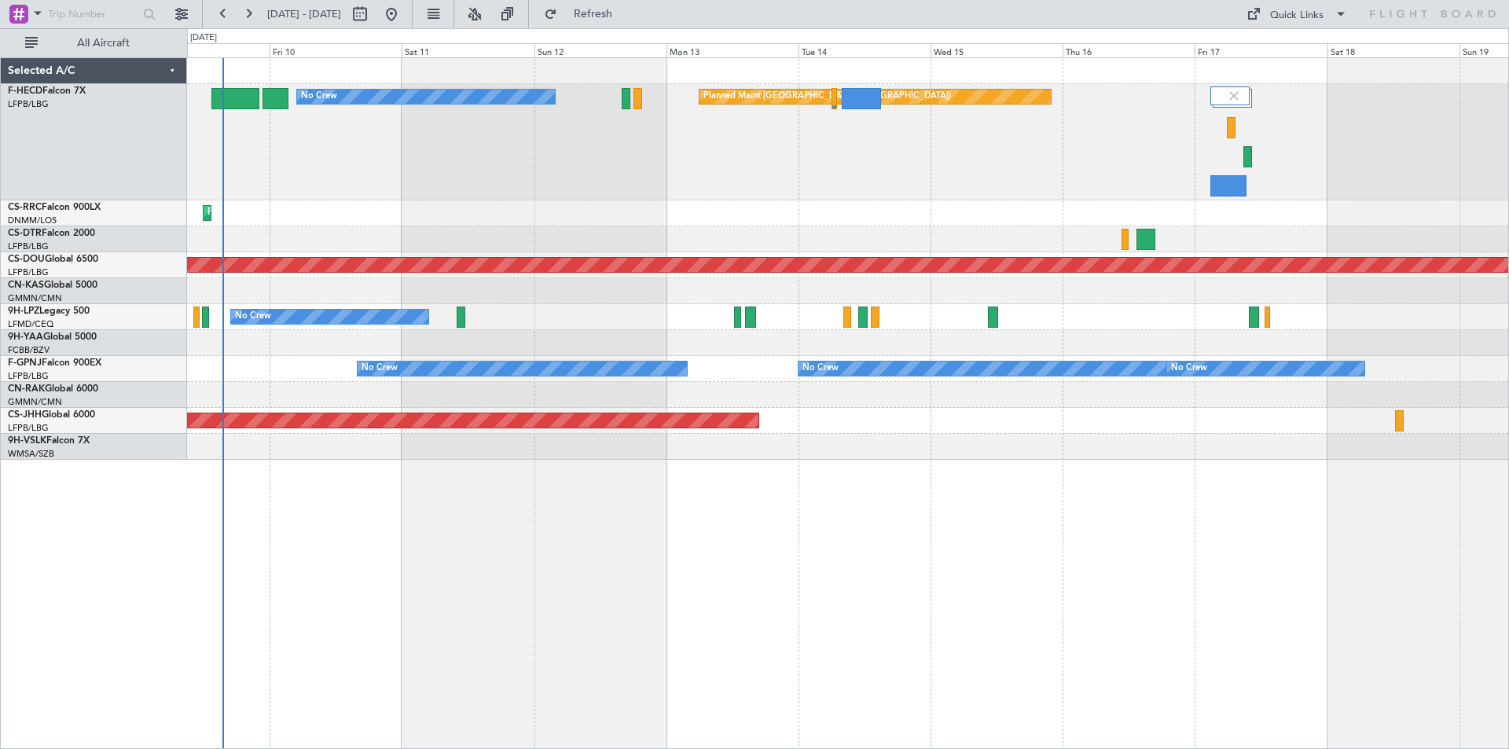
click at [927, 463] on div "Planned Maint [GEOGRAPHIC_DATA] ([GEOGRAPHIC_DATA]) No Crew Planned Maint [GEOG…" at bounding box center [848, 403] width 1322 height 692
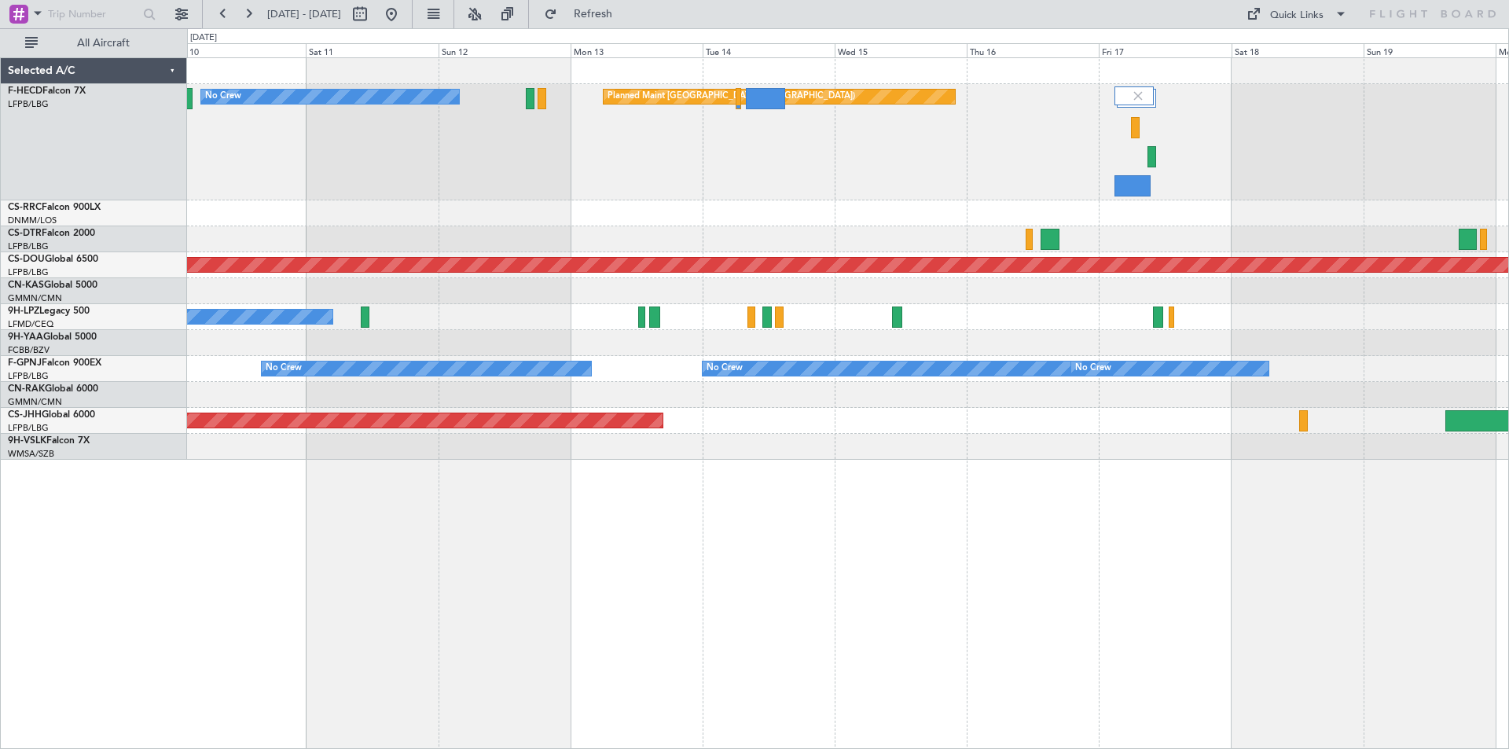
click at [848, 468] on div "Planned Maint [GEOGRAPHIC_DATA] ([GEOGRAPHIC_DATA]) No Crew Planned Maint [GEOG…" at bounding box center [848, 403] width 1322 height 692
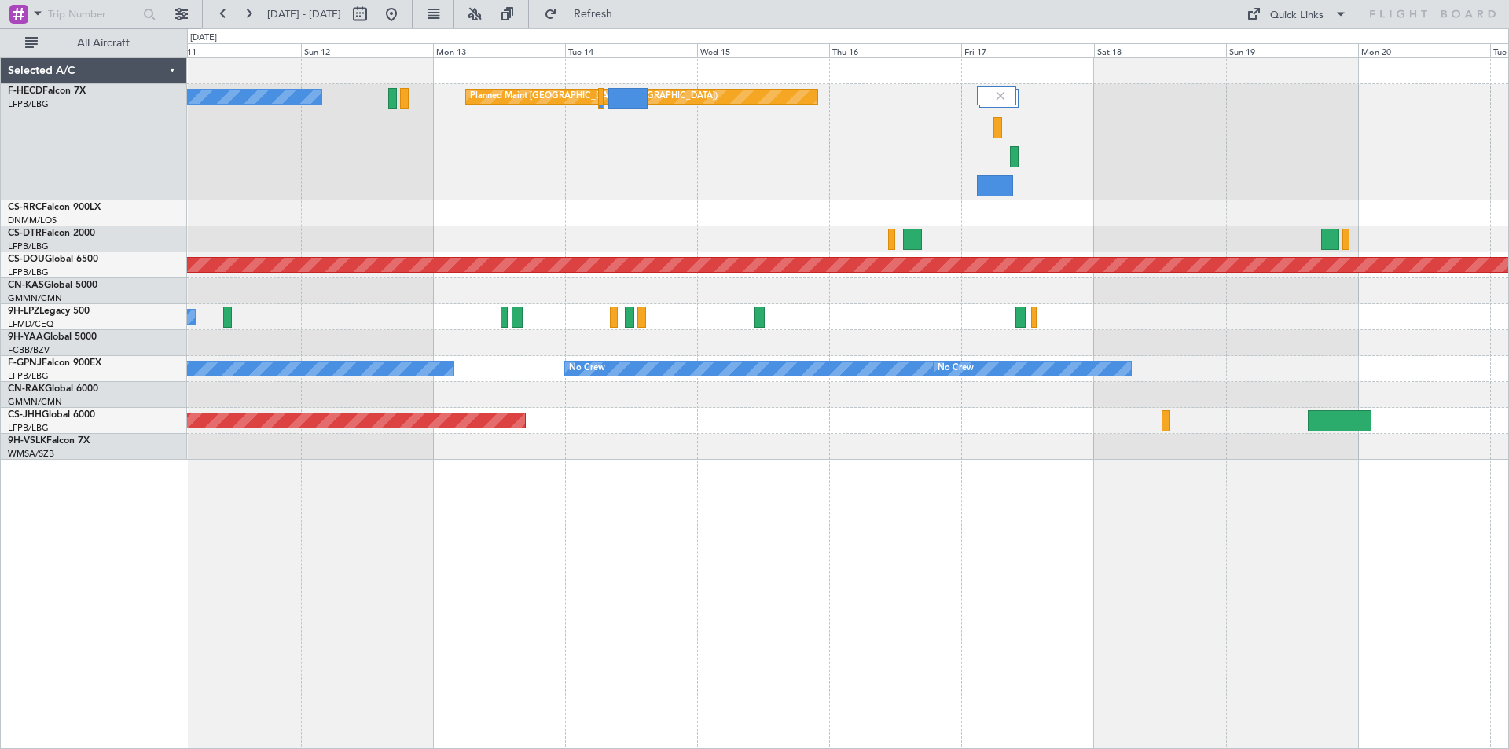
click at [894, 402] on div "Planned Maint [GEOGRAPHIC_DATA] ([GEOGRAPHIC_DATA]) No Crew Planned Maint [GEOG…" at bounding box center [848, 259] width 1322 height 402
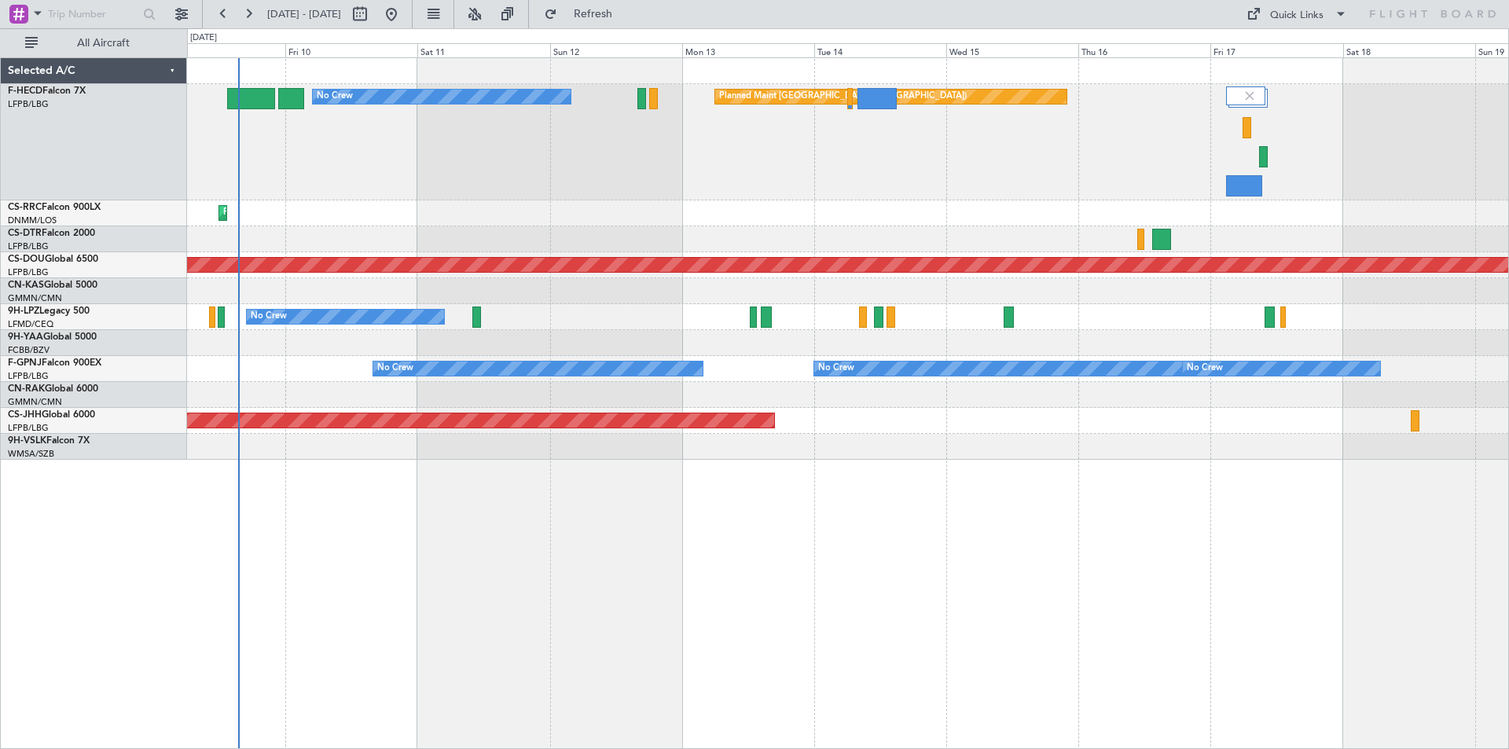
click at [588, 411] on div "Planned Maint [GEOGRAPHIC_DATA] ([GEOGRAPHIC_DATA]) No Crew Planned Maint [GEOG…" at bounding box center [848, 259] width 1322 height 402
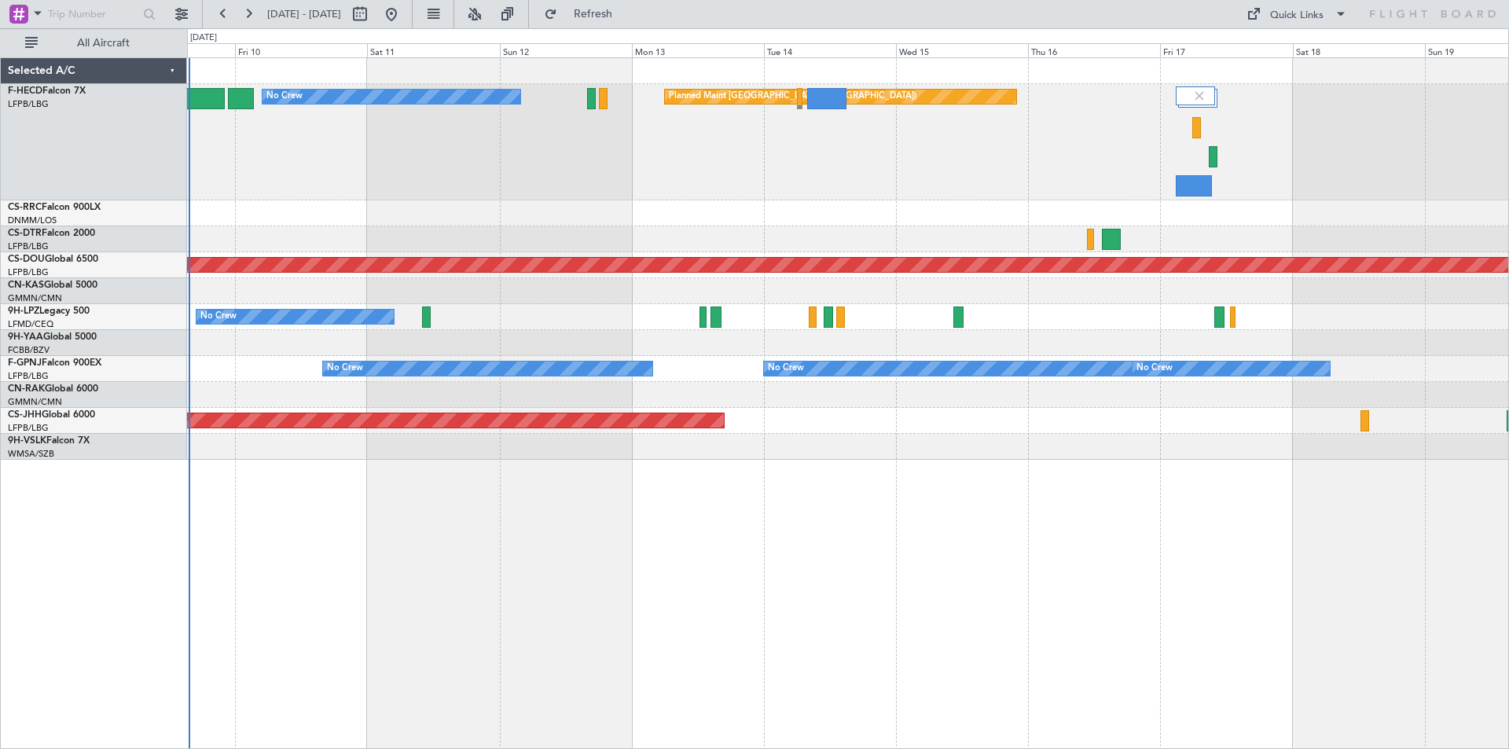
click at [910, 292] on div at bounding box center [848, 291] width 1322 height 26
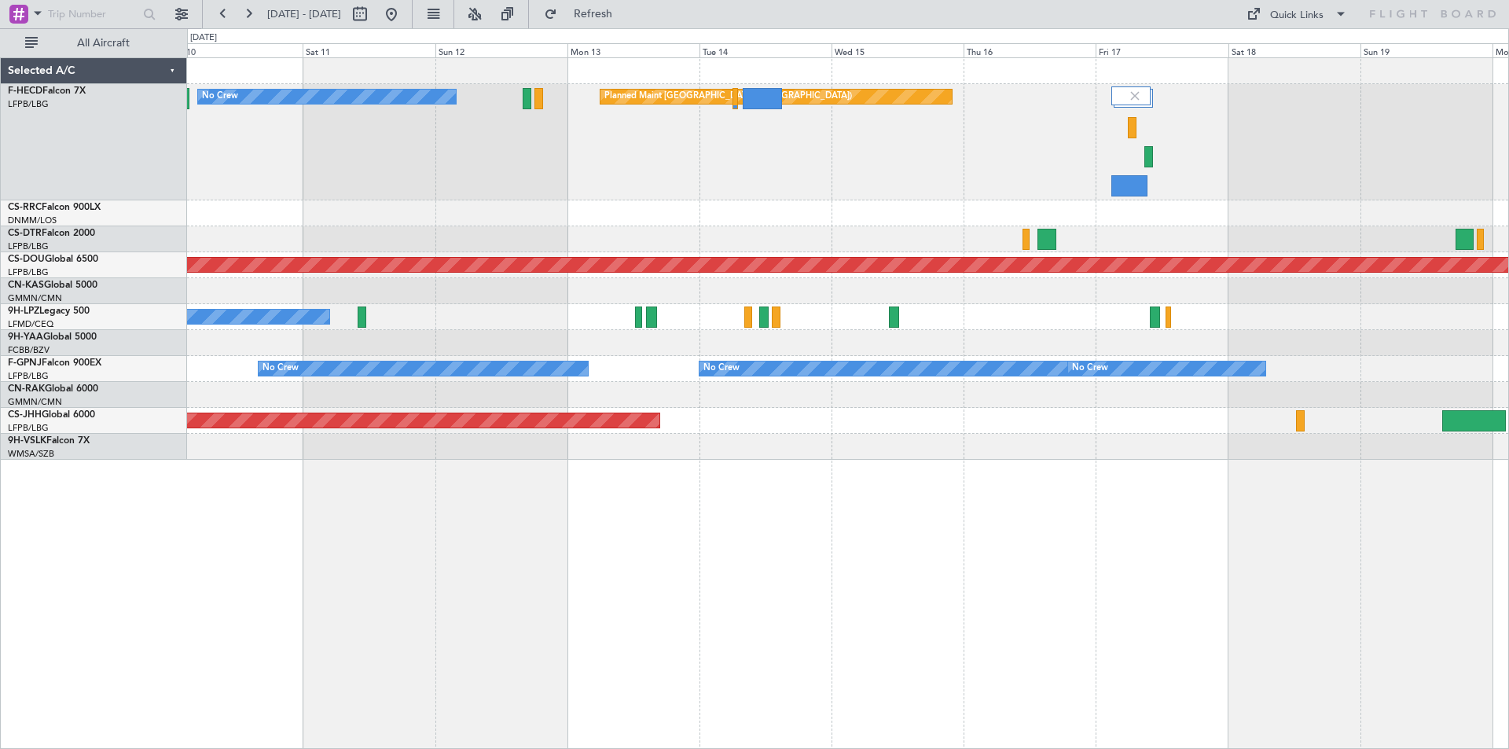
click at [1050, 328] on div "Planned Maint [GEOGRAPHIC_DATA] ([GEOGRAPHIC_DATA]) No Crew Planned Maint [GEOG…" at bounding box center [848, 259] width 1322 height 402
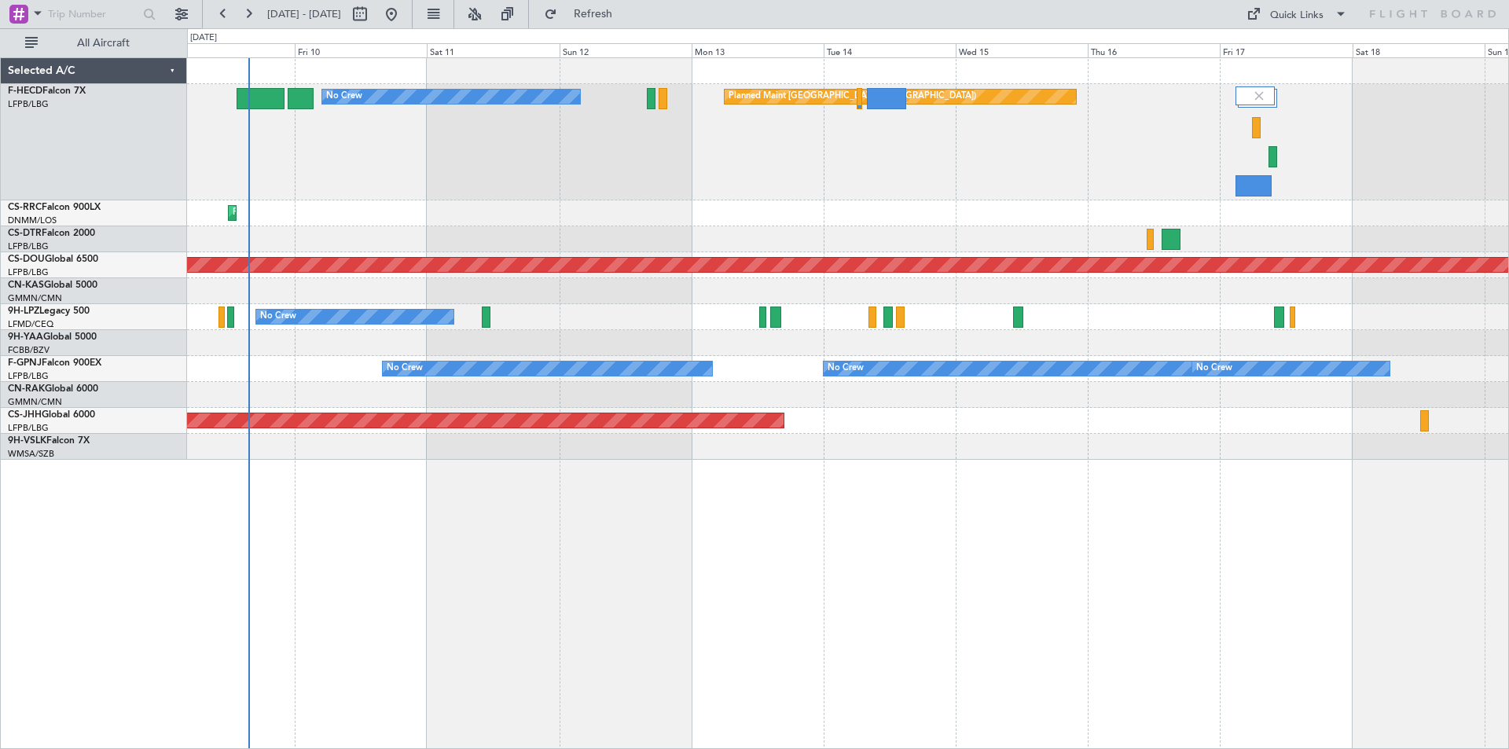
click at [835, 360] on div "Planned Maint [GEOGRAPHIC_DATA] ([GEOGRAPHIC_DATA]) No Crew Planned Maint [GEOG…" at bounding box center [848, 259] width 1322 height 402
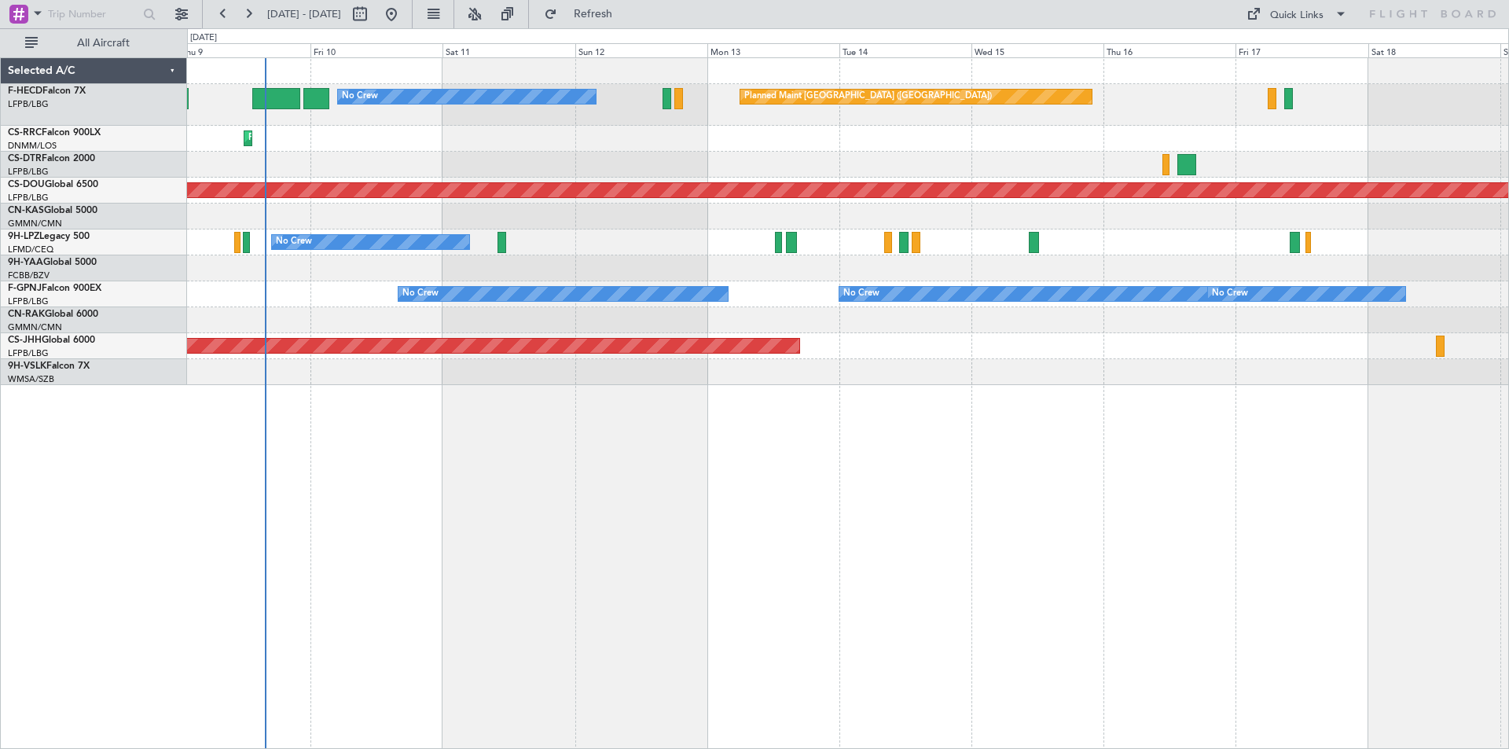
click at [648, 440] on div "Planned Maint [GEOGRAPHIC_DATA] ([GEOGRAPHIC_DATA]) No Crew Planned Maint [GEOG…" at bounding box center [848, 403] width 1322 height 692
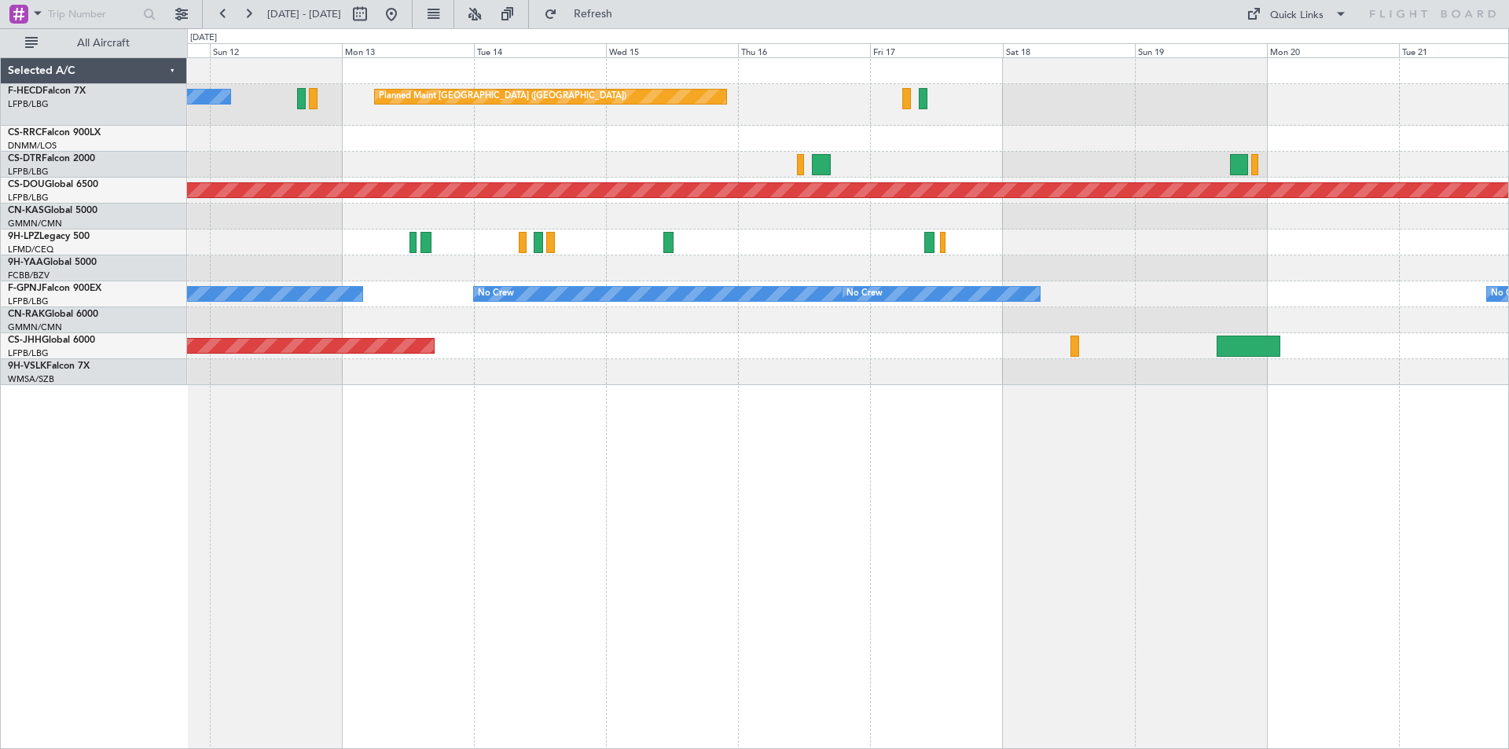
click at [690, 388] on div "Planned Maint [GEOGRAPHIC_DATA] ([GEOGRAPHIC_DATA]) No Crew Planned Maint [GEOG…" at bounding box center [848, 403] width 1322 height 692
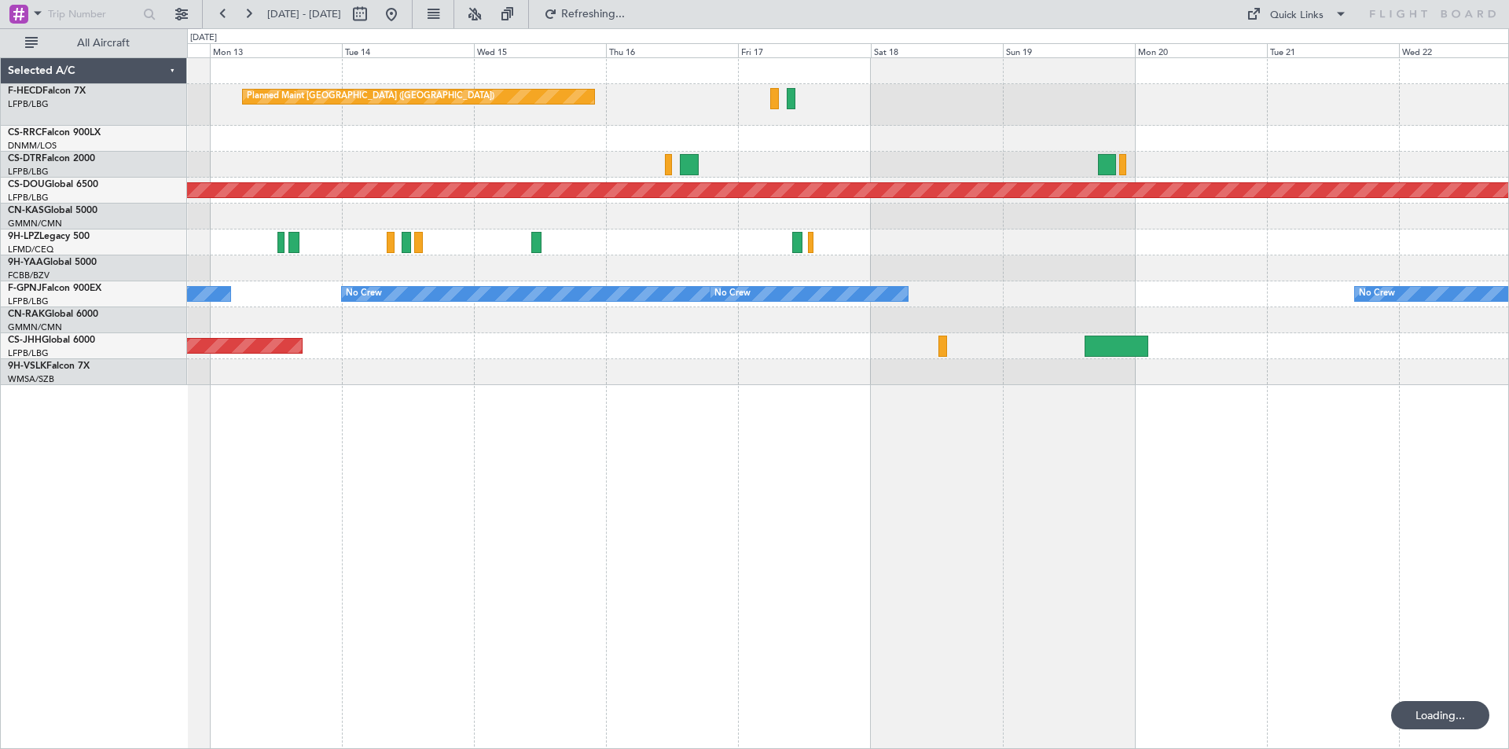
click at [727, 167] on div at bounding box center [848, 165] width 1322 height 26
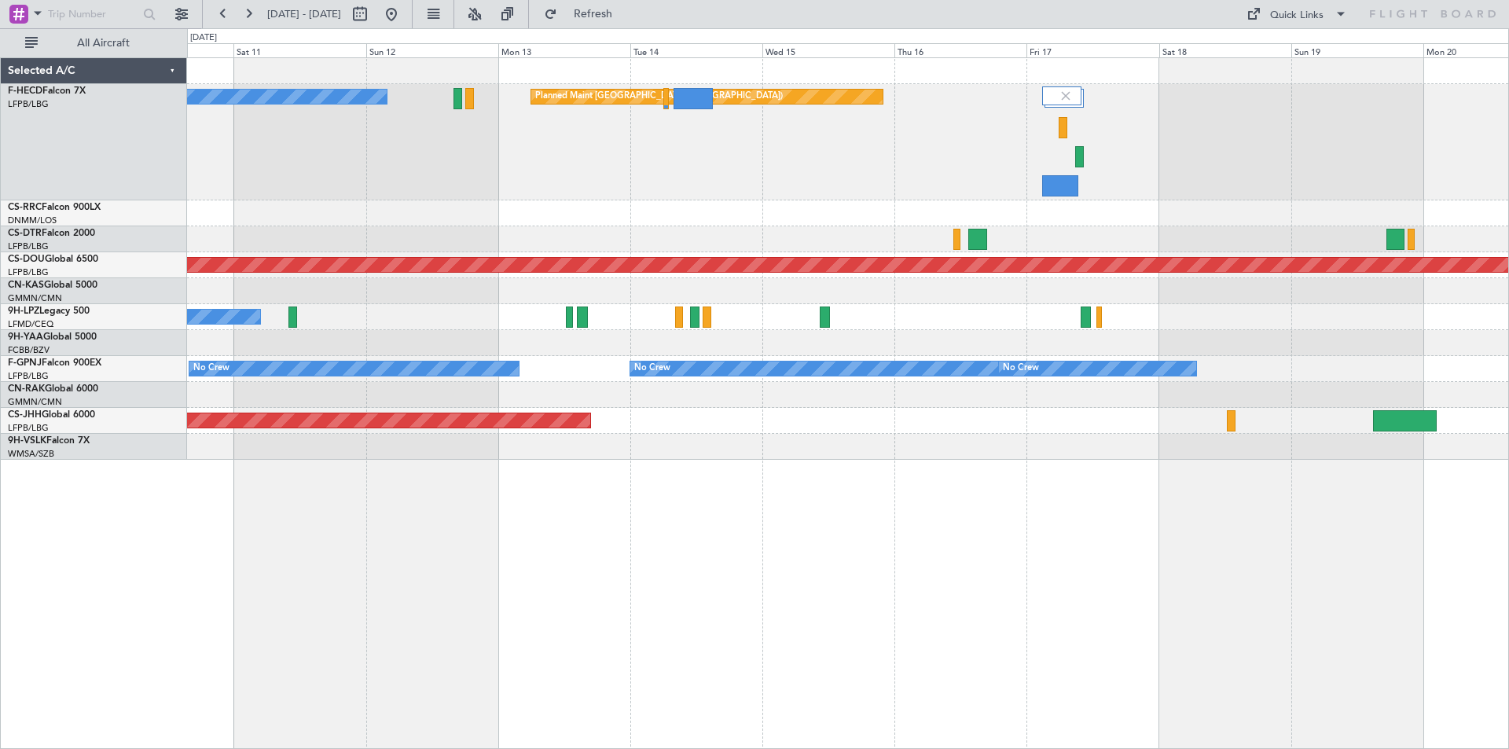
click at [631, 199] on div "Planned Maint [GEOGRAPHIC_DATA] ([GEOGRAPHIC_DATA]) No Crew" at bounding box center [848, 142] width 1322 height 116
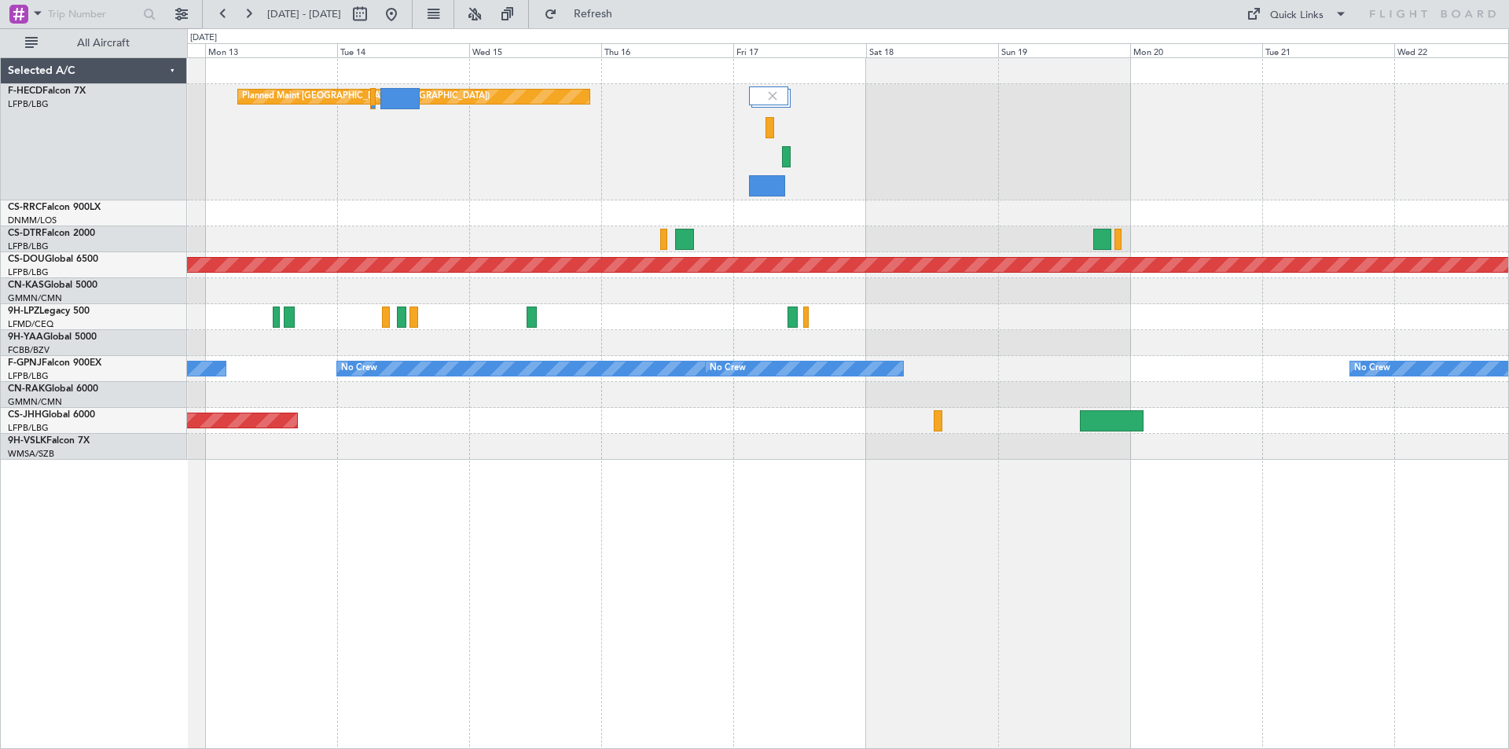
click at [625, 172] on div "Planned Maint [GEOGRAPHIC_DATA] ([GEOGRAPHIC_DATA]) No Crew" at bounding box center [848, 142] width 1322 height 116
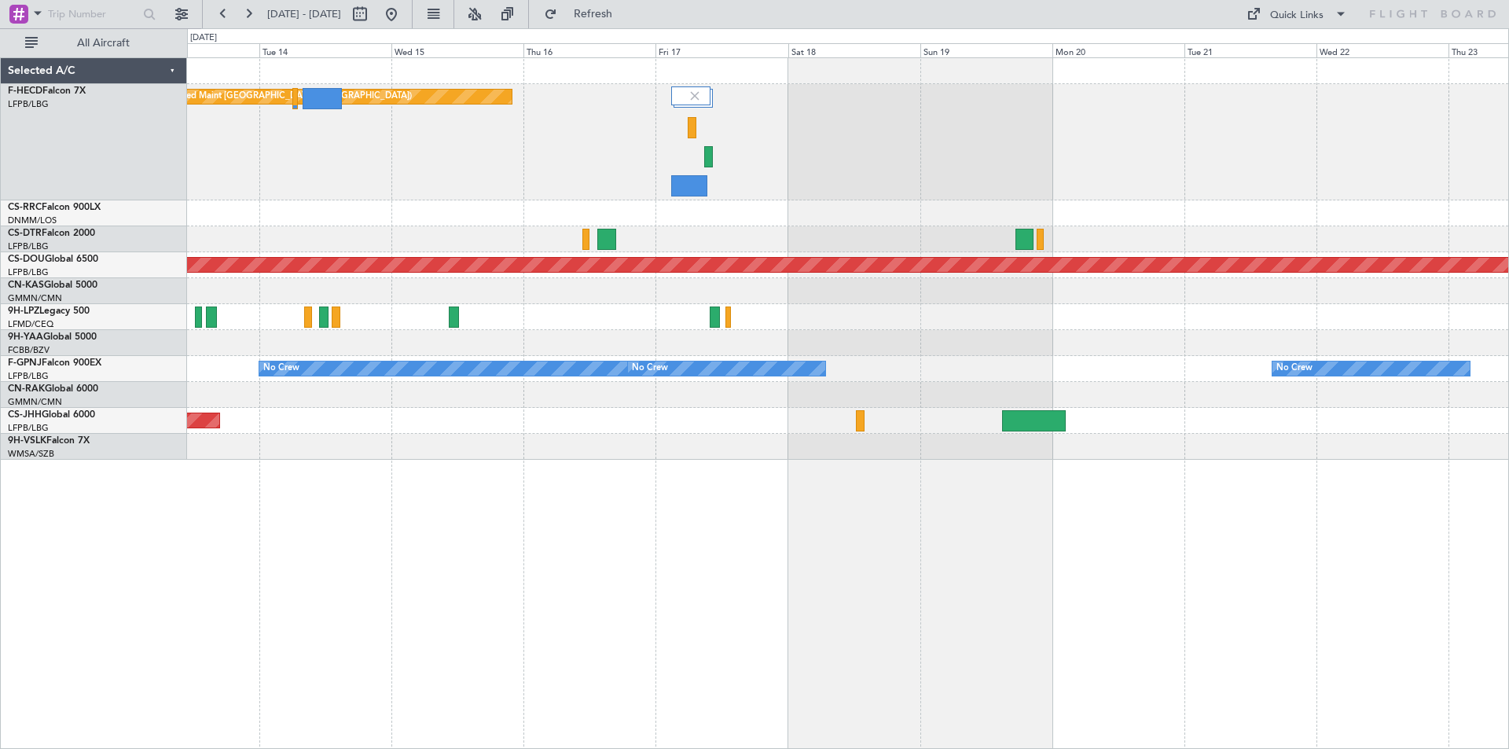
click at [694, 241] on div "Planned Maint [GEOGRAPHIC_DATA] ([GEOGRAPHIC_DATA]) No Crew Planned Maint [GEOG…" at bounding box center [848, 259] width 1322 height 402
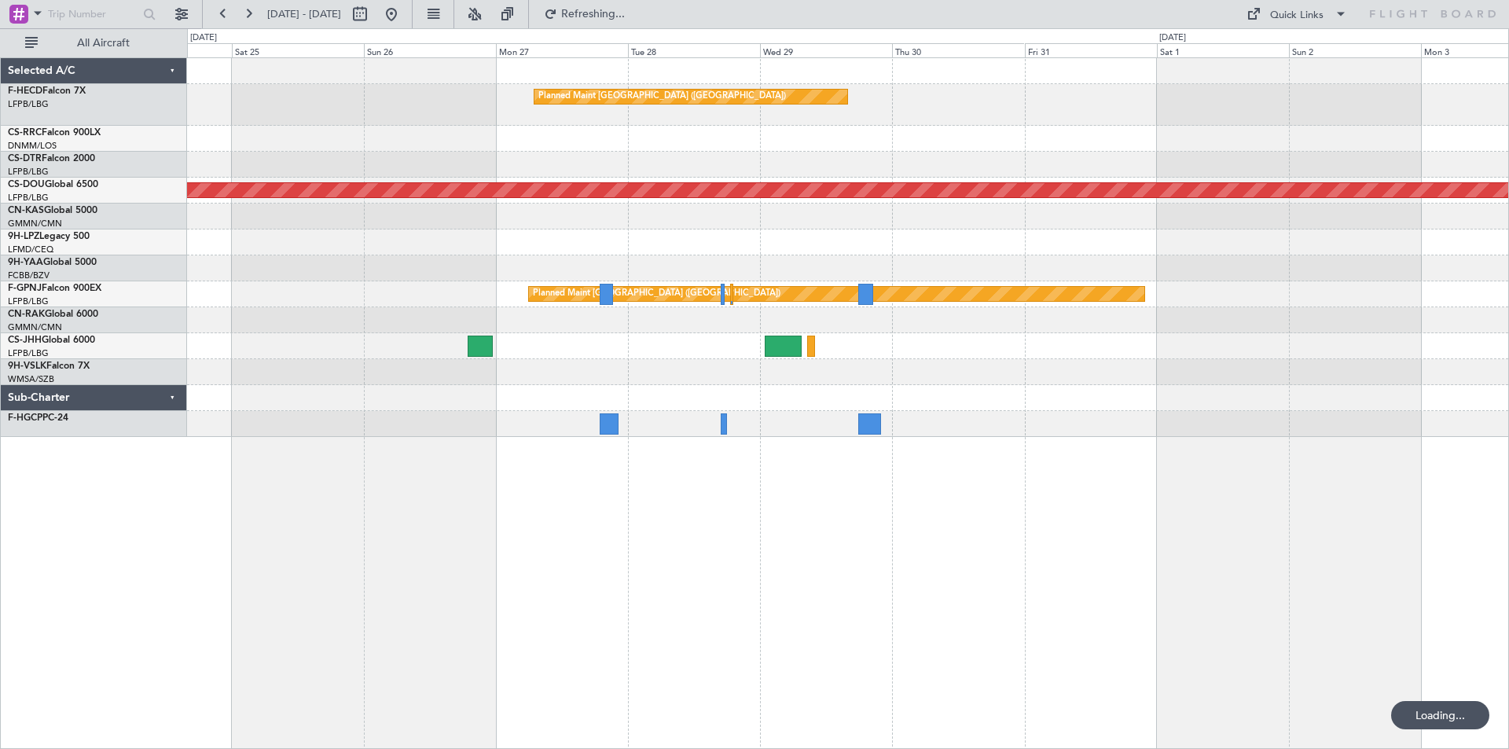
click at [415, 209] on div at bounding box center [848, 217] width 1322 height 26
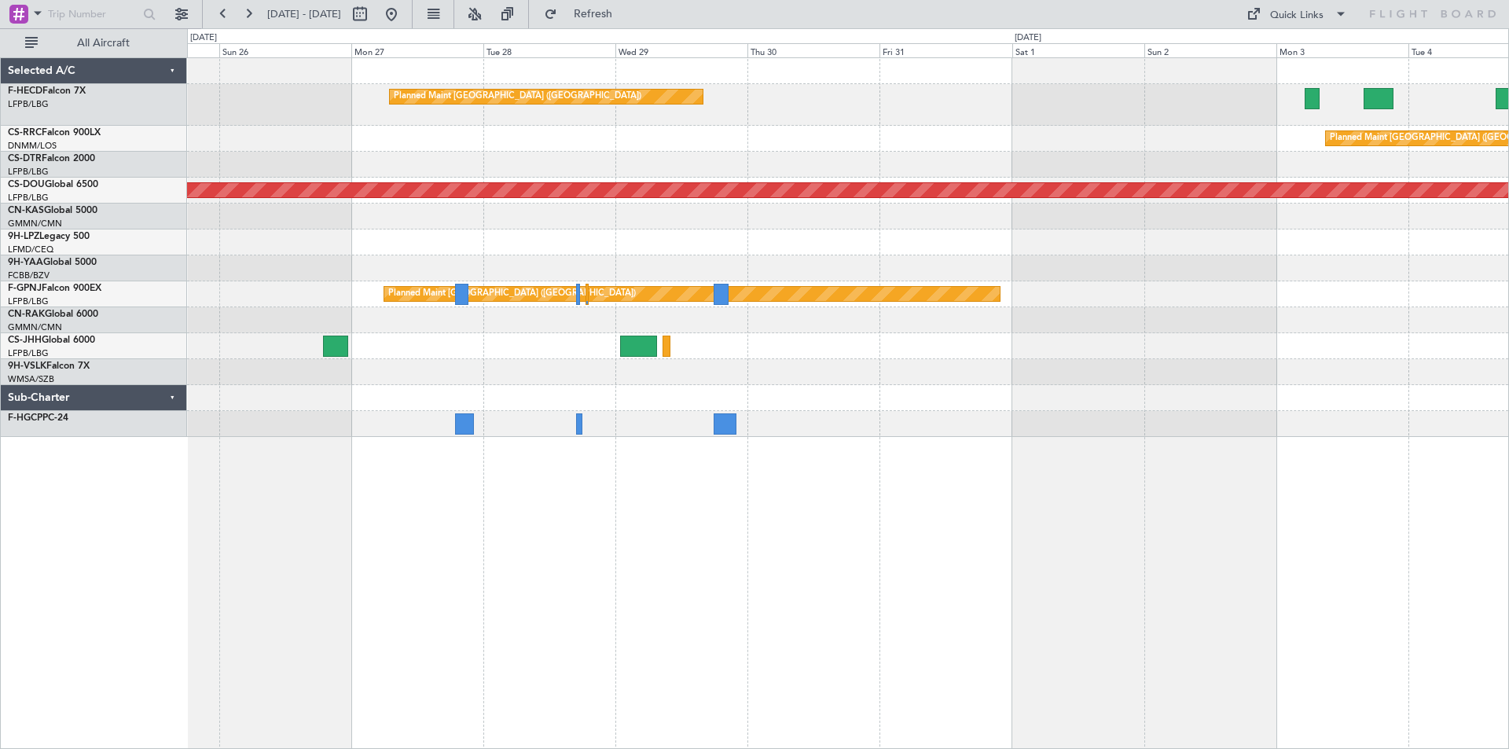
click at [42, 260] on div "Planned Maint [GEOGRAPHIC_DATA] ([GEOGRAPHIC_DATA]) Planned Maint [GEOGRAPHIC_D…" at bounding box center [754, 388] width 1509 height 721
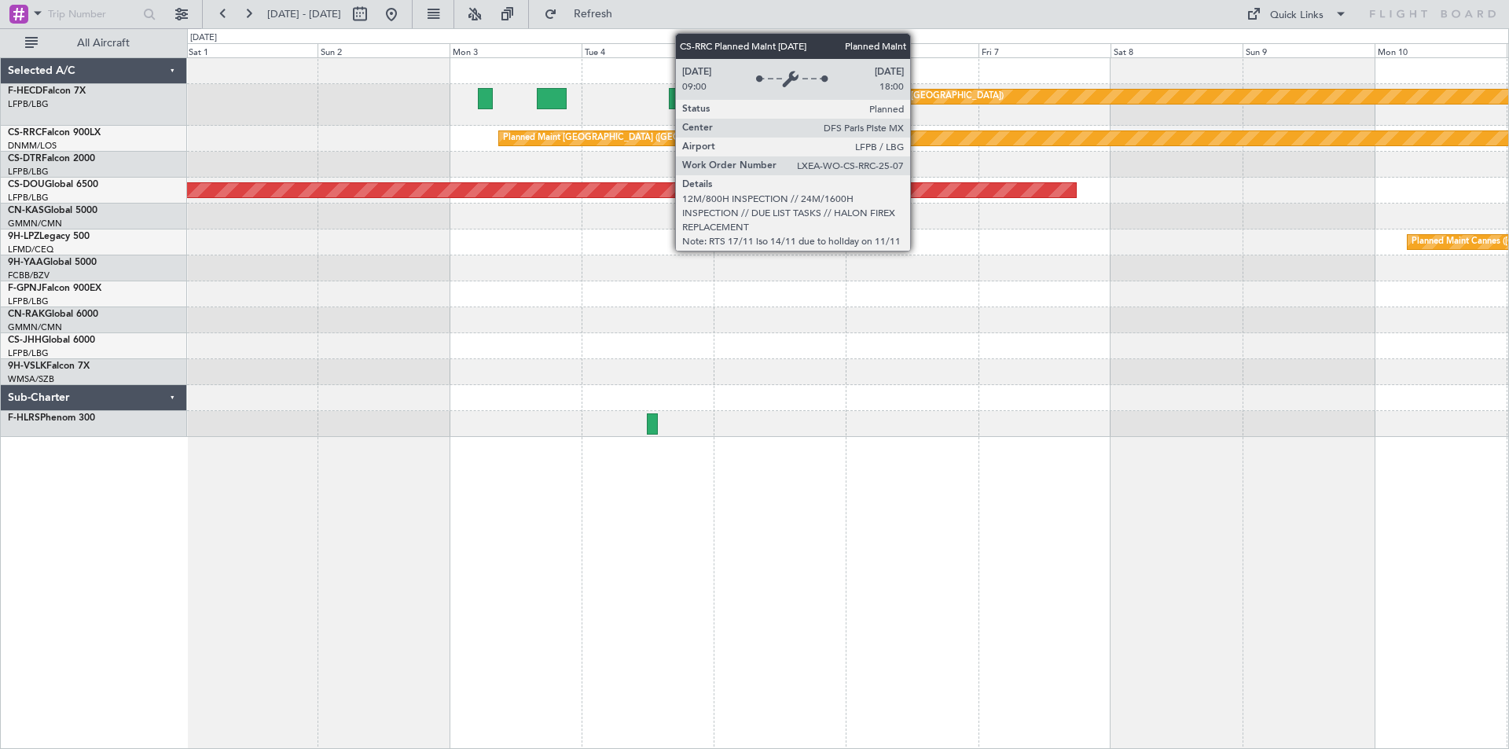
click at [212, 297] on div "Planned Maint [GEOGRAPHIC_DATA] ([GEOGRAPHIC_DATA]) Planned Maint [GEOGRAPHIC_D…" at bounding box center [848, 247] width 1322 height 379
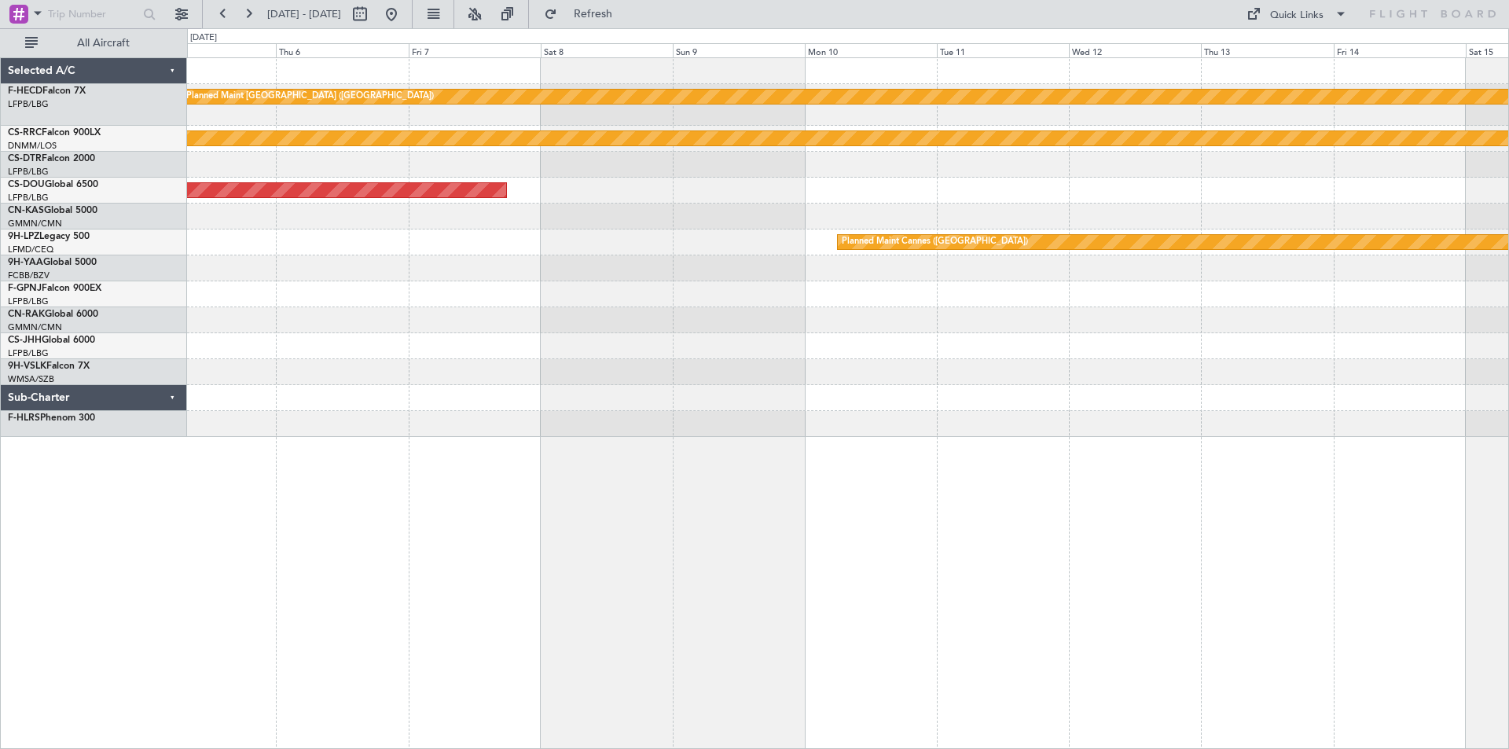
click at [100, 221] on div "Planned Maint [GEOGRAPHIC_DATA] ([GEOGRAPHIC_DATA]) Planned Maint [GEOGRAPHIC_D…" at bounding box center [754, 388] width 1509 height 721
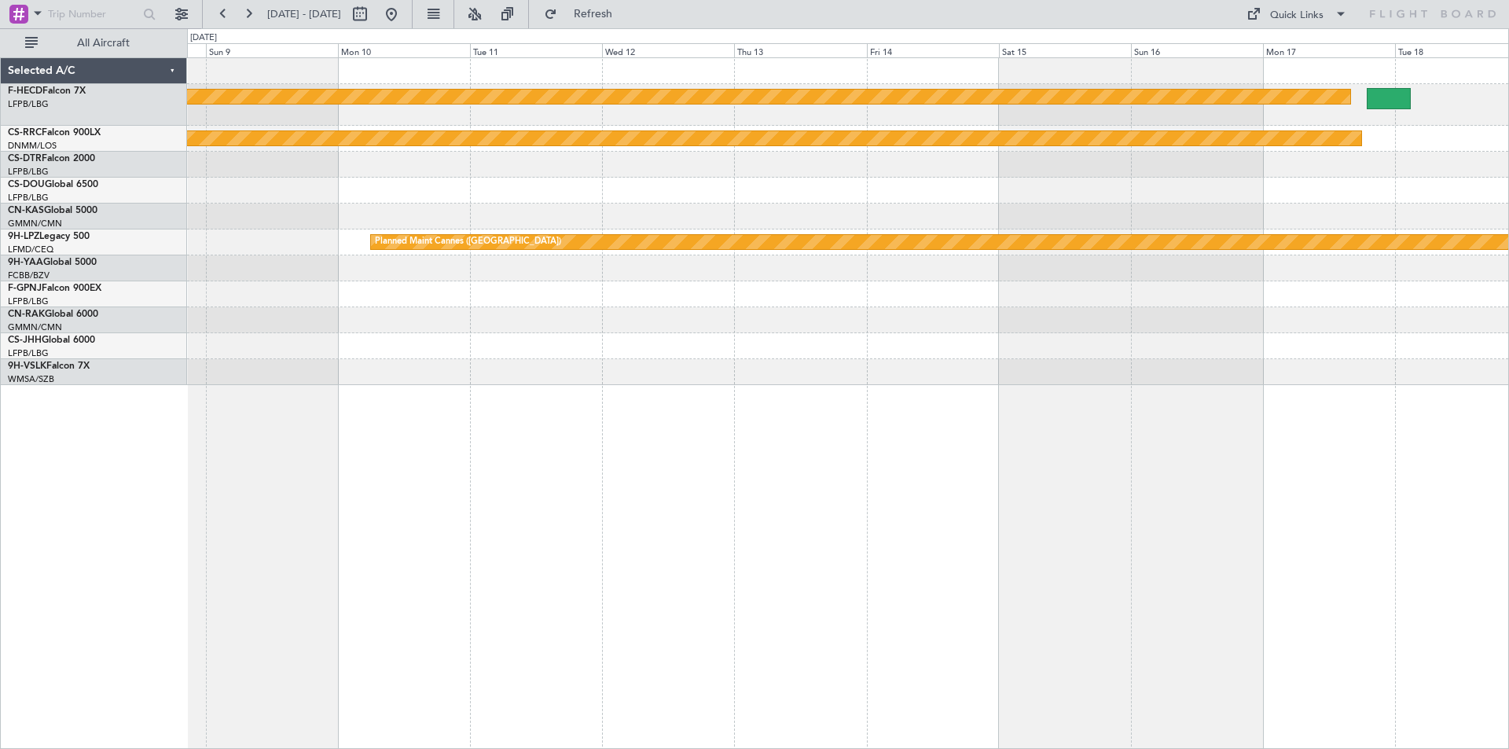
click at [933, 140] on div "Planned Maint [GEOGRAPHIC_DATA] ([GEOGRAPHIC_DATA]) Planned Maint [GEOGRAPHIC_D…" at bounding box center [848, 221] width 1322 height 327
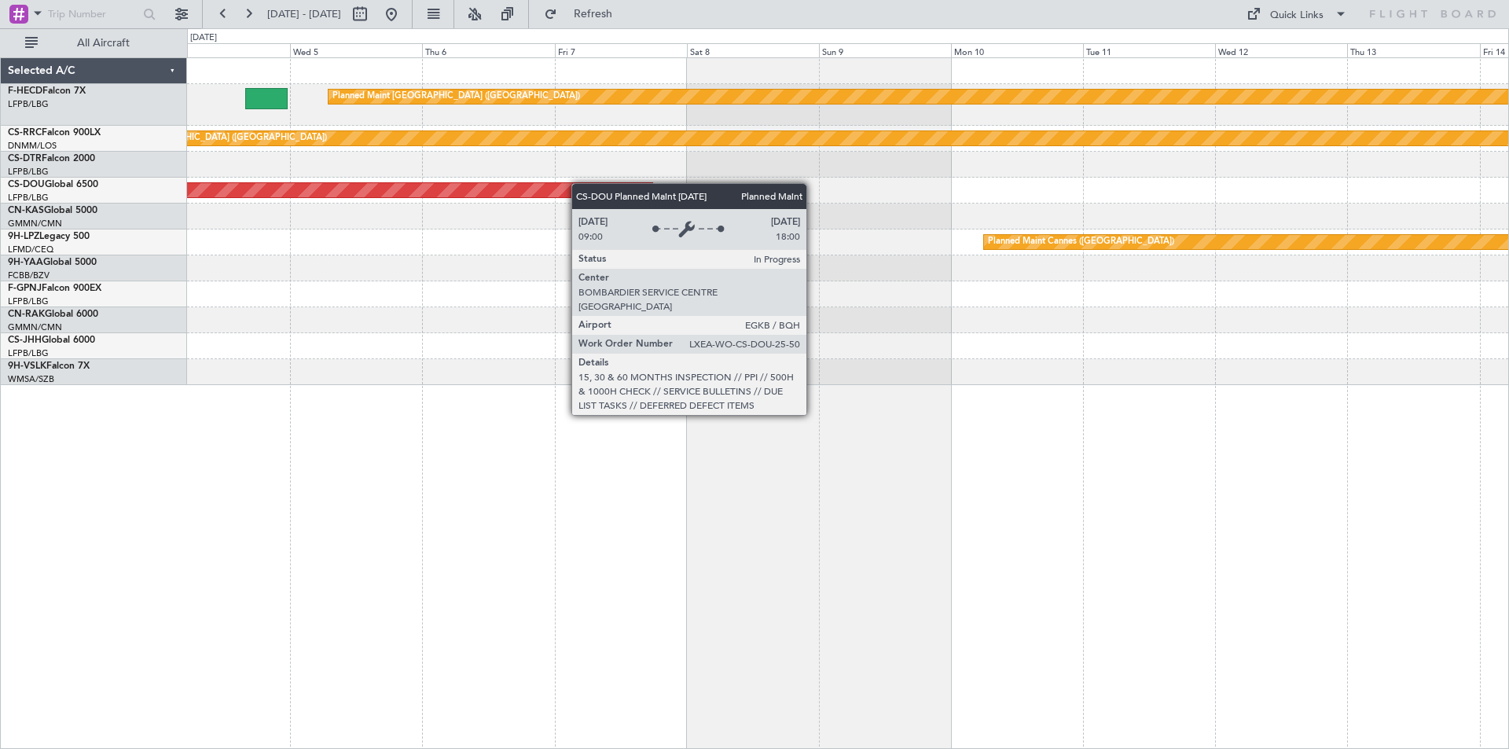
click at [1083, 201] on div "Planned Maint [GEOGRAPHIC_DATA] ([GEOGRAPHIC_DATA]) Planned Maint [GEOGRAPHIC_D…" at bounding box center [848, 221] width 1322 height 327
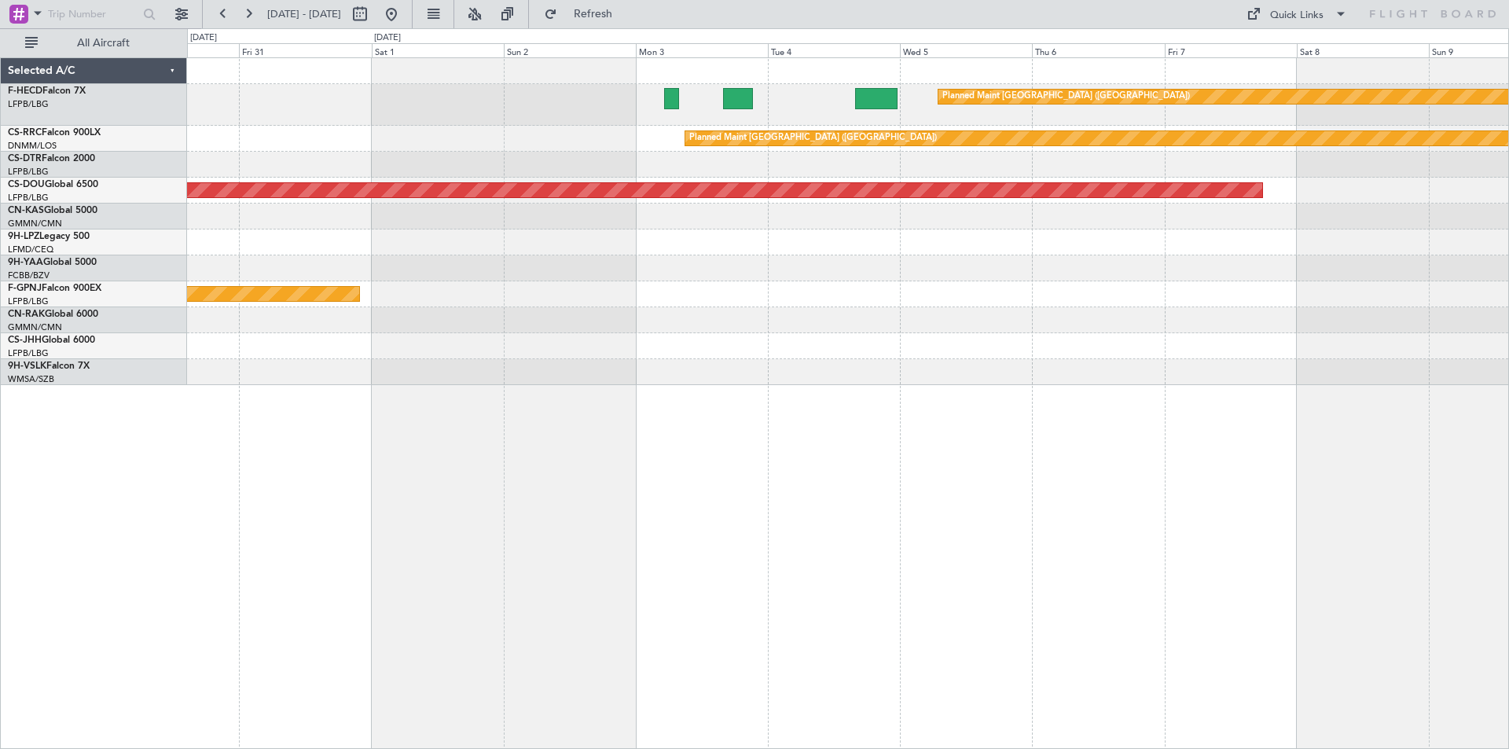
click at [689, 241] on div "Planned Maint [GEOGRAPHIC_DATA] ([GEOGRAPHIC_DATA]) Planned Maint [GEOGRAPHIC_D…" at bounding box center [848, 221] width 1322 height 327
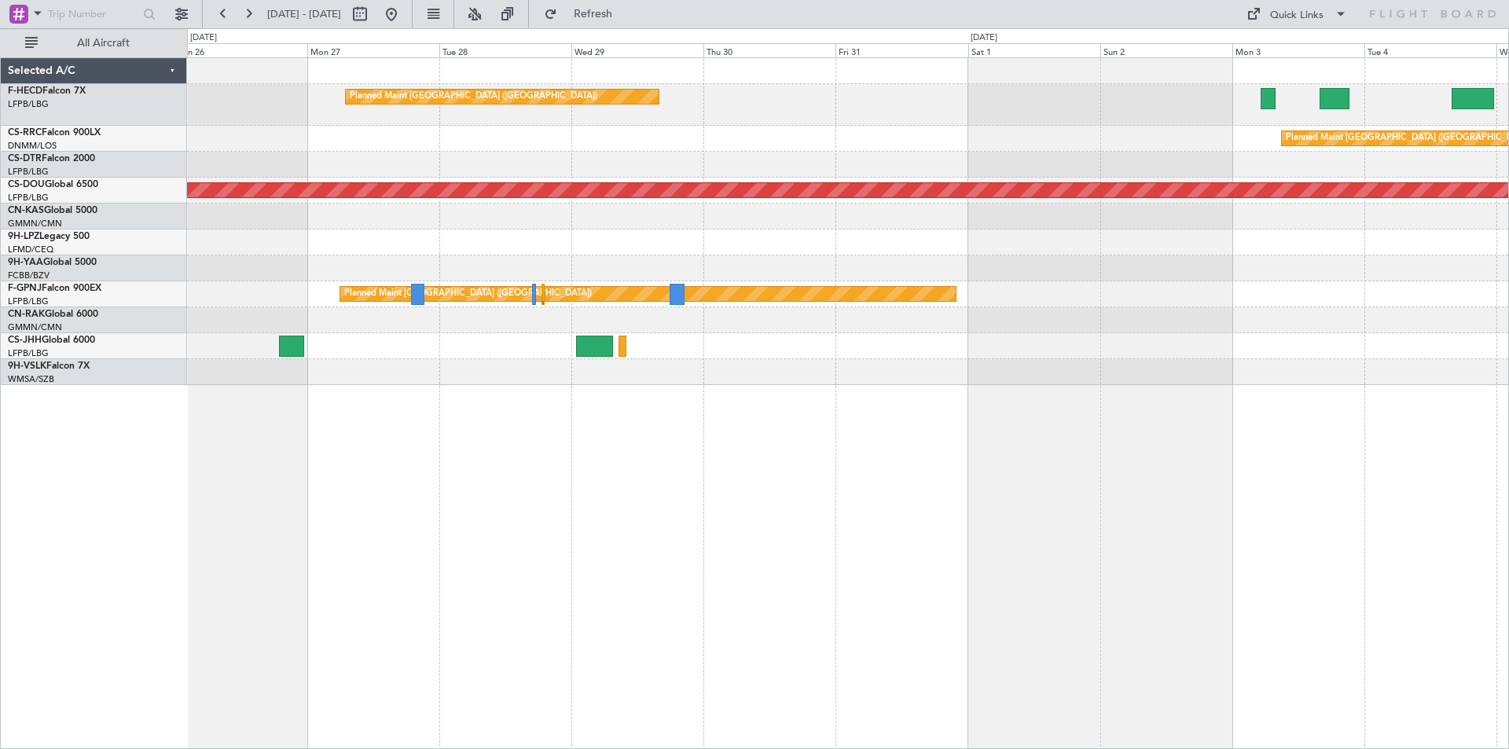
click at [1023, 167] on div "Planned Maint [GEOGRAPHIC_DATA] ([GEOGRAPHIC_DATA]) Planned Maint [GEOGRAPHIC_D…" at bounding box center [848, 221] width 1322 height 327
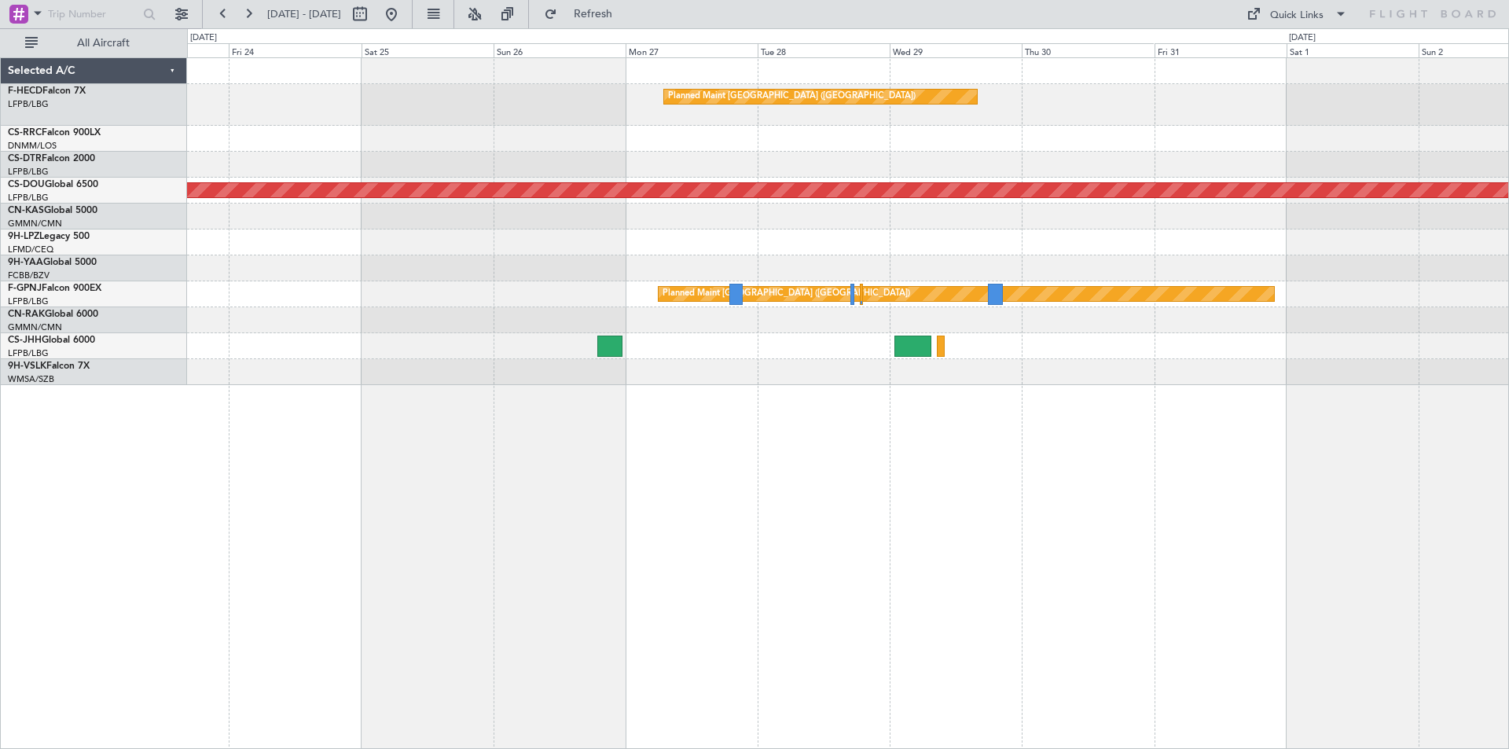
click at [949, 113] on div "Planned Maint [GEOGRAPHIC_DATA] ([GEOGRAPHIC_DATA])" at bounding box center [848, 105] width 1322 height 42
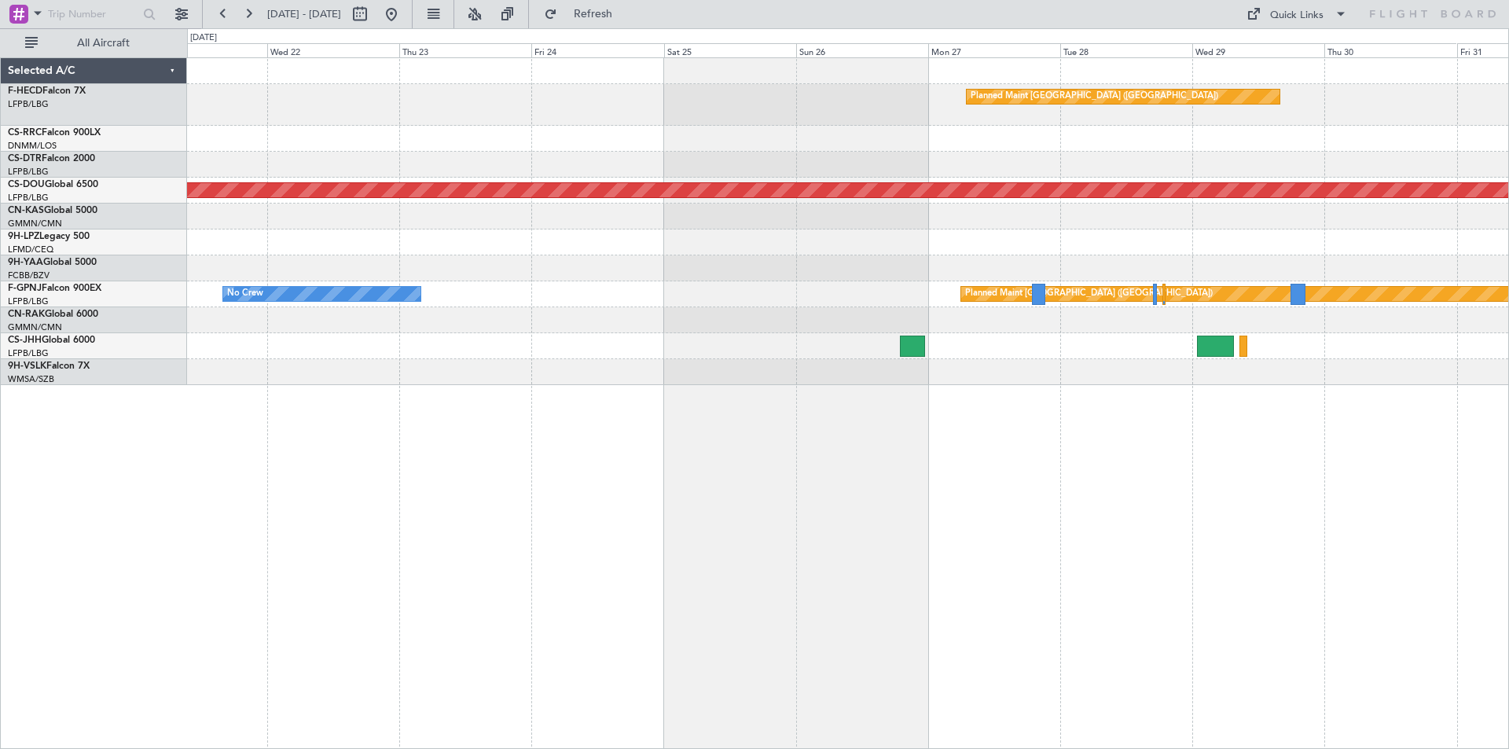
click at [1158, 187] on div "Planned Maint [GEOGRAPHIC_DATA] ([GEOGRAPHIC_DATA]) Planned Maint [GEOGRAPHIC_D…" at bounding box center [848, 221] width 1322 height 327
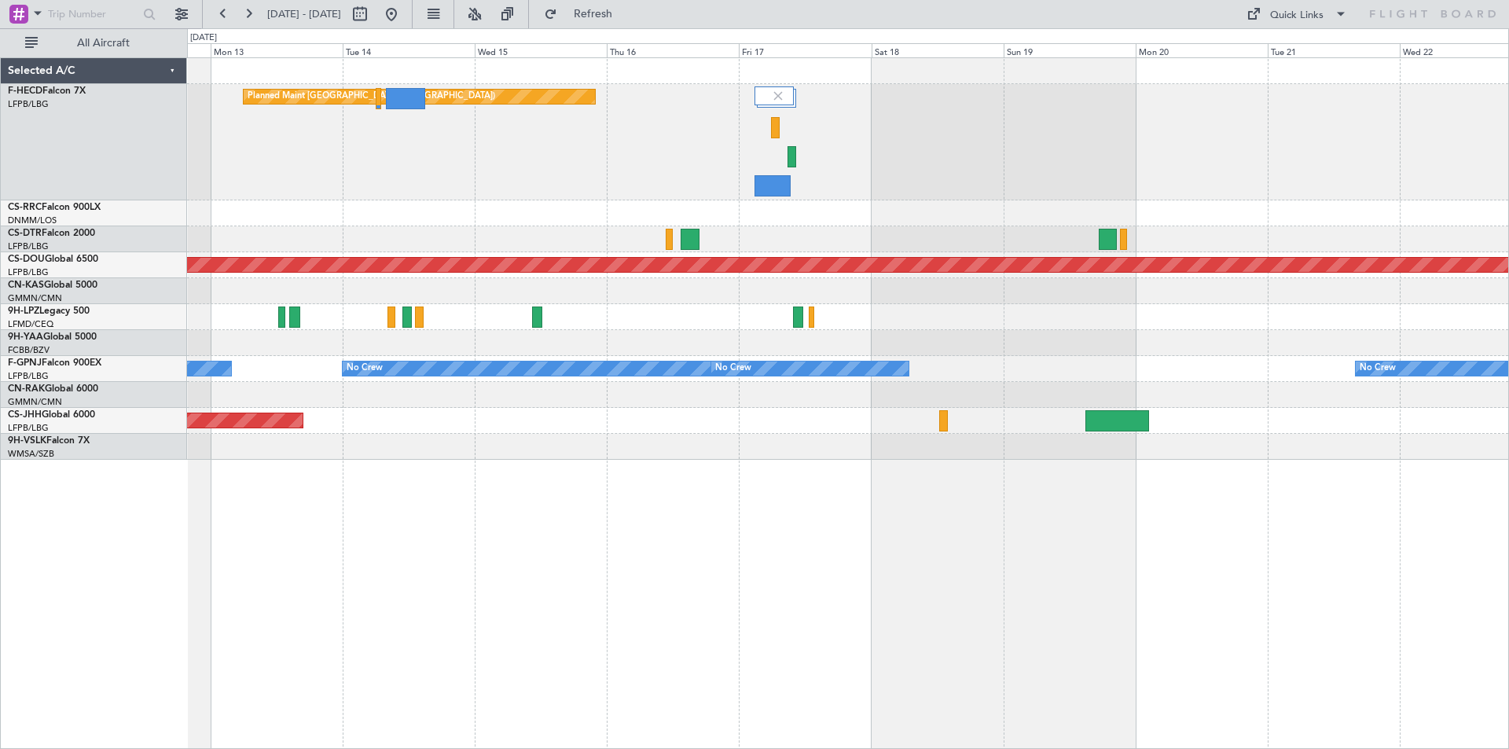
click at [472, 175] on div "Planned Maint [GEOGRAPHIC_DATA] ([GEOGRAPHIC_DATA]) No Crew" at bounding box center [848, 142] width 1322 height 116
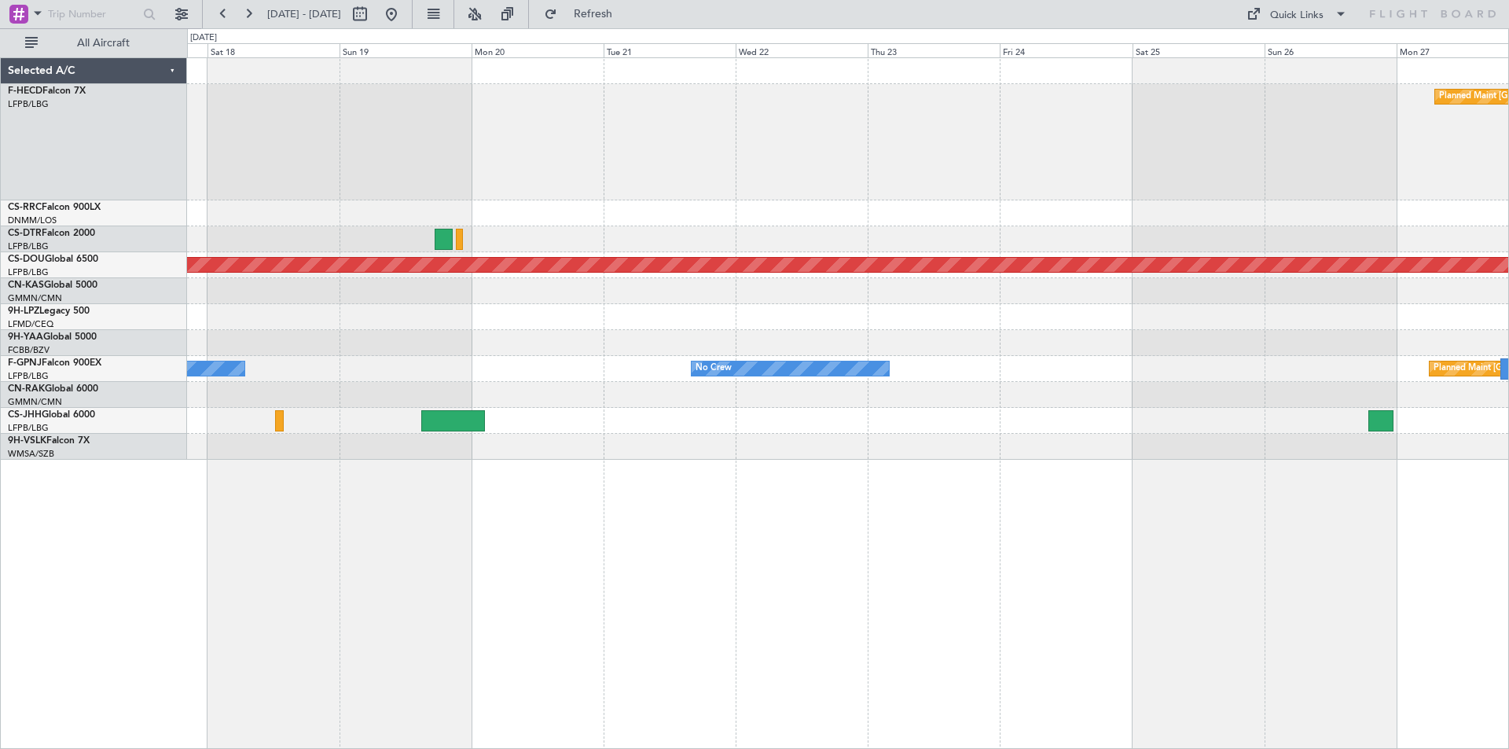
click at [1003, 227] on div "Planned Maint [GEOGRAPHIC_DATA] ([GEOGRAPHIC_DATA]) Planned Maint [GEOGRAPHIC_D…" at bounding box center [848, 259] width 1322 height 402
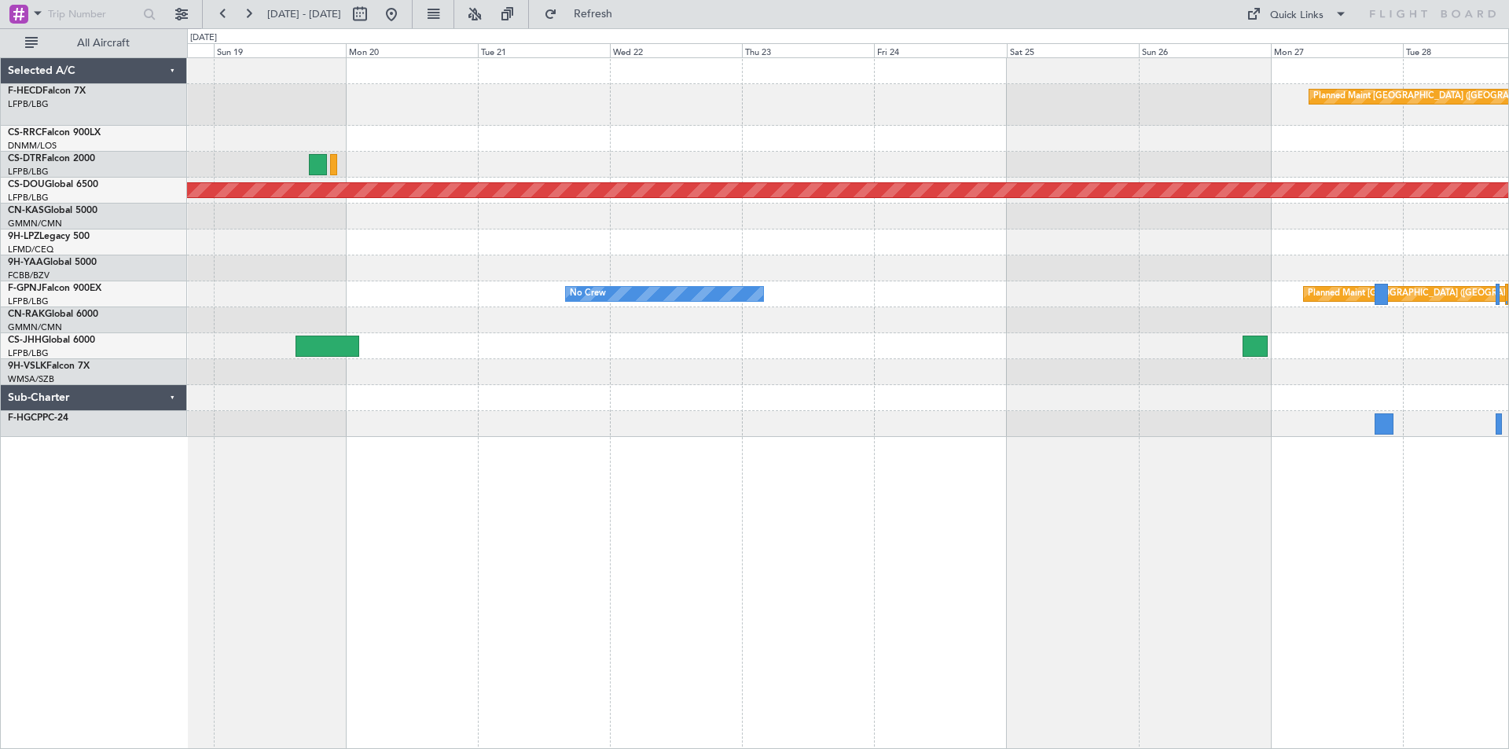
click at [906, 362] on div "Planned Maint [GEOGRAPHIC_DATA] ([GEOGRAPHIC_DATA]) Planned Maint [GEOGRAPHIC_D…" at bounding box center [848, 247] width 1322 height 379
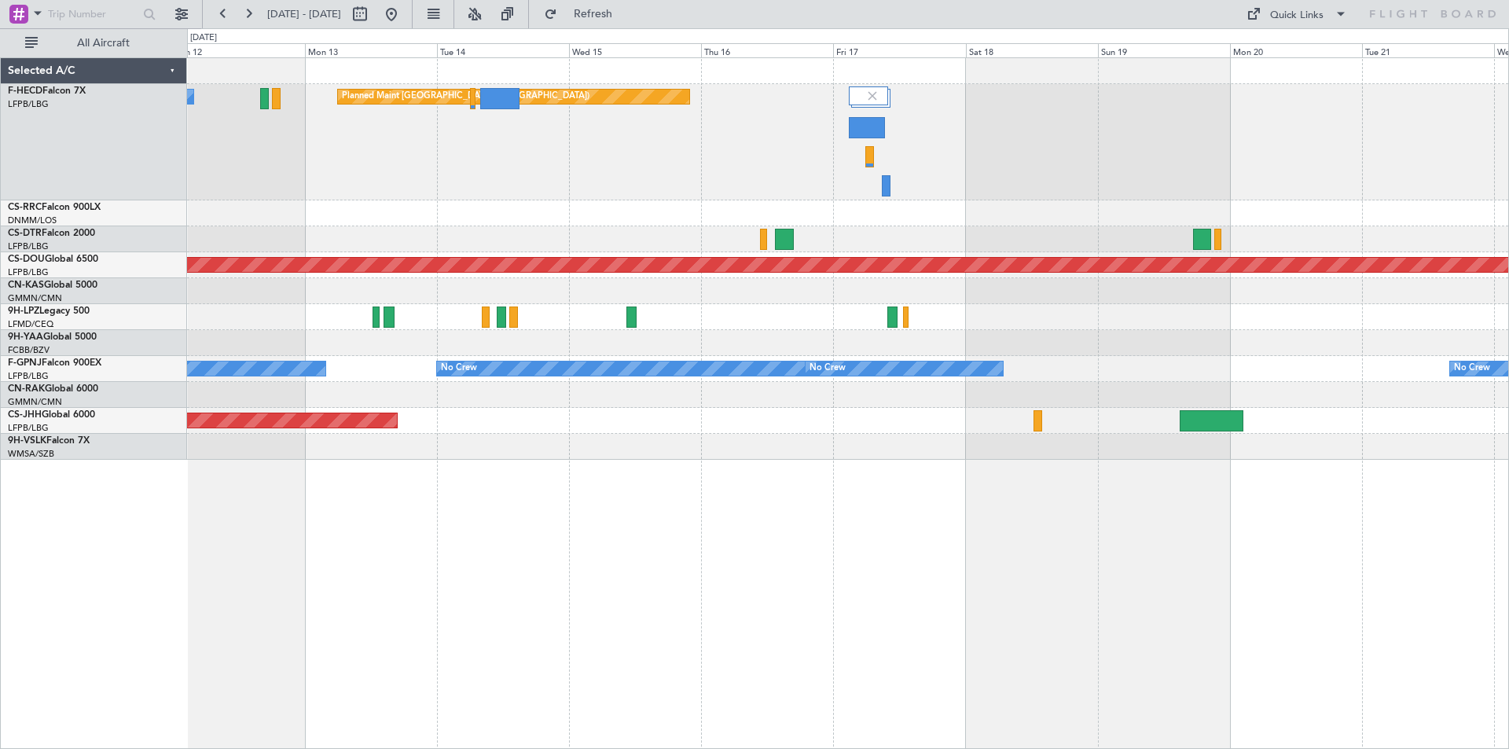
click at [1009, 280] on div "Planned Maint [GEOGRAPHIC_DATA] ([GEOGRAPHIC_DATA]) No Crew Planned Maint [GEOG…" at bounding box center [848, 259] width 1322 height 402
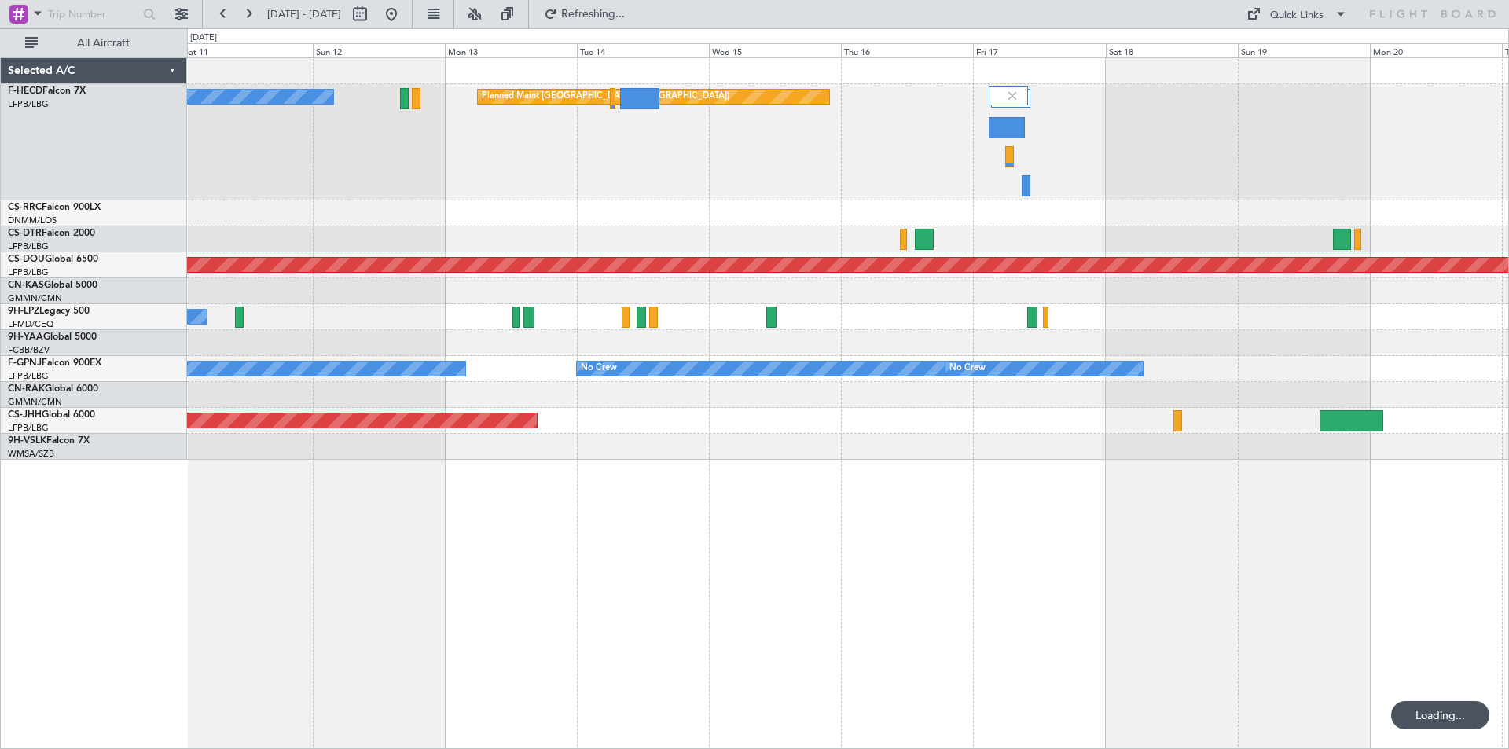
click at [677, 261] on div "Planned Maint London ([GEOGRAPHIC_DATA])" at bounding box center [848, 265] width 1322 height 26
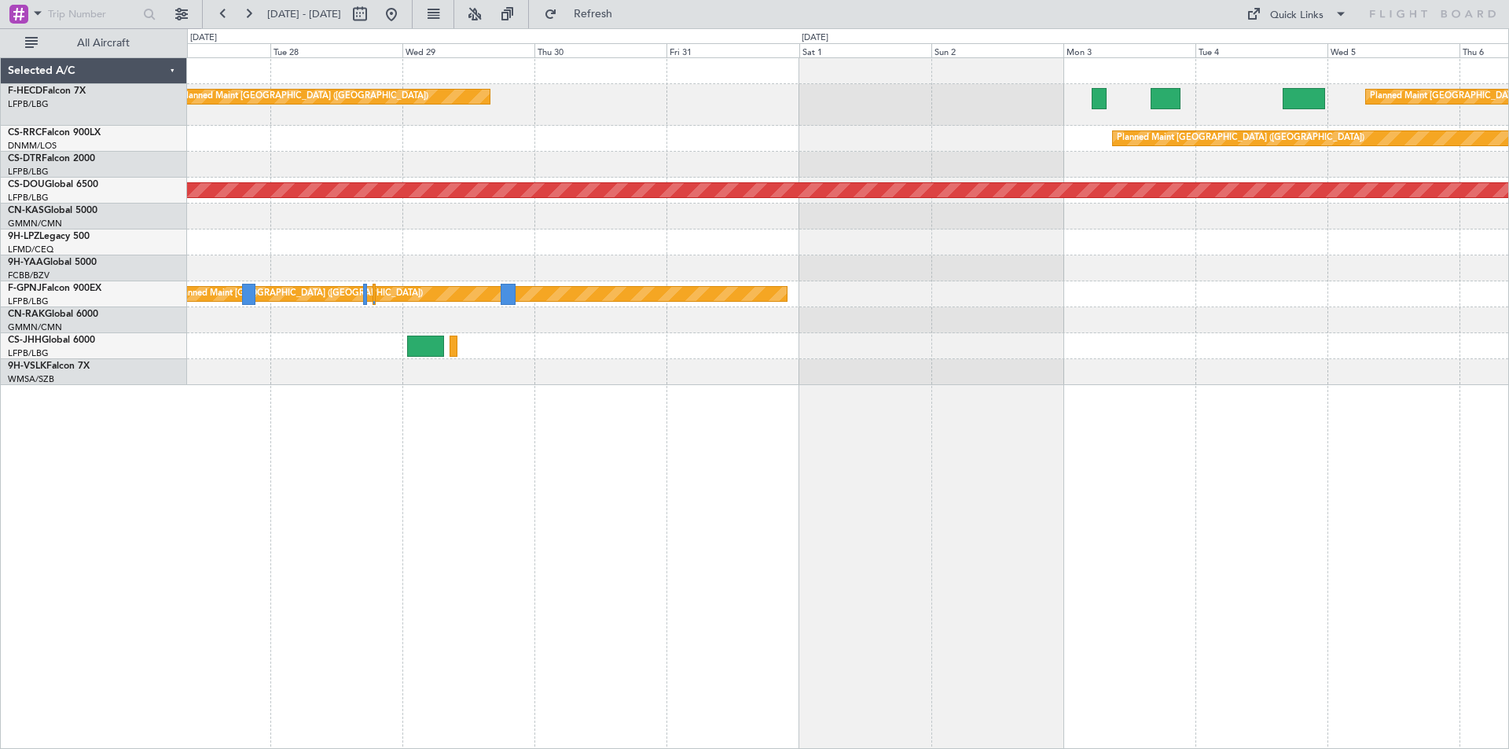
click at [441, 231] on div "Planned Maint [GEOGRAPHIC_DATA] ([GEOGRAPHIC_DATA]) Planned Maint [GEOGRAPHIC_D…" at bounding box center [848, 221] width 1322 height 327
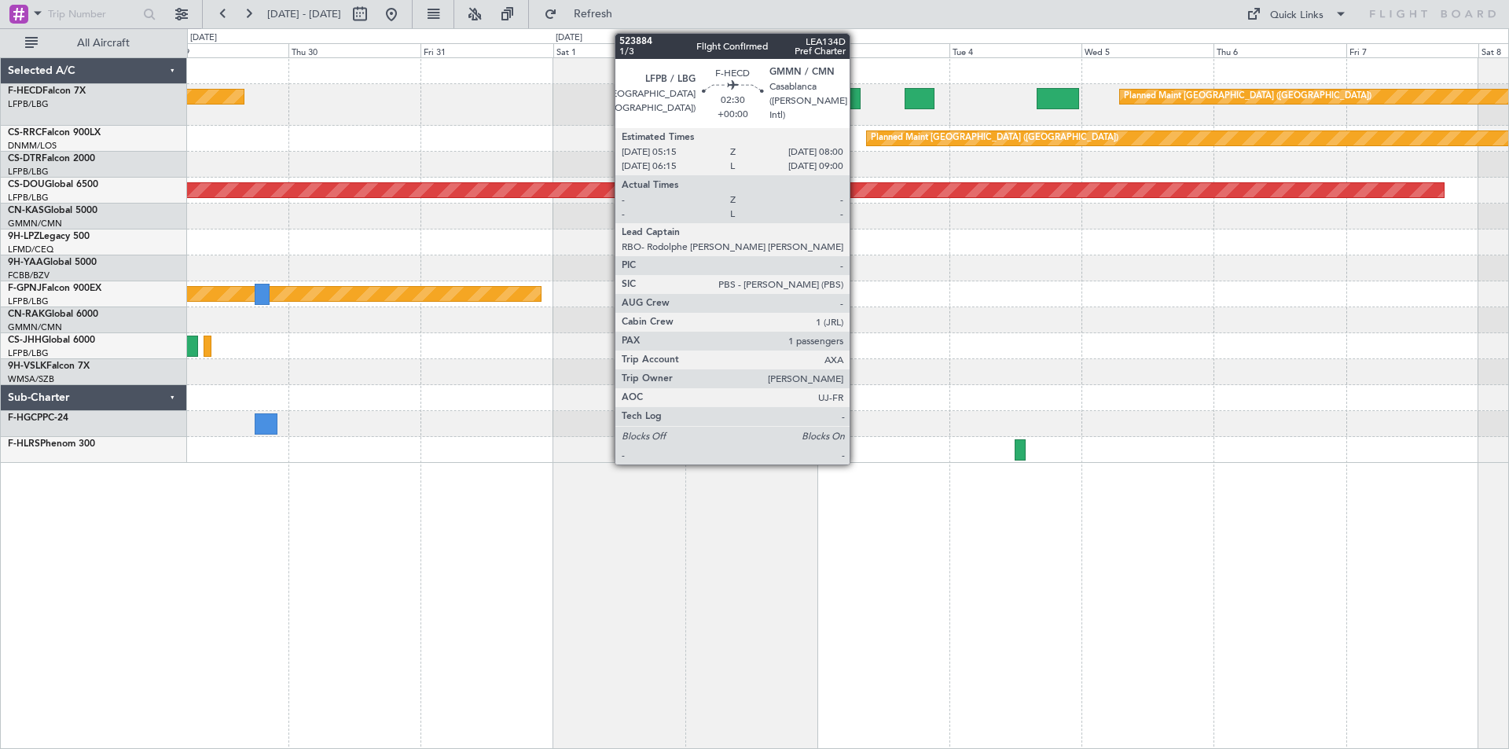
click at [857, 96] on div at bounding box center [854, 98] width 16 height 21
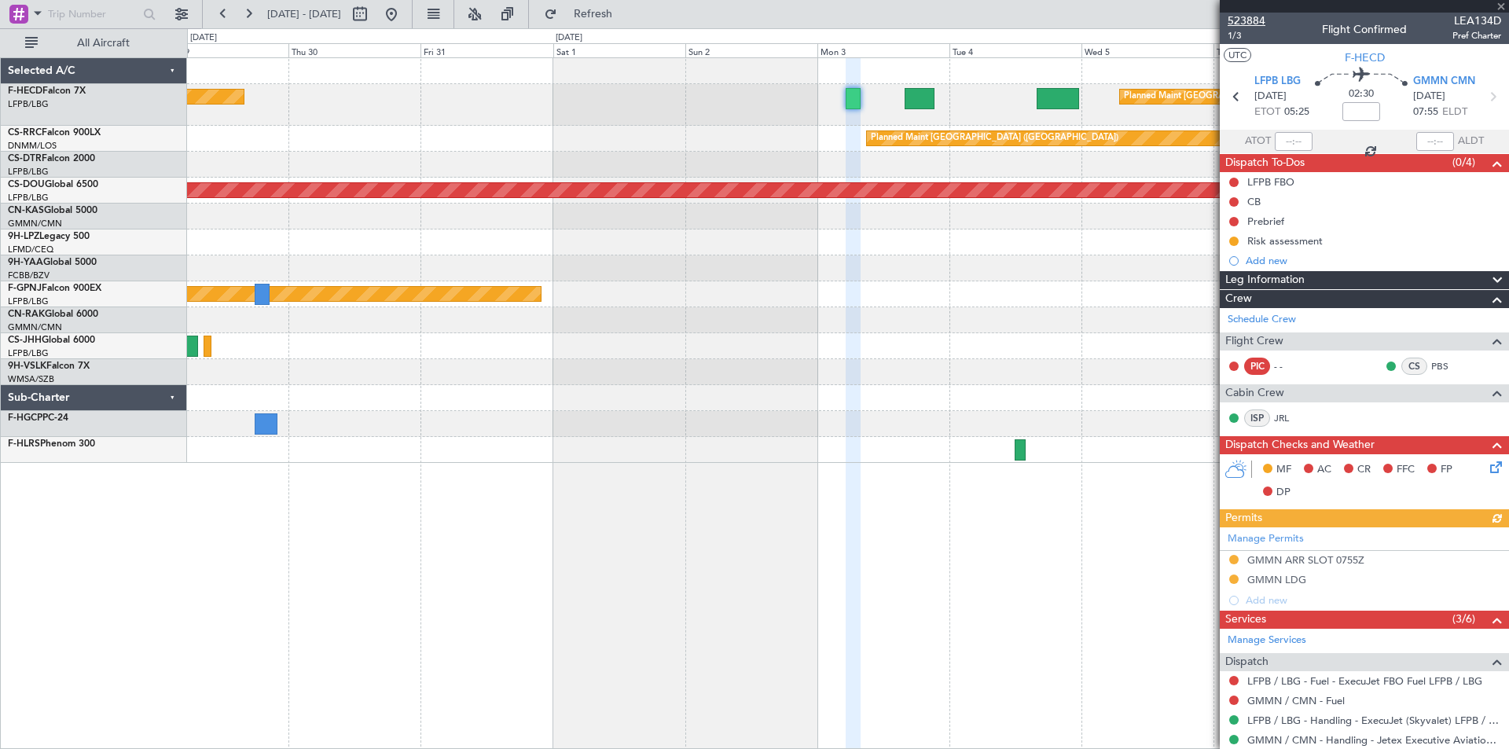
click at [1248, 21] on span "523884" at bounding box center [1247, 21] width 38 height 17
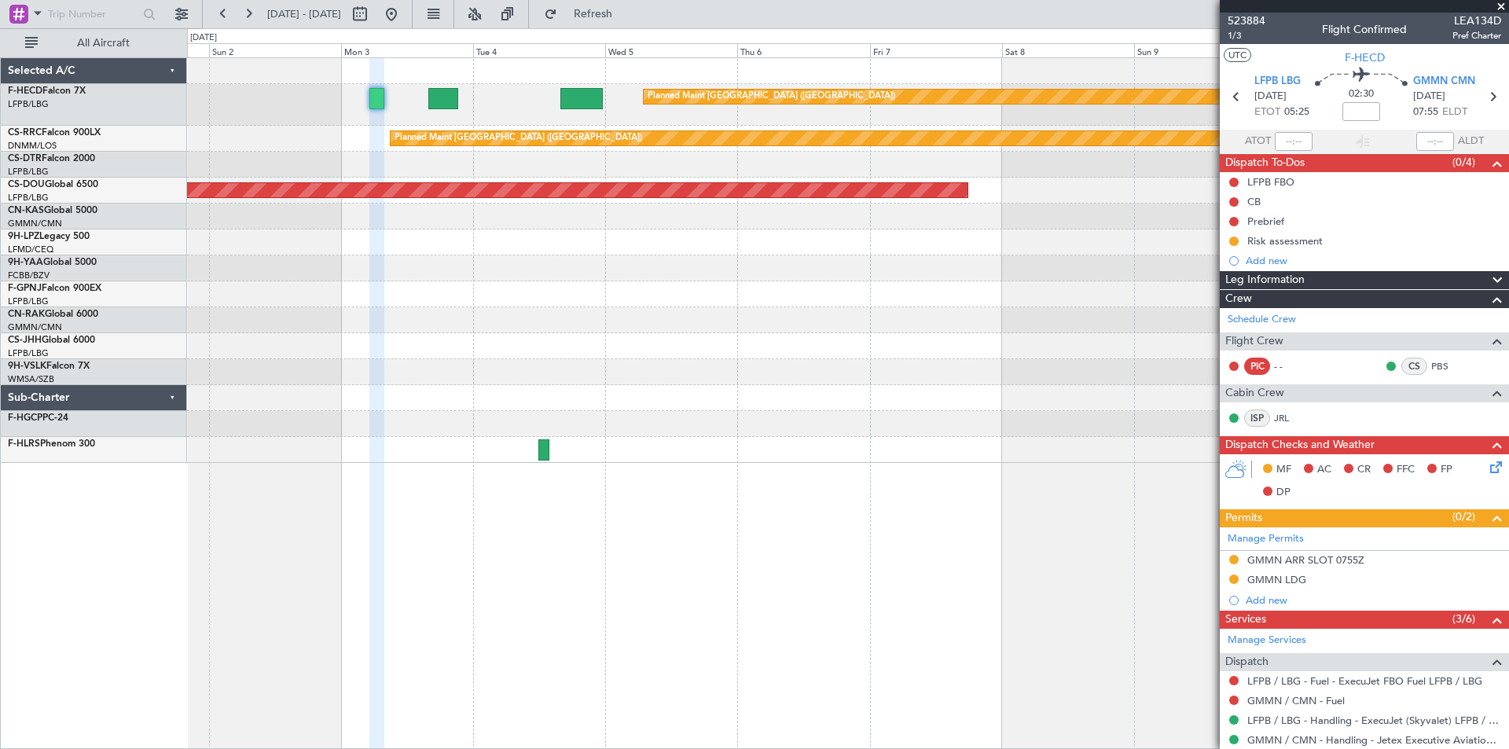
click at [256, 349] on div "Planned Maint [GEOGRAPHIC_DATA] ([GEOGRAPHIC_DATA]) Planned Maint [GEOGRAPHIC_D…" at bounding box center [848, 260] width 1322 height 405
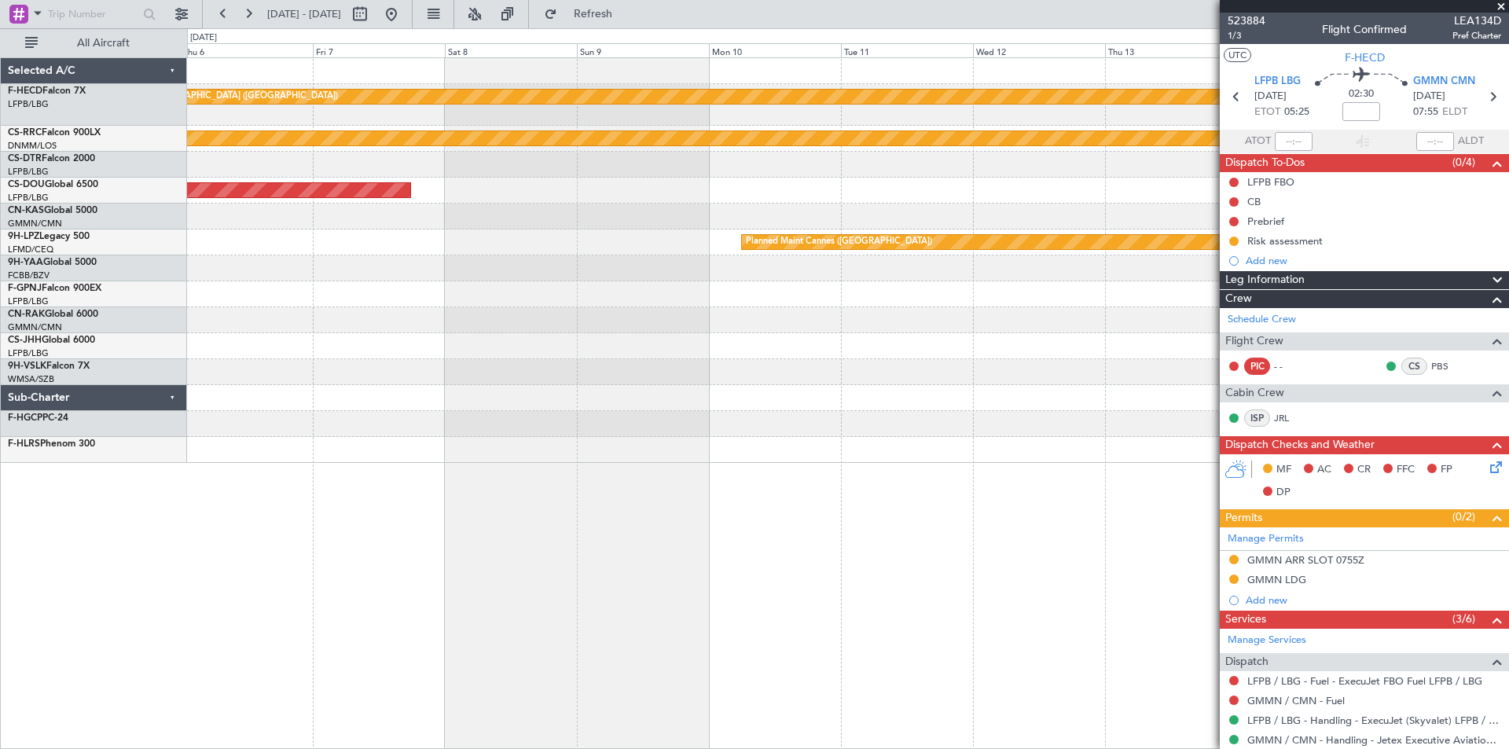
click at [284, 263] on div "Planned Maint [GEOGRAPHIC_DATA] ([GEOGRAPHIC_DATA]) Planned Maint [GEOGRAPHIC_D…" at bounding box center [848, 260] width 1322 height 405
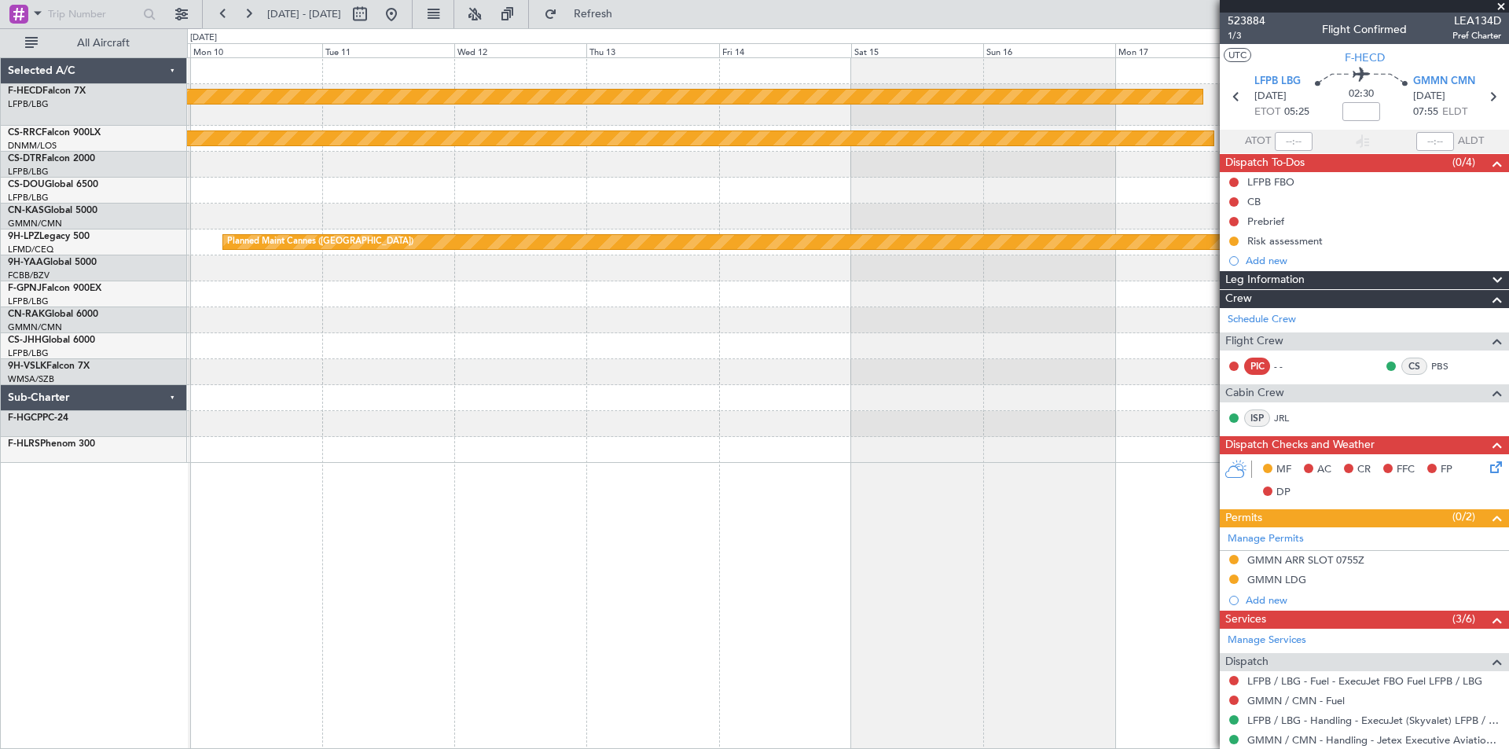
click at [317, 200] on div "Planned Maint [GEOGRAPHIC_DATA] ([GEOGRAPHIC_DATA]) Planned Maint [GEOGRAPHIC_D…" at bounding box center [848, 260] width 1322 height 405
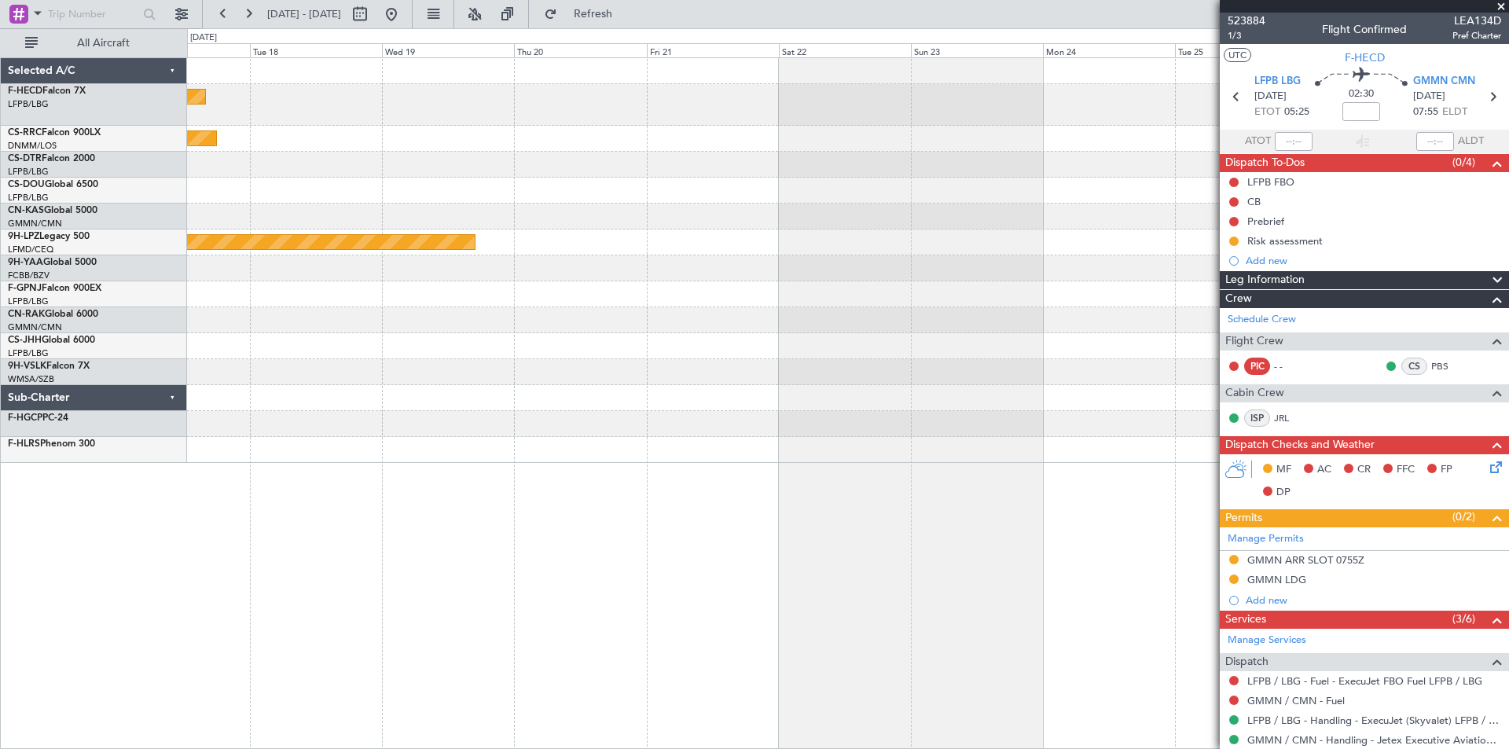
click at [304, 153] on div "Planned Maint [GEOGRAPHIC_DATA] ([GEOGRAPHIC_DATA]) Planned Maint [GEOGRAPHIC_D…" at bounding box center [848, 260] width 1322 height 405
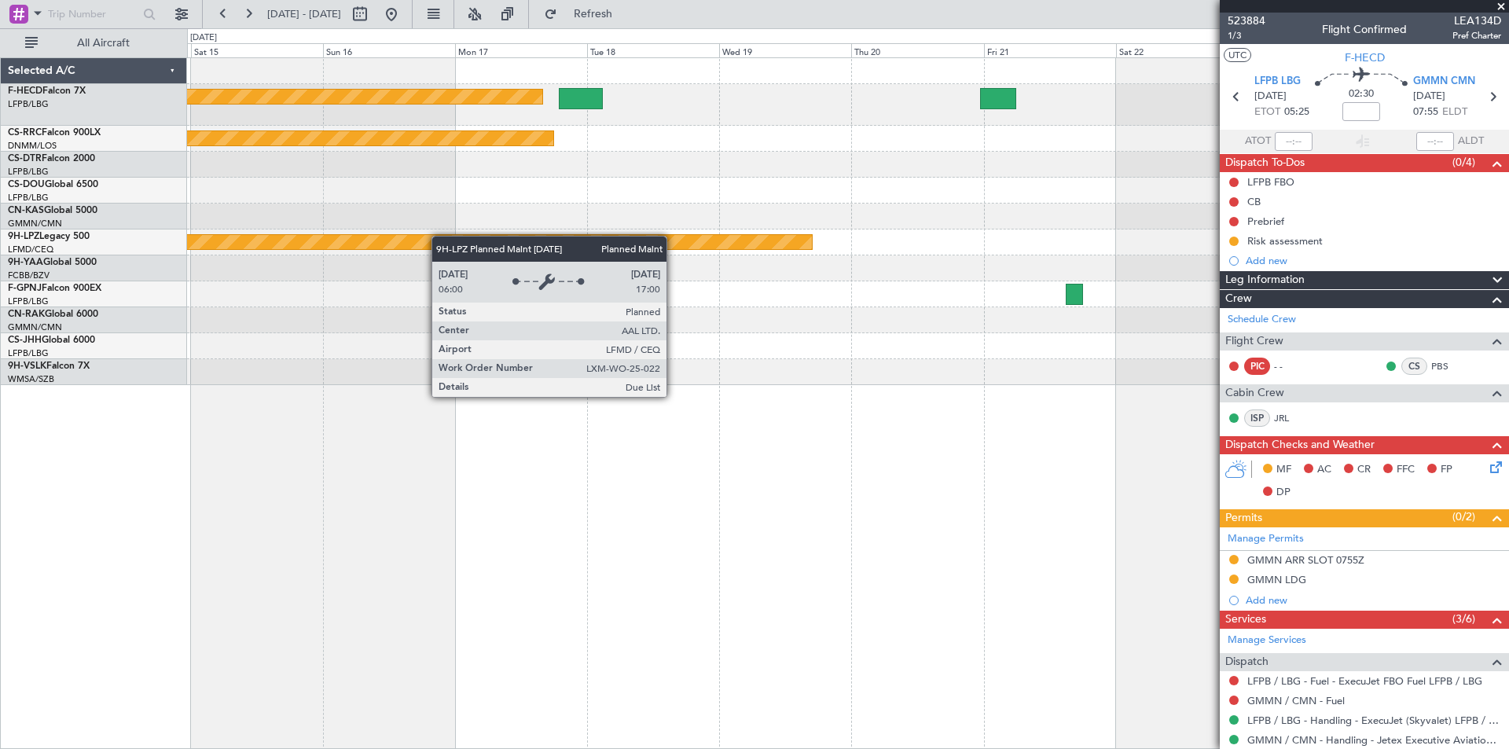
click at [767, 235] on div "Planned Maint Cannes ([GEOGRAPHIC_DATA])" at bounding box center [848, 243] width 1322 height 26
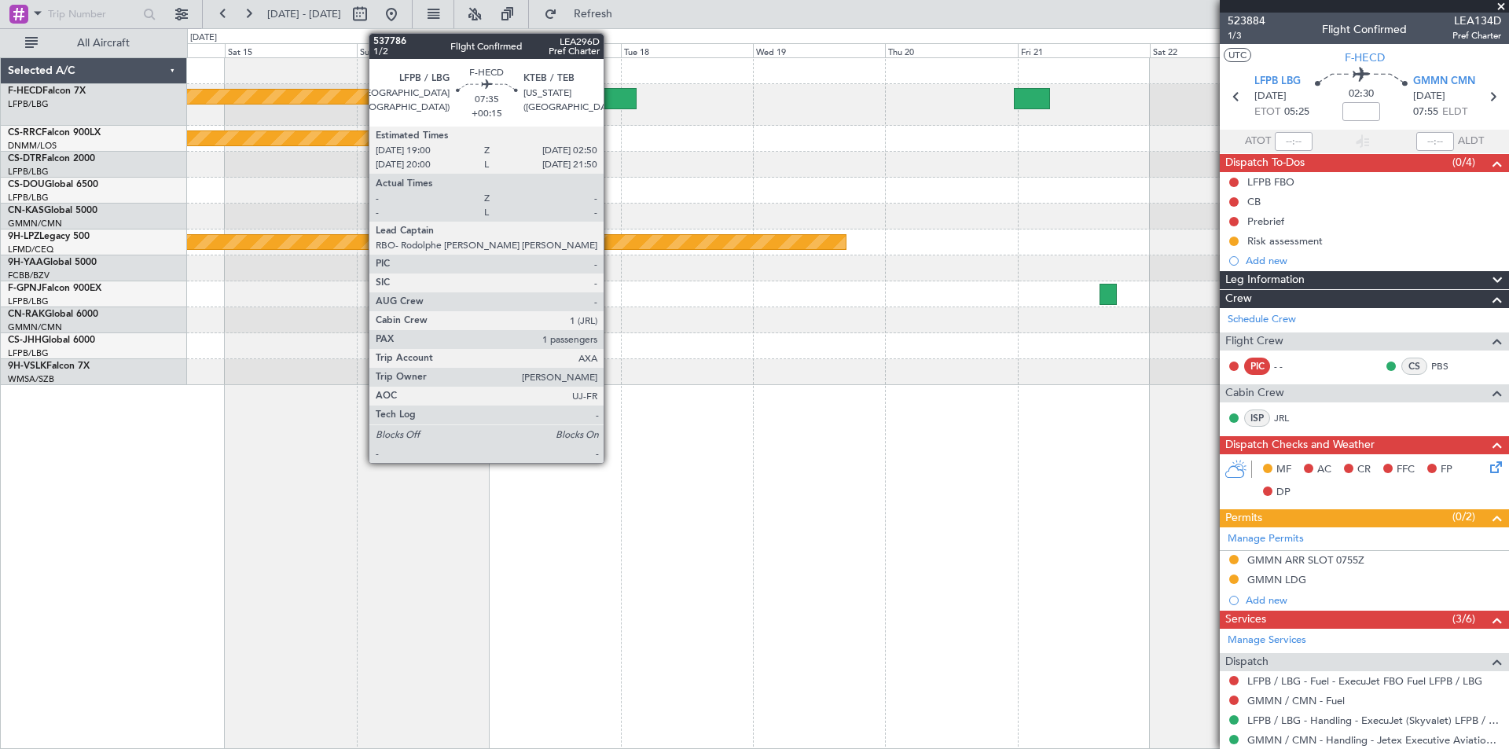
click at [611, 102] on div at bounding box center [614, 98] width 43 height 21
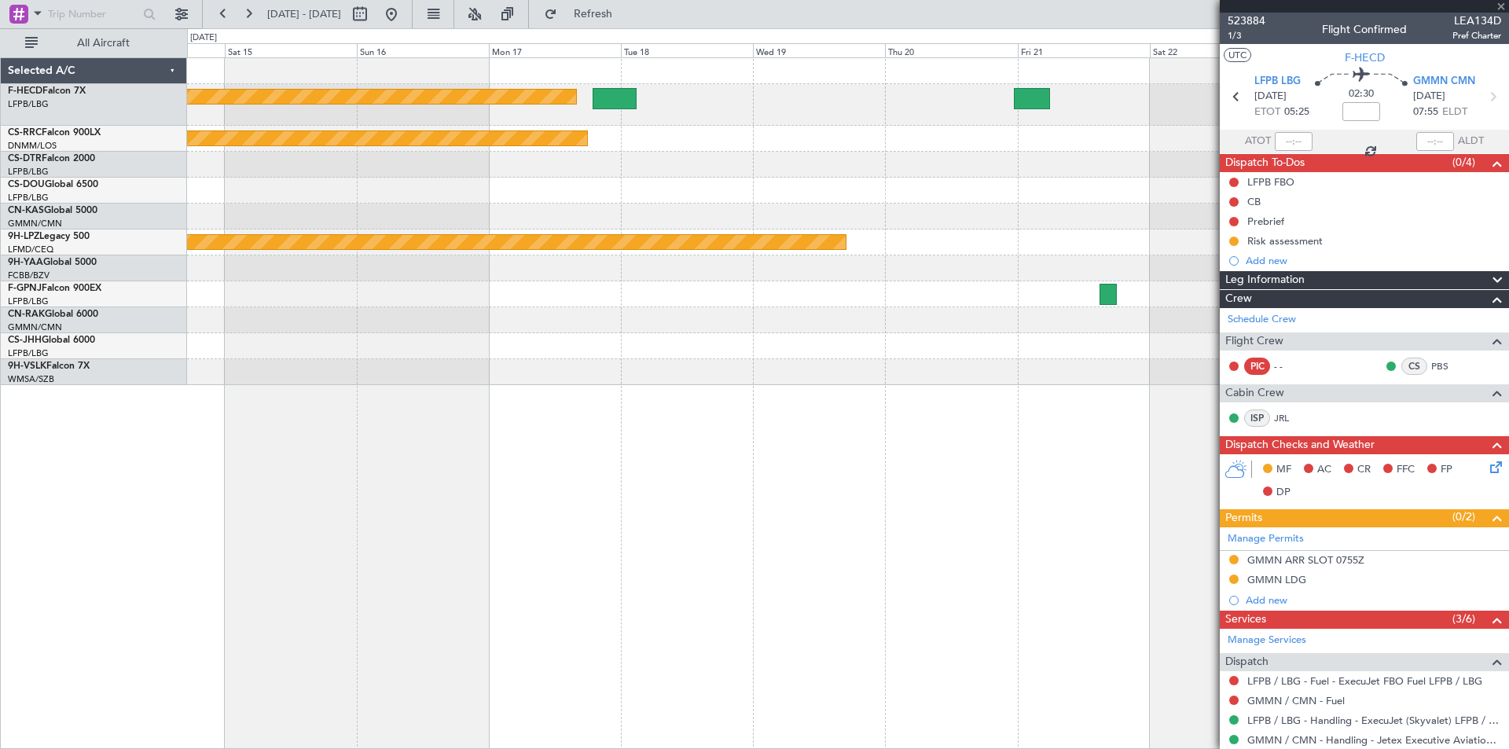
type input "+00:15"
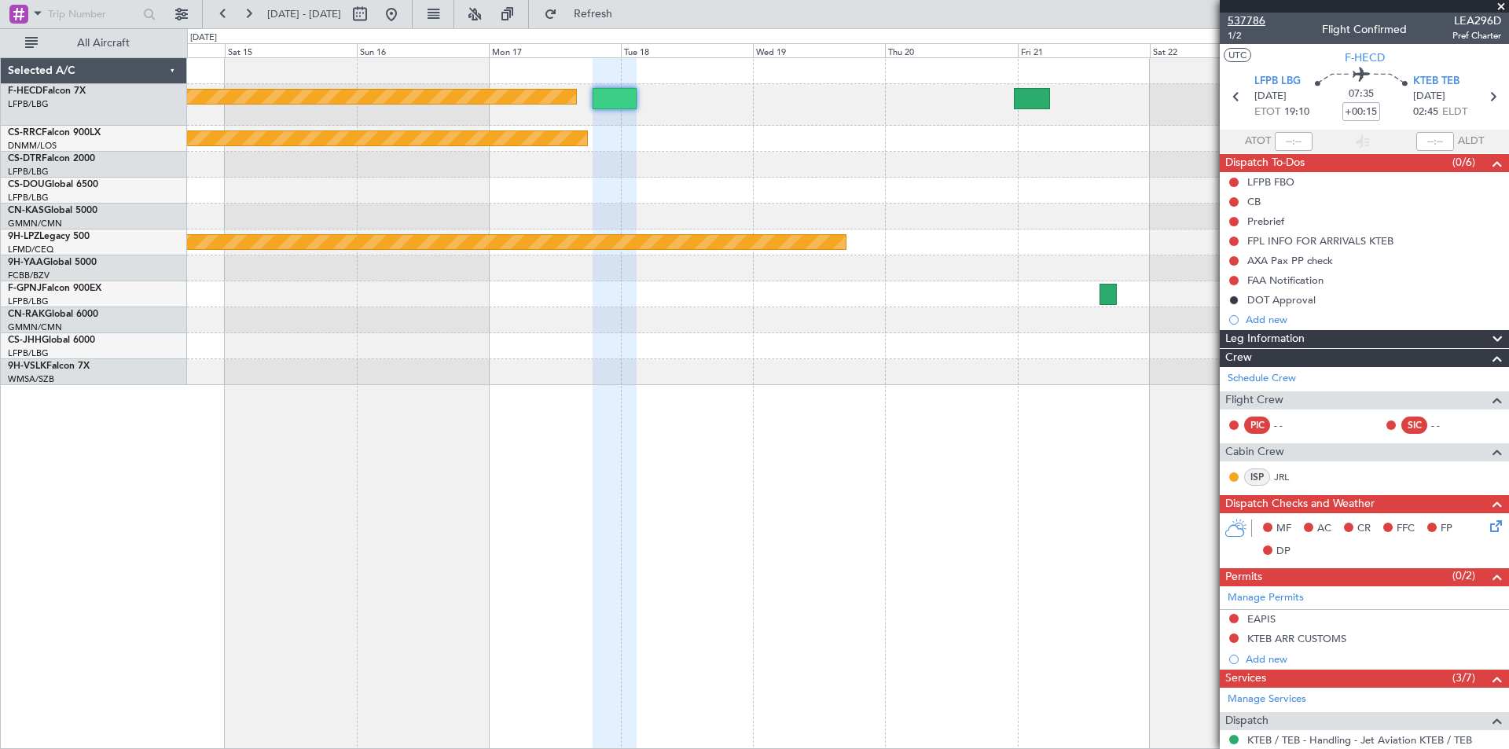
click at [1263, 24] on span "537786" at bounding box center [1247, 21] width 38 height 17
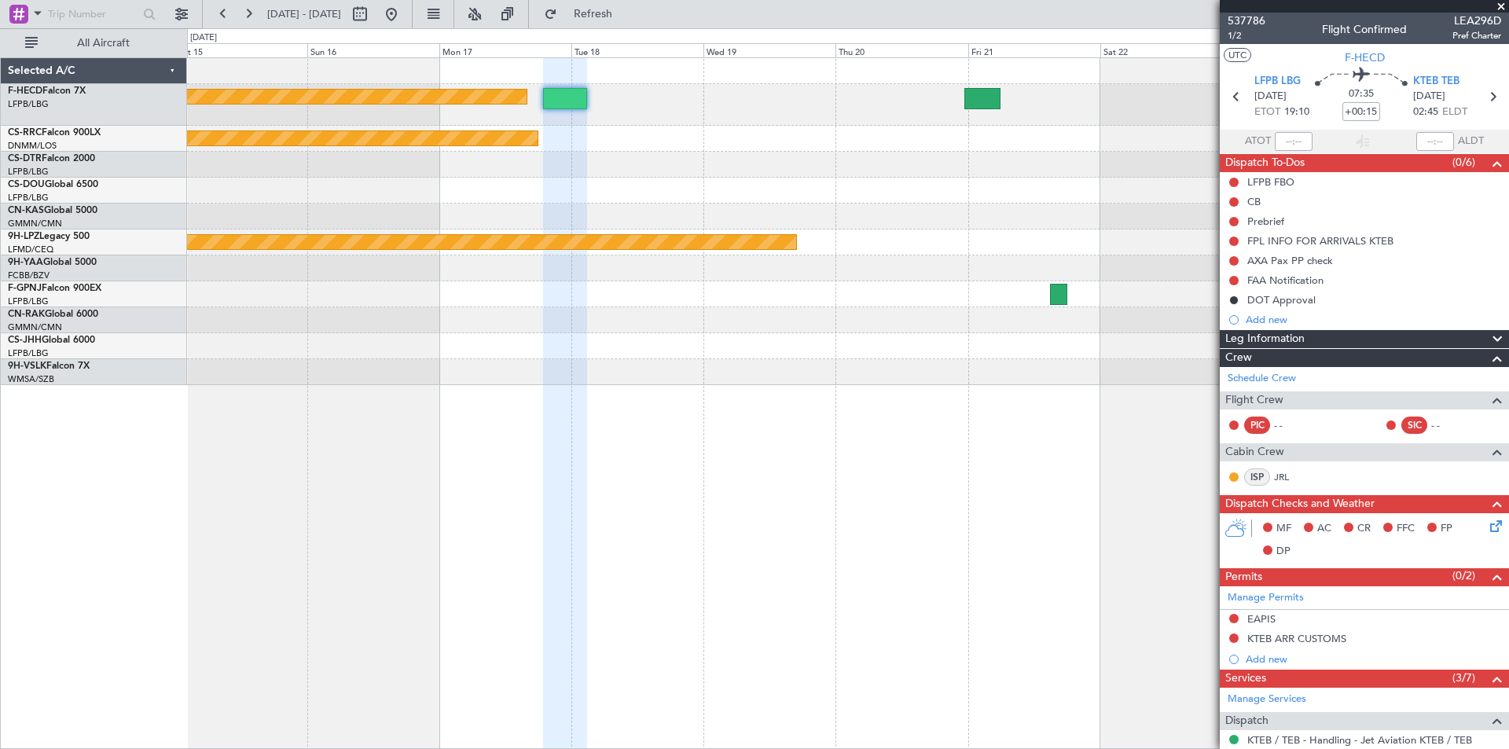
click at [670, 222] on div "Planned Maint [GEOGRAPHIC_DATA] ([GEOGRAPHIC_DATA]) Planned Maint [GEOGRAPHIC_D…" at bounding box center [848, 221] width 1322 height 327
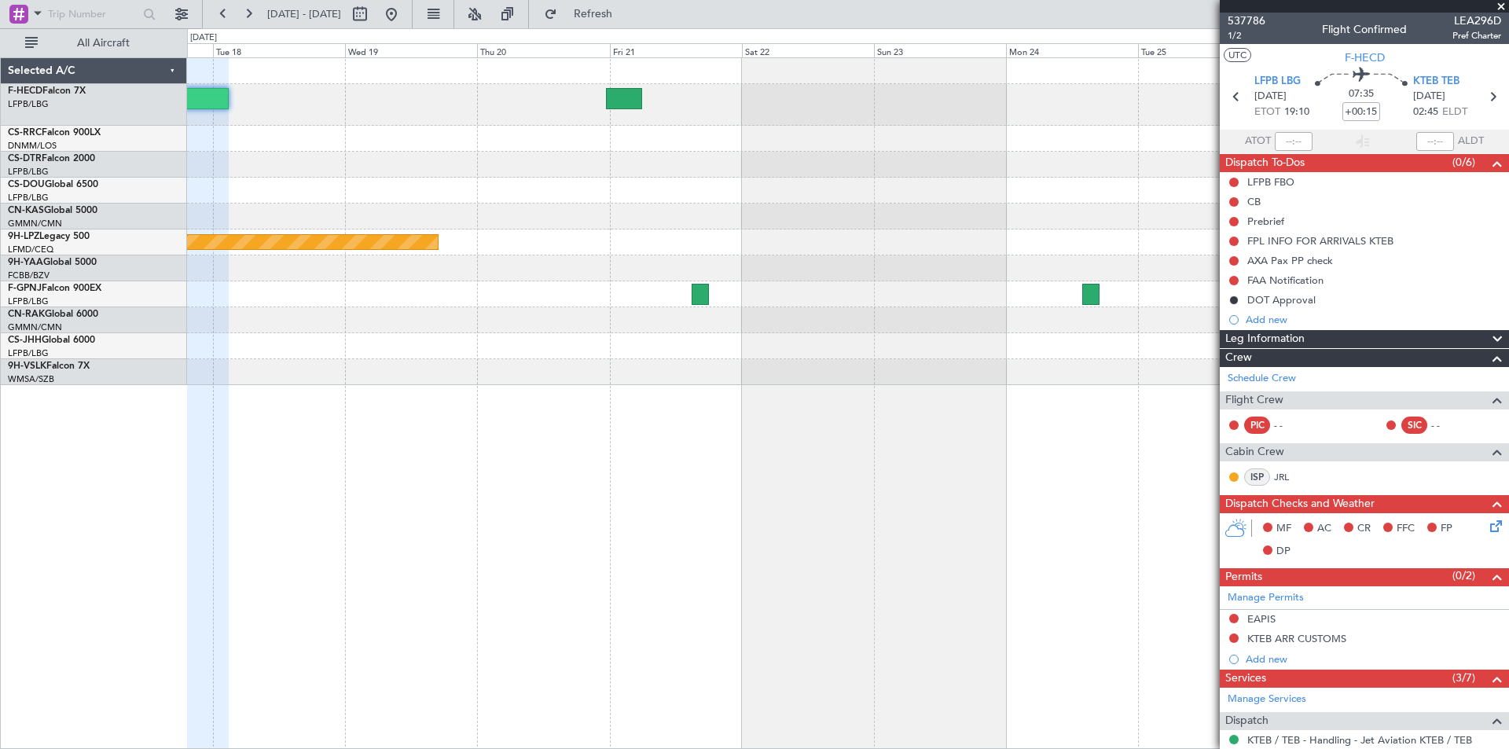
click at [530, 244] on div "Planned Maint [GEOGRAPHIC_DATA] ([GEOGRAPHIC_DATA]) Planned Maint [GEOGRAPHIC_D…" at bounding box center [848, 221] width 1322 height 327
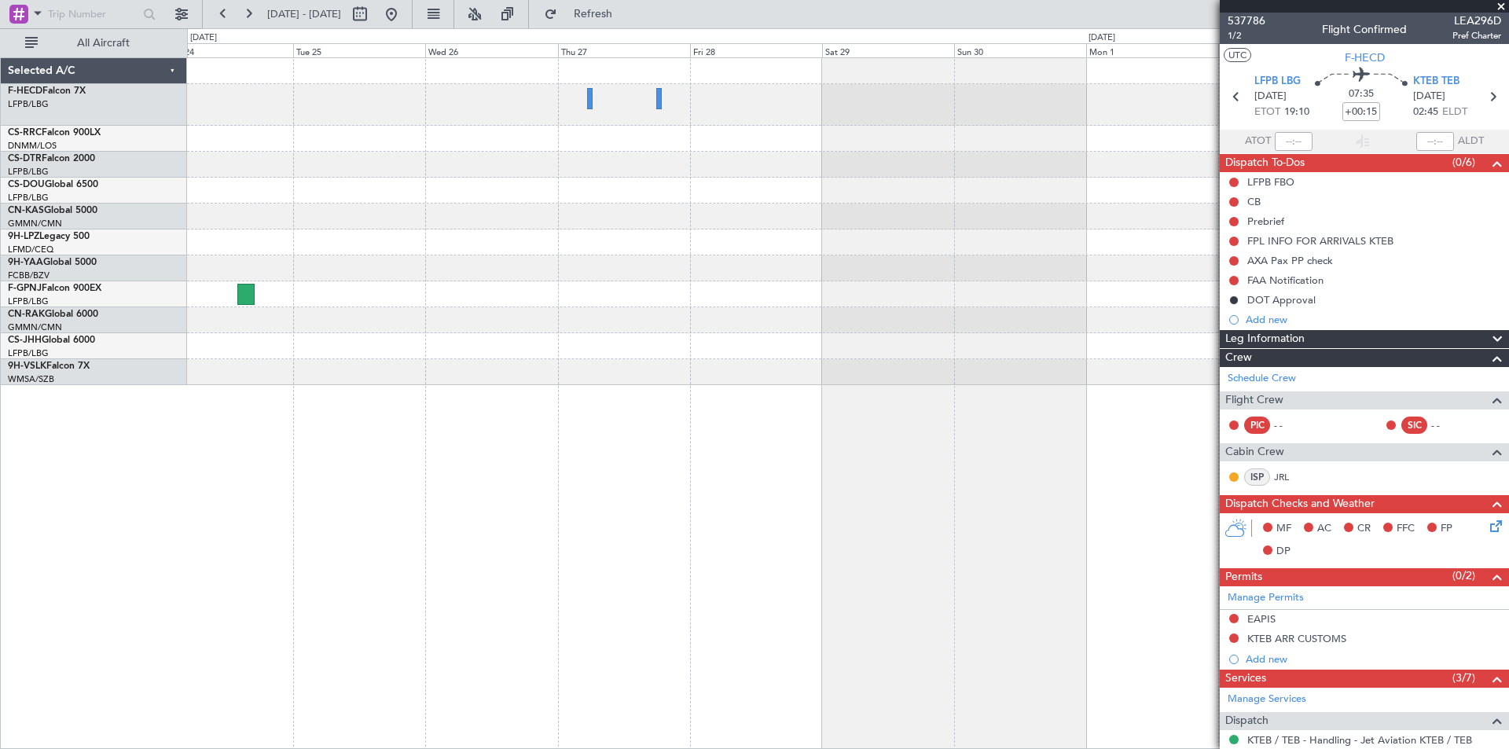
click at [398, 281] on div at bounding box center [848, 221] width 1322 height 327
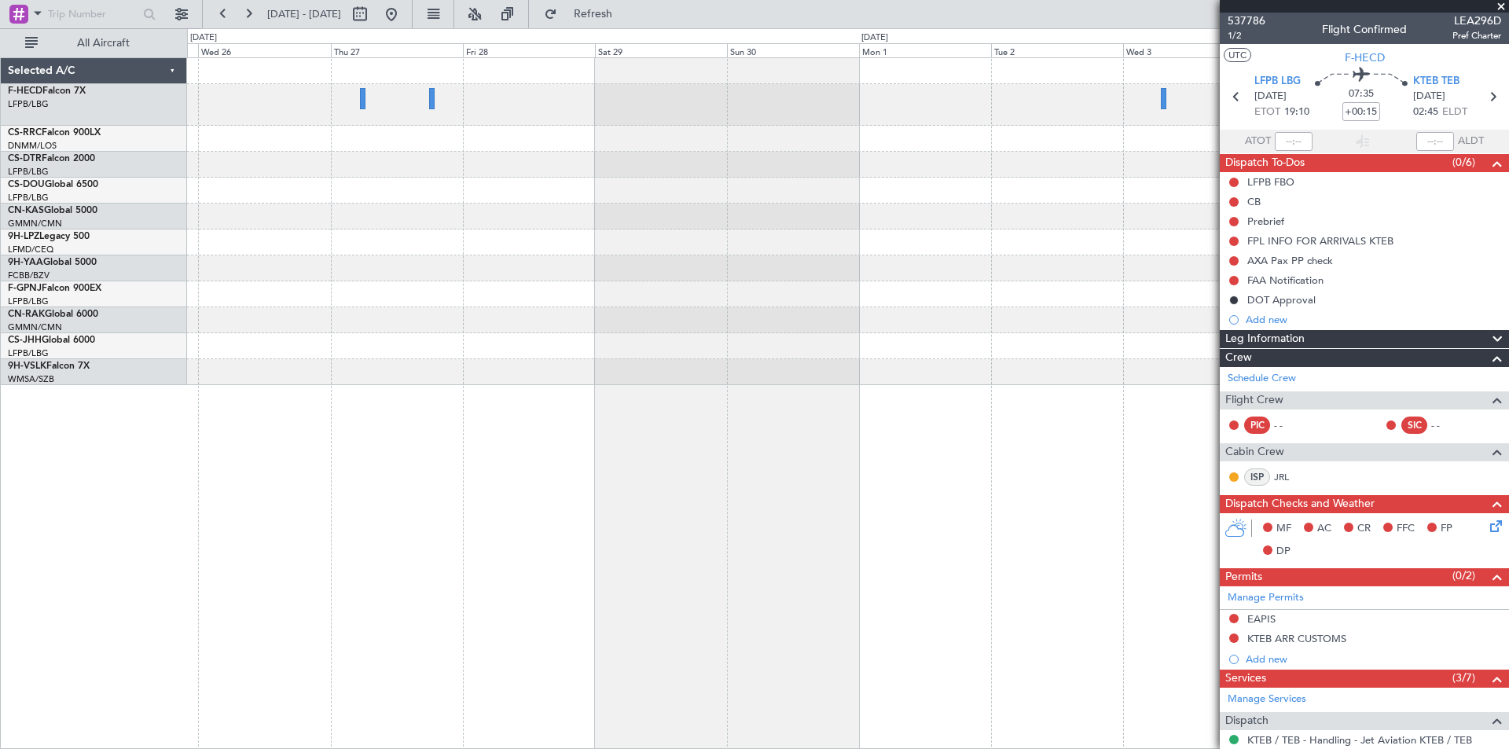
click at [498, 268] on div at bounding box center [848, 221] width 1322 height 327
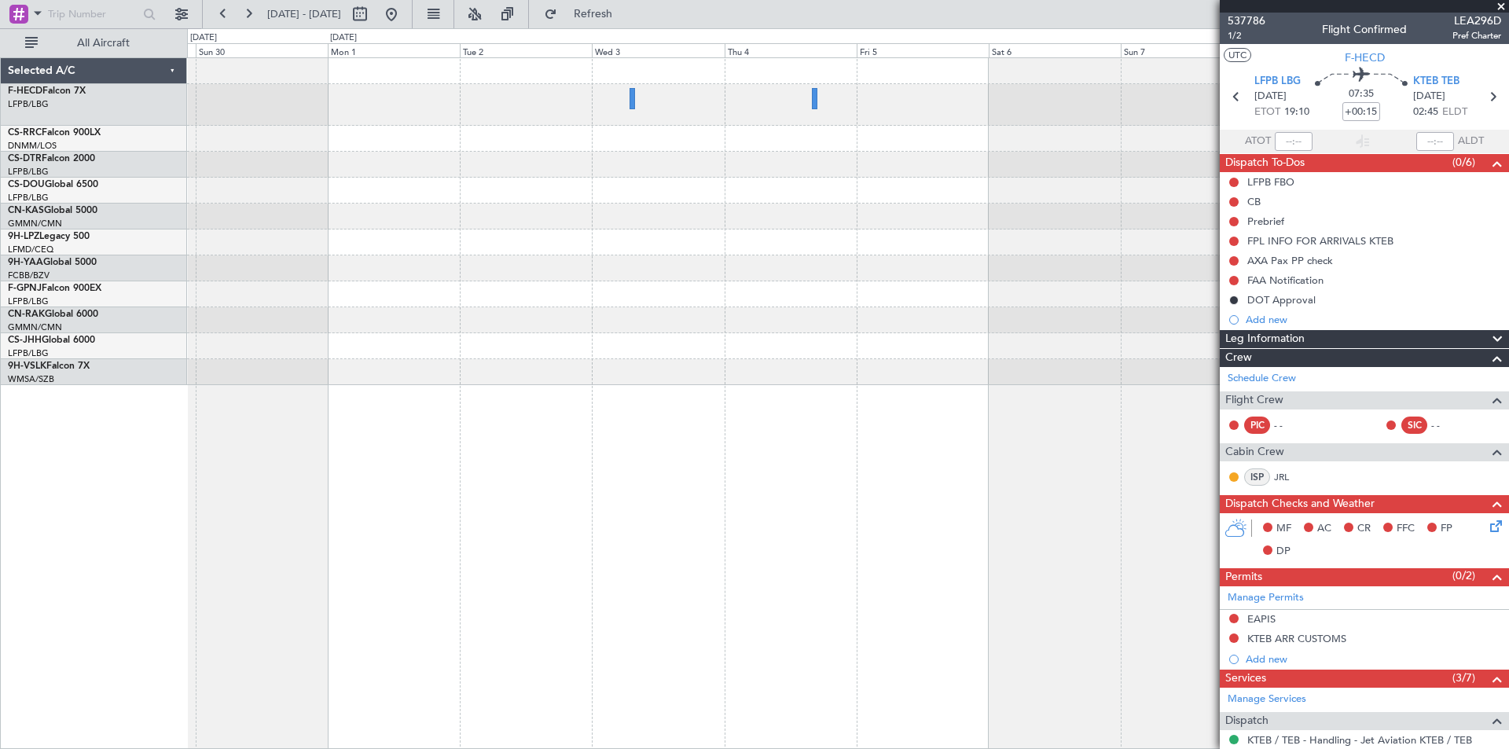
click at [737, 253] on div at bounding box center [848, 221] width 1322 height 327
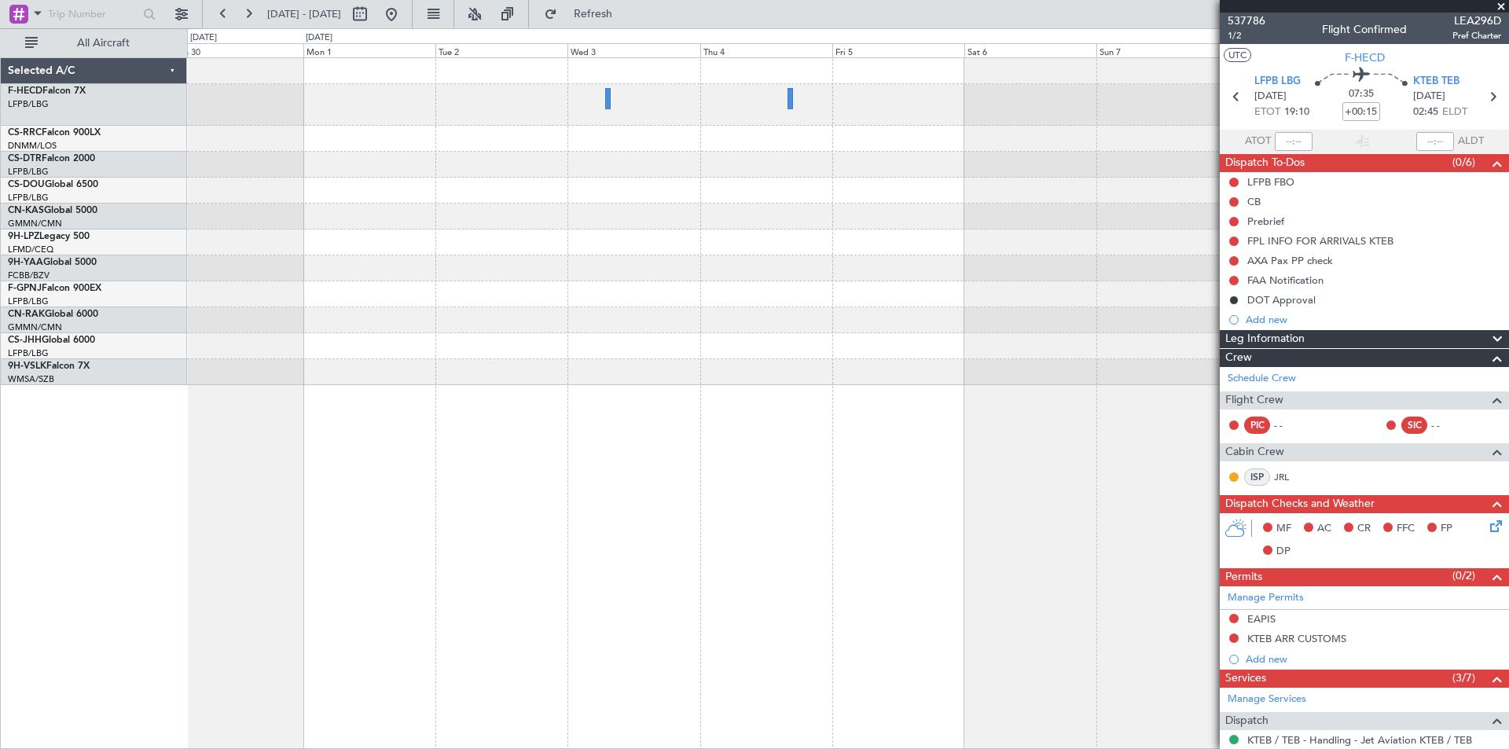
click at [394, 206] on div at bounding box center [848, 221] width 1322 height 327
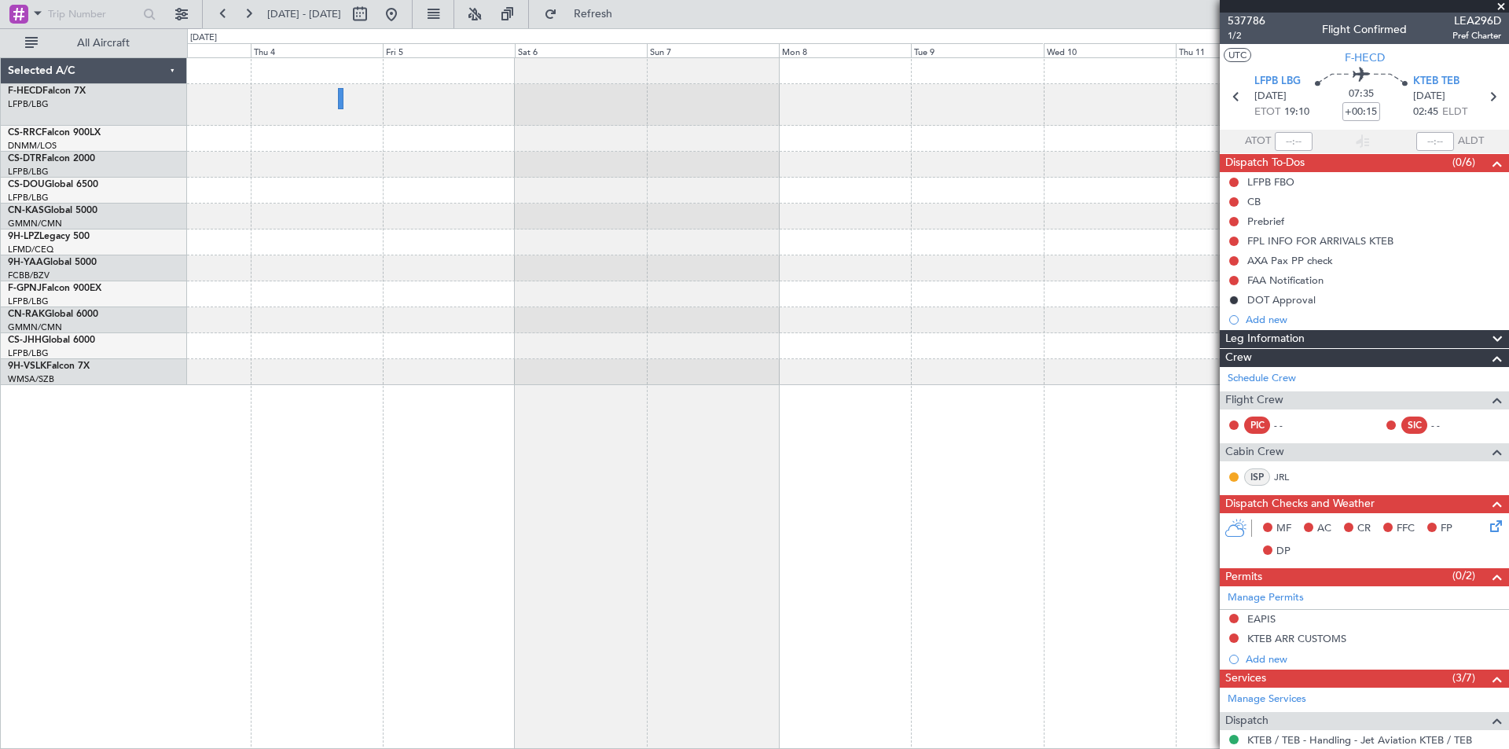
click at [278, 232] on div at bounding box center [848, 221] width 1322 height 327
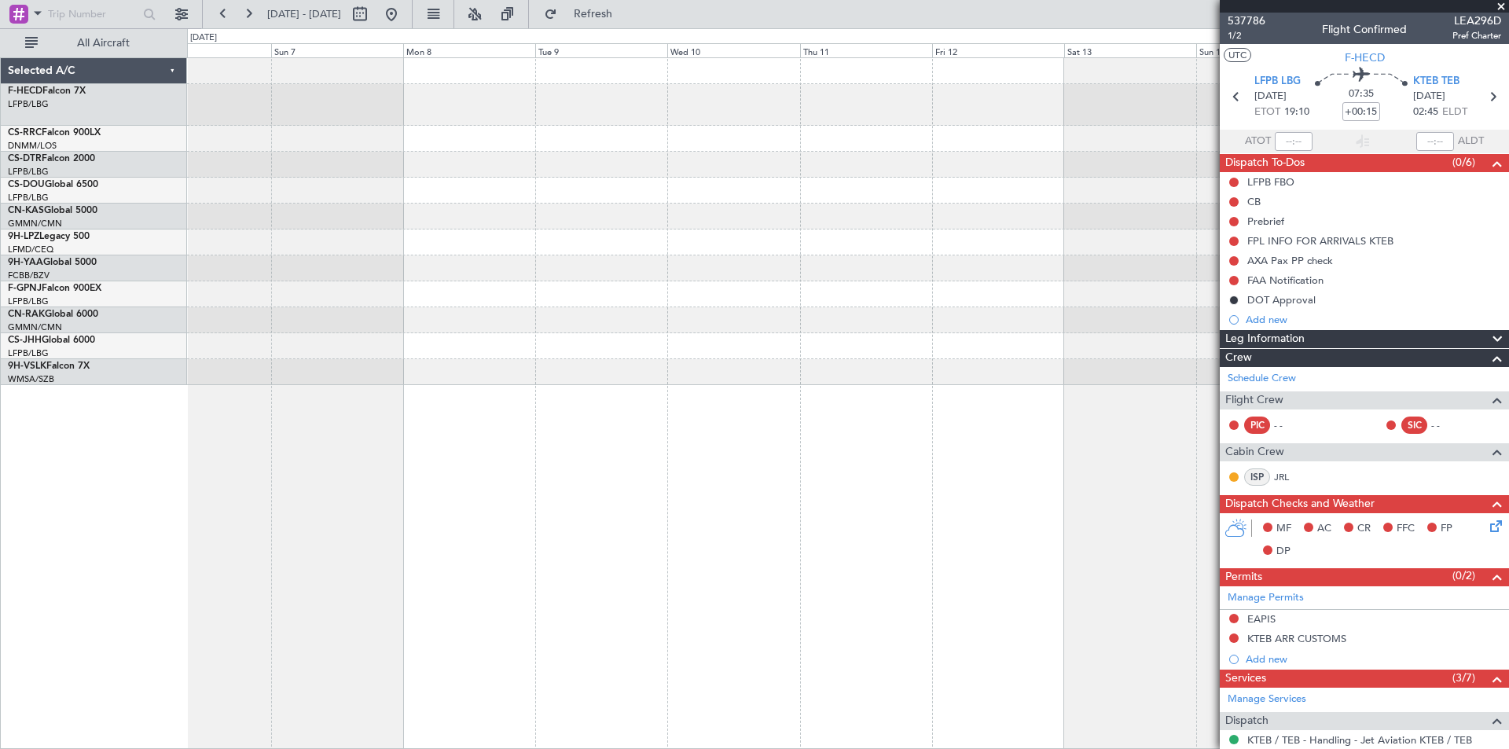
click at [270, 260] on div at bounding box center [848, 221] width 1322 height 327
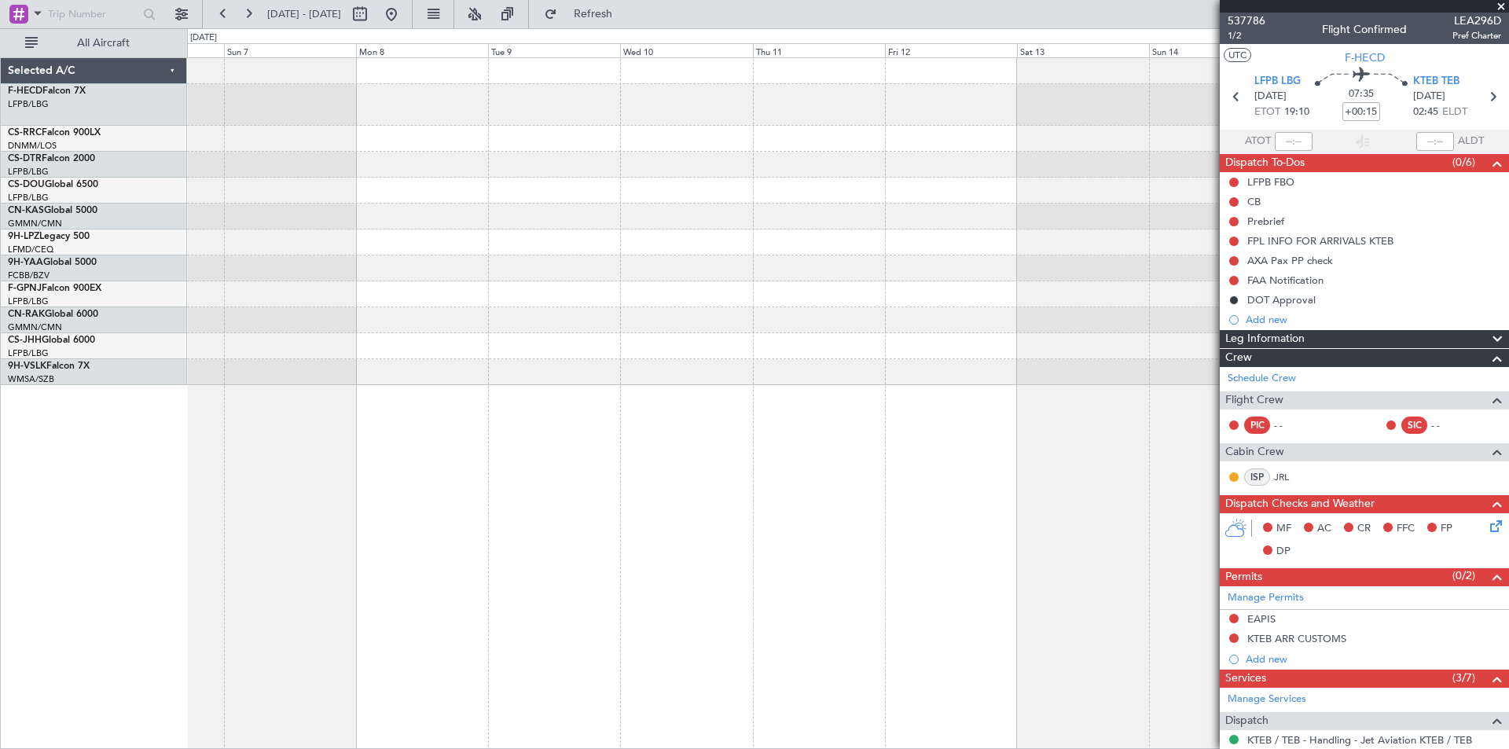
click at [748, 227] on div at bounding box center [848, 217] width 1322 height 26
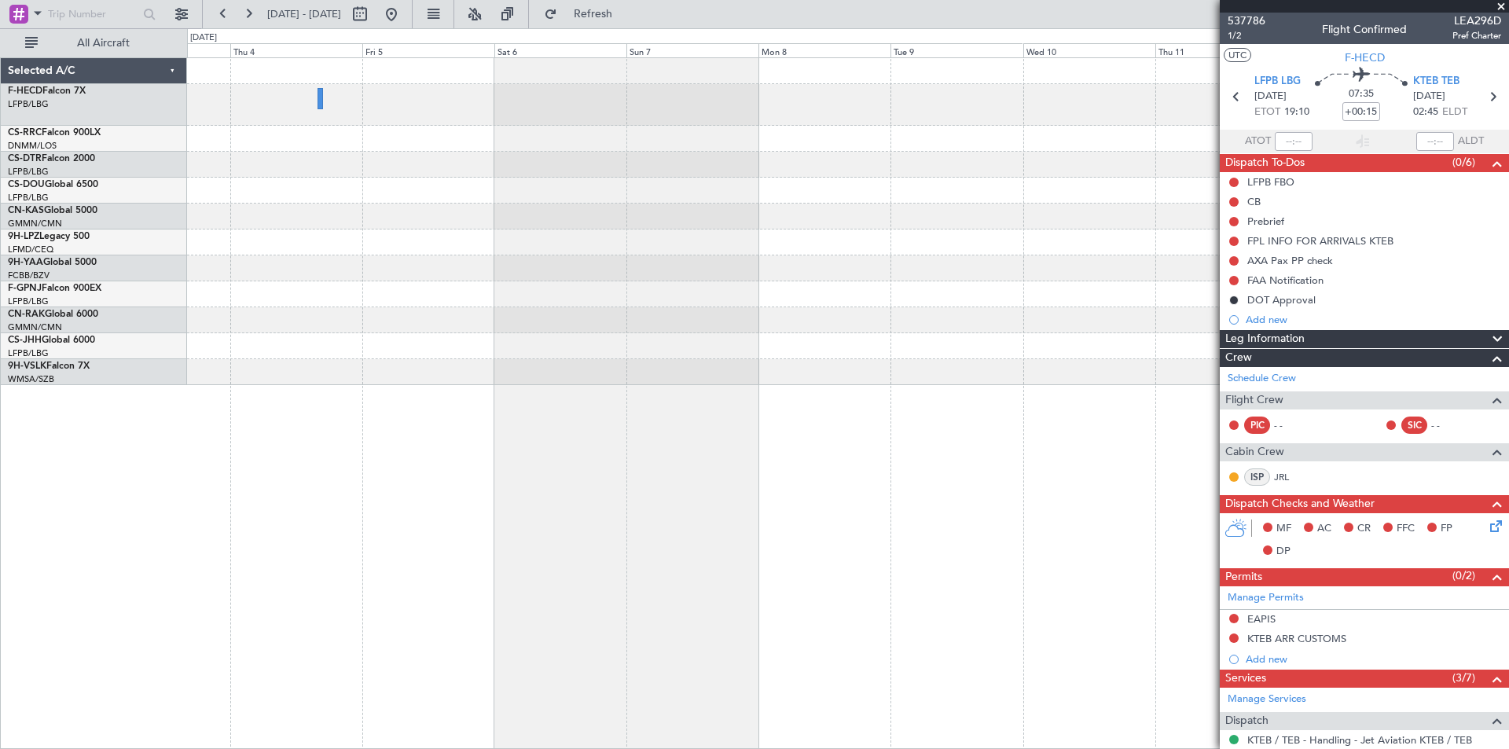
click at [823, 209] on div at bounding box center [848, 217] width 1322 height 26
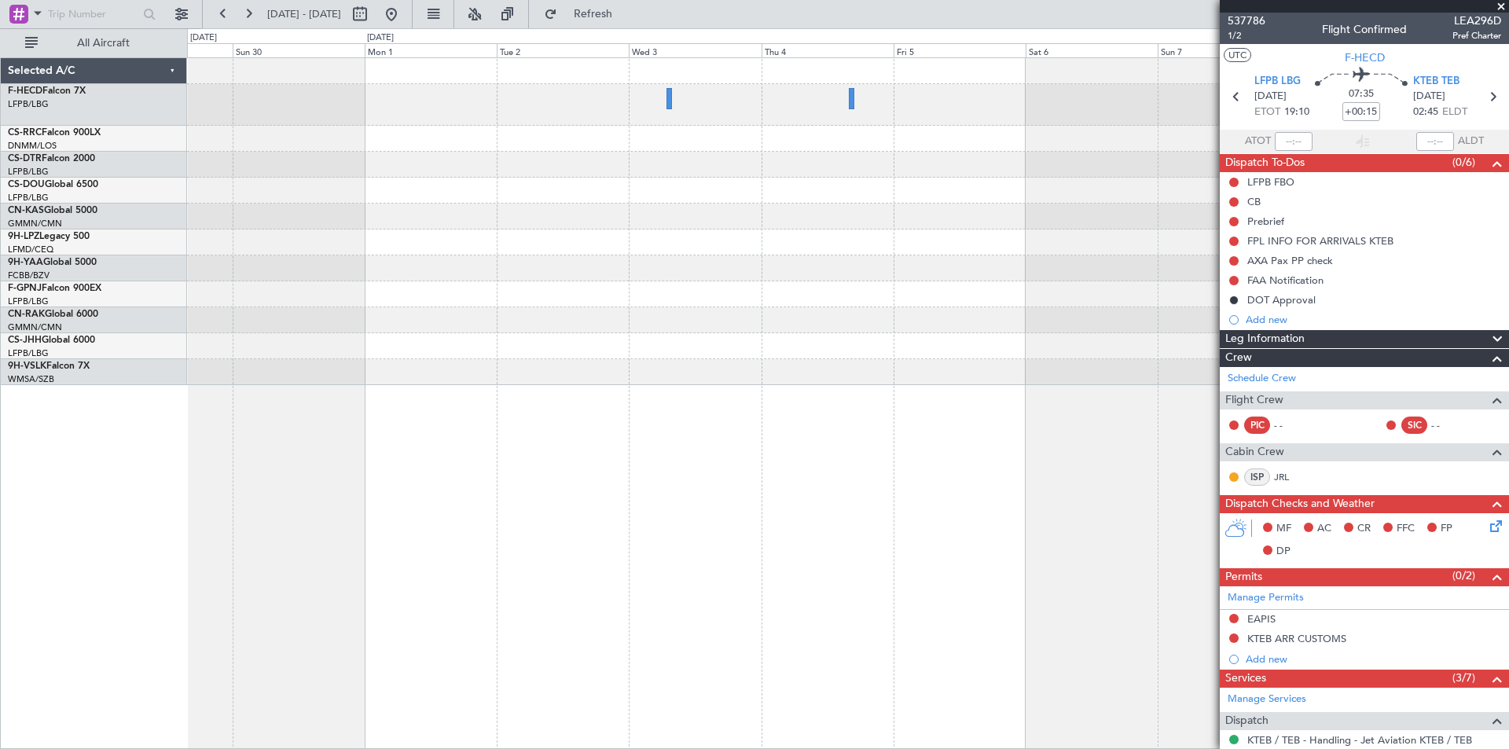
click at [664, 225] on div at bounding box center [848, 217] width 1322 height 26
click at [534, 237] on div at bounding box center [848, 221] width 1322 height 327
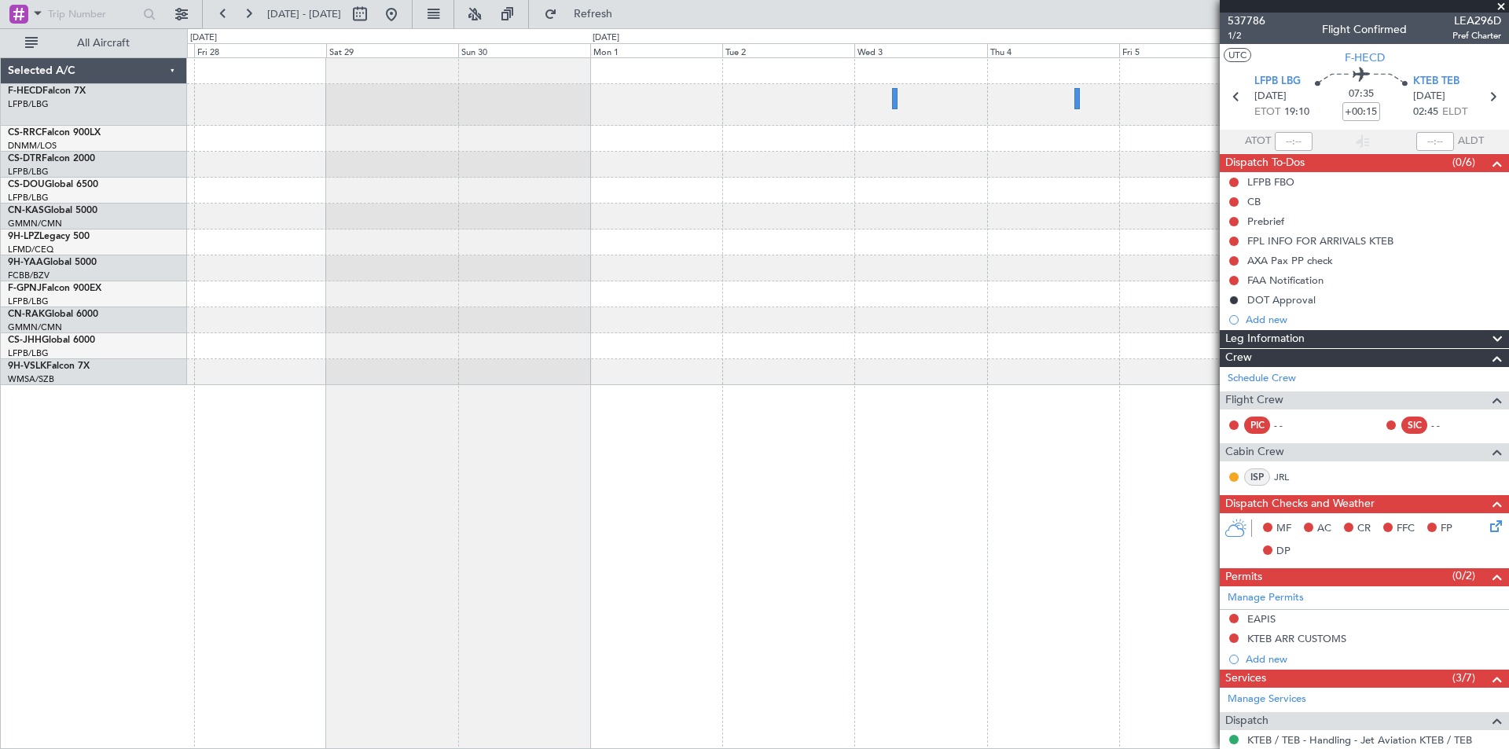
click at [585, 185] on div at bounding box center [848, 191] width 1322 height 26
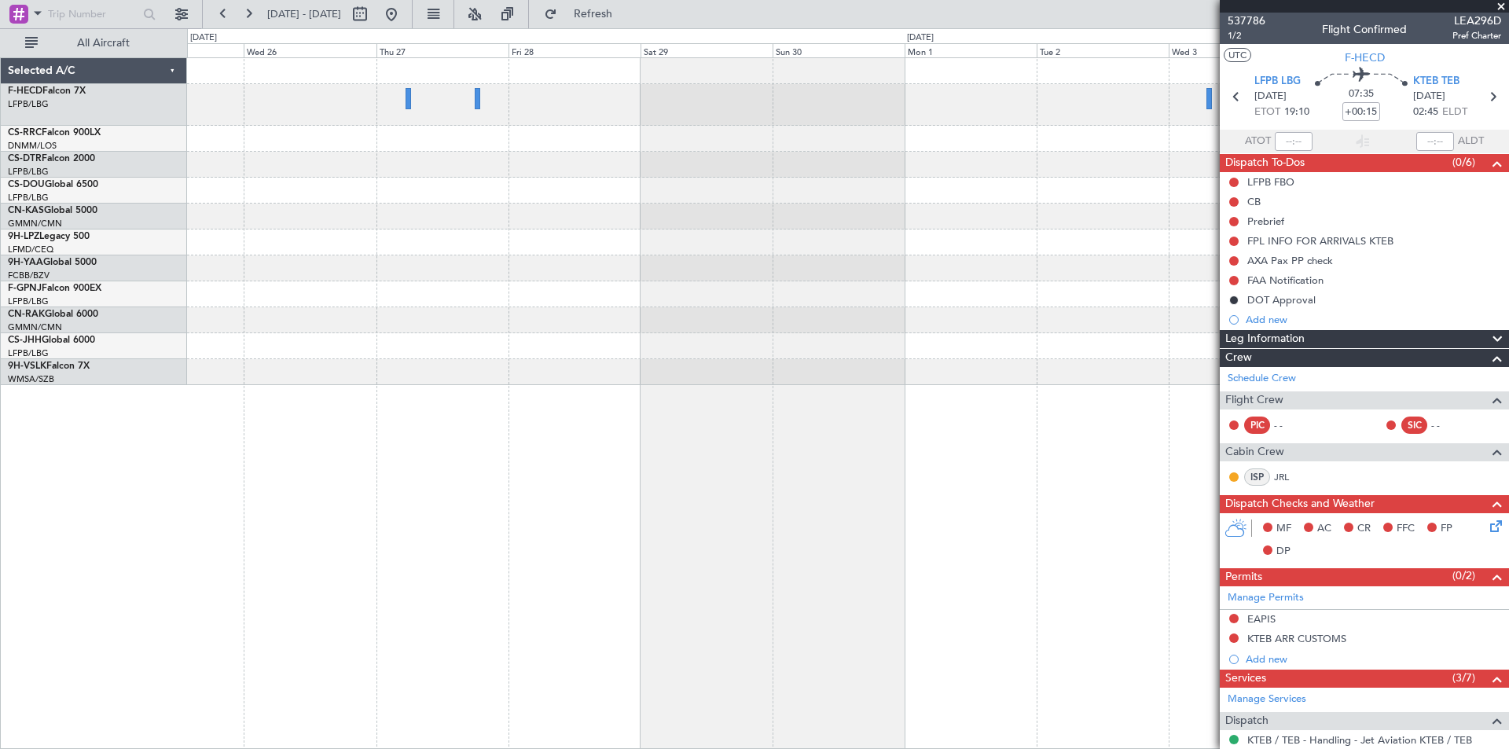
click at [514, 195] on div at bounding box center [848, 221] width 1322 height 327
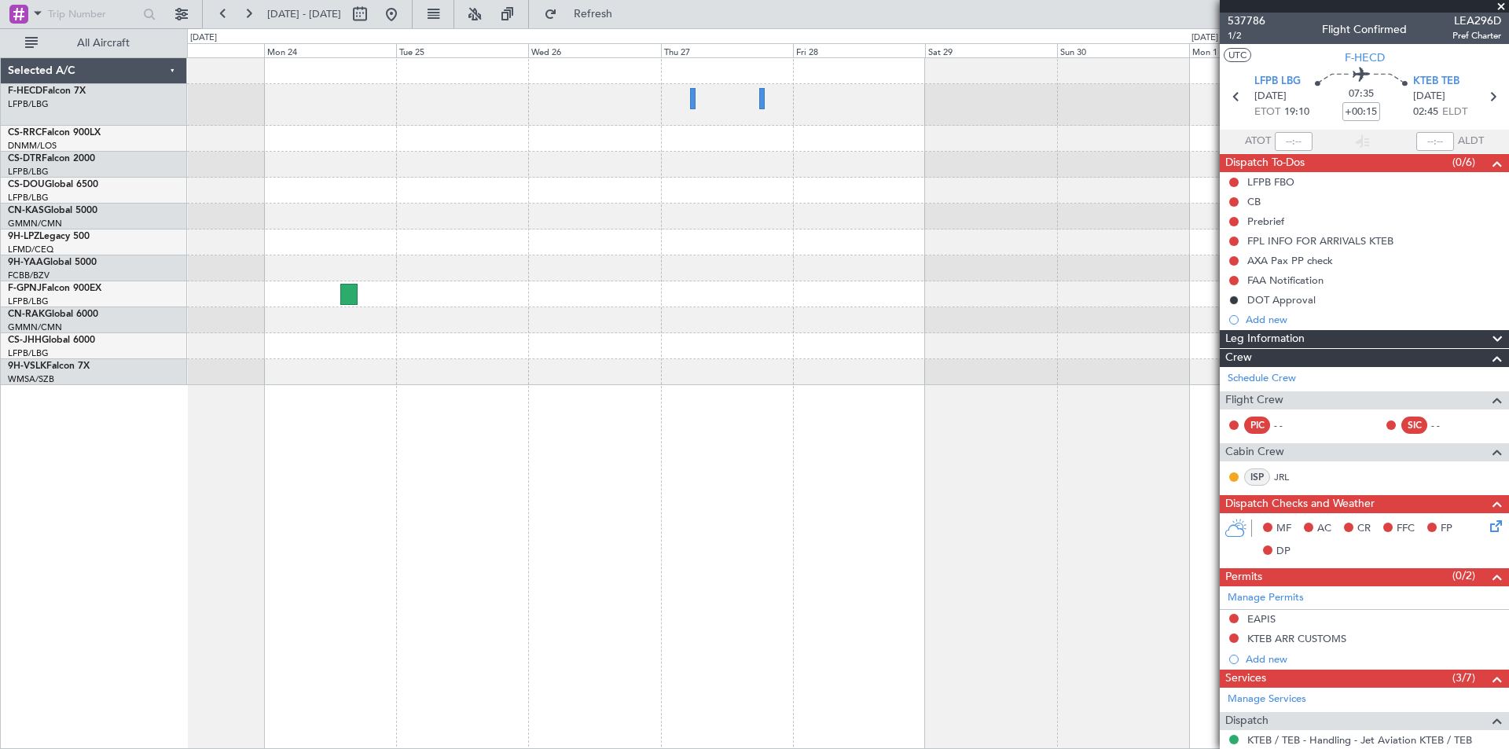
click at [528, 271] on div at bounding box center [848, 269] width 1322 height 26
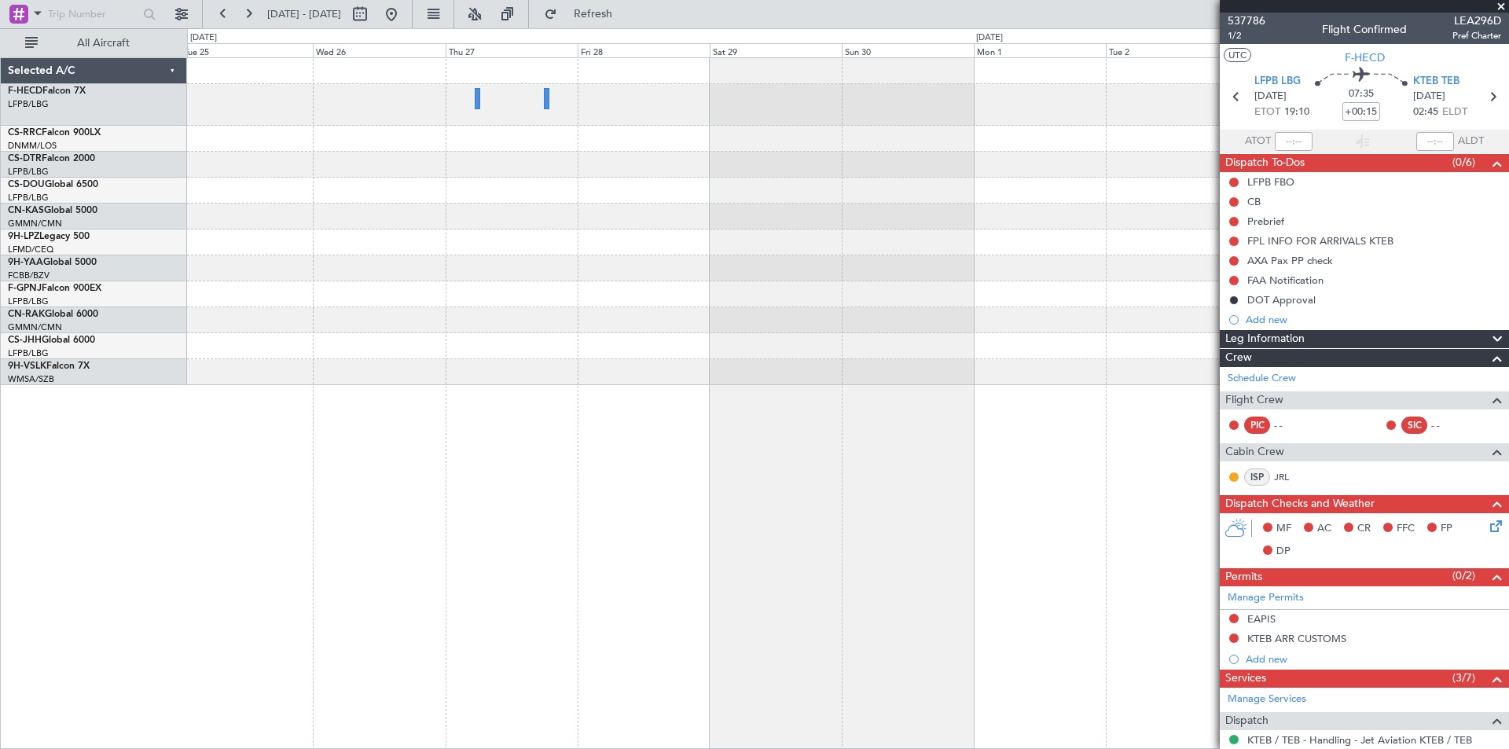
click at [321, 348] on div at bounding box center [848, 221] width 1322 height 327
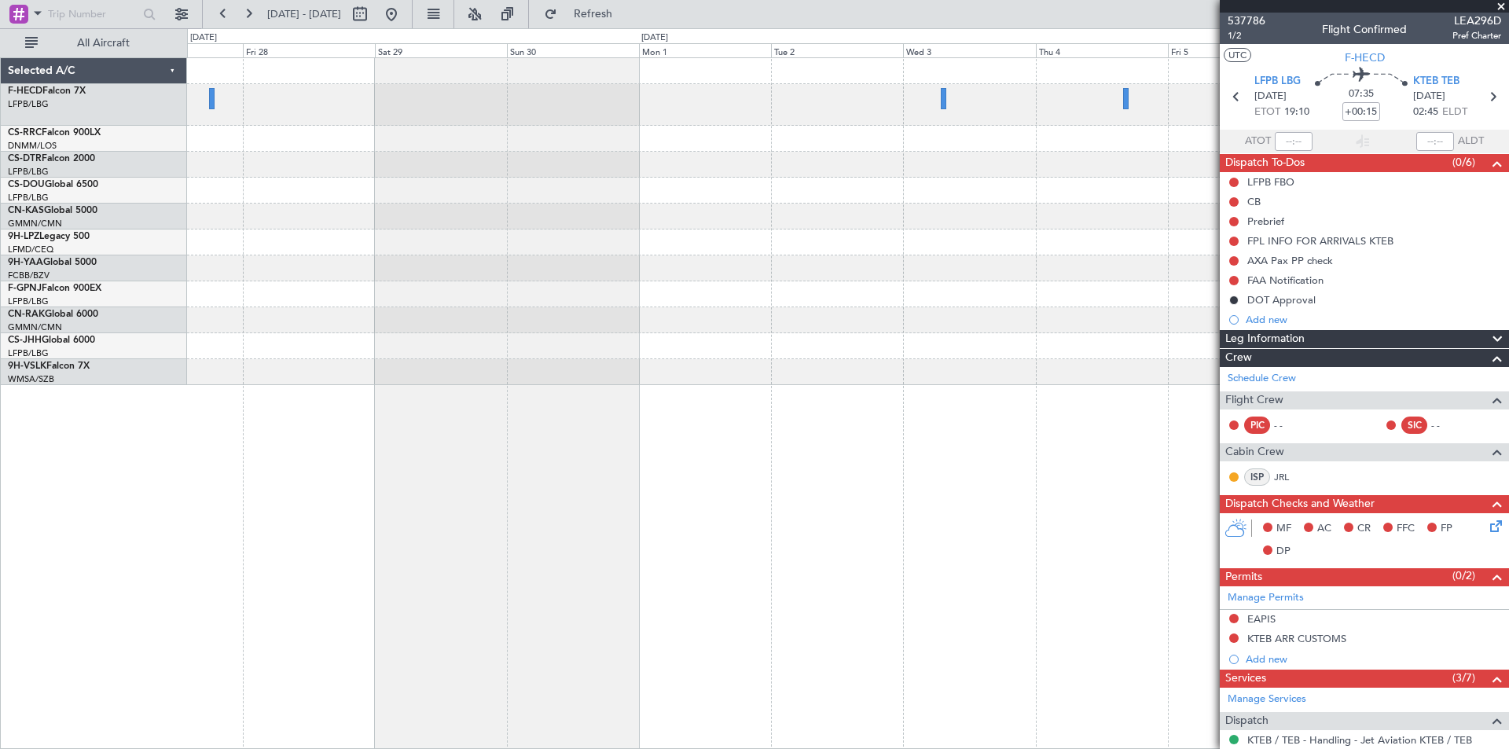
click at [879, 247] on div at bounding box center [848, 221] width 1322 height 327
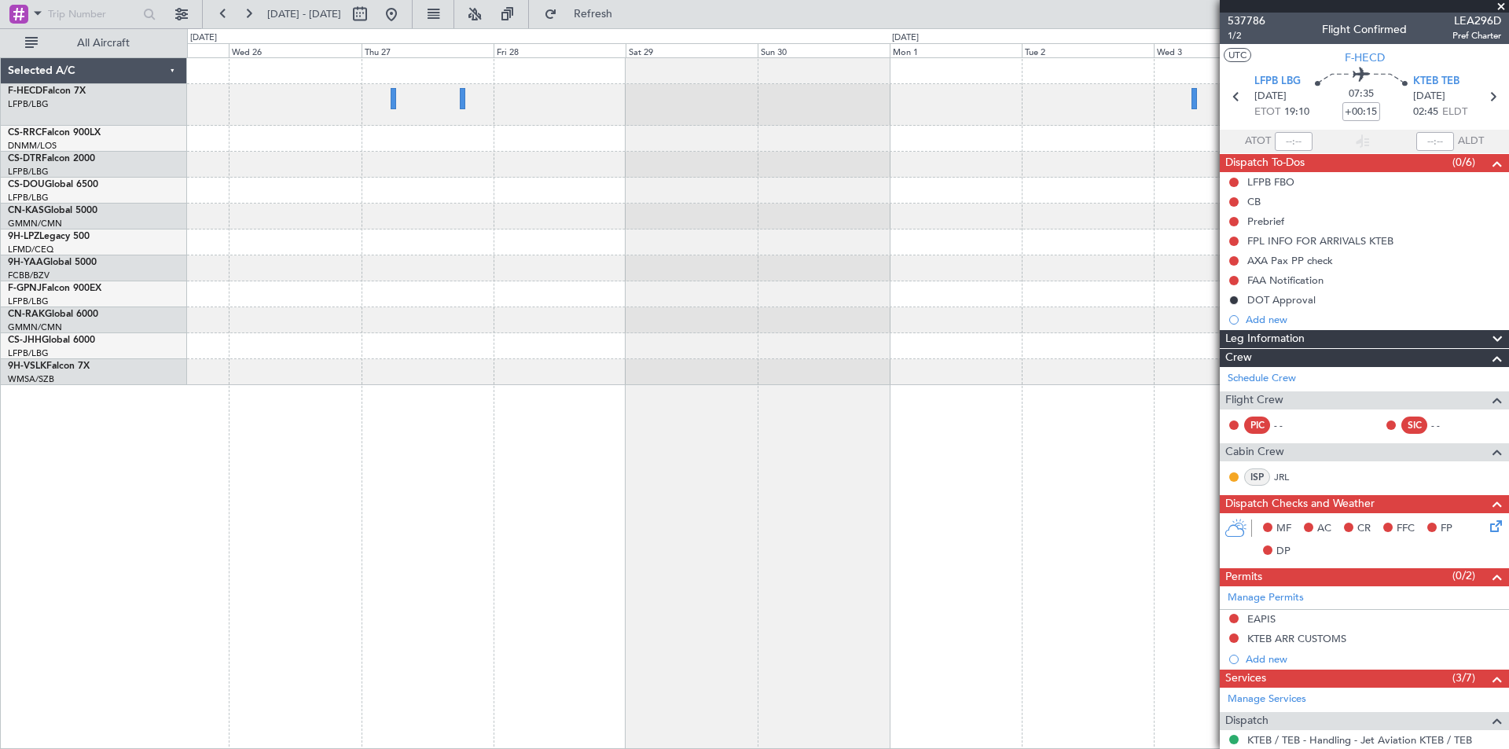
click at [186, 190] on div "Selected A/C F-HECD Falcon 7X LFPB/LBG Paris ([GEOGRAPHIC_DATA]) CS-RRC Falcon …" at bounding box center [754, 388] width 1509 height 721
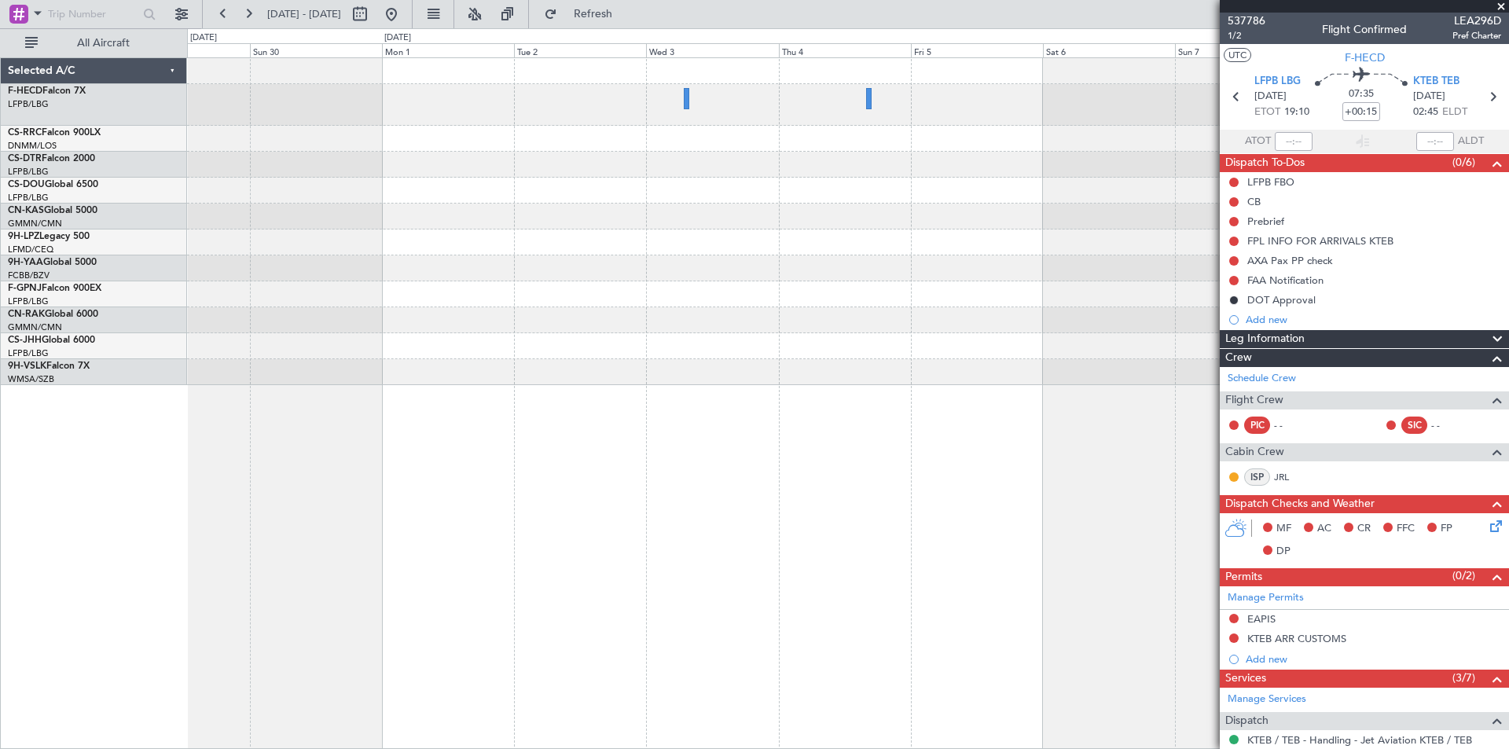
click at [1505, 6] on span at bounding box center [1502, 7] width 16 height 14
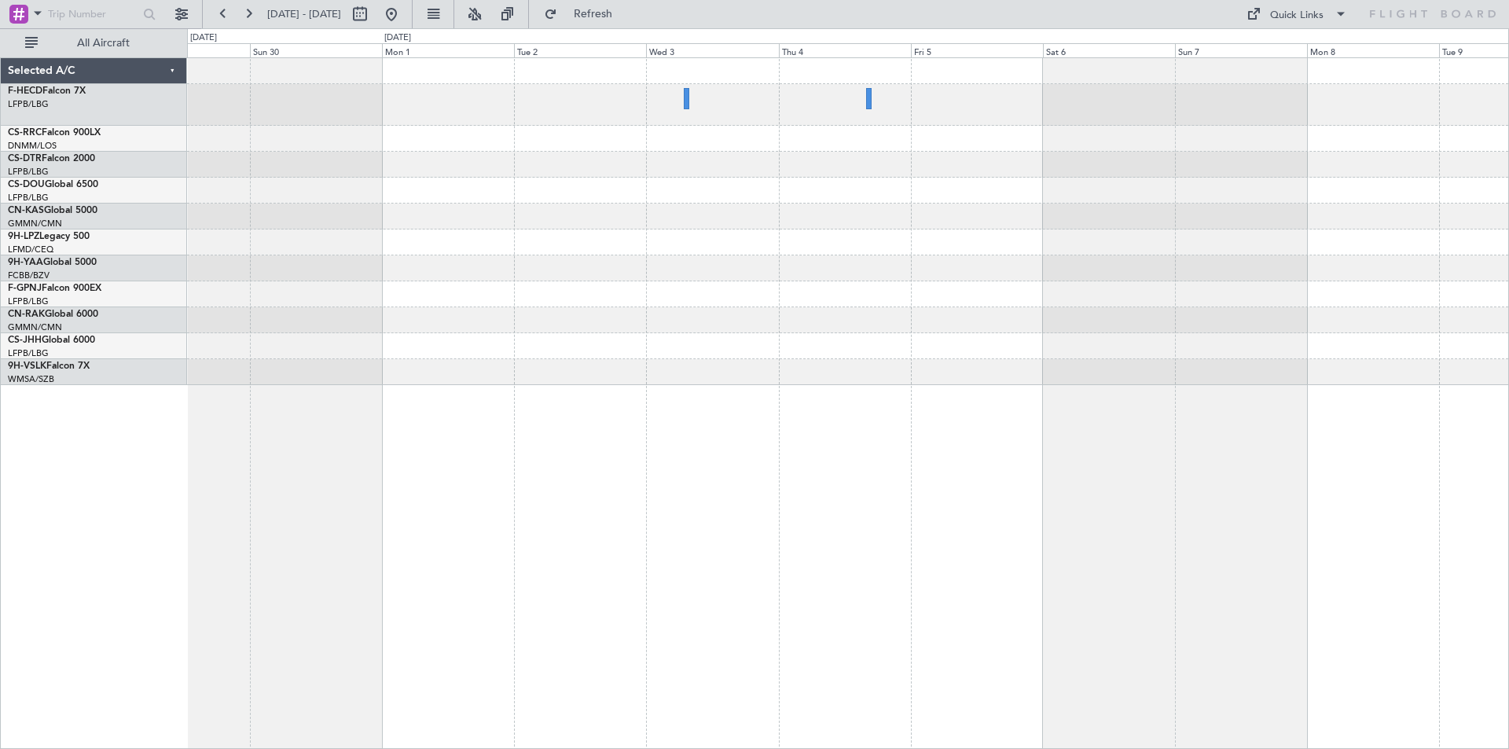
type input "0"
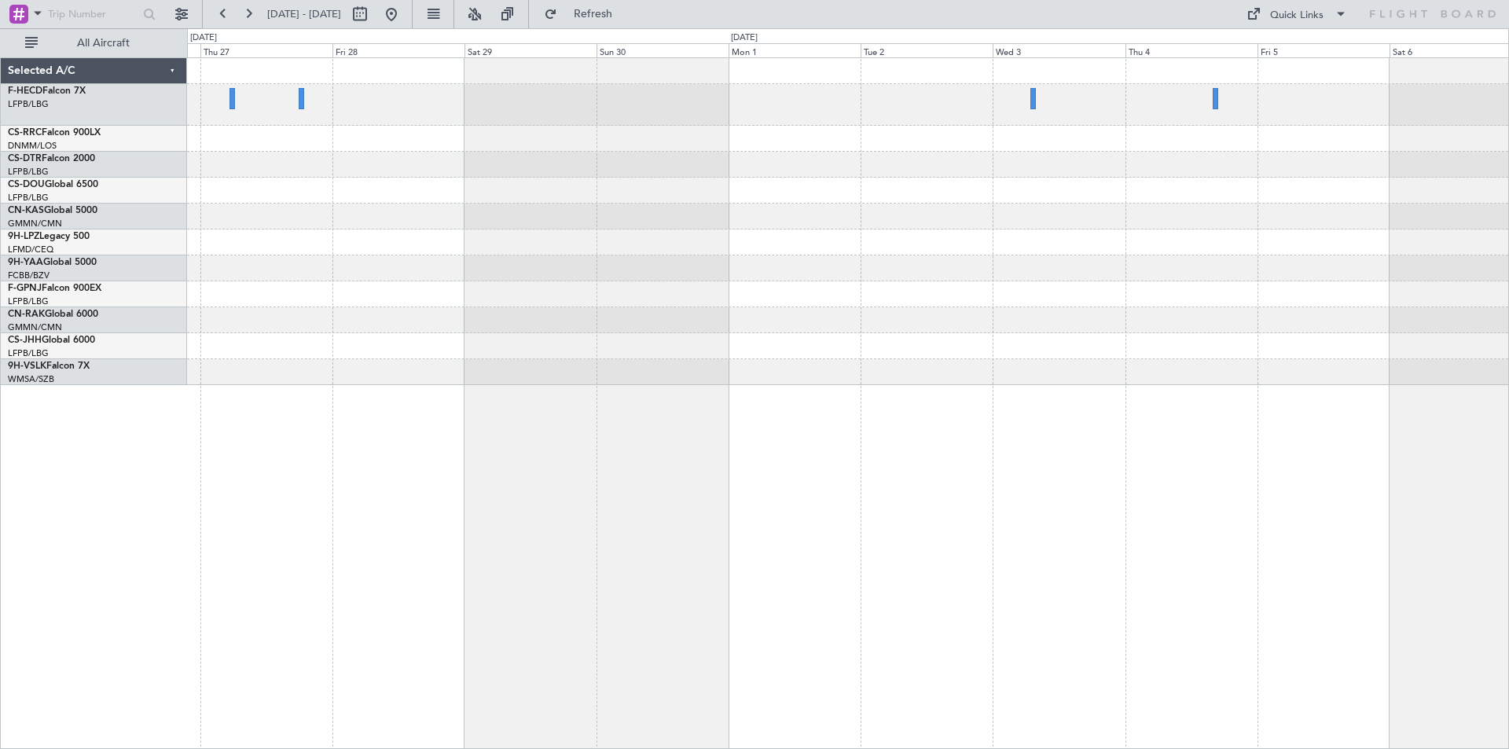
click at [987, 333] on div at bounding box center [848, 221] width 1322 height 327
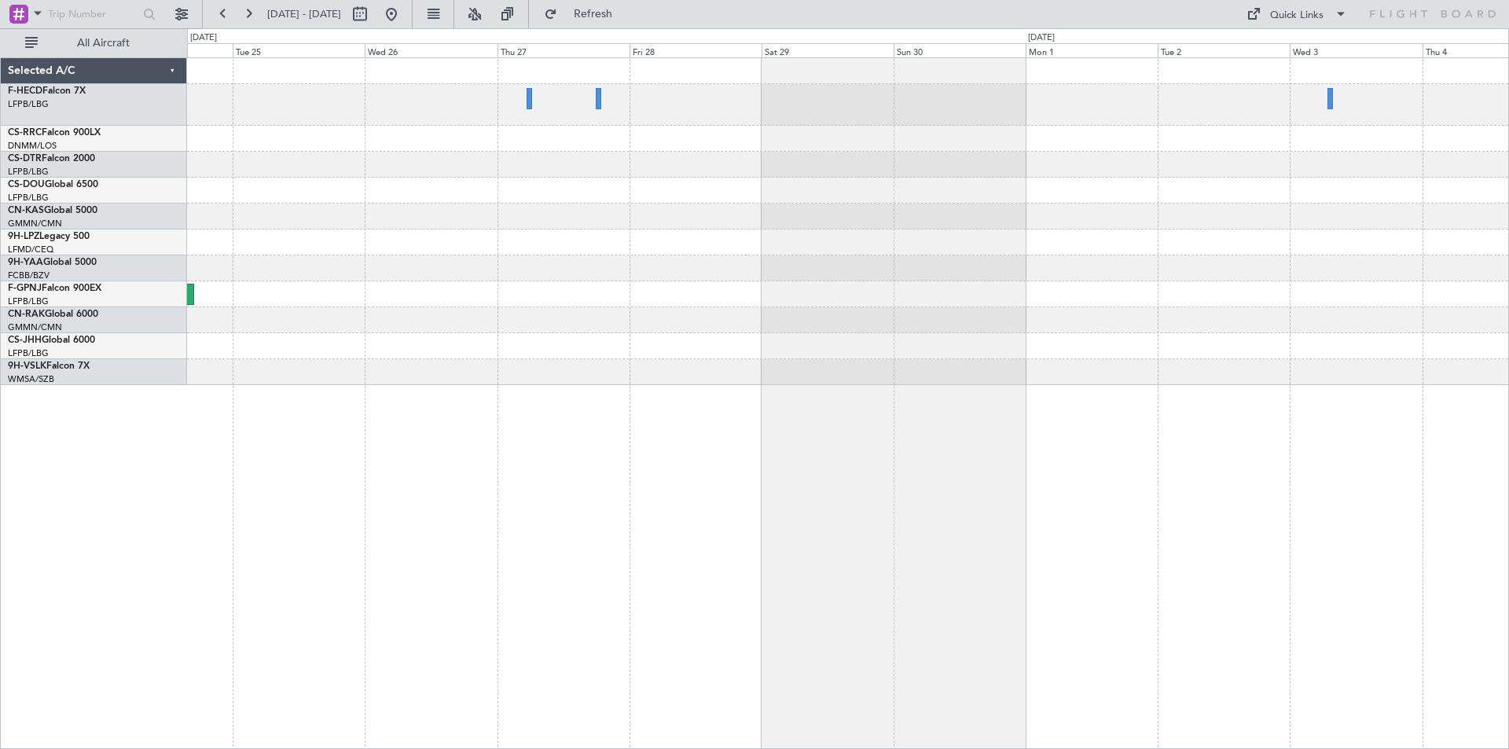
click at [819, 351] on div at bounding box center [848, 221] width 1322 height 327
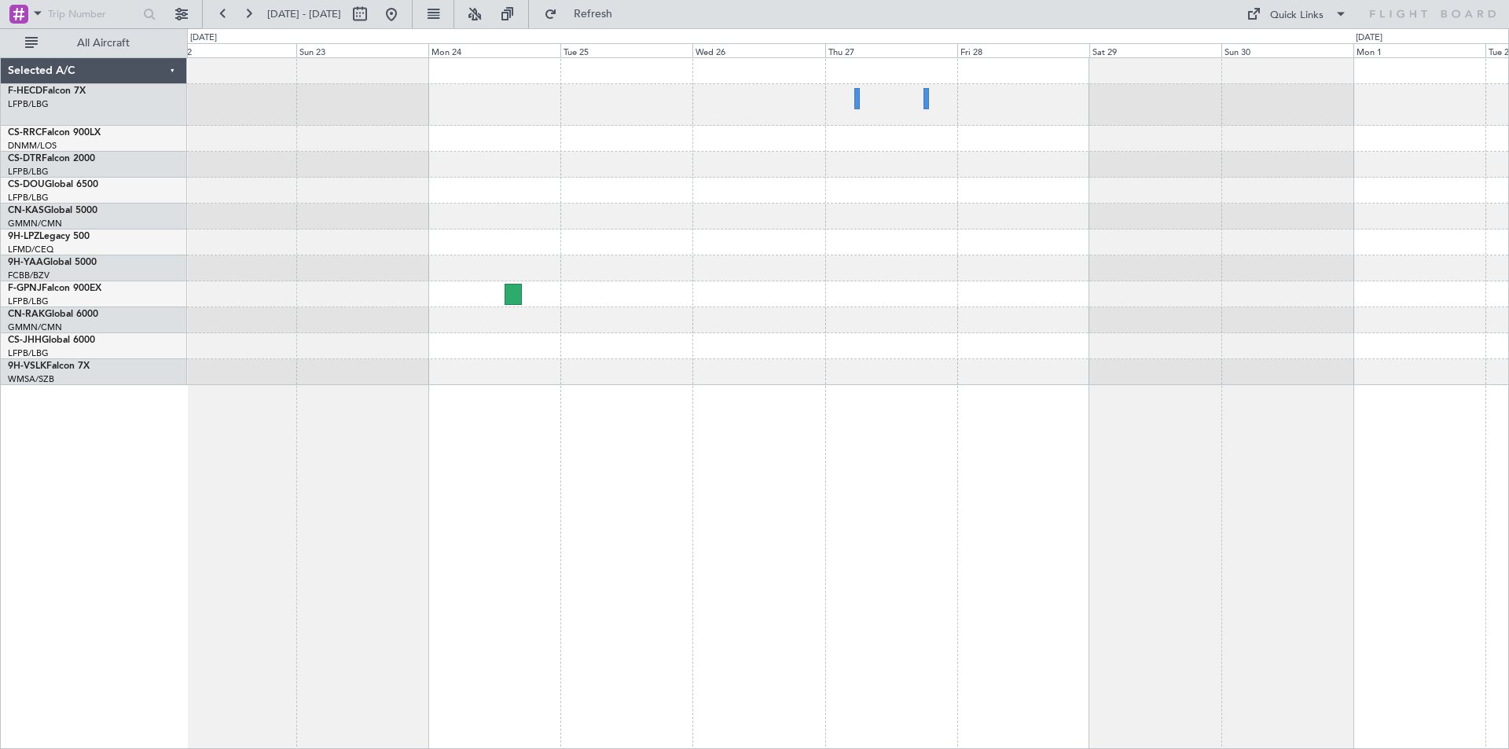
click at [792, 210] on div at bounding box center [848, 217] width 1322 height 26
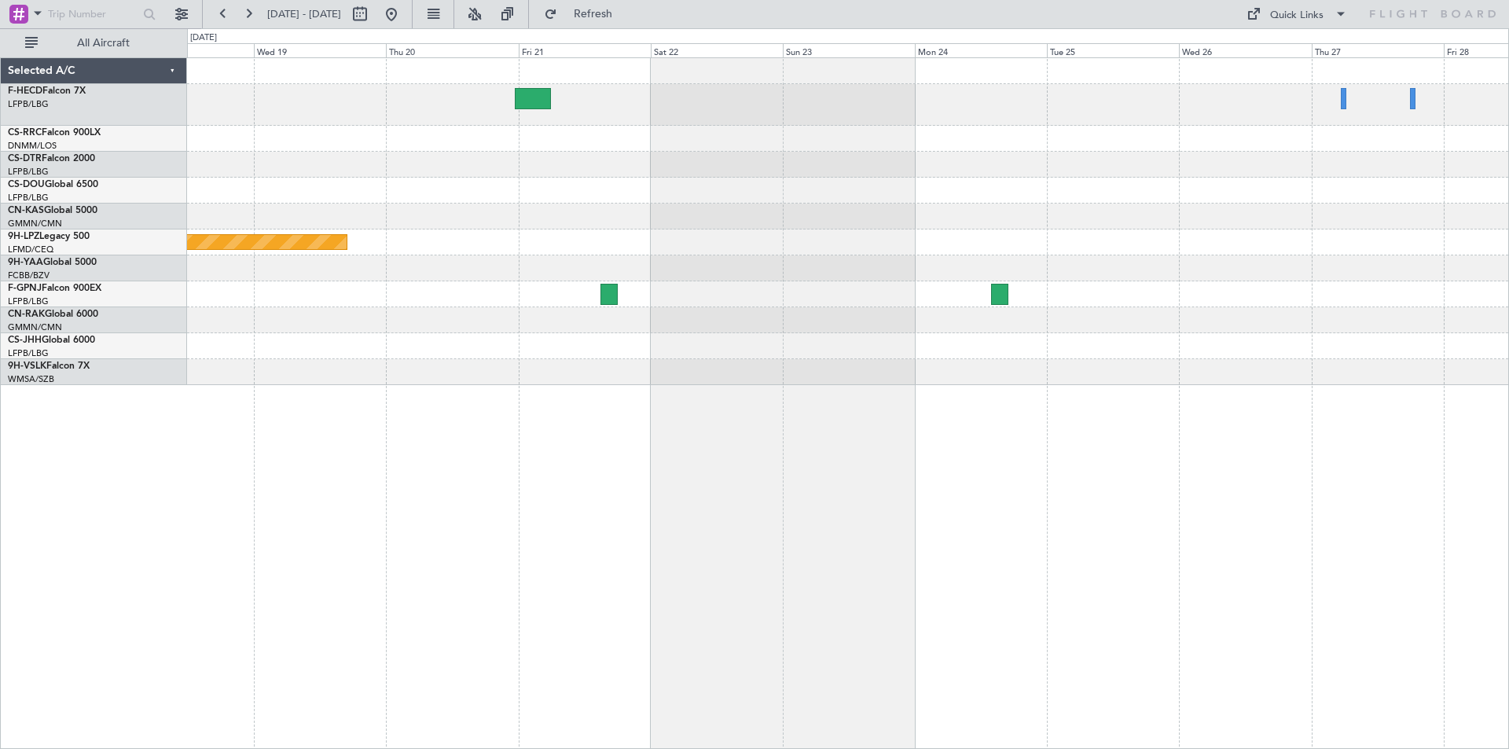
click at [944, 311] on div "Planned Maint [GEOGRAPHIC_DATA] ([GEOGRAPHIC_DATA]) Planned Maint [GEOGRAPHIC_D…" at bounding box center [848, 221] width 1322 height 327
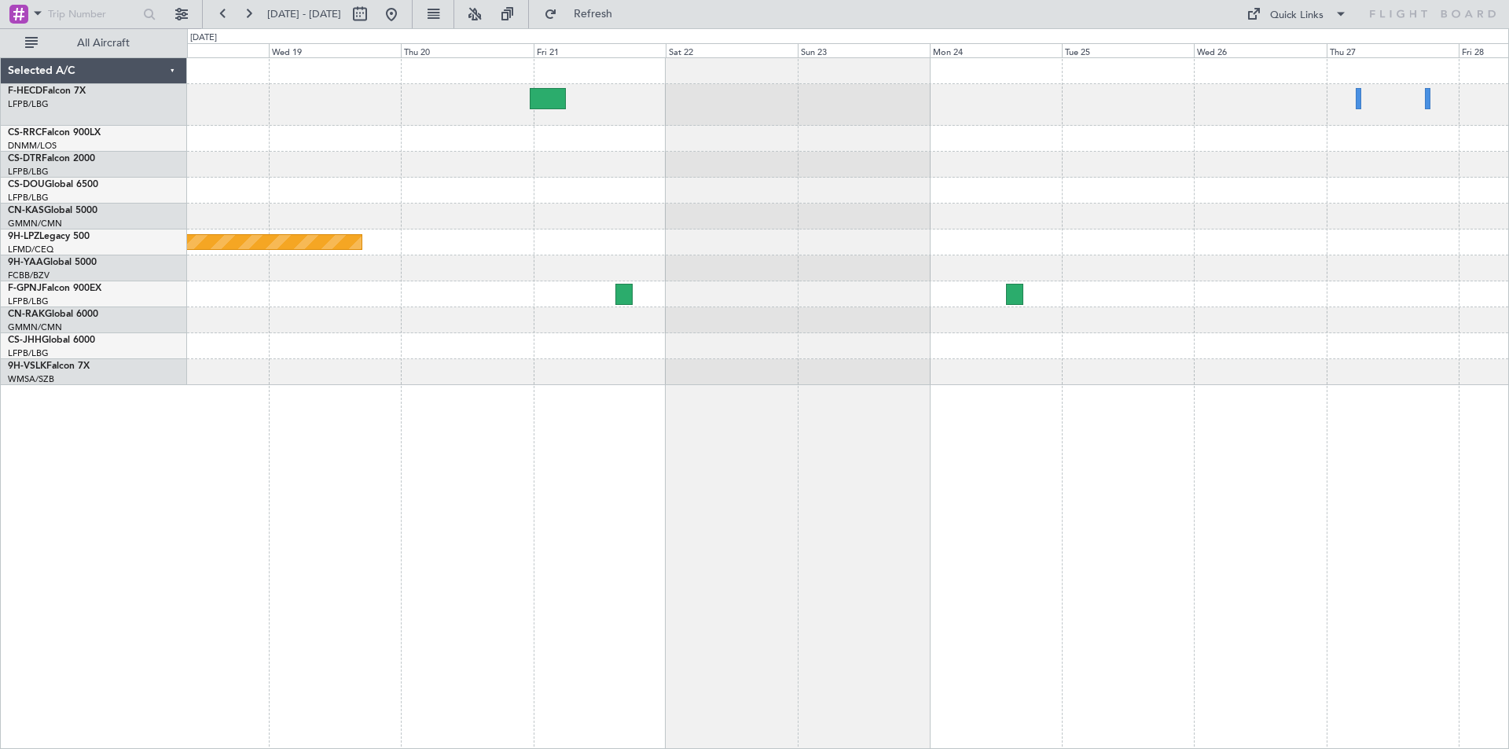
click at [6, 348] on div "Planned Maint [GEOGRAPHIC_DATA] ([GEOGRAPHIC_DATA]) Planned Maint [GEOGRAPHIC_D…" at bounding box center [754, 388] width 1509 height 721
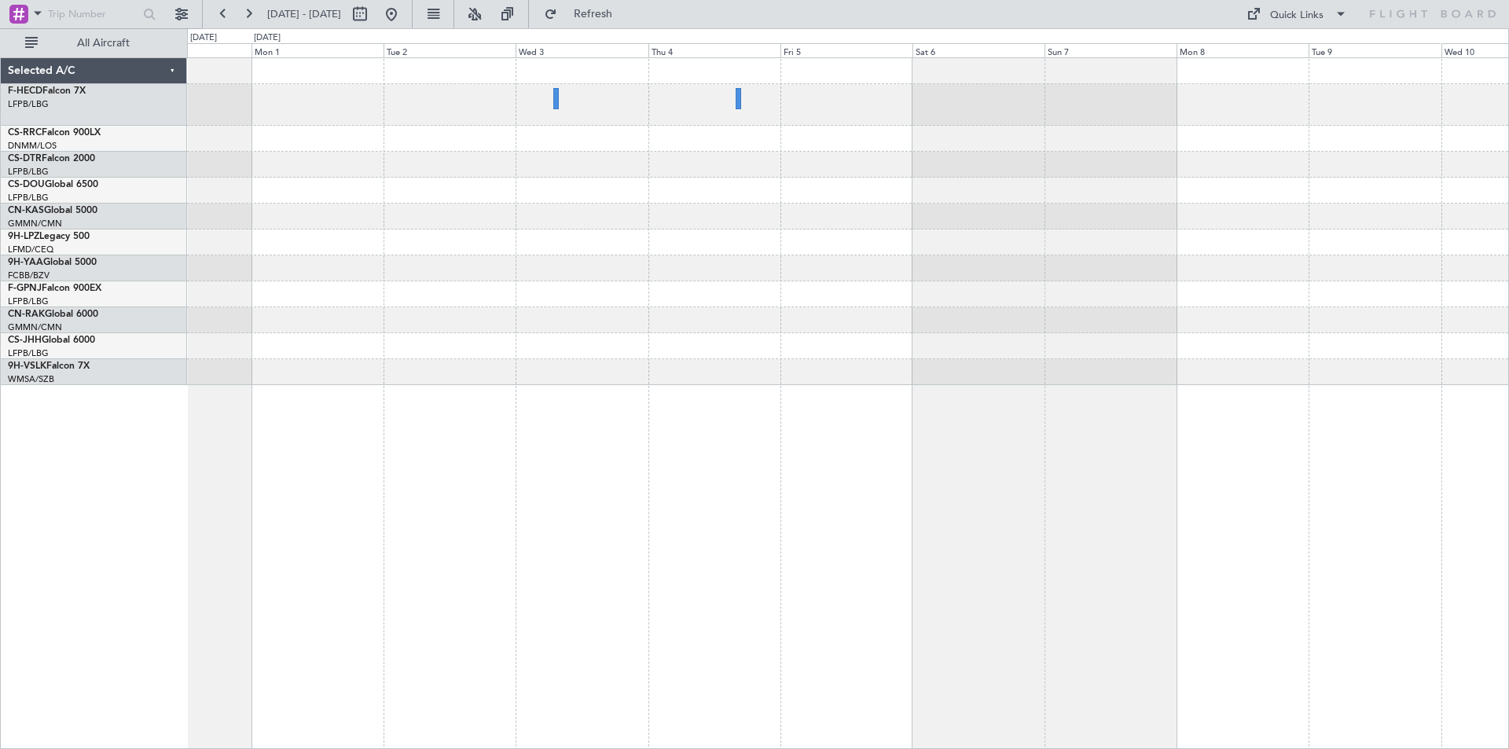
click at [219, 271] on div at bounding box center [848, 221] width 1322 height 327
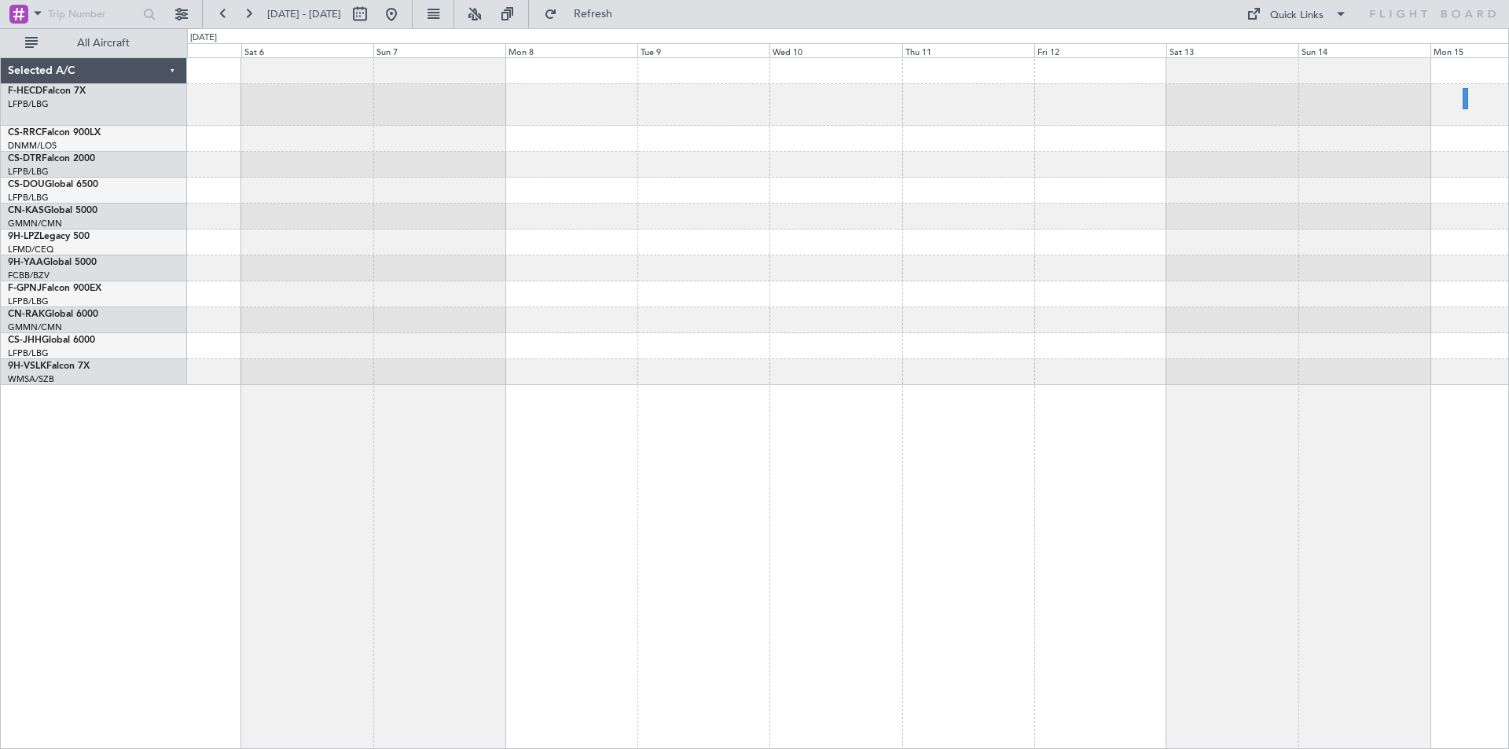
click at [220, 208] on div at bounding box center [848, 221] width 1322 height 327
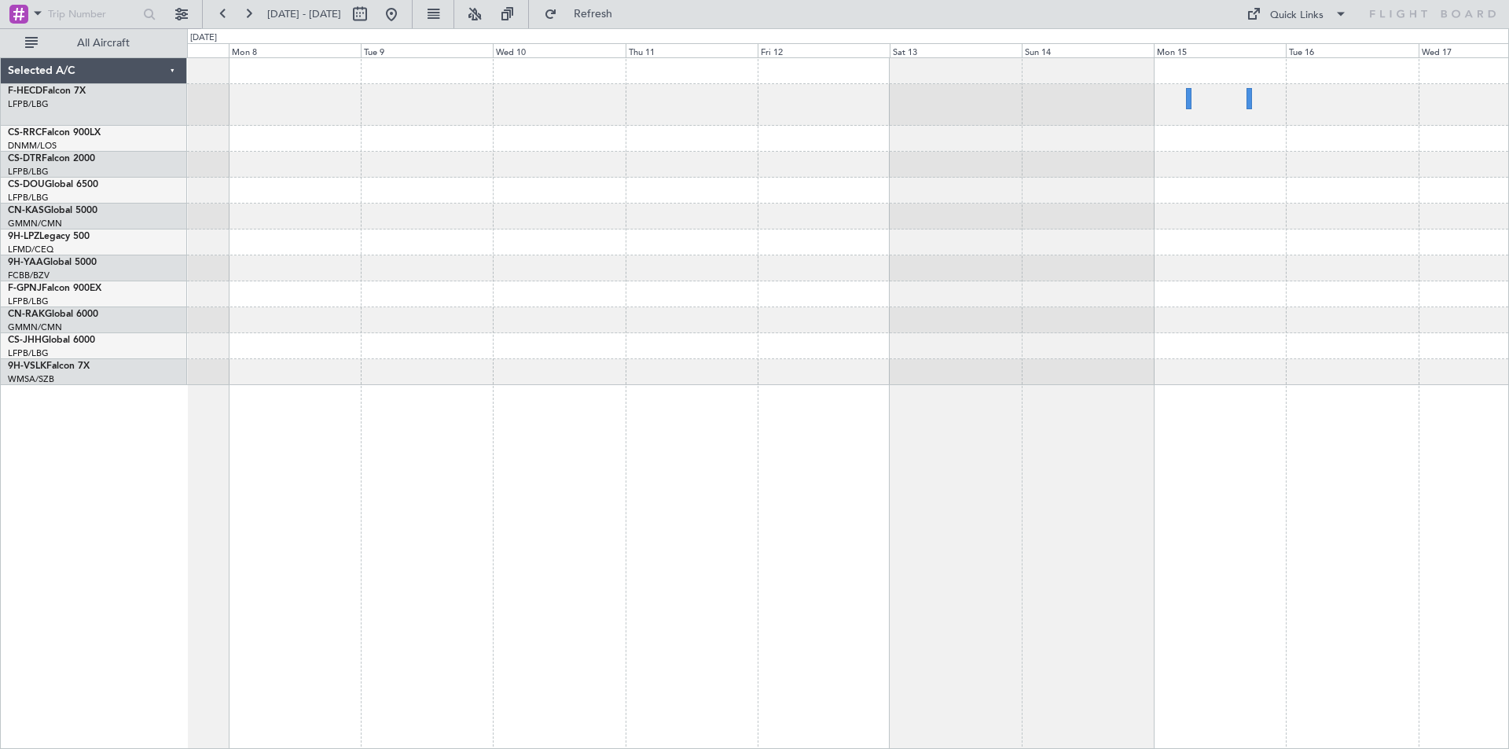
click at [358, 202] on div at bounding box center [848, 221] width 1322 height 327
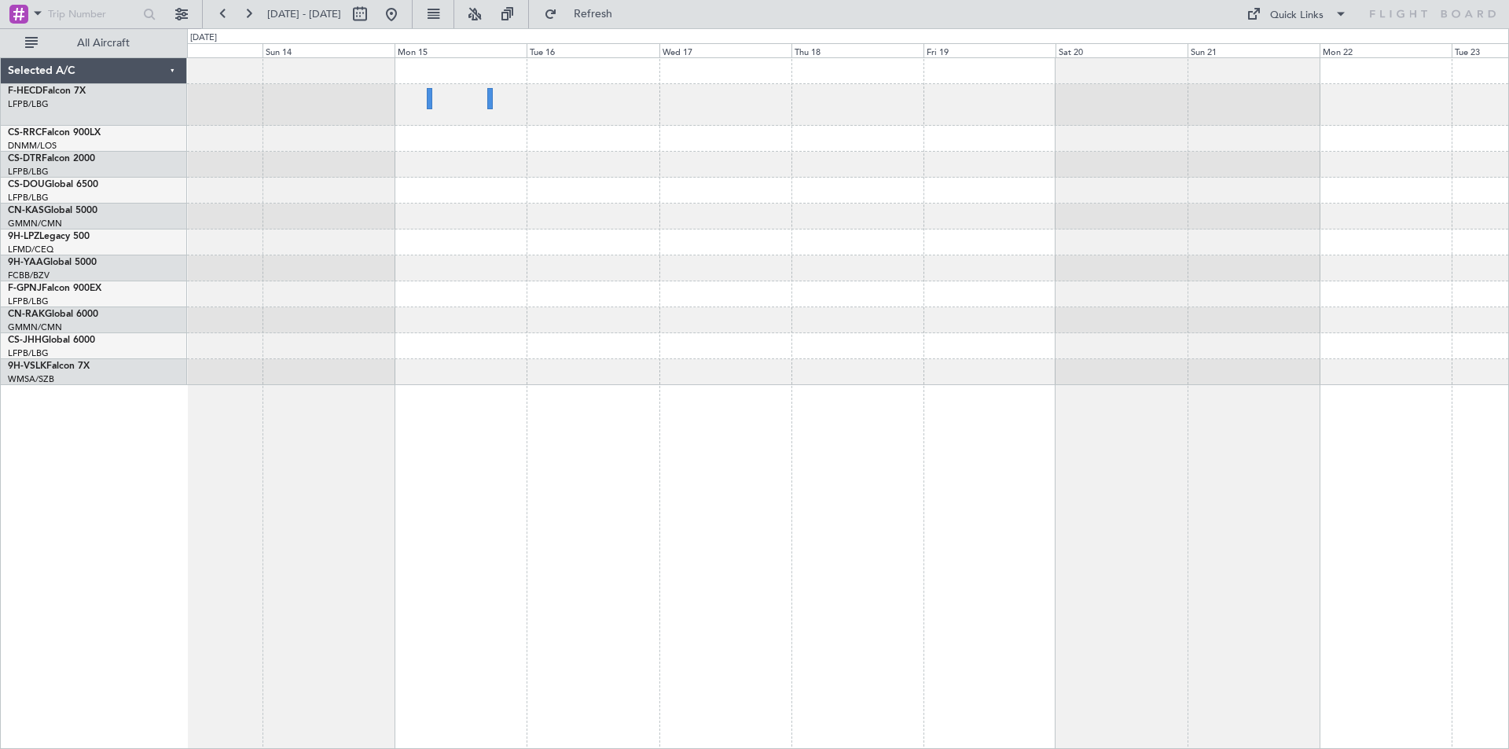
click at [313, 191] on div at bounding box center [848, 221] width 1322 height 327
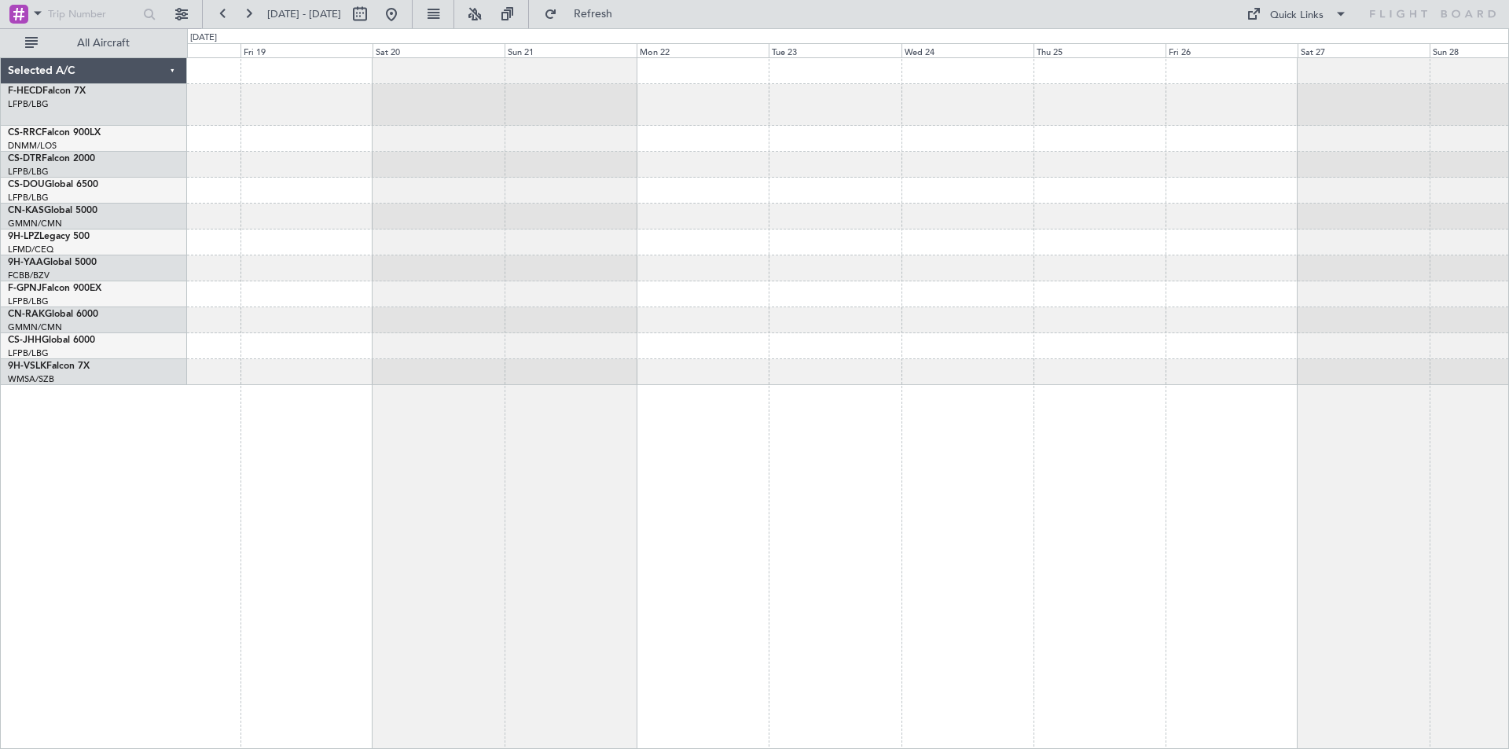
click at [614, 186] on div at bounding box center [848, 221] width 1322 height 327
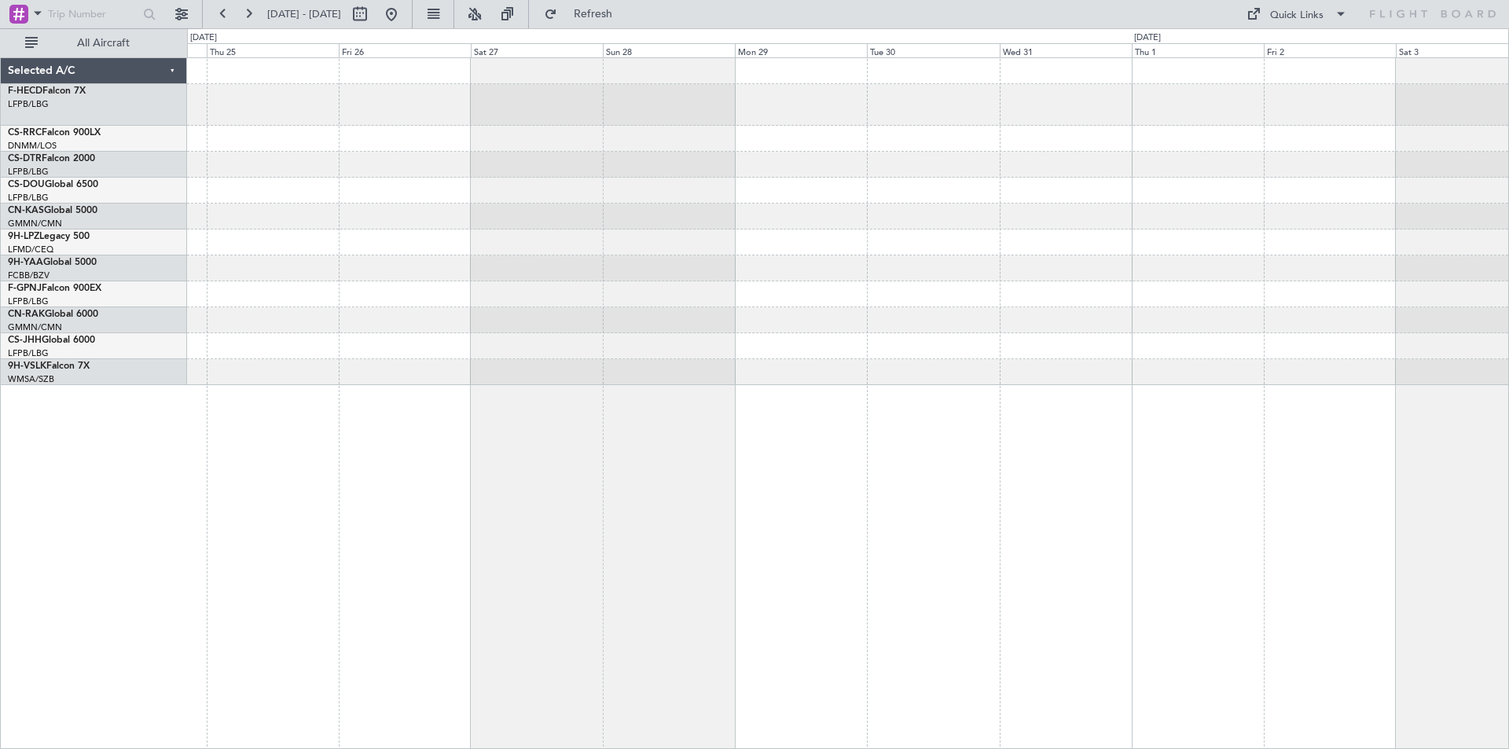
click at [646, 342] on div at bounding box center [848, 221] width 1322 height 327
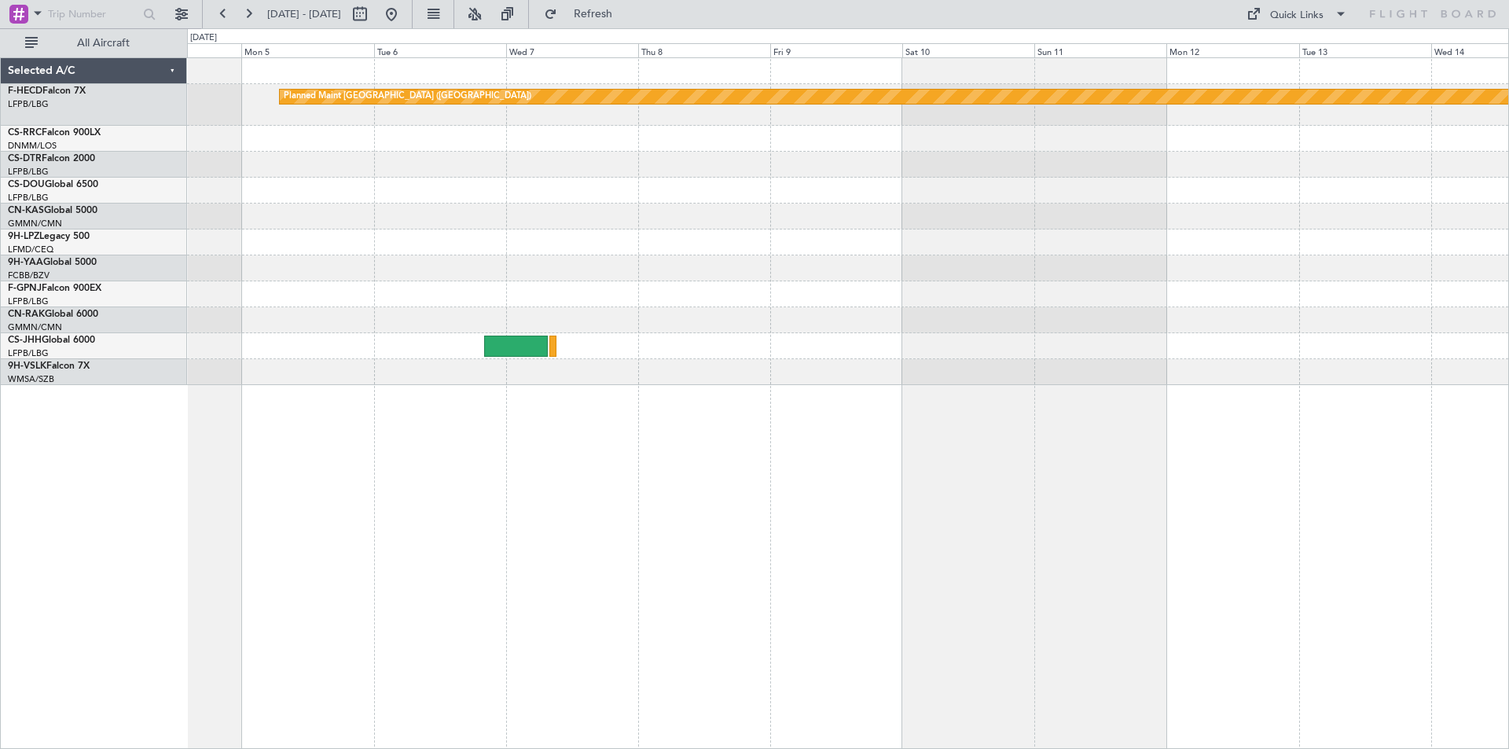
click at [524, 275] on div "Planned Maint [GEOGRAPHIC_DATA] ([GEOGRAPHIC_DATA])" at bounding box center [848, 221] width 1322 height 327
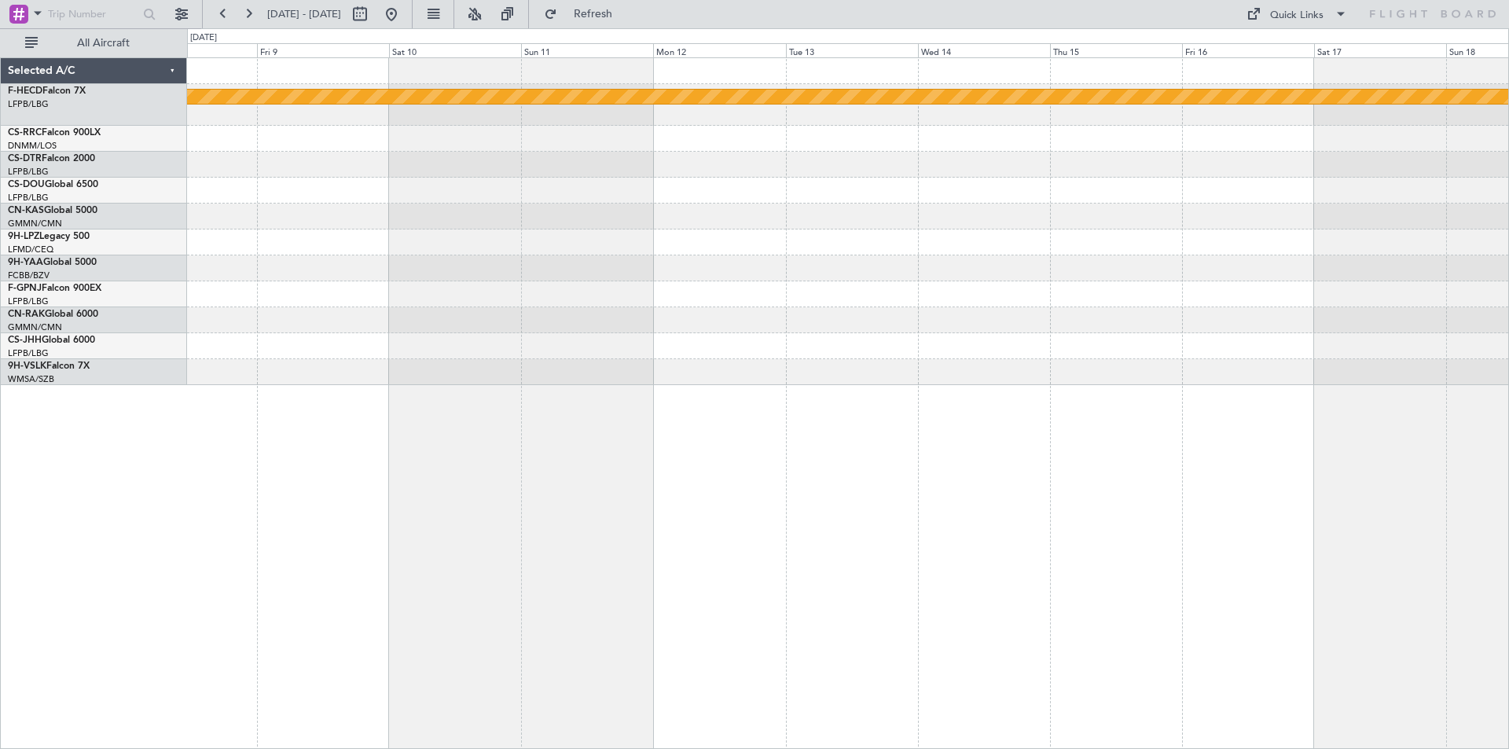
click at [340, 307] on div "Planned Maint [GEOGRAPHIC_DATA] ([GEOGRAPHIC_DATA])" at bounding box center [848, 221] width 1322 height 327
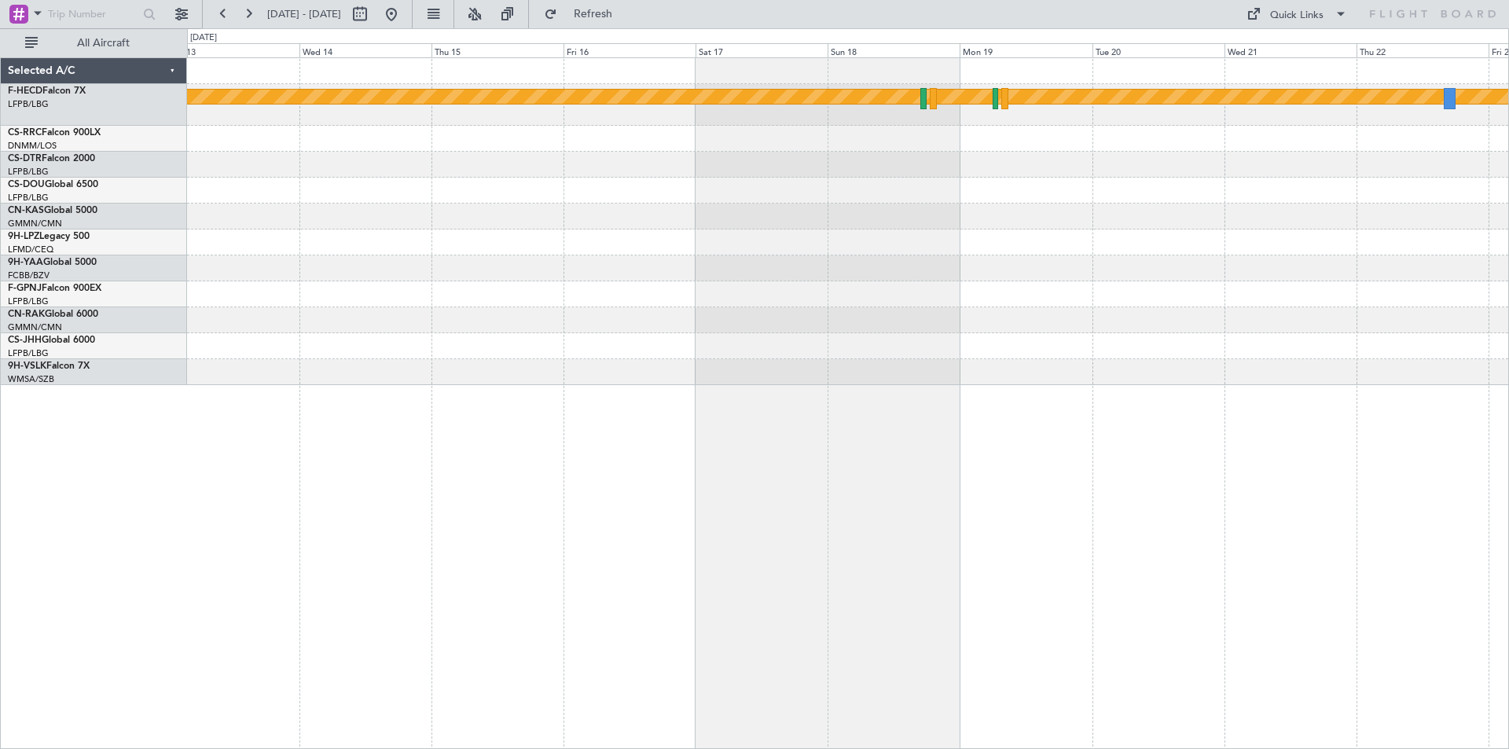
click at [757, 247] on div at bounding box center [848, 243] width 1322 height 26
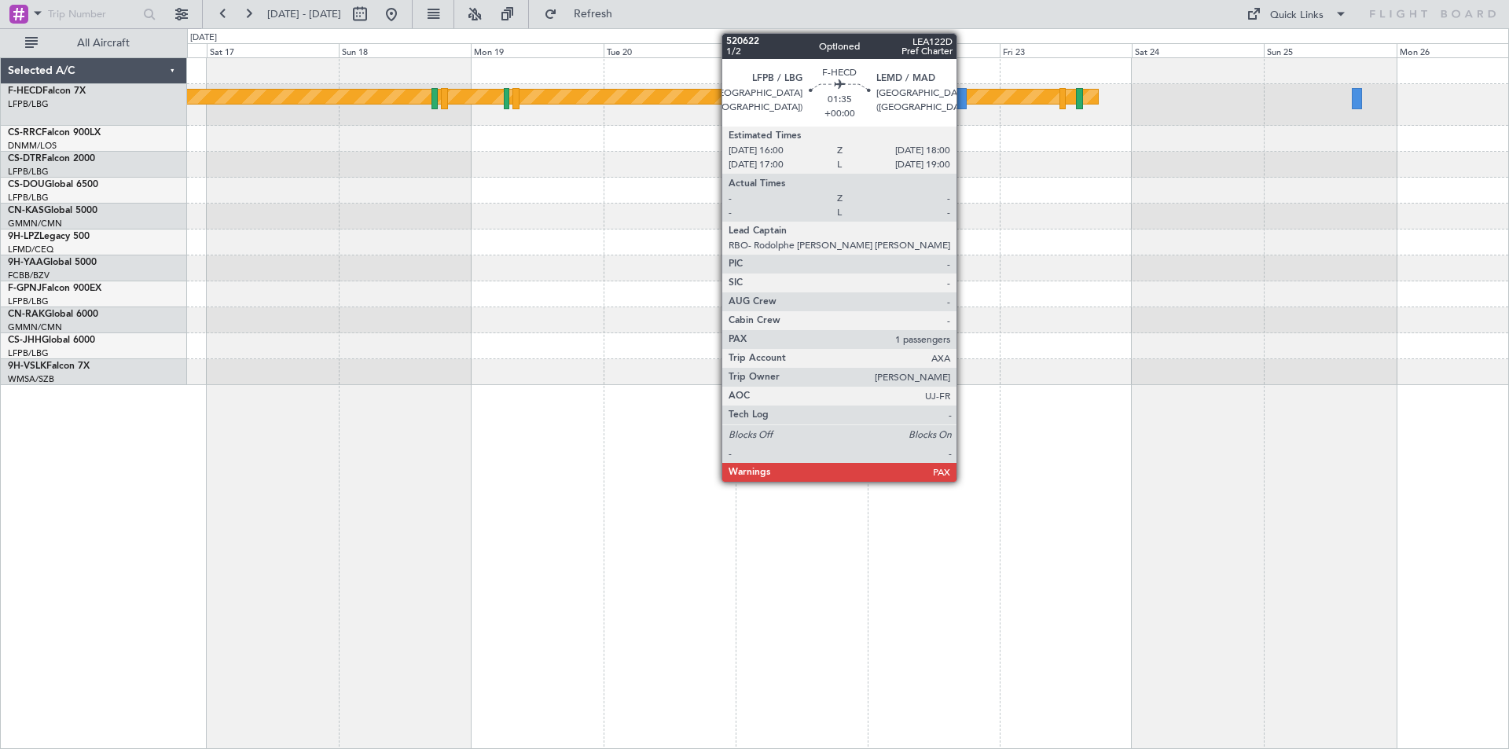
click at [964, 105] on div at bounding box center [961, 98] width 12 height 21
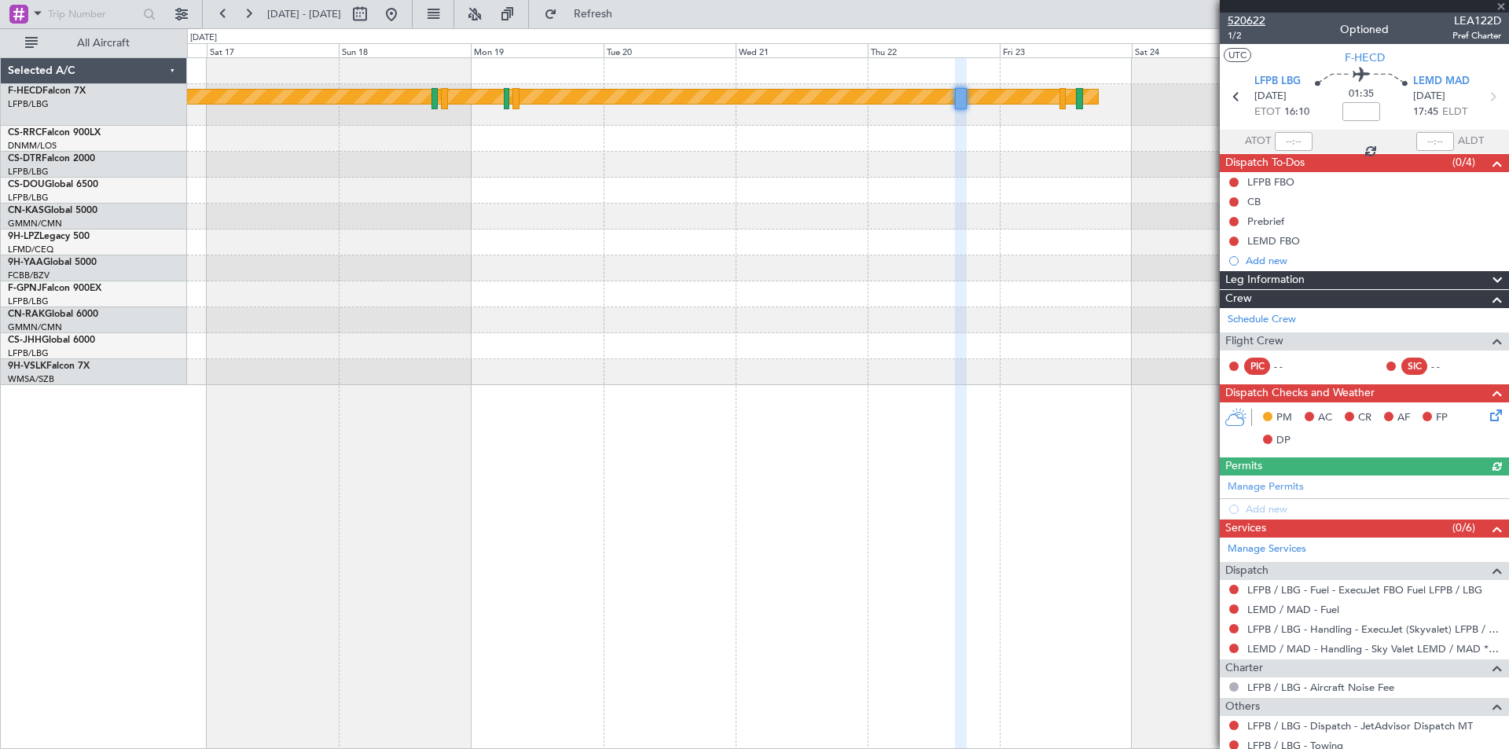
click at [1252, 17] on span "520622" at bounding box center [1247, 21] width 38 height 17
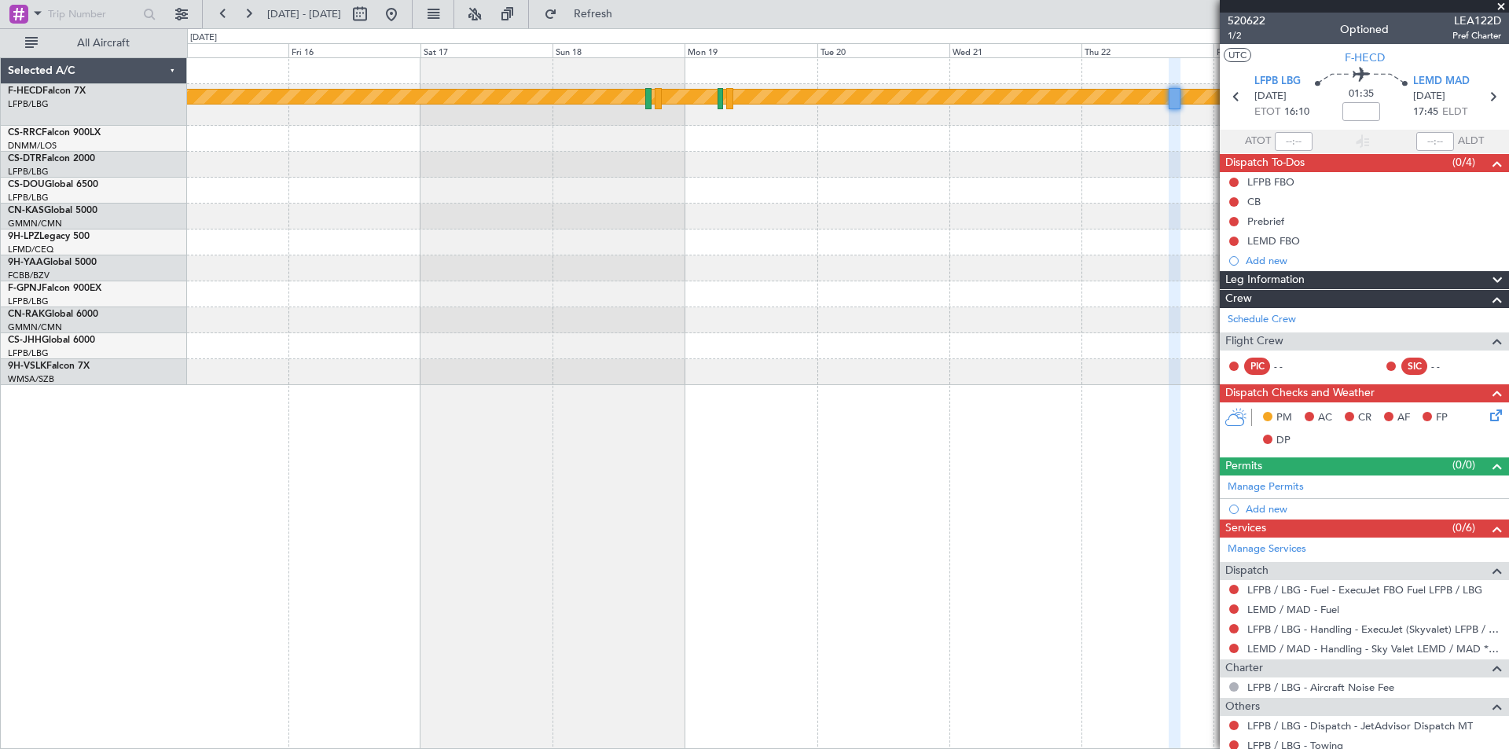
click at [1101, 248] on div at bounding box center [848, 243] width 1322 height 26
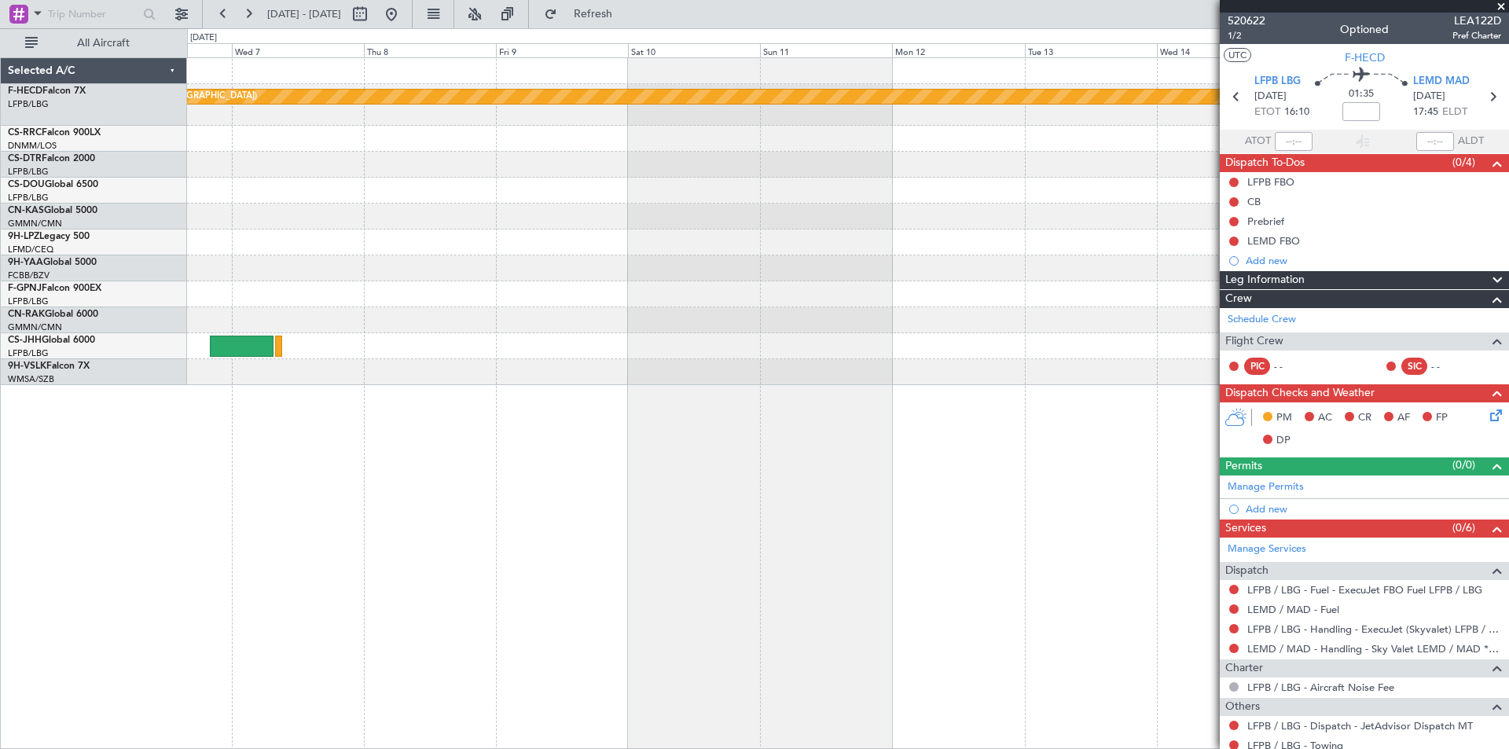
click at [1178, 260] on div "Planned Maint [GEOGRAPHIC_DATA] ([GEOGRAPHIC_DATA])" at bounding box center [848, 221] width 1322 height 327
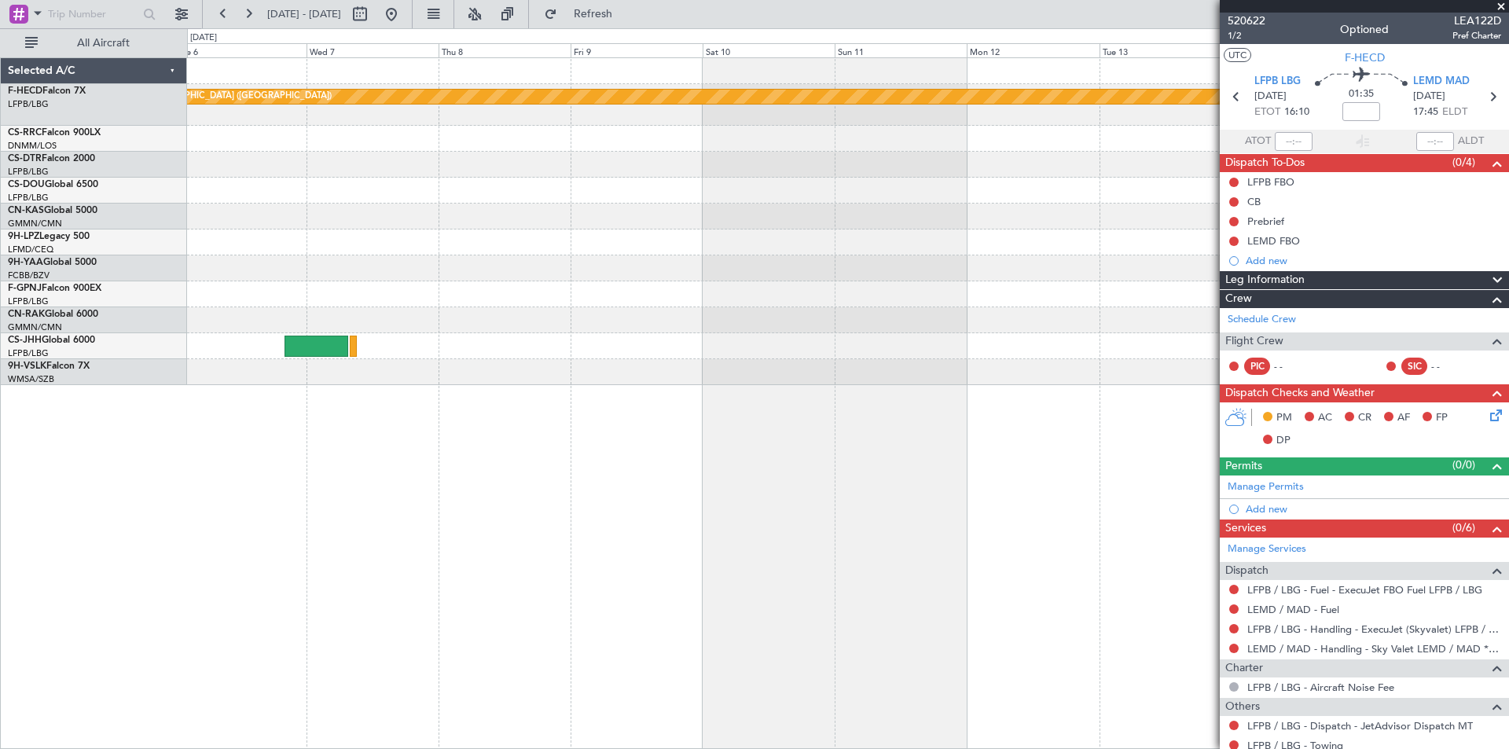
click at [949, 190] on div "Planned Maint [GEOGRAPHIC_DATA] ([GEOGRAPHIC_DATA])" at bounding box center [848, 221] width 1322 height 327
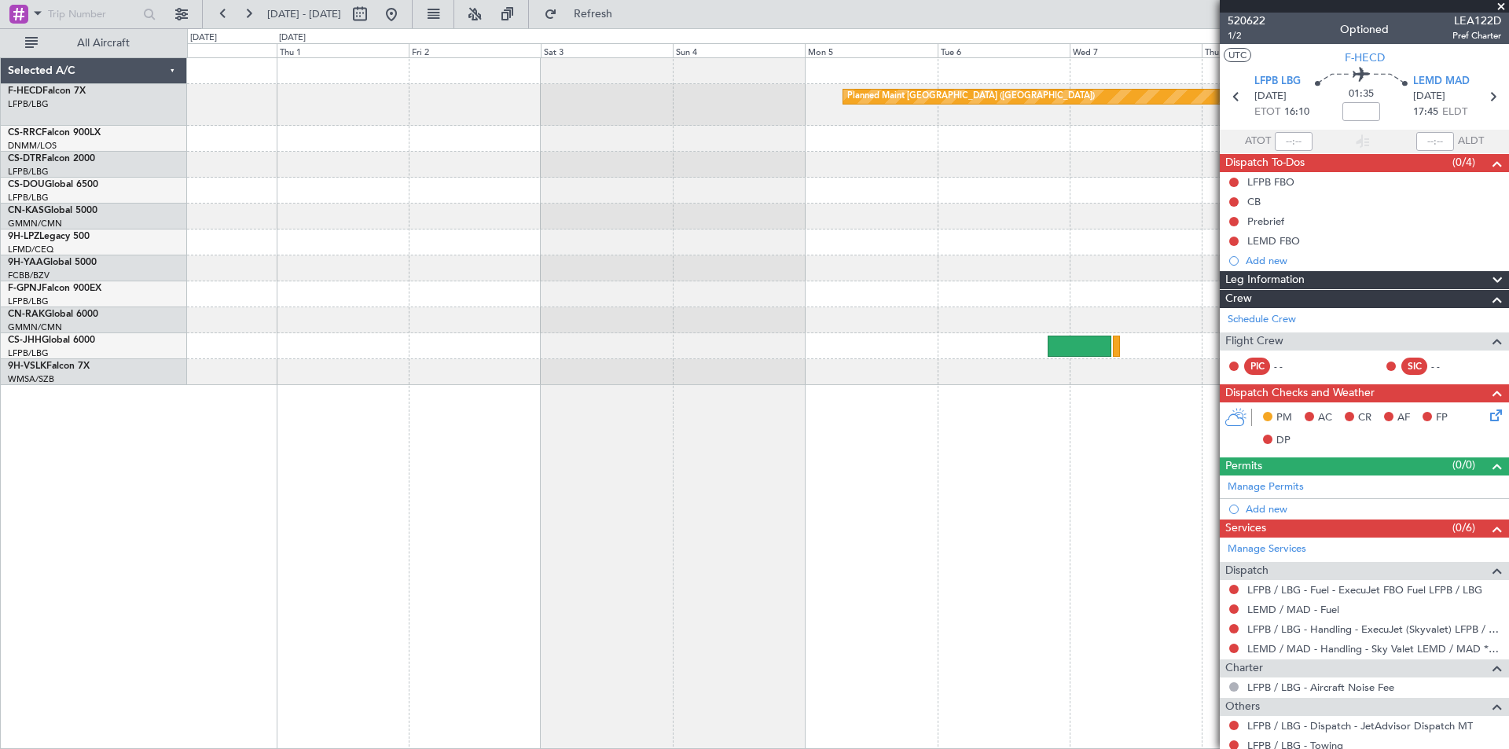
click at [1053, 228] on div "Planned Maint [GEOGRAPHIC_DATA] ([GEOGRAPHIC_DATA])" at bounding box center [848, 221] width 1322 height 327
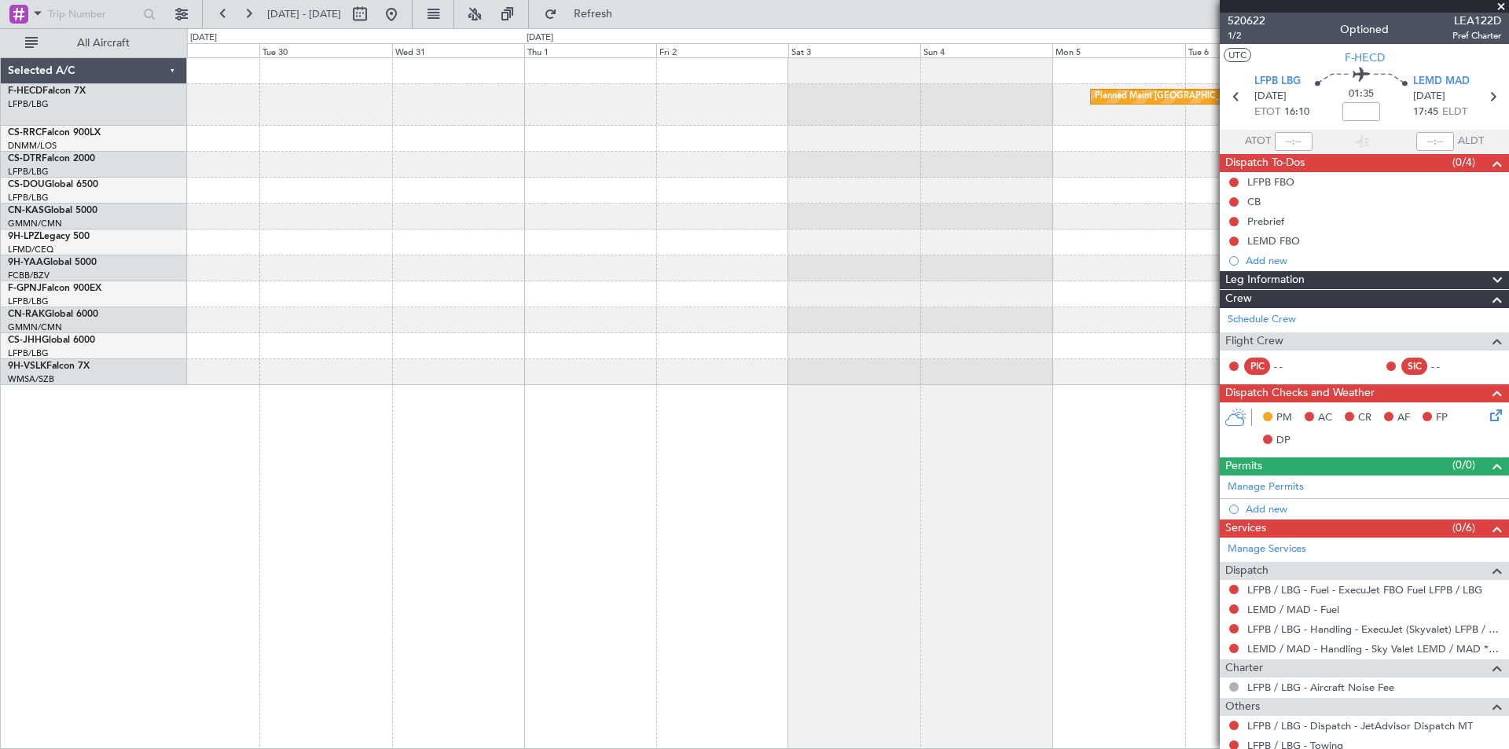
click at [1125, 181] on div at bounding box center [848, 191] width 1322 height 26
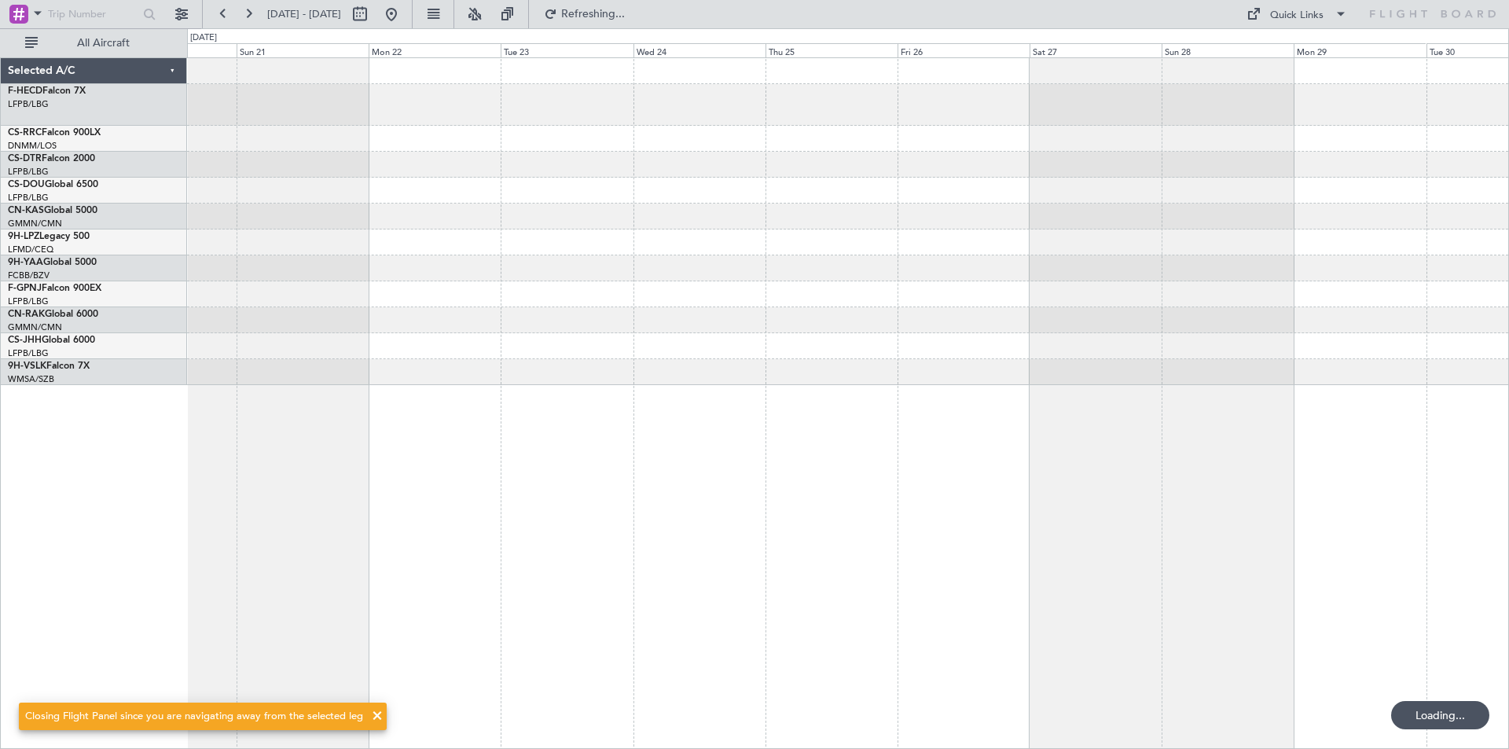
click at [920, 197] on div at bounding box center [848, 221] width 1322 height 327
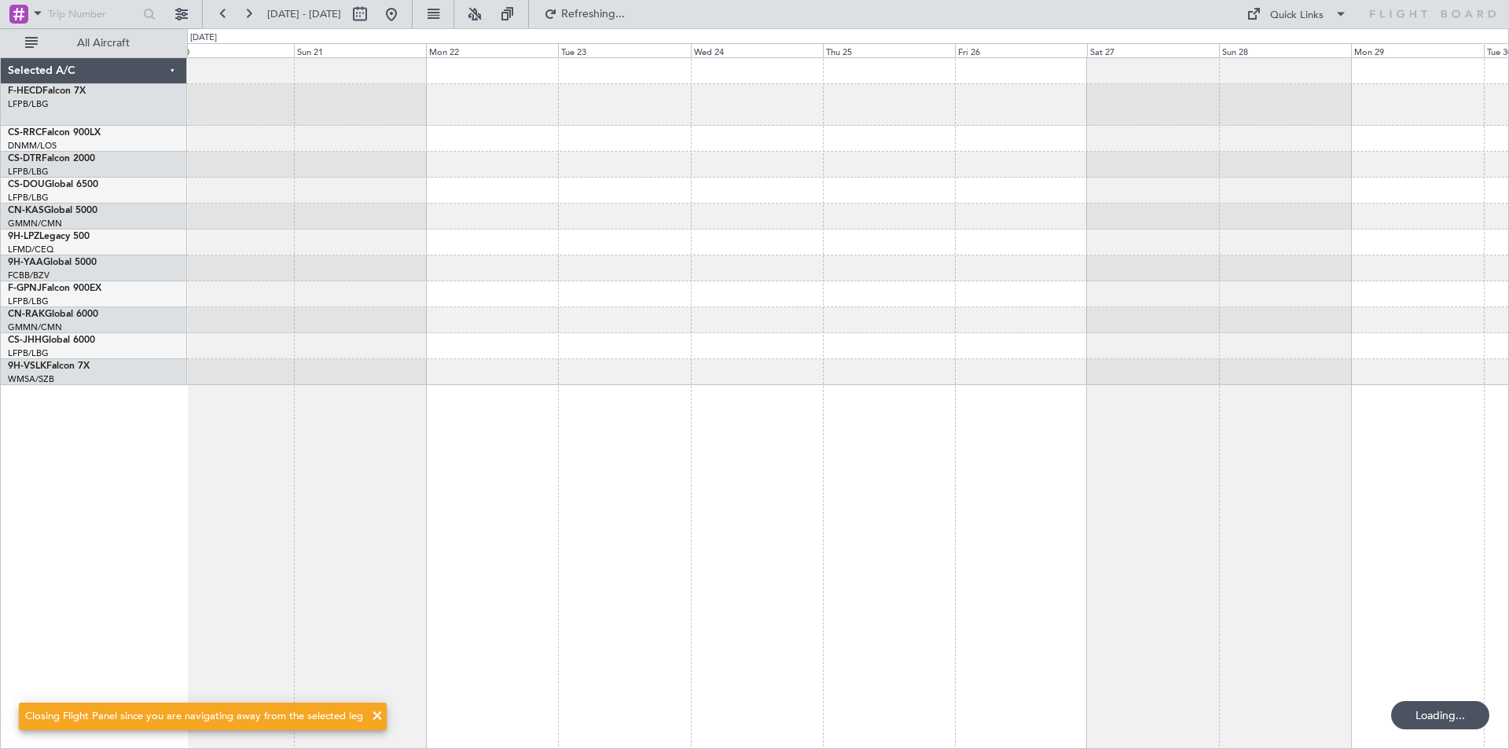
click at [734, 278] on div at bounding box center [848, 221] width 1322 height 327
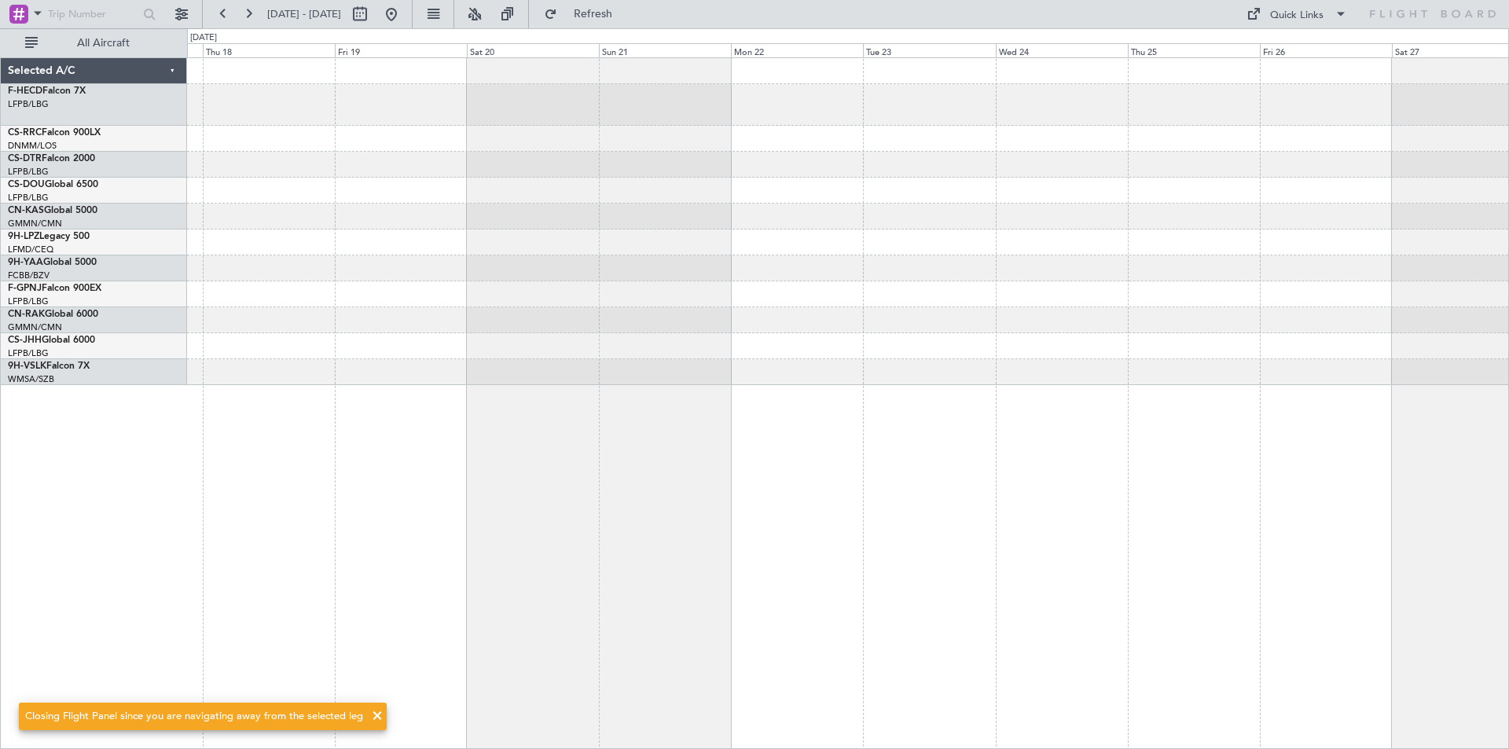
click at [808, 340] on div at bounding box center [848, 221] width 1322 height 327
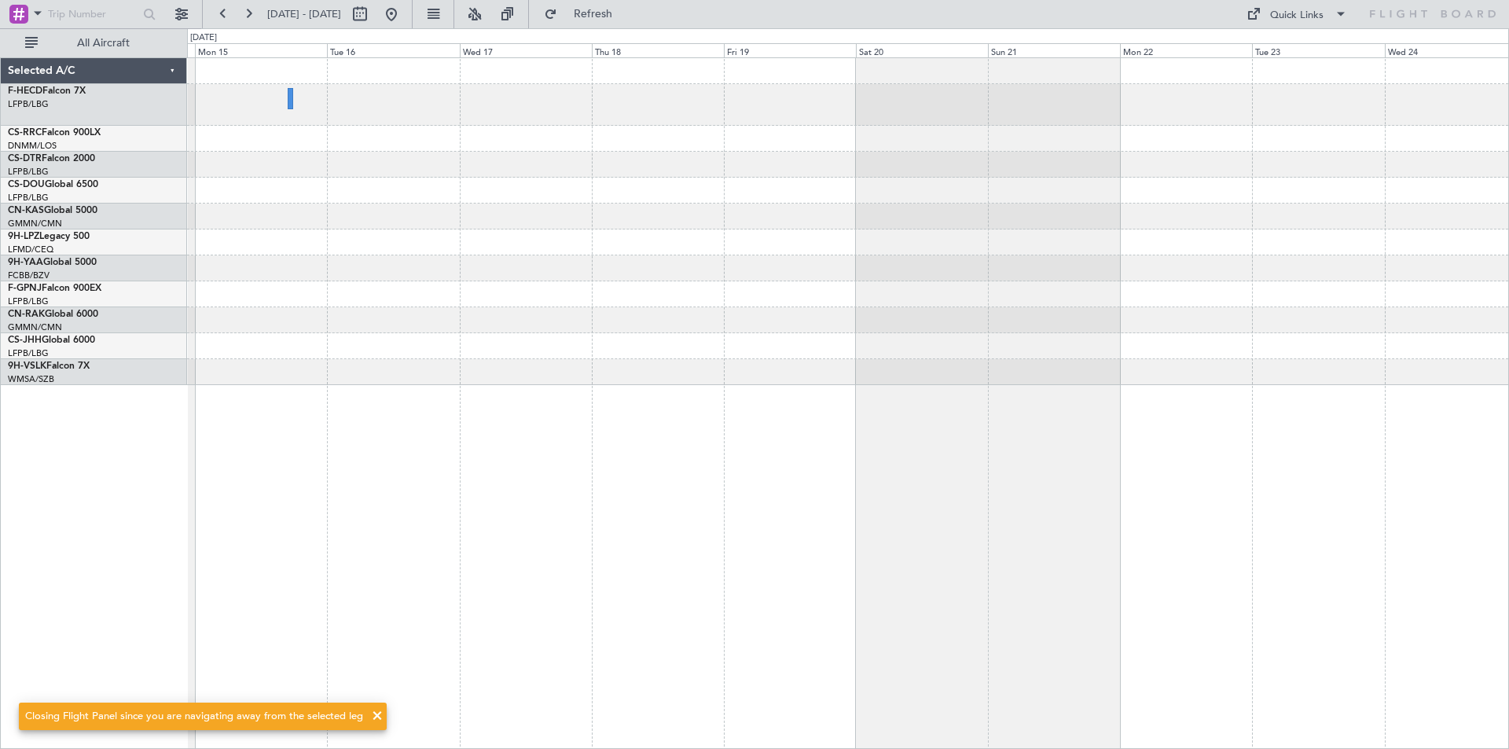
click at [825, 227] on div at bounding box center [848, 221] width 1322 height 327
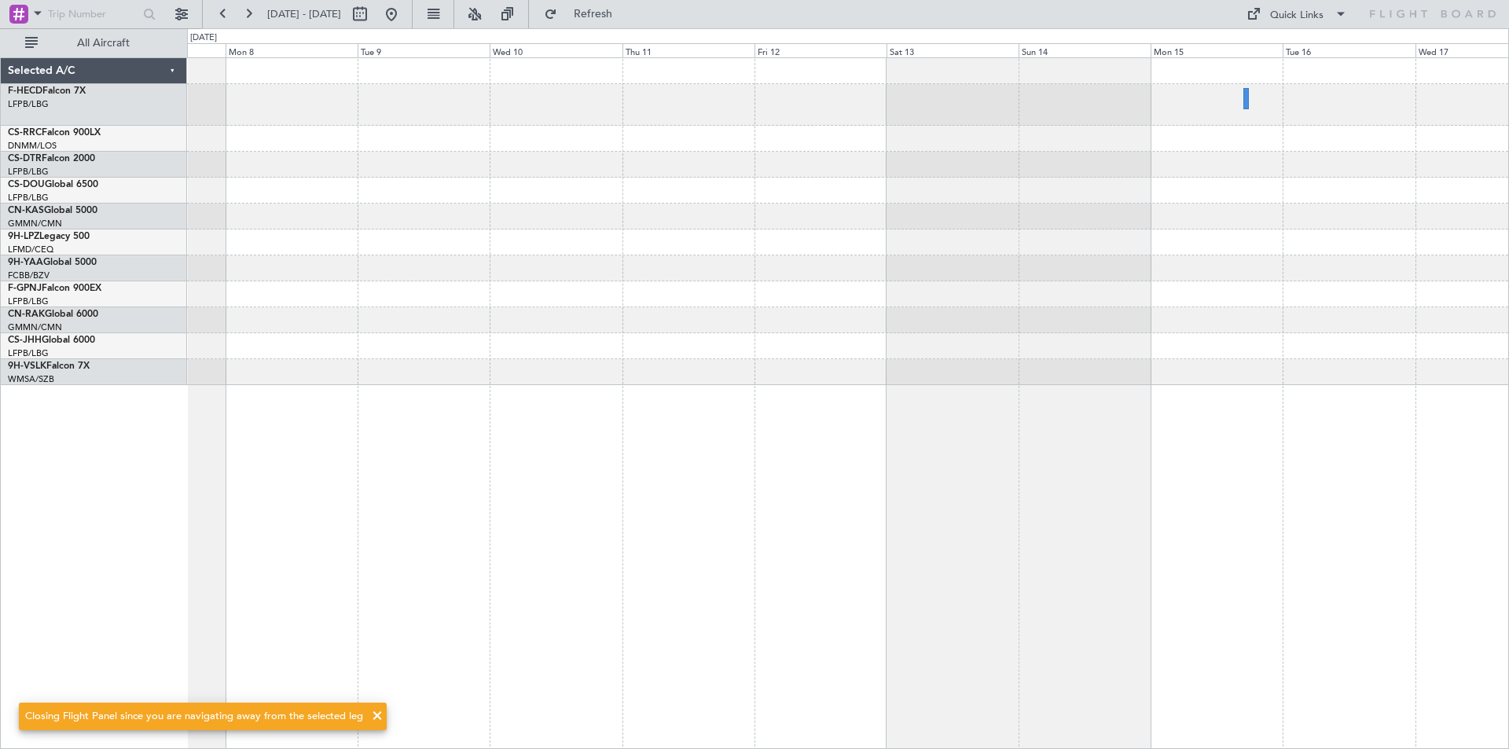
click at [761, 305] on div at bounding box center [848, 221] width 1322 height 327
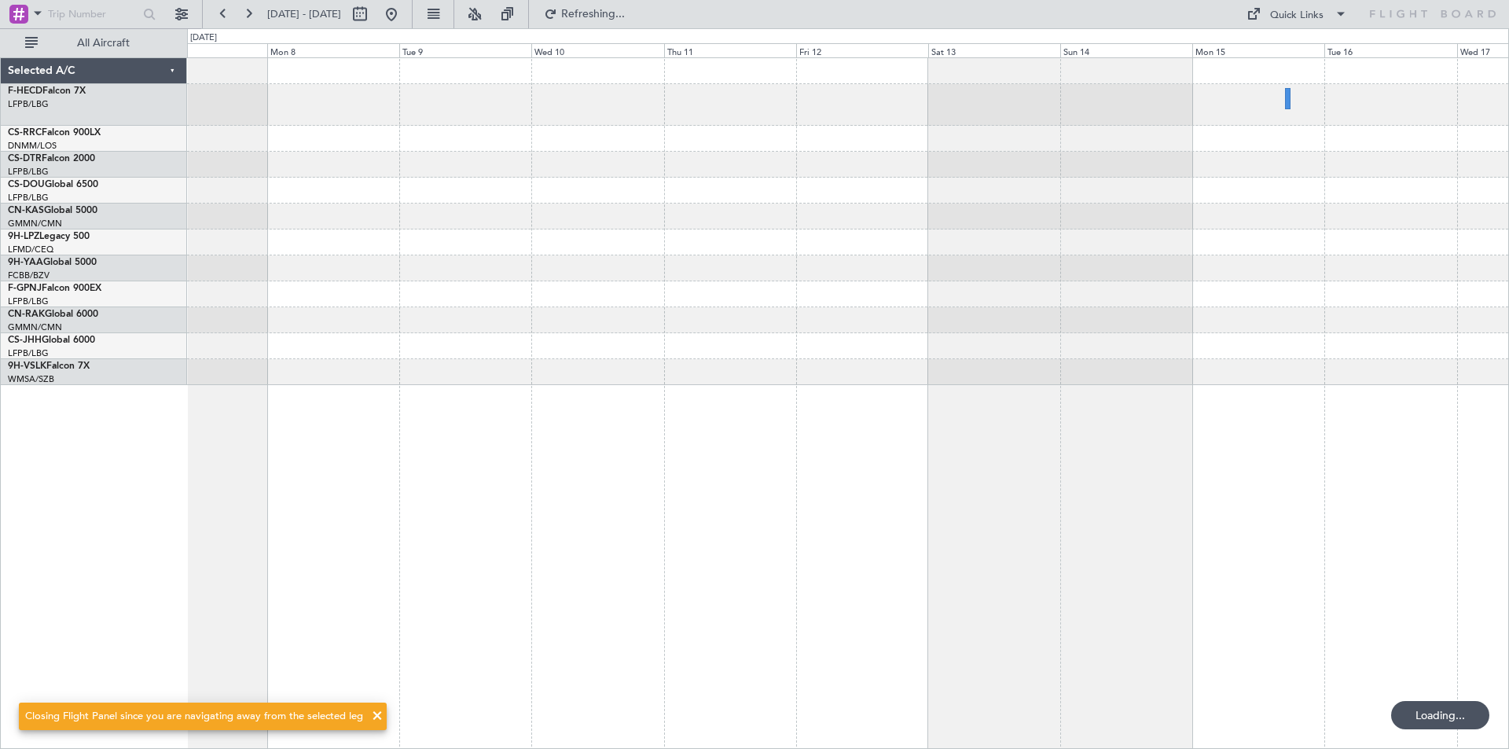
click at [774, 302] on div at bounding box center [848, 221] width 1322 height 327
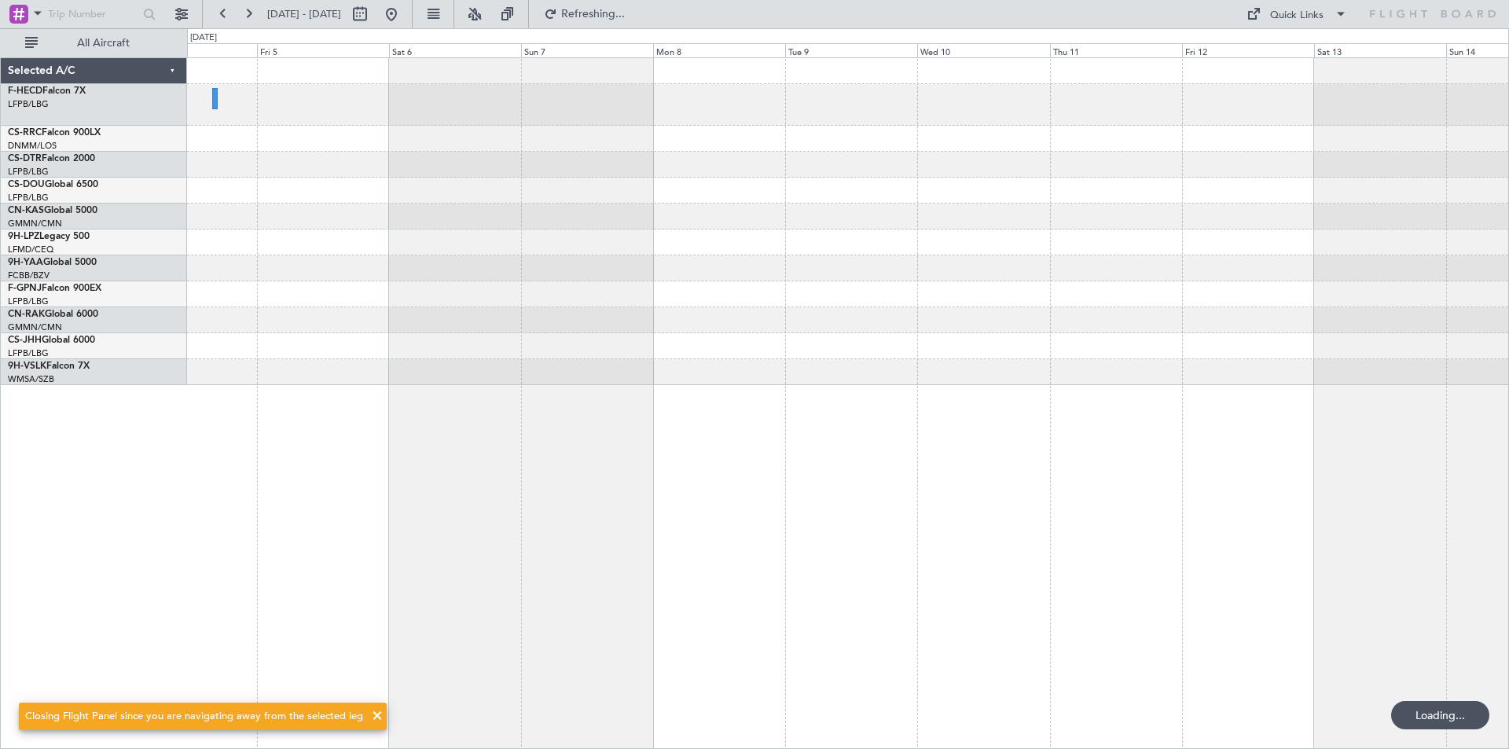
click at [984, 295] on div at bounding box center [848, 294] width 1322 height 26
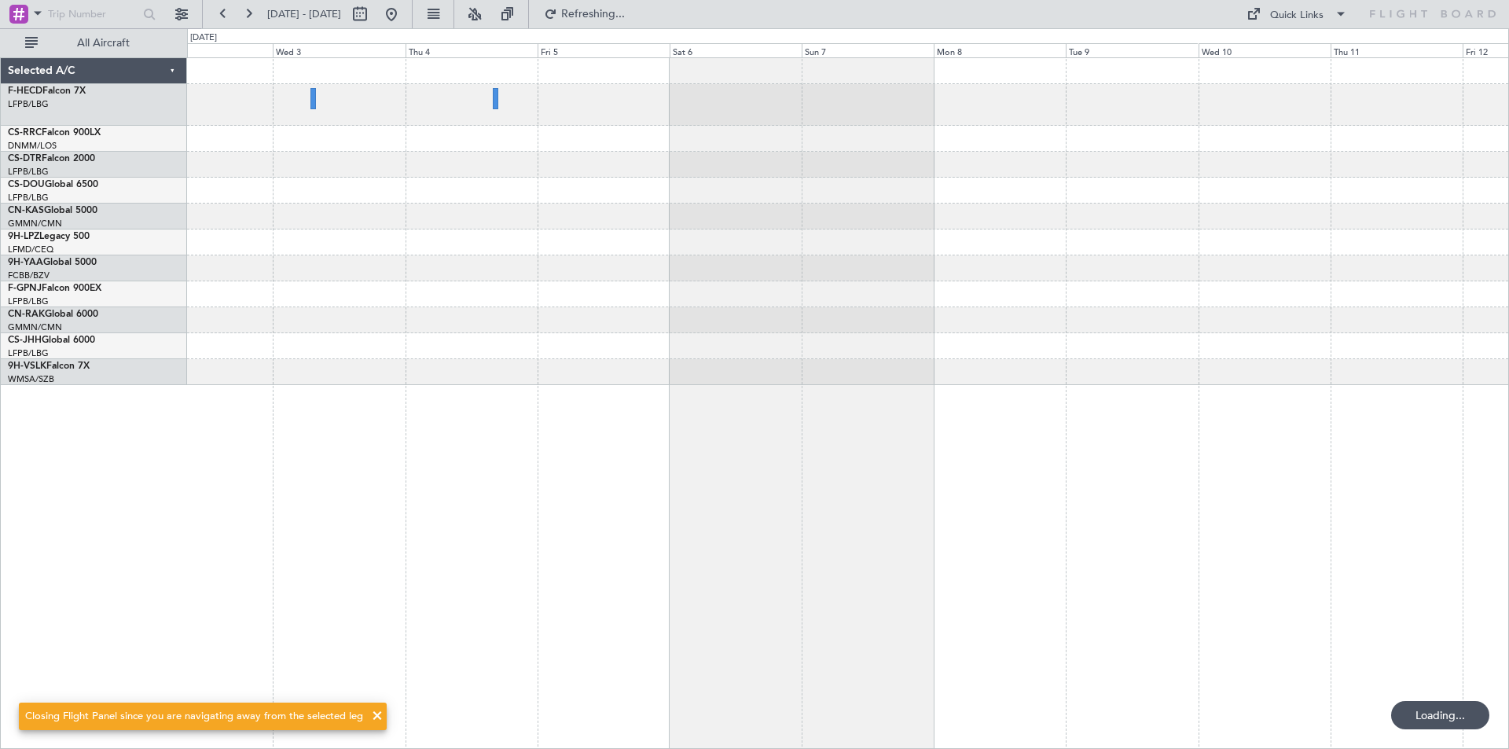
click at [530, 275] on div at bounding box center [848, 269] width 1322 height 26
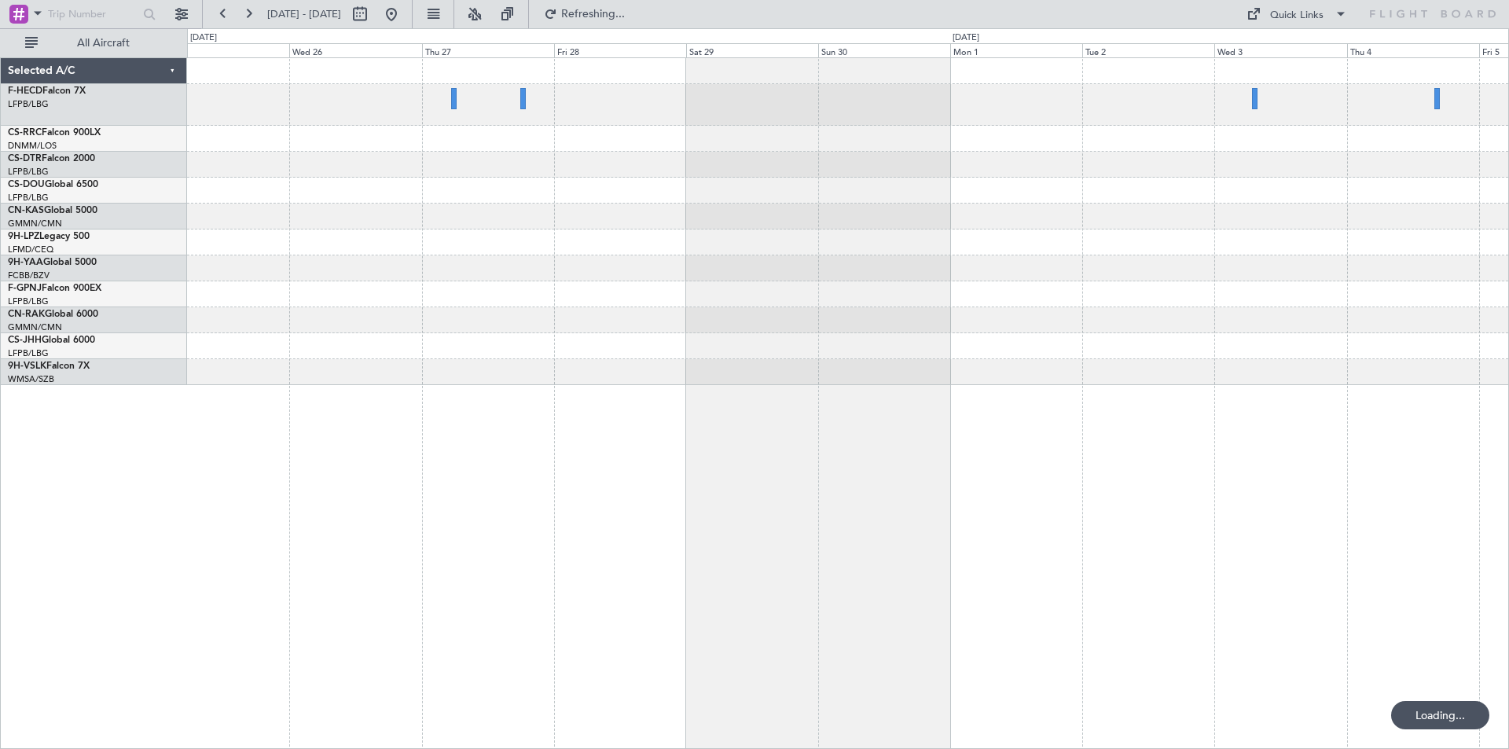
click at [839, 222] on div at bounding box center [848, 221] width 1322 height 327
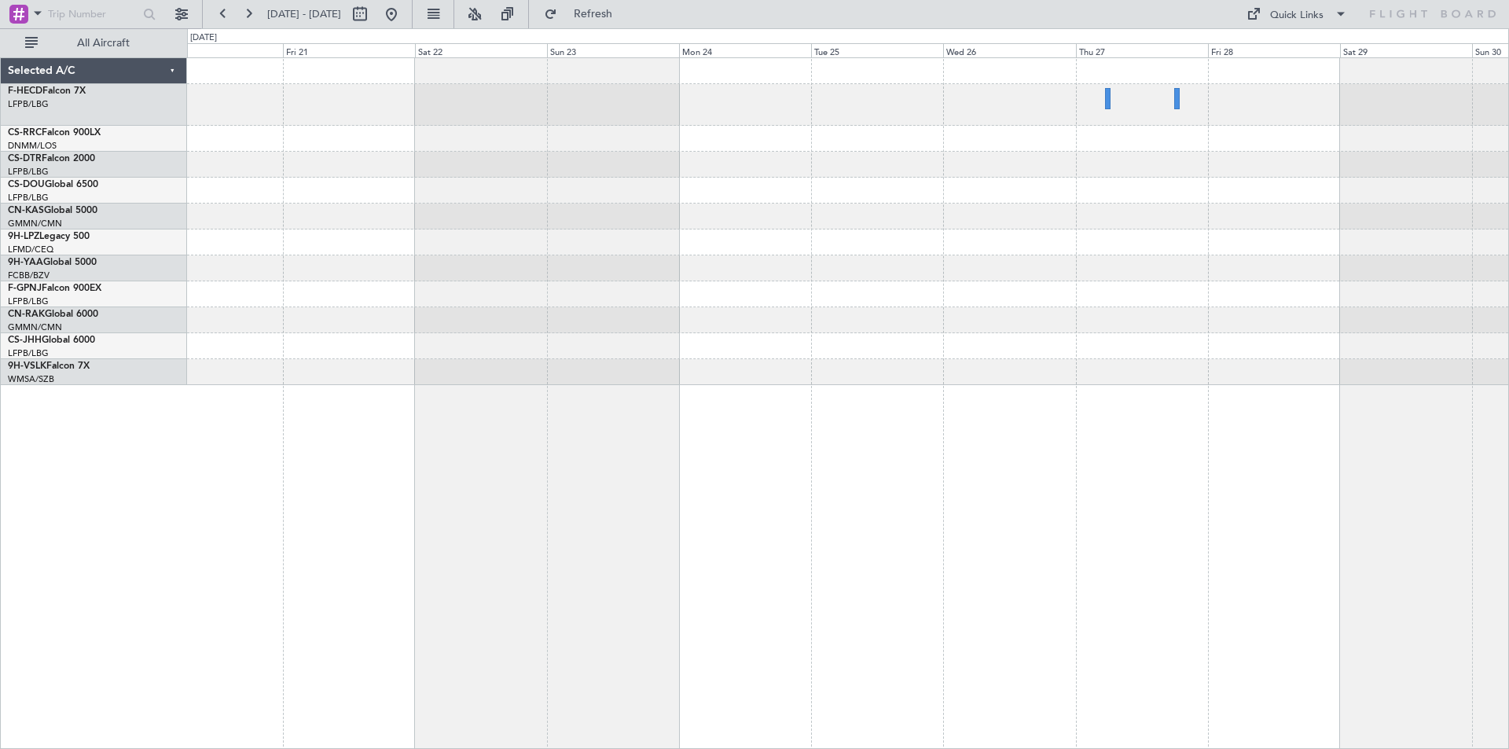
click at [716, 243] on div "Planned Maint Cannes ([GEOGRAPHIC_DATA]) Selected A/C F-HECD Falcon 7X LFPB/LBG…" at bounding box center [754, 388] width 1509 height 721
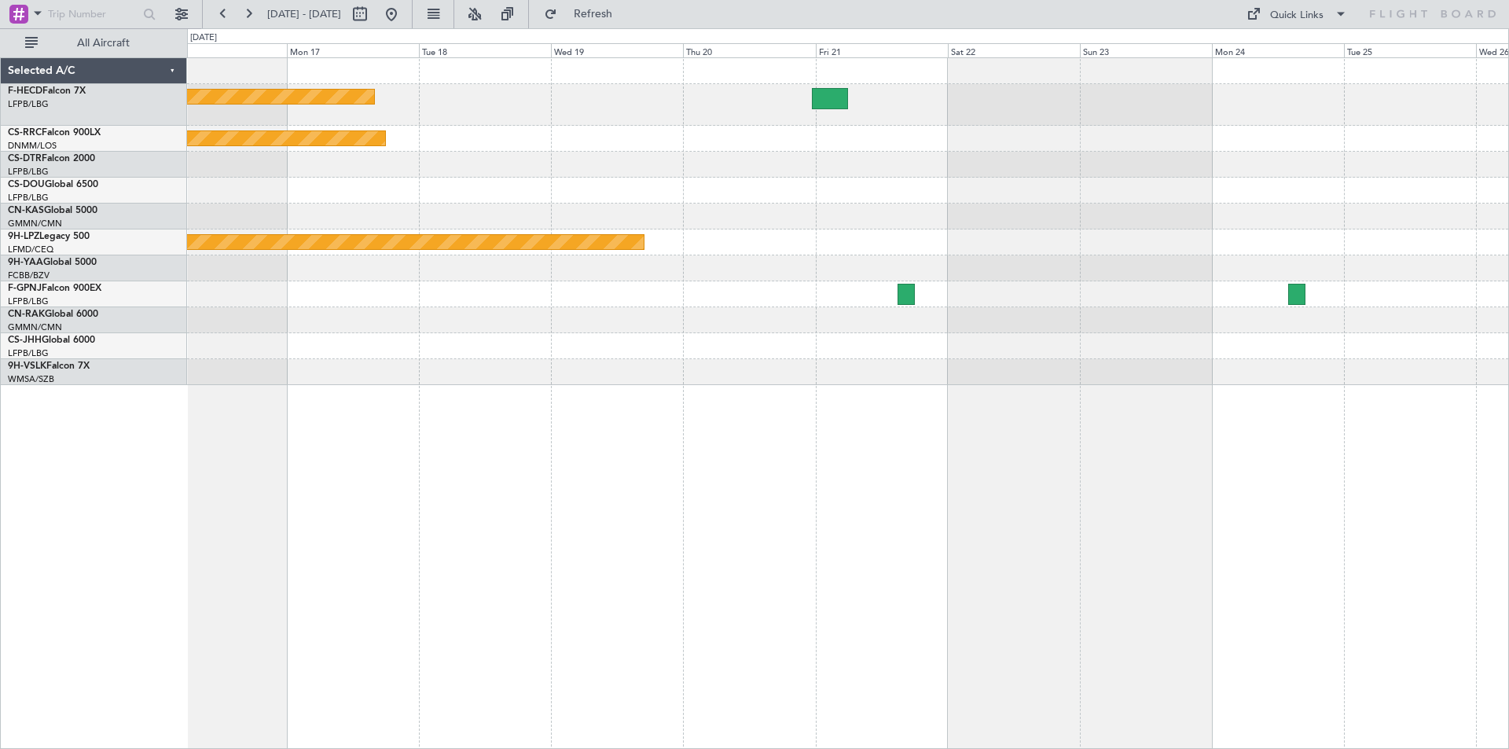
click at [1149, 215] on div at bounding box center [848, 217] width 1322 height 26
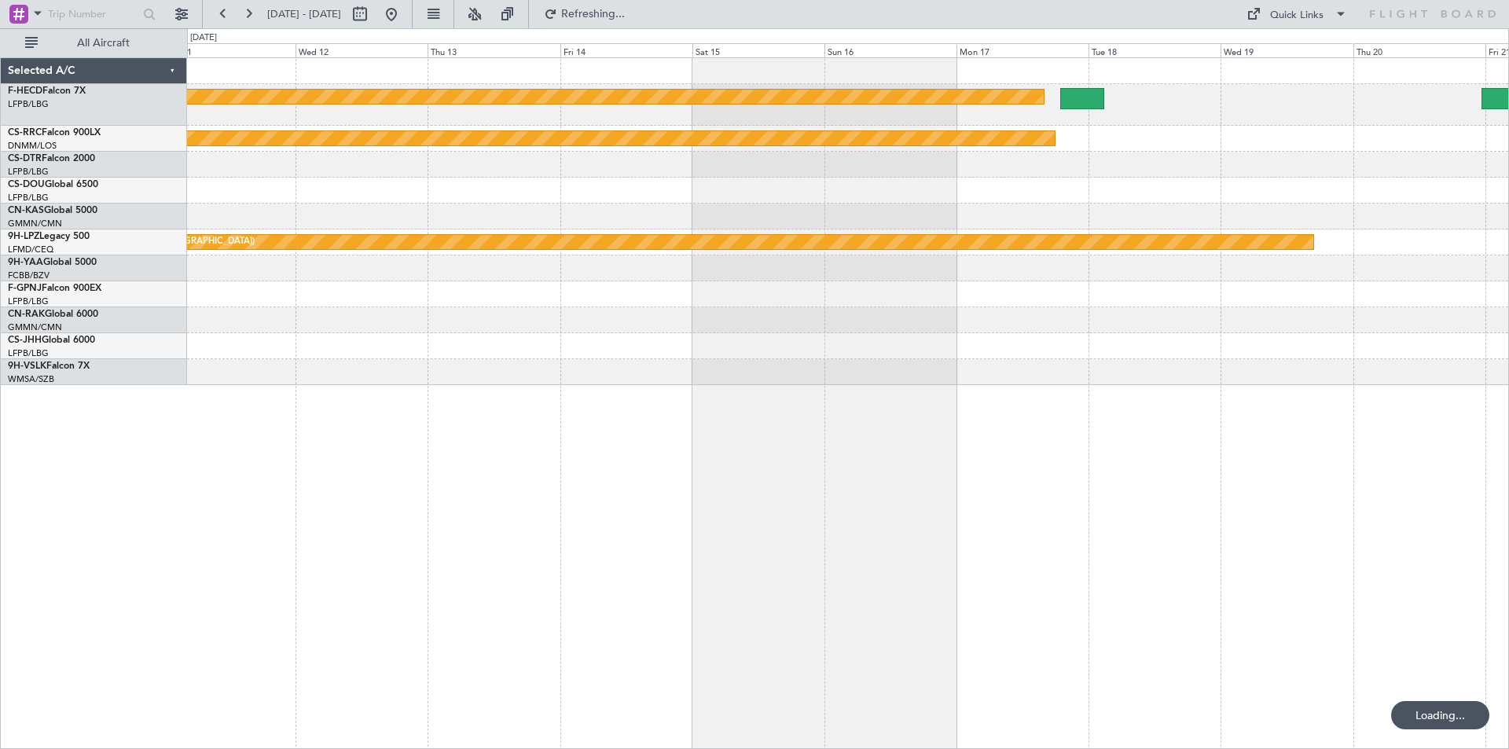
click at [1061, 264] on div at bounding box center [848, 269] width 1322 height 26
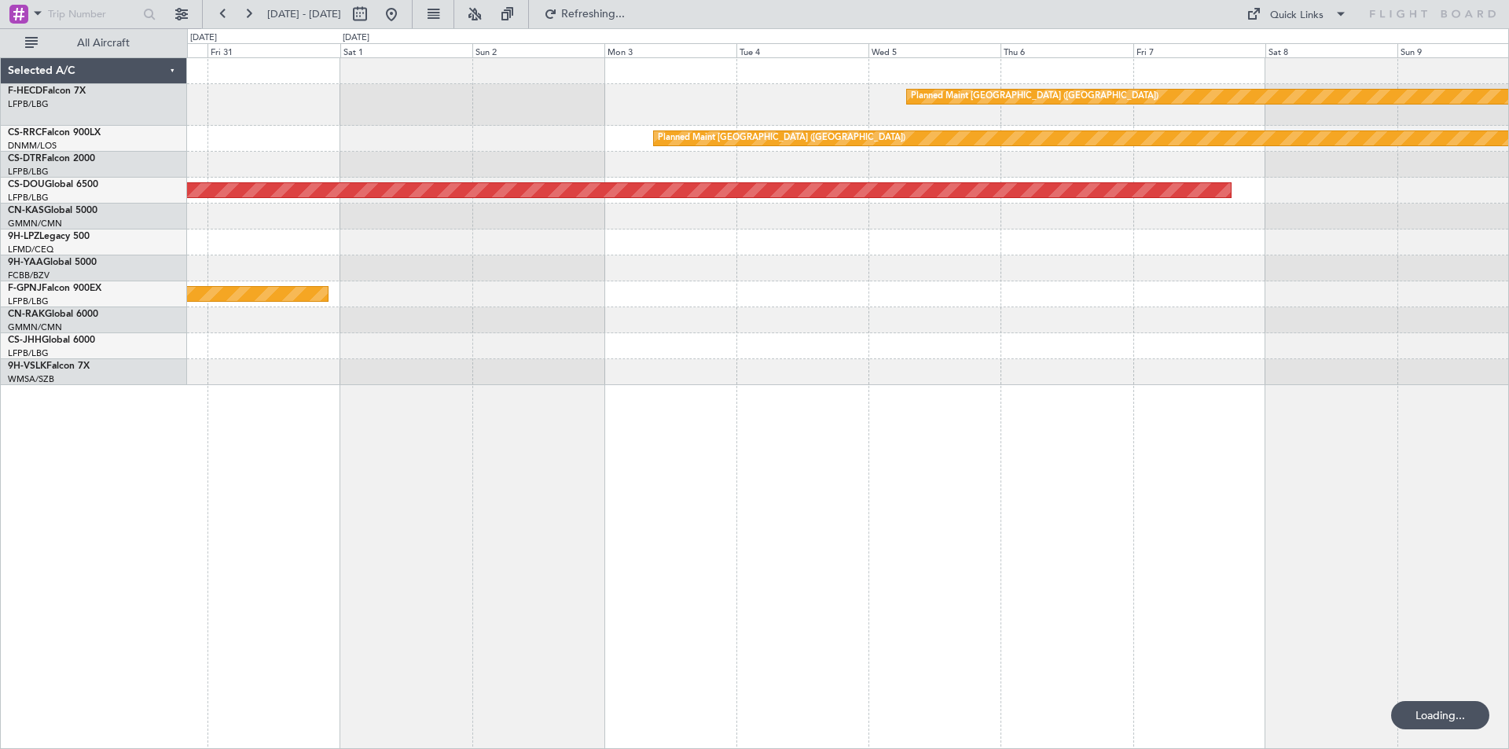
click at [1064, 111] on div "Planned Maint [GEOGRAPHIC_DATA] ([GEOGRAPHIC_DATA]) Planned Maint [GEOGRAPHIC_D…" at bounding box center [848, 221] width 1322 height 327
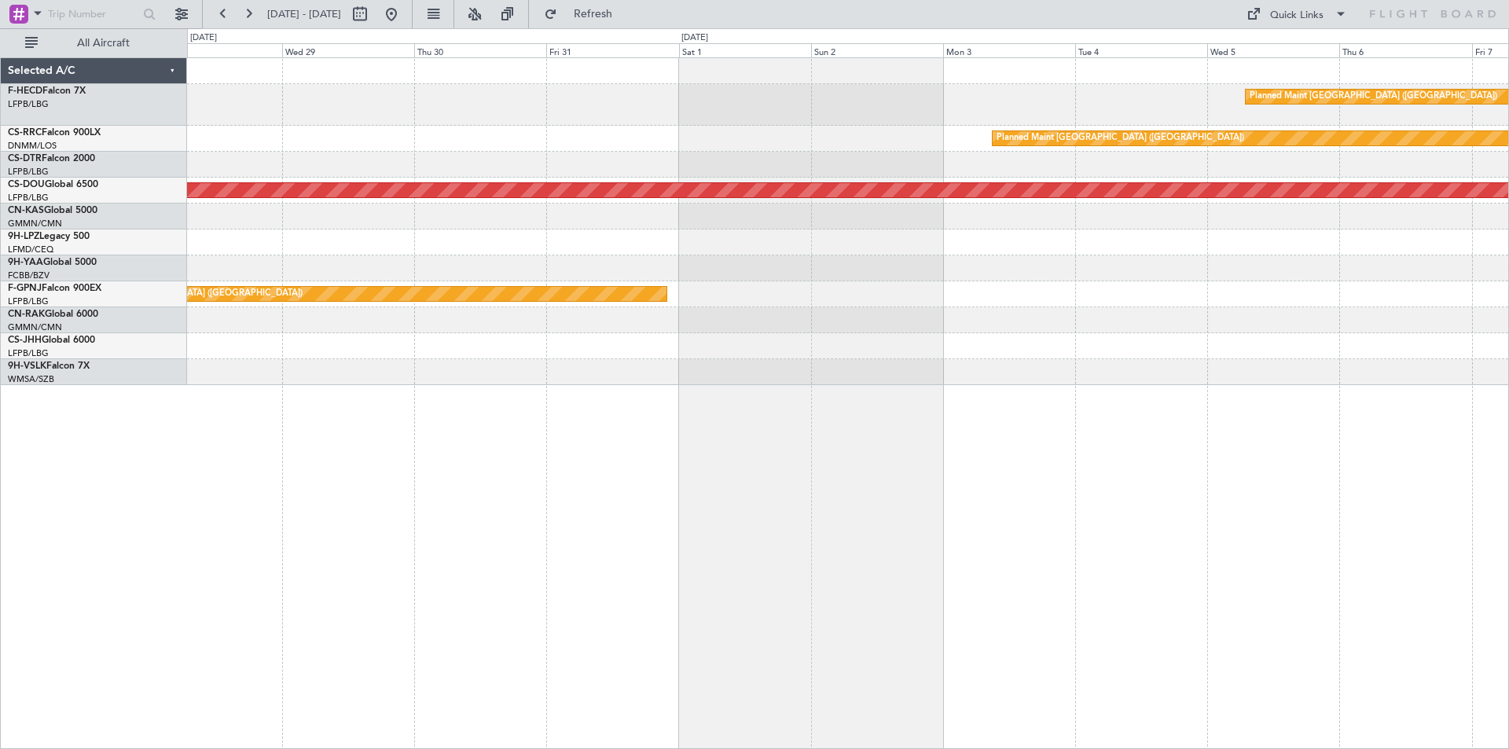
click at [708, 138] on div "Planned Maint [GEOGRAPHIC_DATA] ([GEOGRAPHIC_DATA])" at bounding box center [848, 139] width 1322 height 26
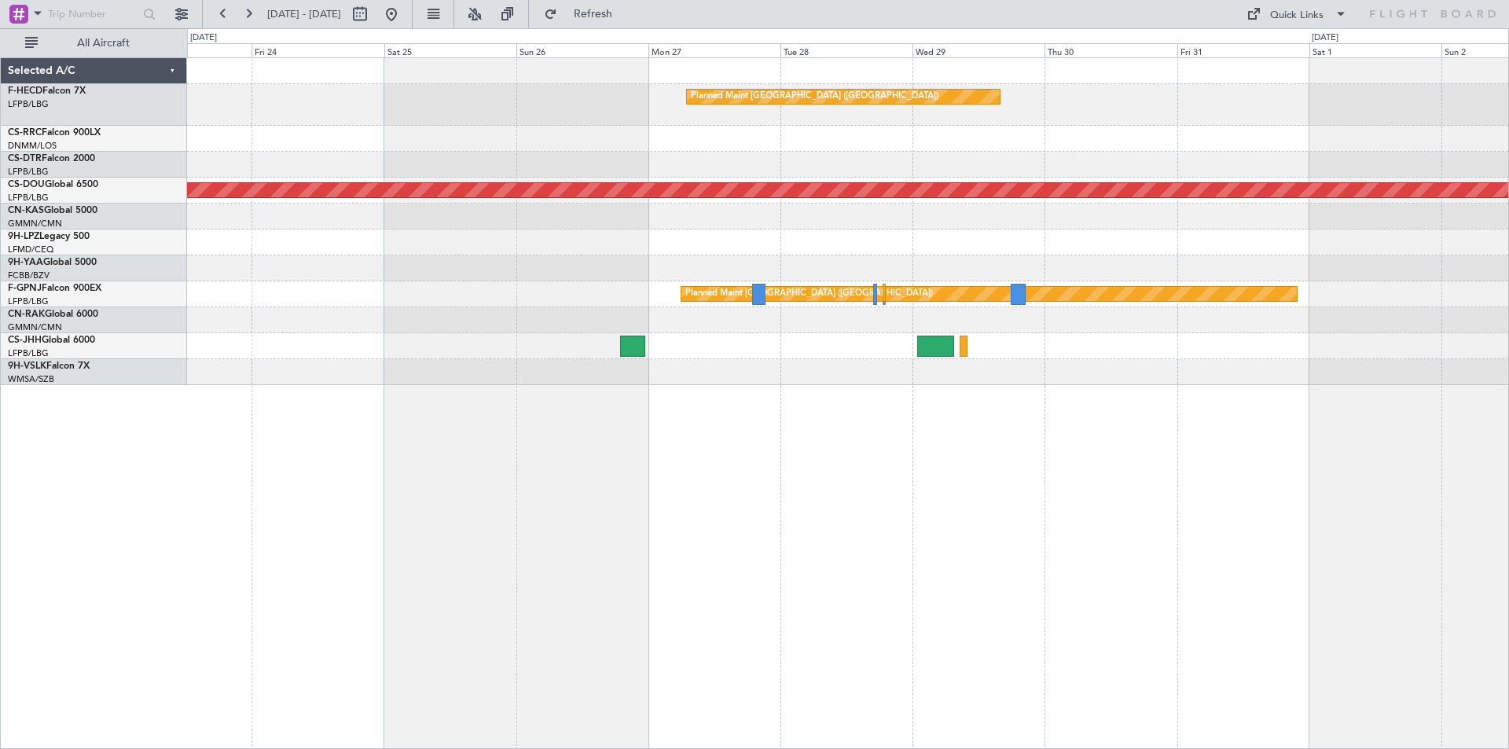
click at [625, 134] on div "Planned Maint [GEOGRAPHIC_DATA] ([GEOGRAPHIC_DATA]) Planned Maint [GEOGRAPHIC_D…" at bounding box center [754, 388] width 1509 height 721
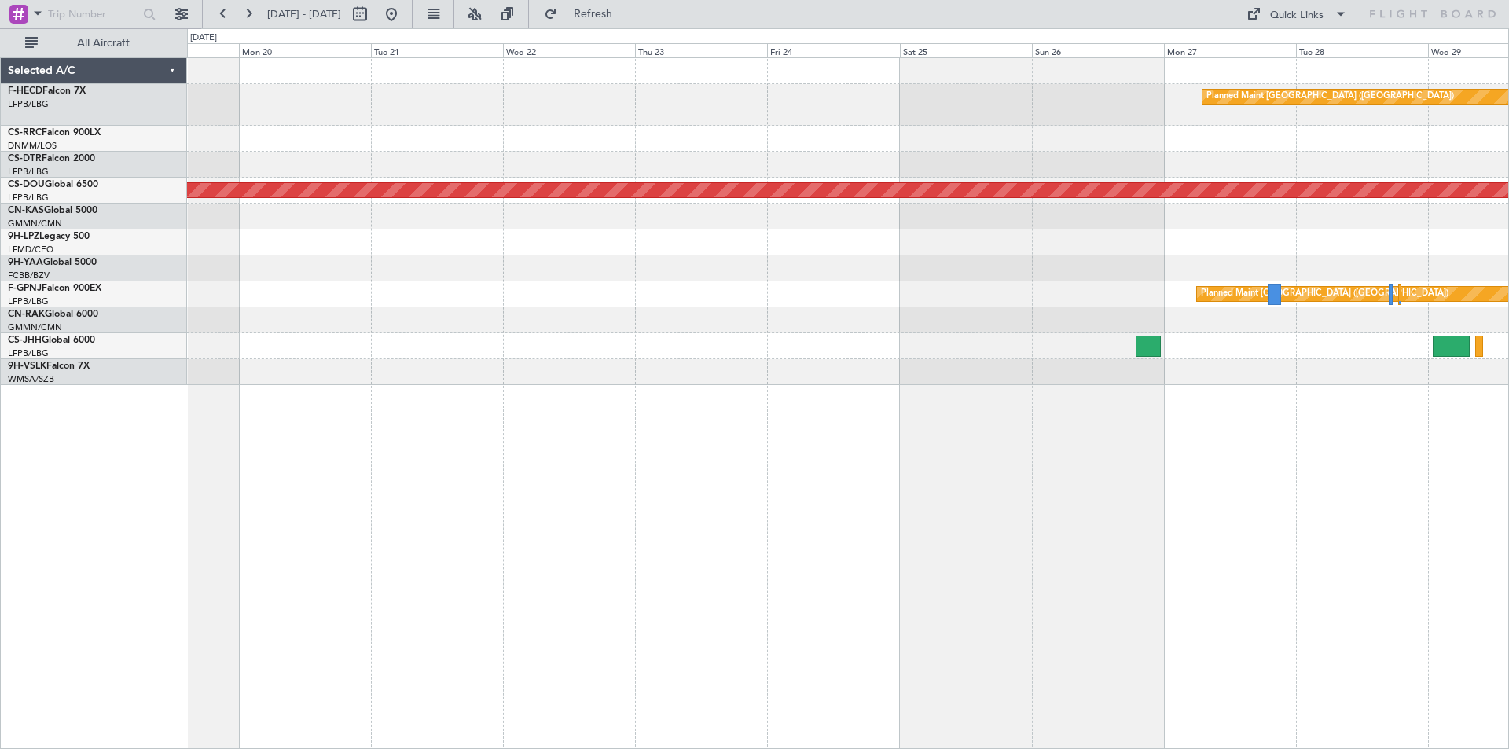
click at [678, 114] on div "Planned Maint [GEOGRAPHIC_DATA] ([GEOGRAPHIC_DATA])" at bounding box center [848, 105] width 1322 height 42
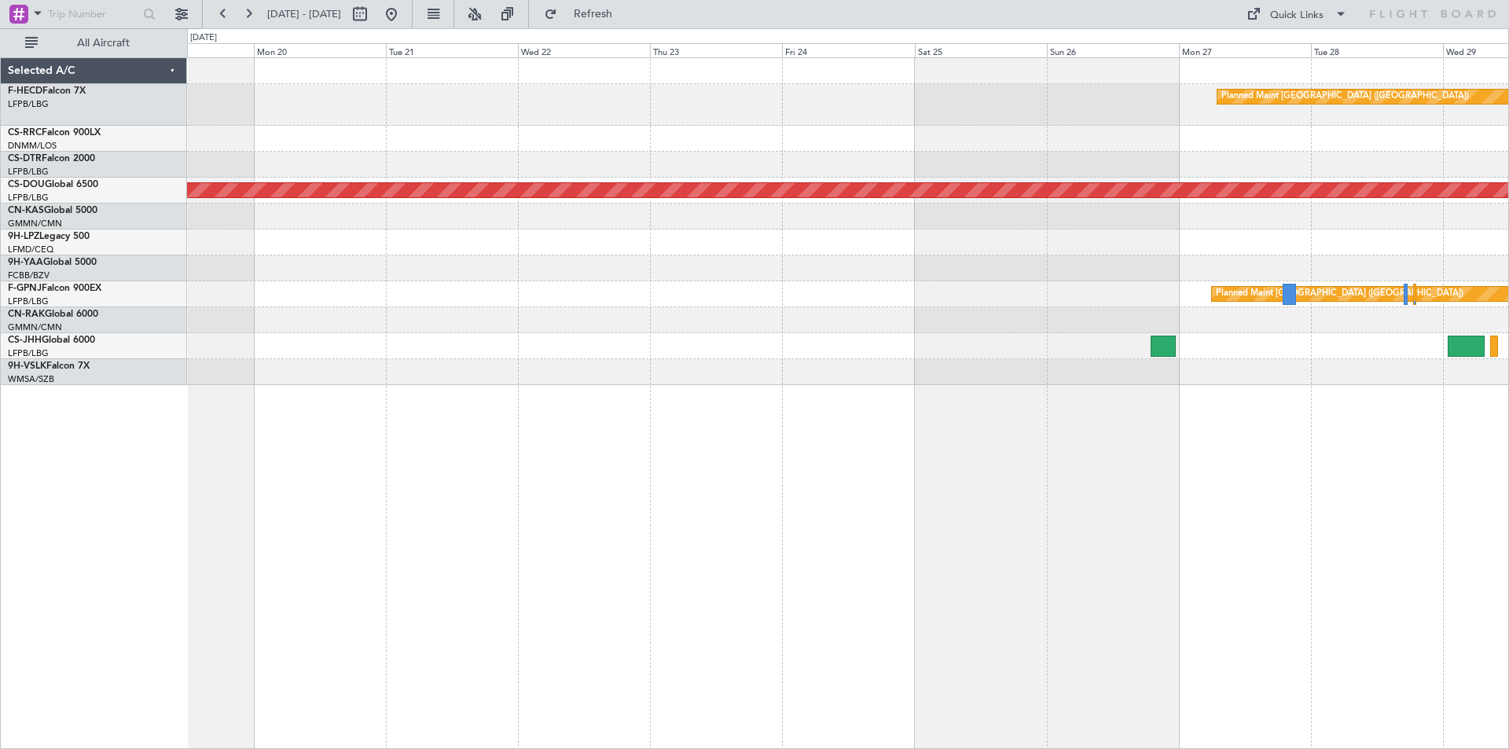
click at [905, 141] on div "Planned Maint [GEOGRAPHIC_DATA] ([GEOGRAPHIC_DATA]) Planned Maint [GEOGRAPHIC_D…" at bounding box center [848, 221] width 1322 height 327
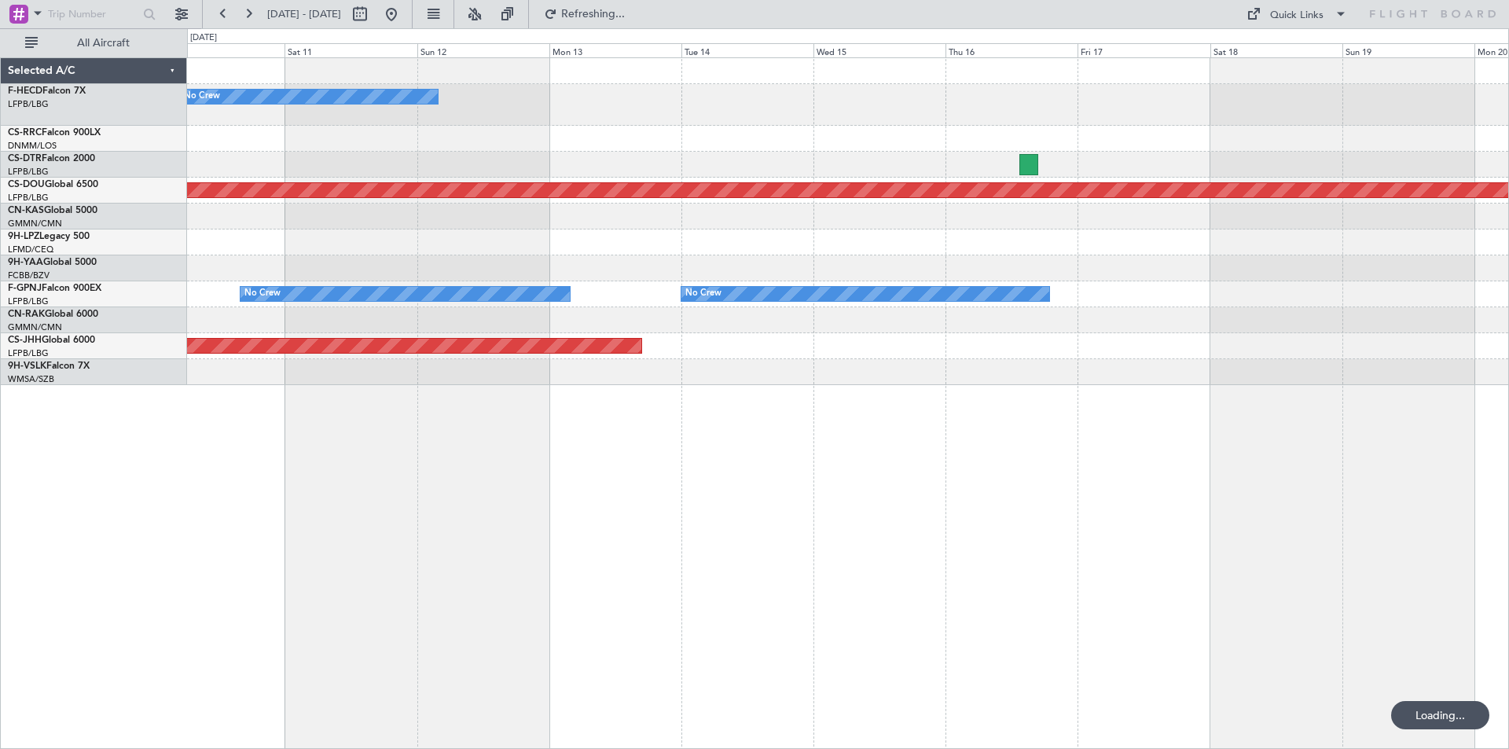
click at [1109, 198] on div "No Crew Planned Maint [GEOGRAPHIC_DATA] ([GEOGRAPHIC_DATA]) No Crew No Crew Pla…" at bounding box center [848, 221] width 1322 height 327
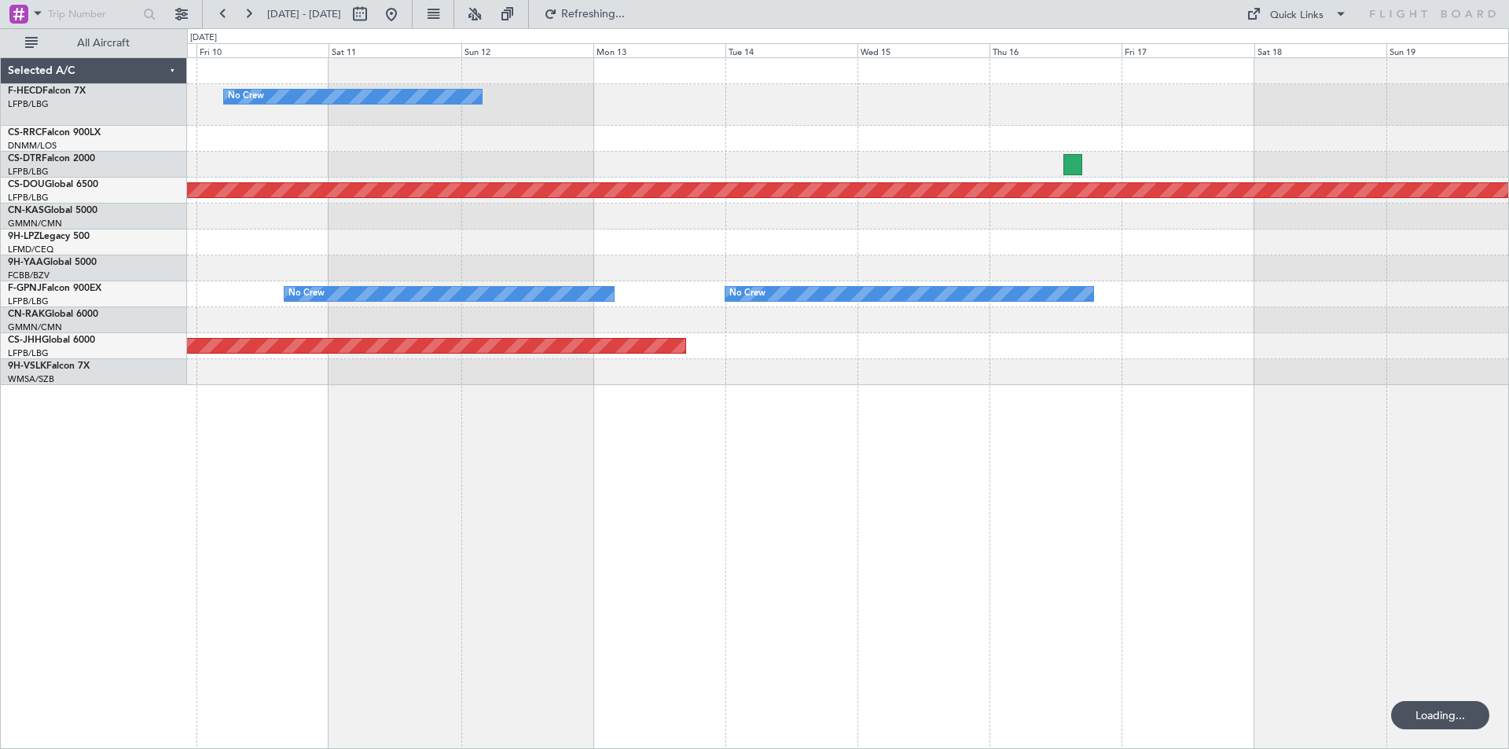
click at [1263, 278] on div "No Crew Planned Maint [GEOGRAPHIC_DATA] ([GEOGRAPHIC_DATA]) No Crew No Crew Pla…" at bounding box center [848, 221] width 1322 height 327
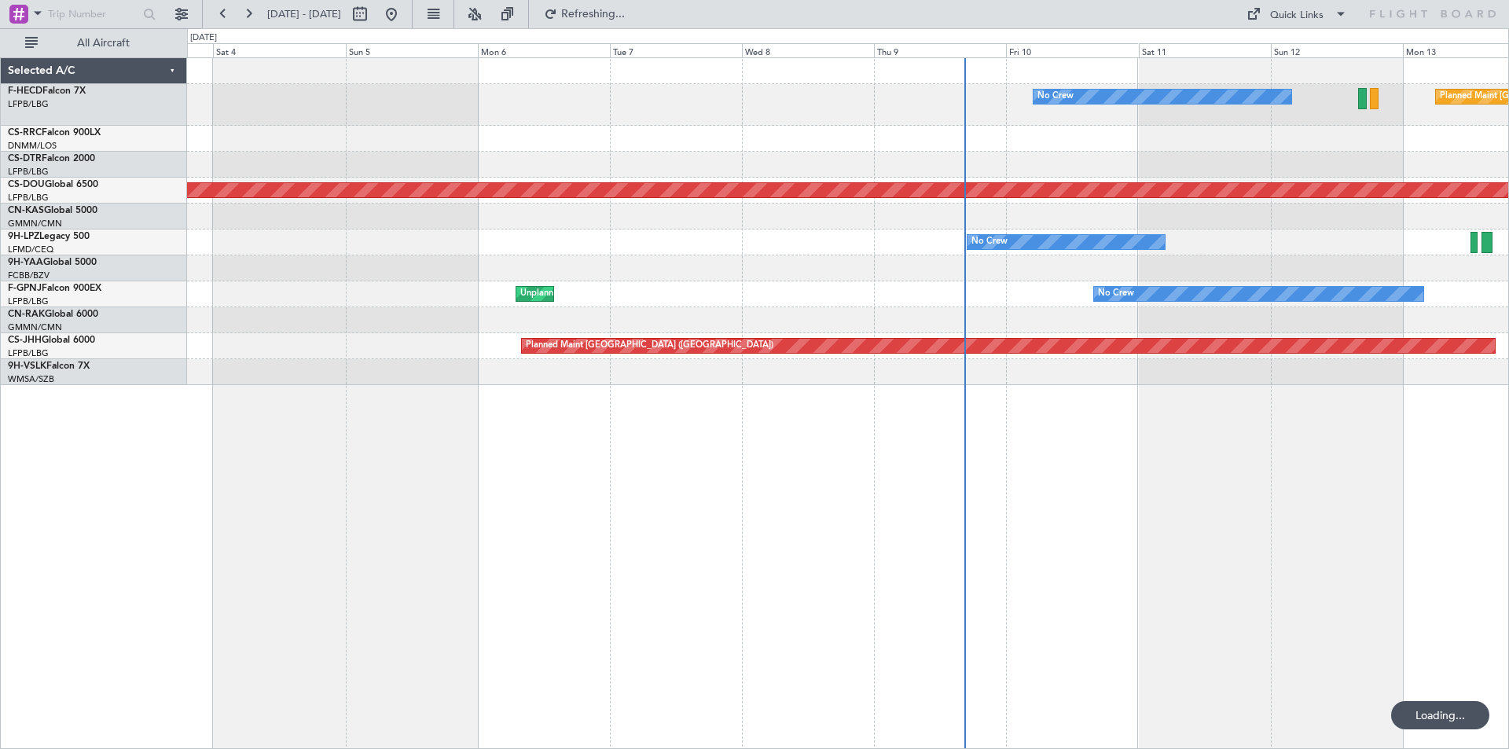
click at [1020, 300] on div "No Crew Planned Maint [GEOGRAPHIC_DATA] ([GEOGRAPHIC_DATA]) Planned Maint [GEOG…" at bounding box center [848, 221] width 1322 height 327
